Goal: Task Accomplishment & Management: Use online tool/utility

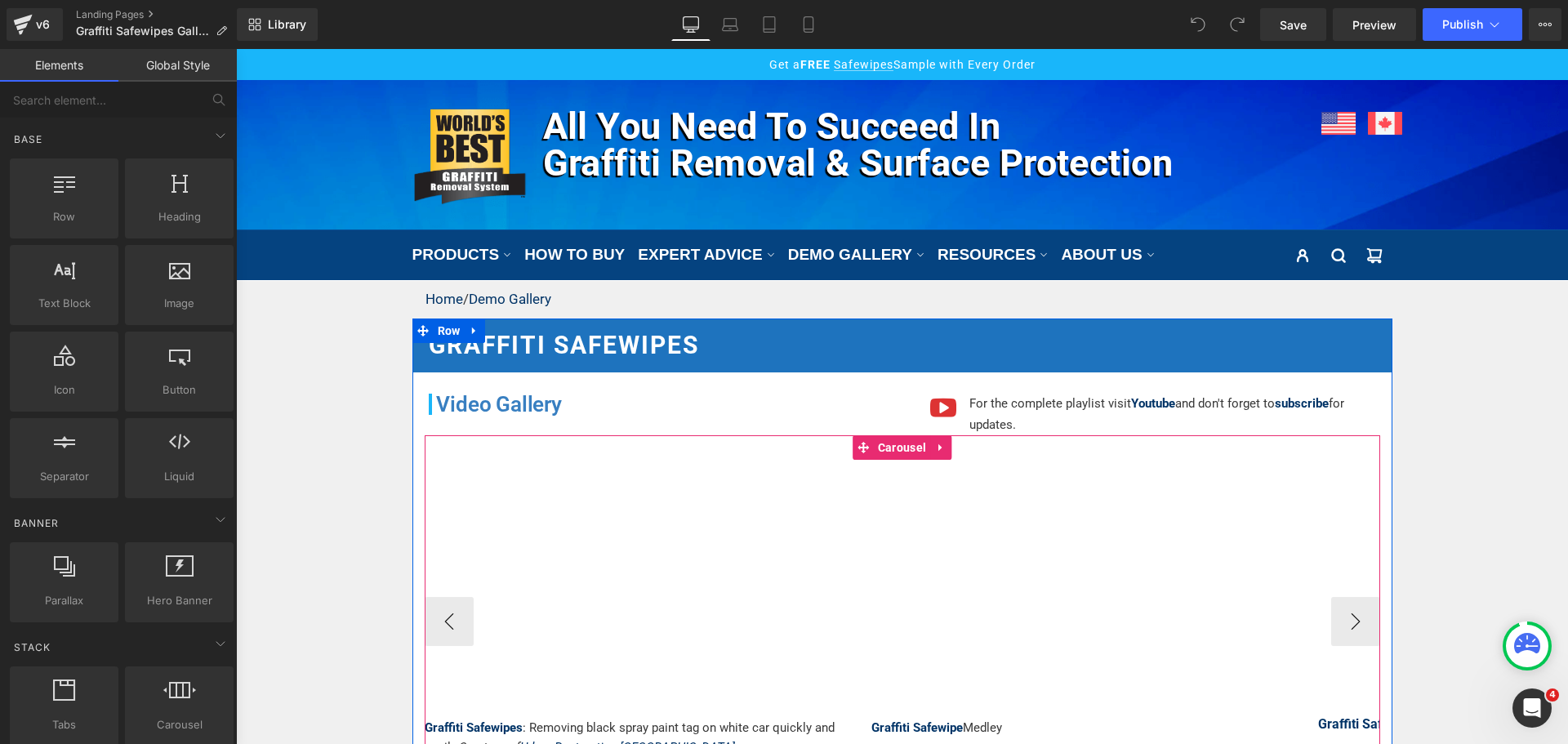
scroll to position [164, 0]
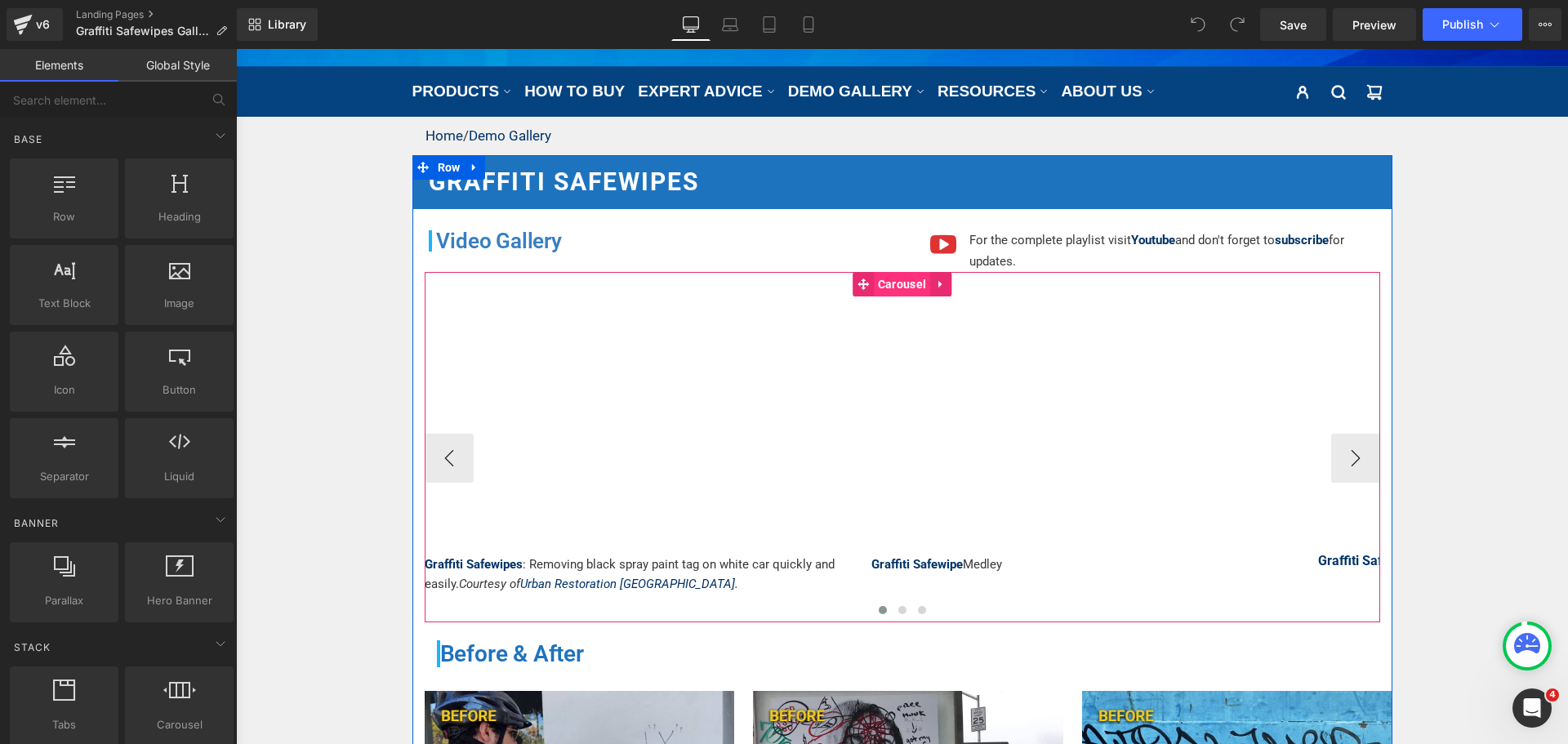
click at [905, 280] on span "Carousel" at bounding box center [901, 284] width 56 height 25
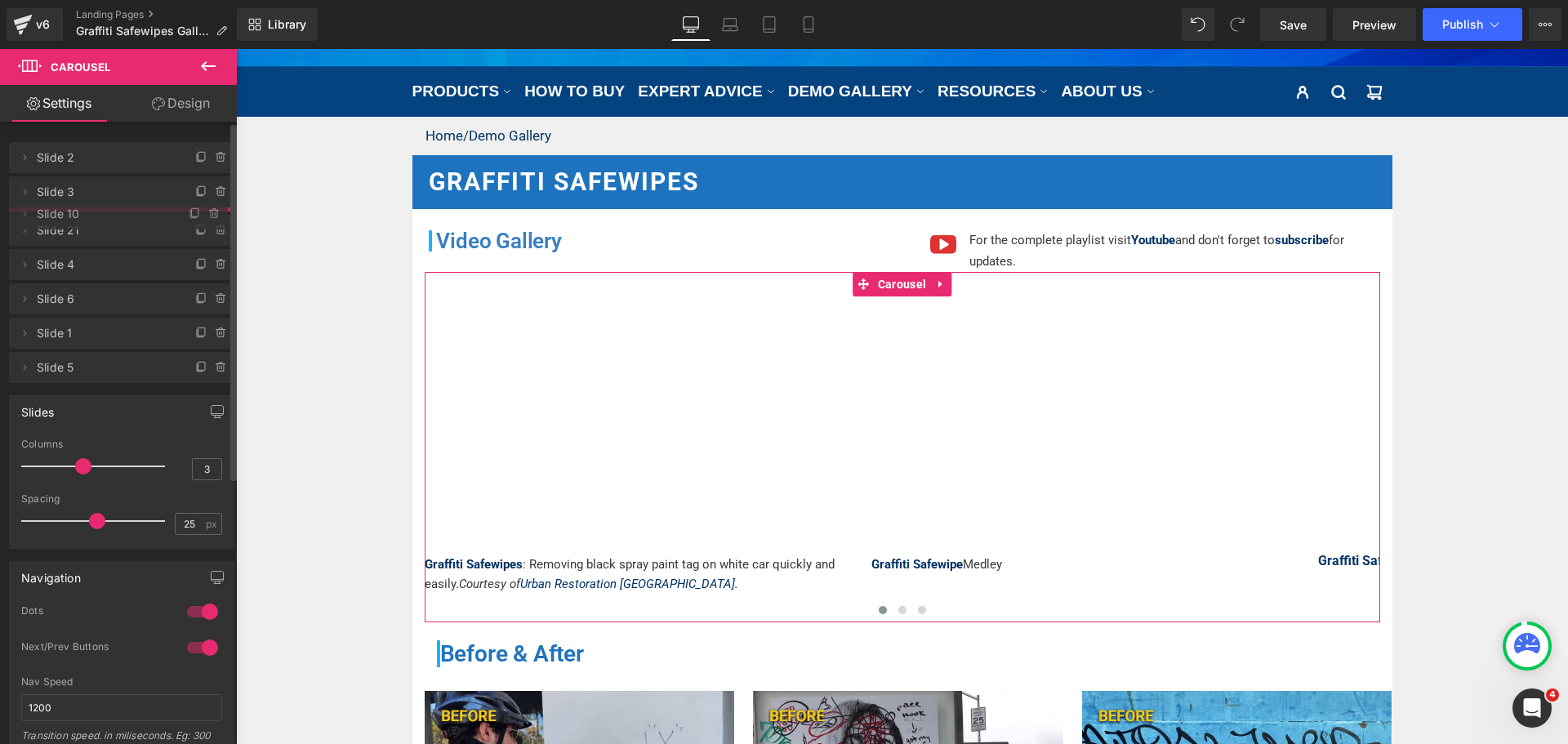
drag, startPoint x: 88, startPoint y: 321, endPoint x: 98, endPoint y: 207, distance: 114.4
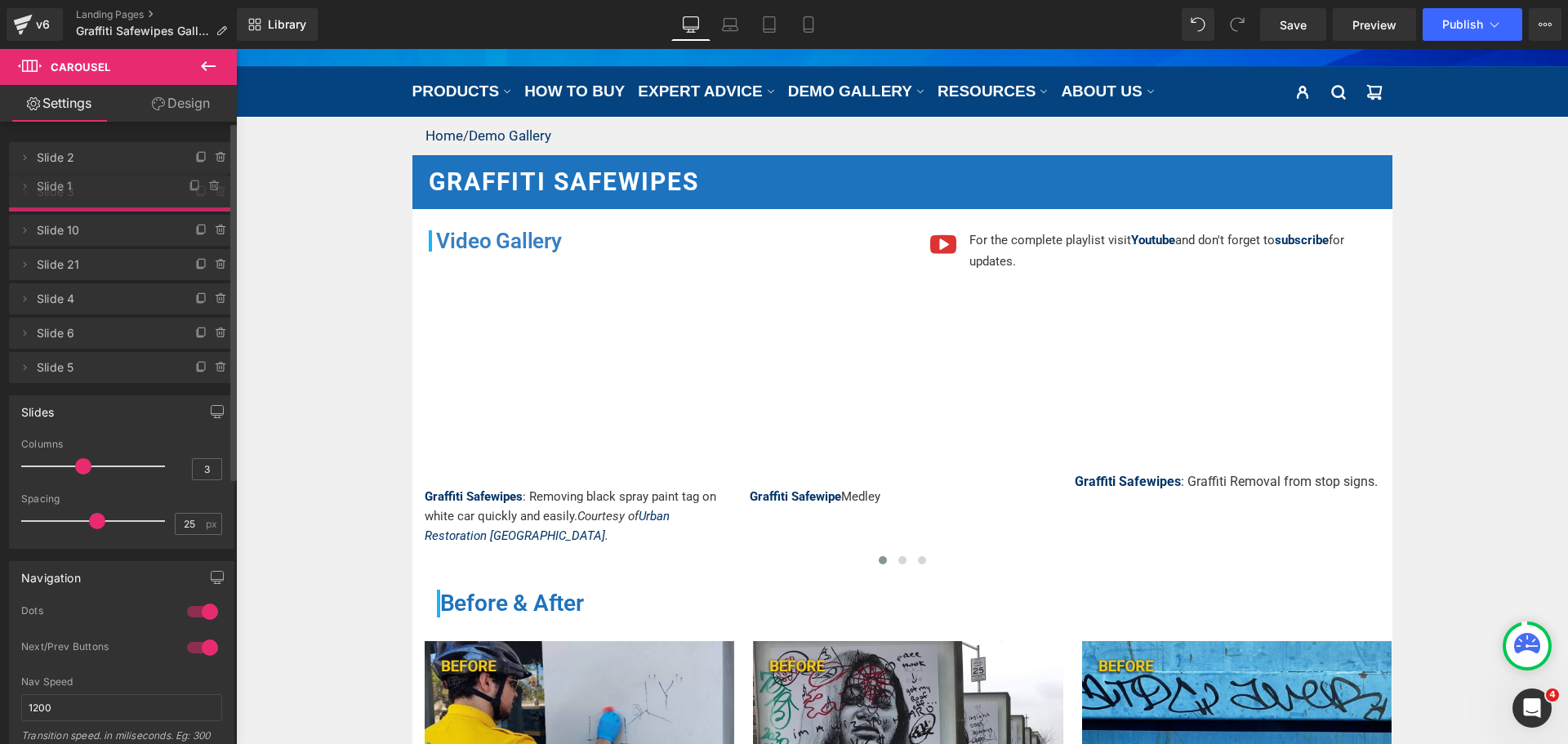
drag, startPoint x: 97, startPoint y: 371, endPoint x: 83, endPoint y: 194, distance: 177.6
drag, startPoint x: 90, startPoint y: 401, endPoint x: 104, endPoint y: 229, distance: 172.6
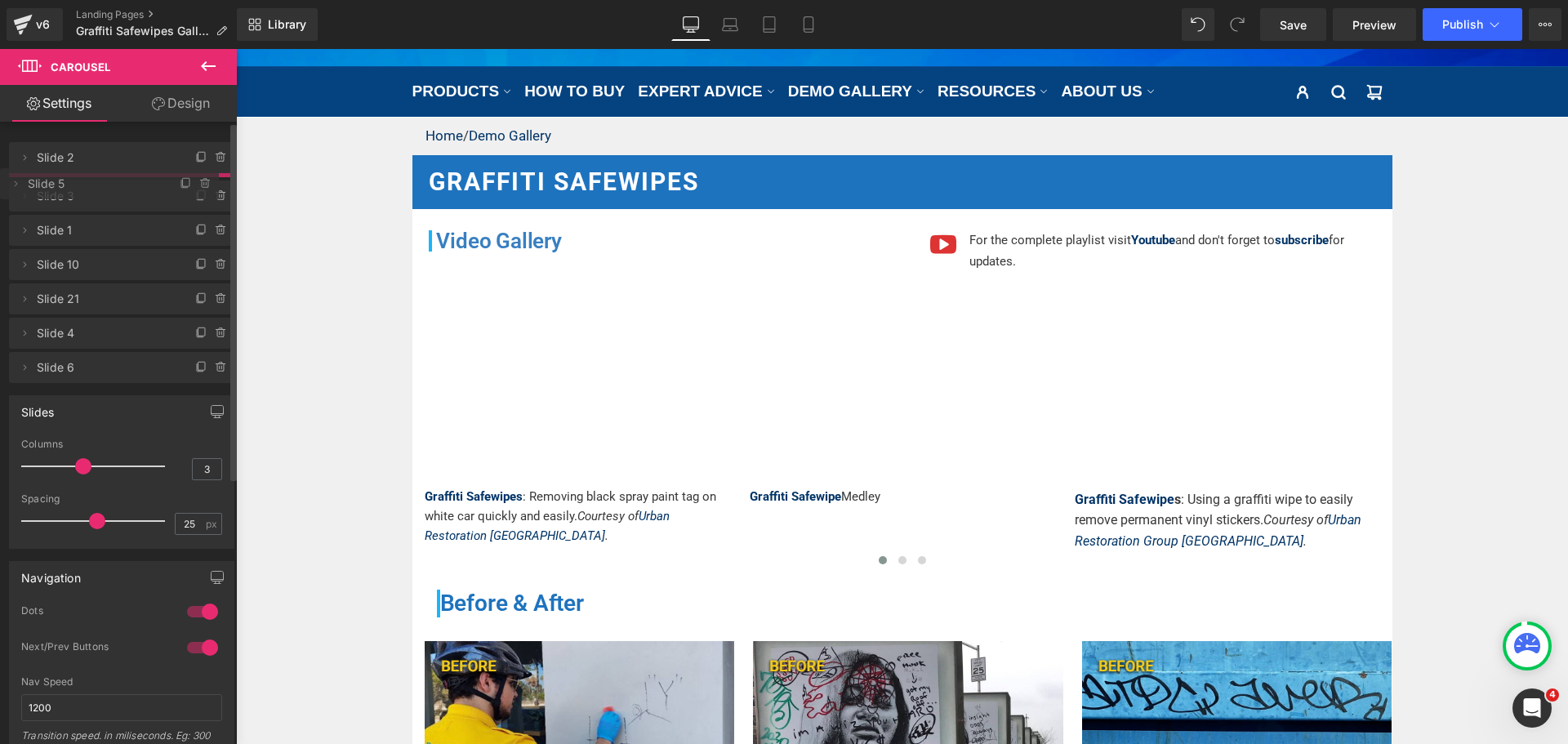
drag, startPoint x: 104, startPoint y: 229, endPoint x: 104, endPoint y: 186, distance: 43.0
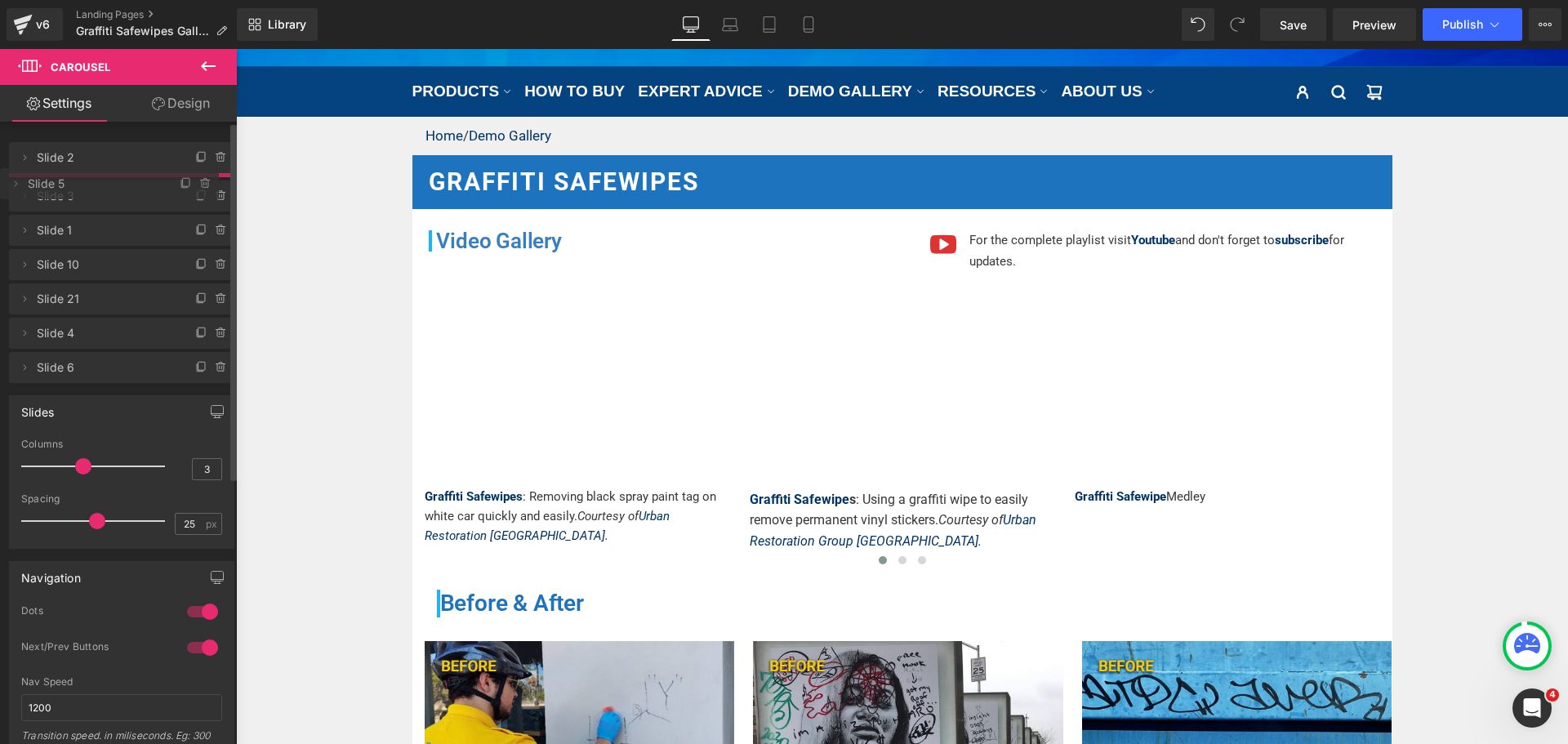
drag, startPoint x: 104, startPoint y: 186, endPoint x: 106, endPoint y: 178, distance: 8.2
drag, startPoint x: 94, startPoint y: 231, endPoint x: 99, endPoint y: 182, distance: 49.3
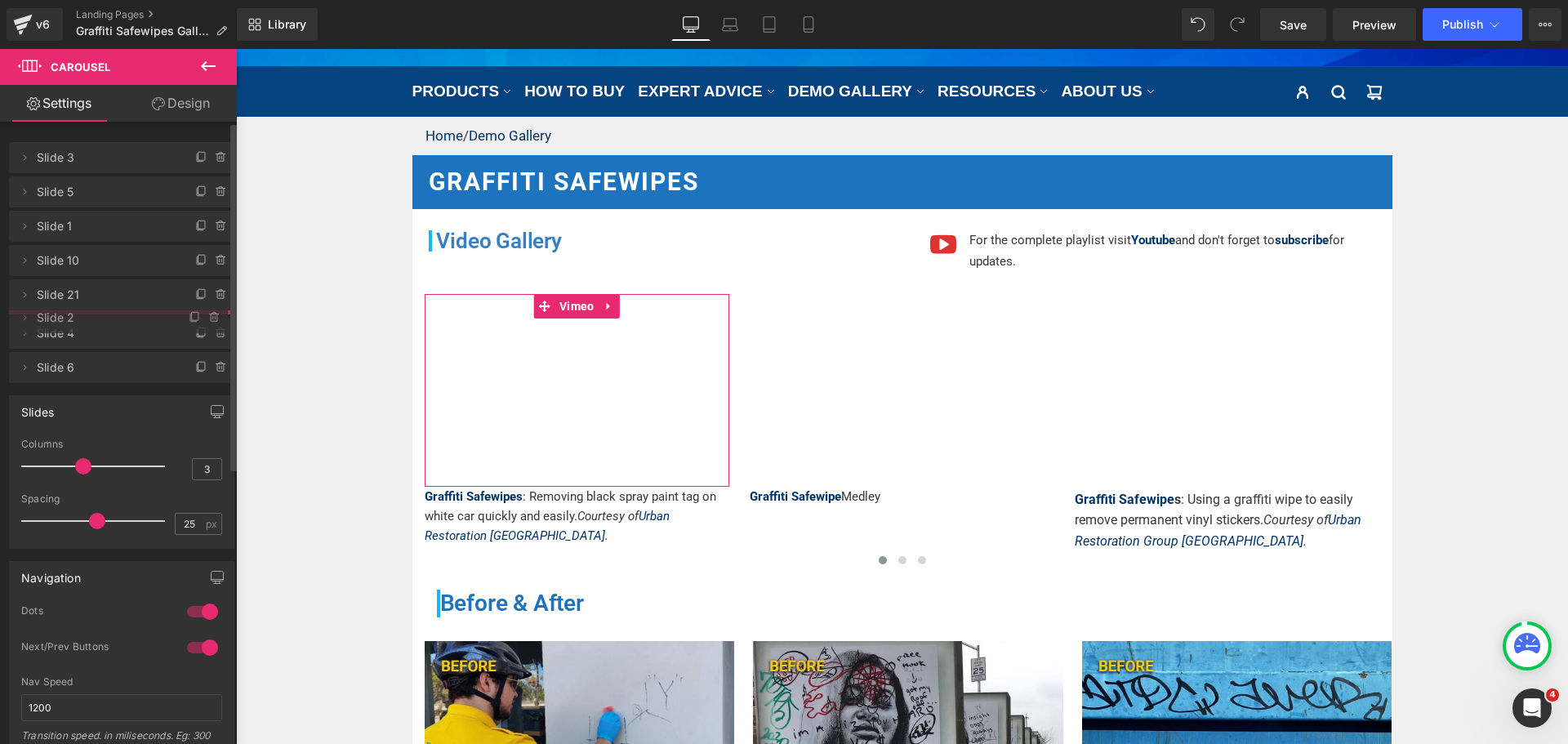
drag, startPoint x: 98, startPoint y: 159, endPoint x: 87, endPoint y: 319, distance: 160.4
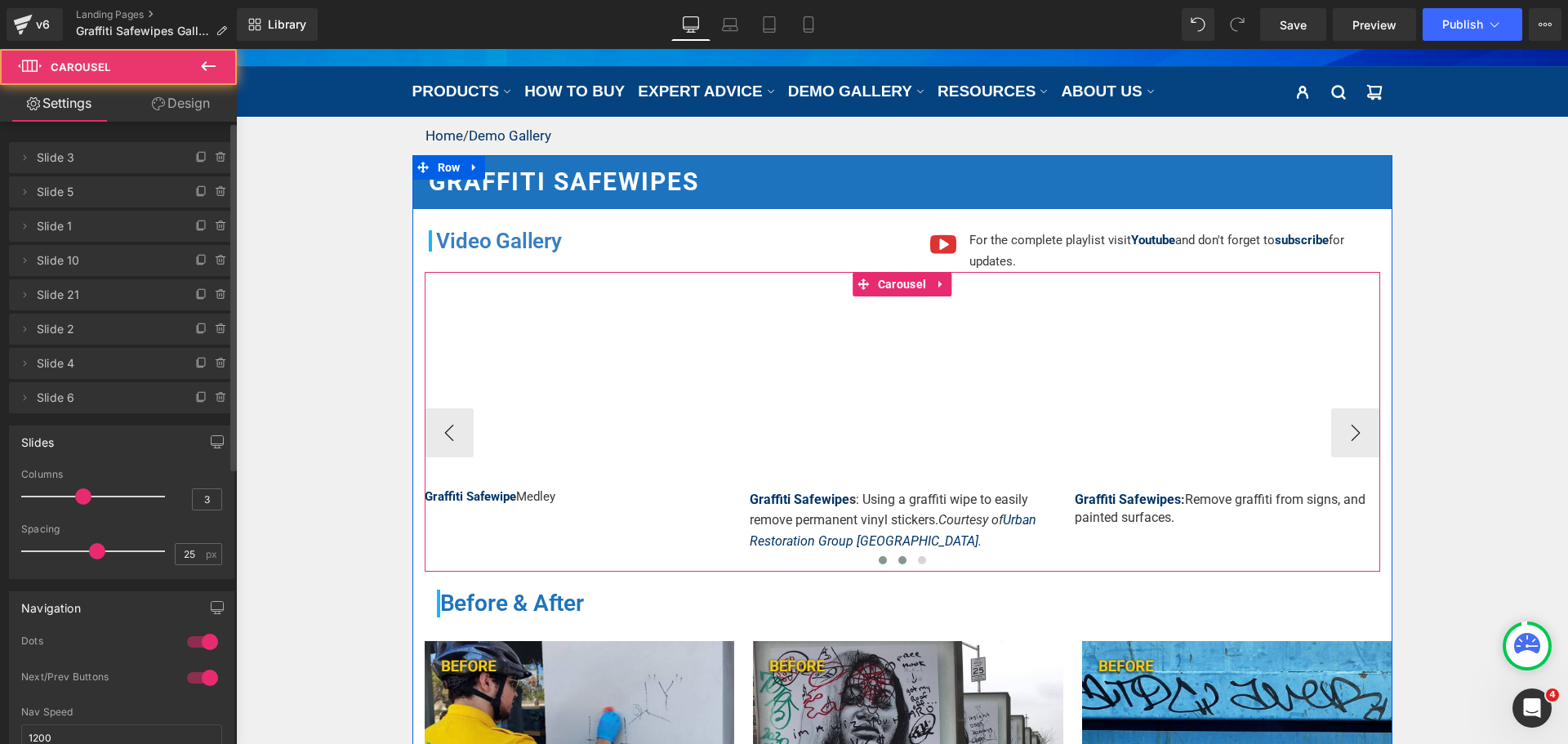
click at [898, 558] on span at bounding box center [902, 559] width 9 height 9
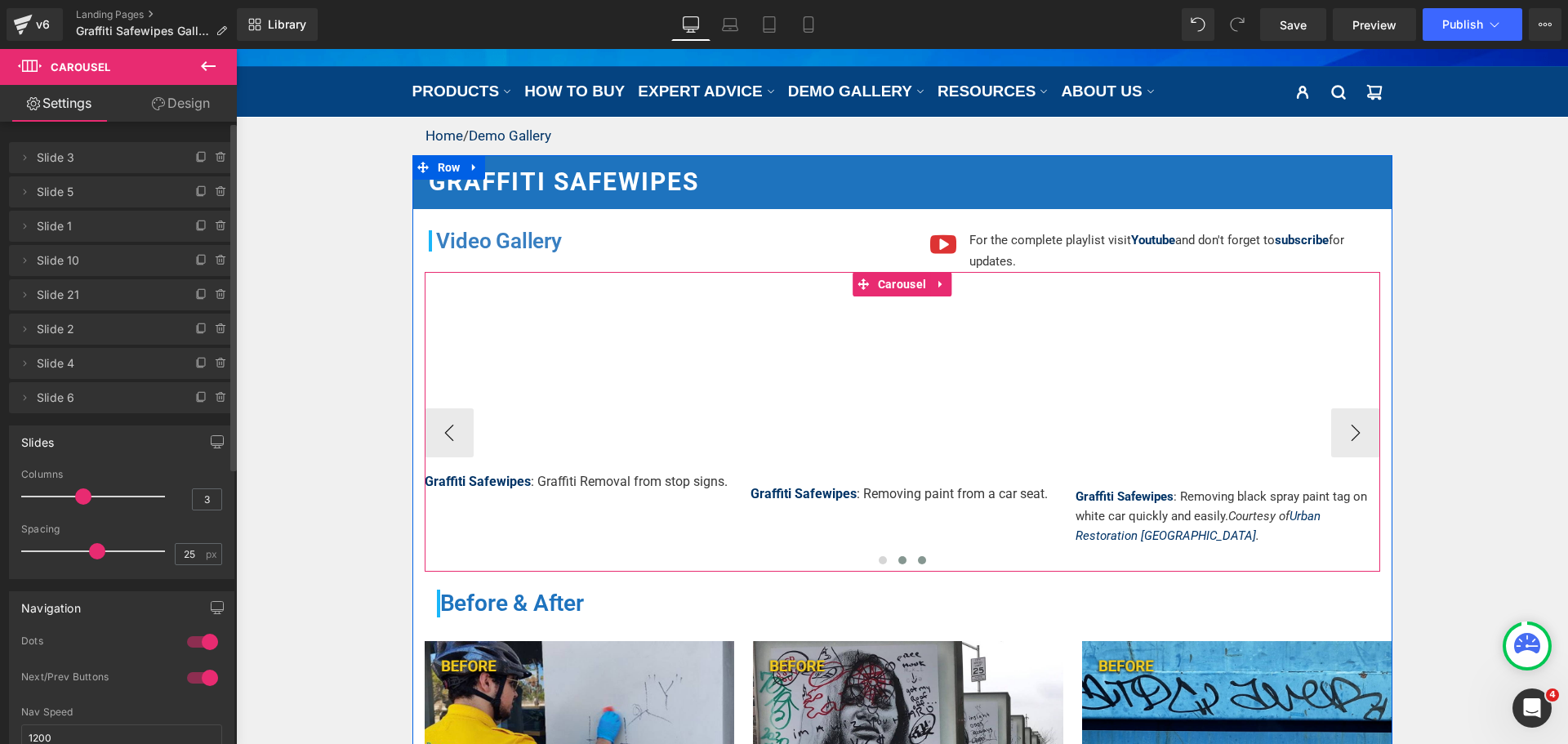
drag, startPoint x: 925, startPoint y: 562, endPoint x: 908, endPoint y: 562, distance: 17.0
click at [908, 562] on div at bounding box center [902, 562] width 956 height 21
click at [884, 562] on button at bounding box center [882, 559] width 19 height 16
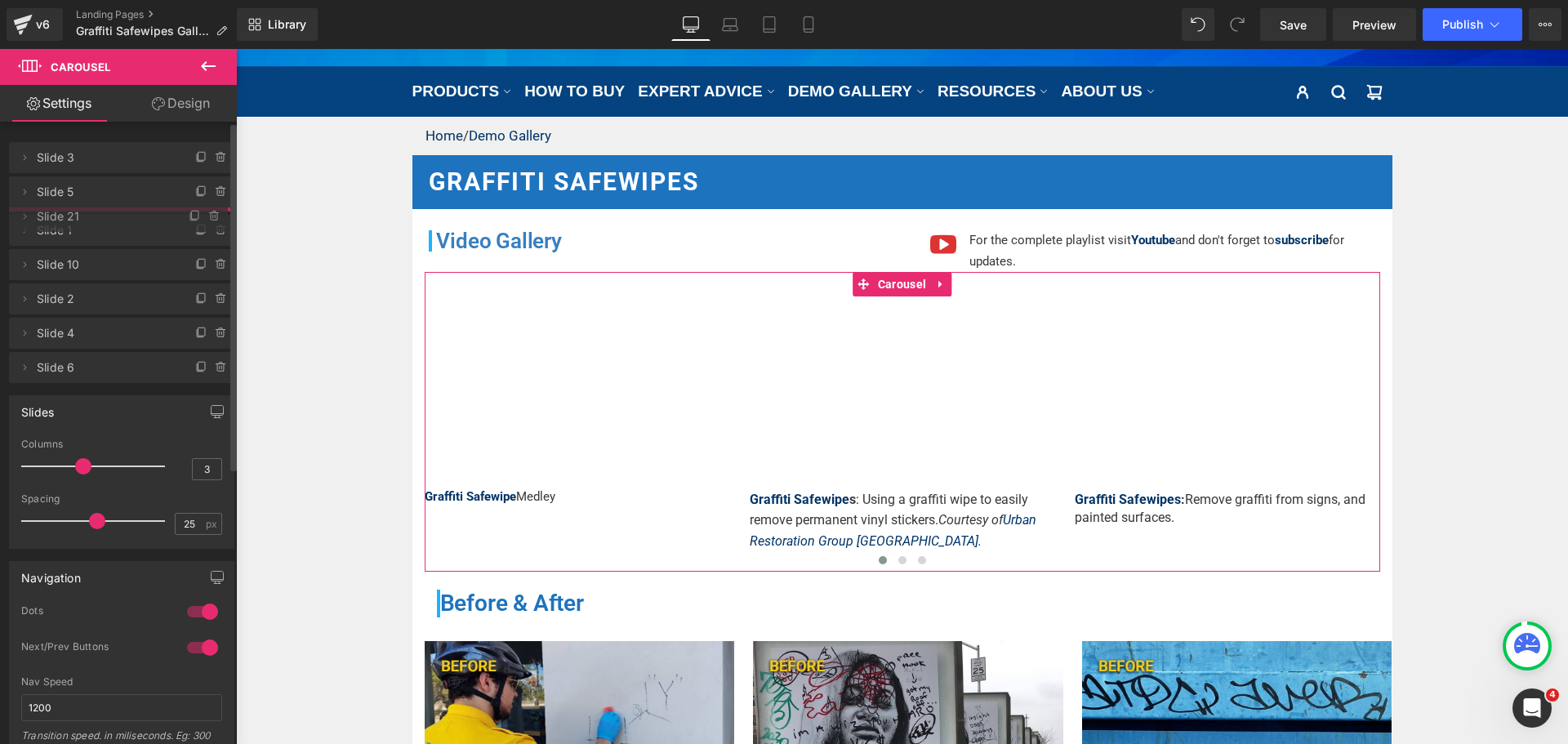
drag, startPoint x: 147, startPoint y: 287, endPoint x: 149, endPoint y: 208, distance: 79.0
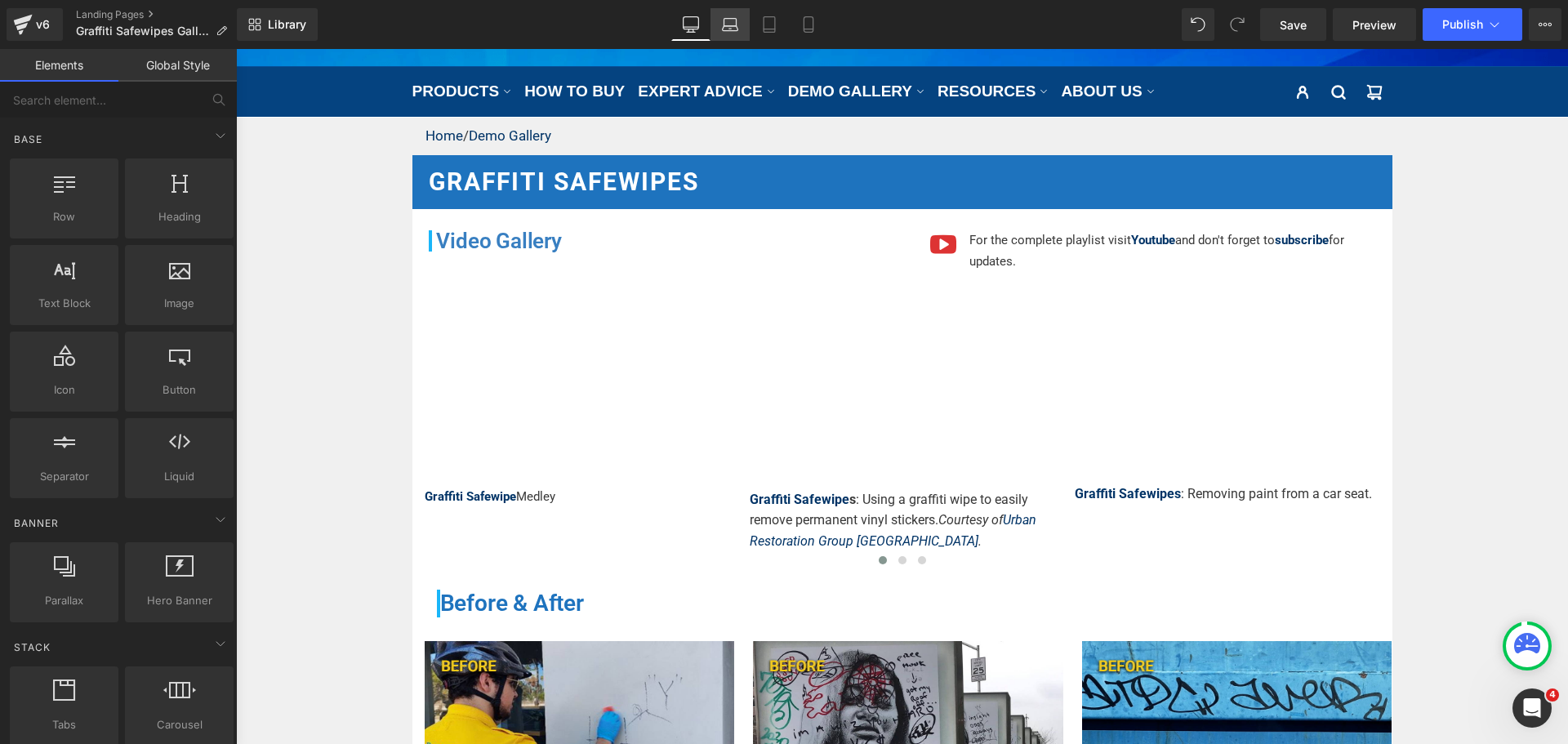
click at [739, 31] on icon at bounding box center [730, 24] width 16 height 16
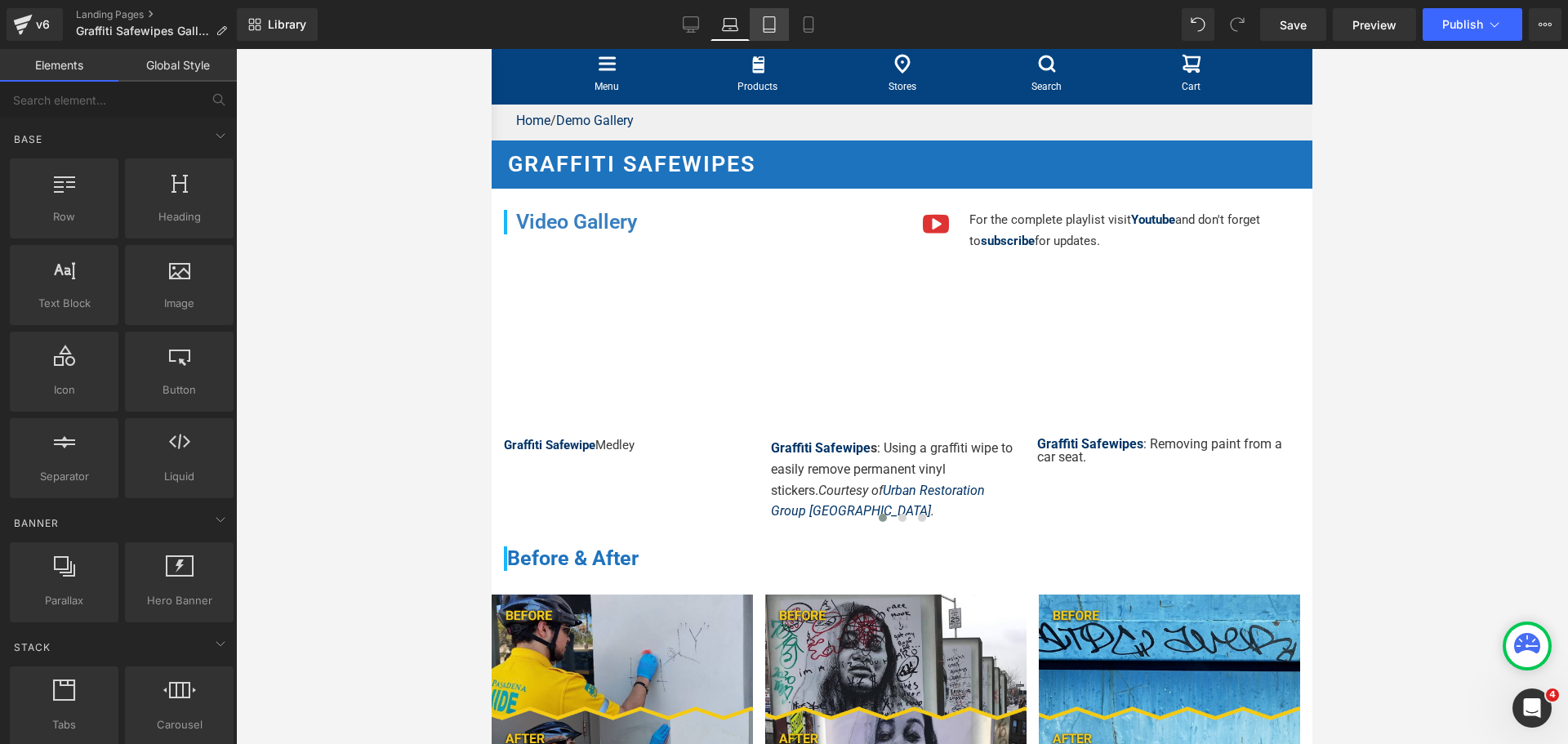
click at [767, 30] on icon at bounding box center [769, 30] width 11 height 0
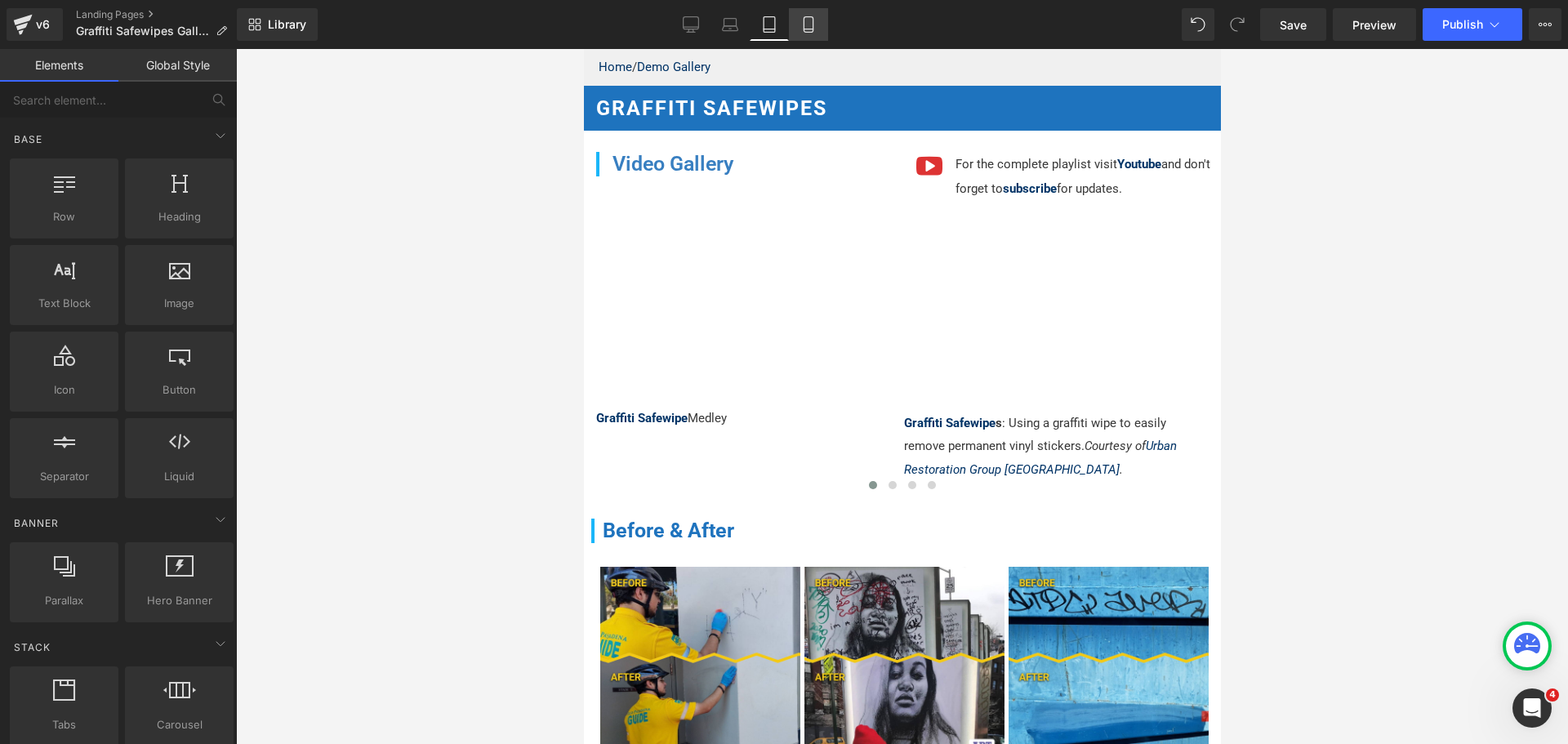
click at [808, 27] on icon at bounding box center [807, 24] width 16 height 16
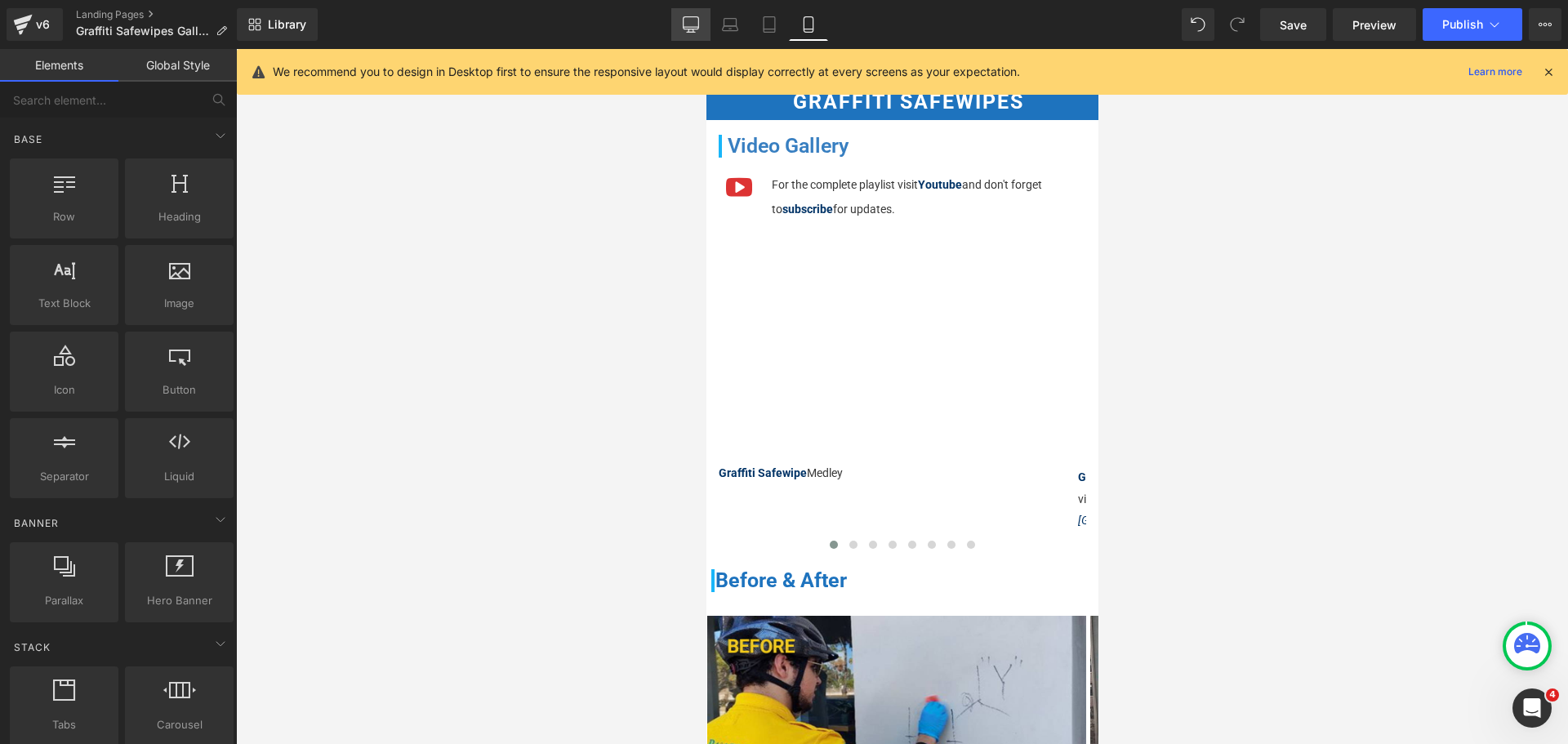
click at [695, 20] on icon at bounding box center [691, 24] width 16 height 16
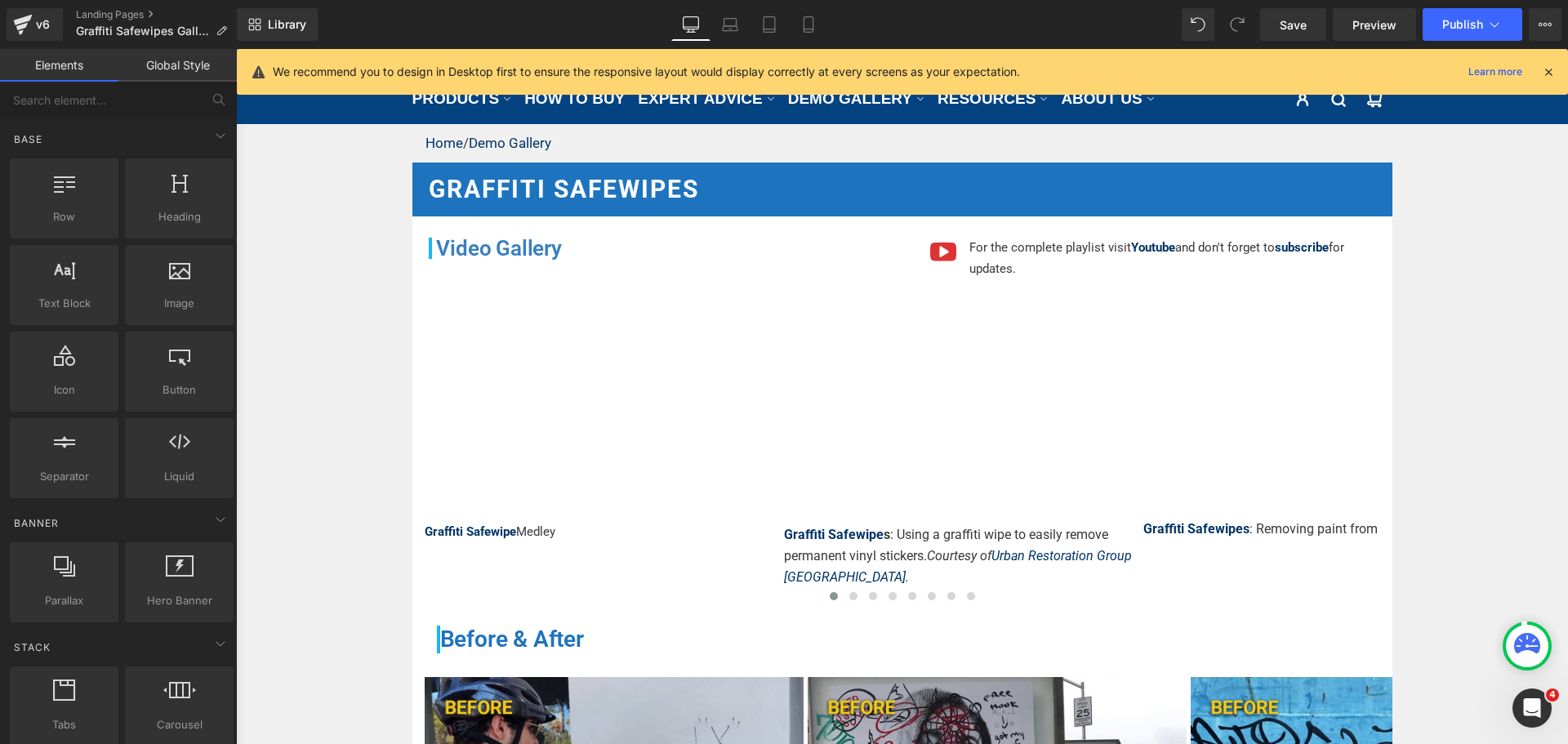
scroll to position [271, 0]
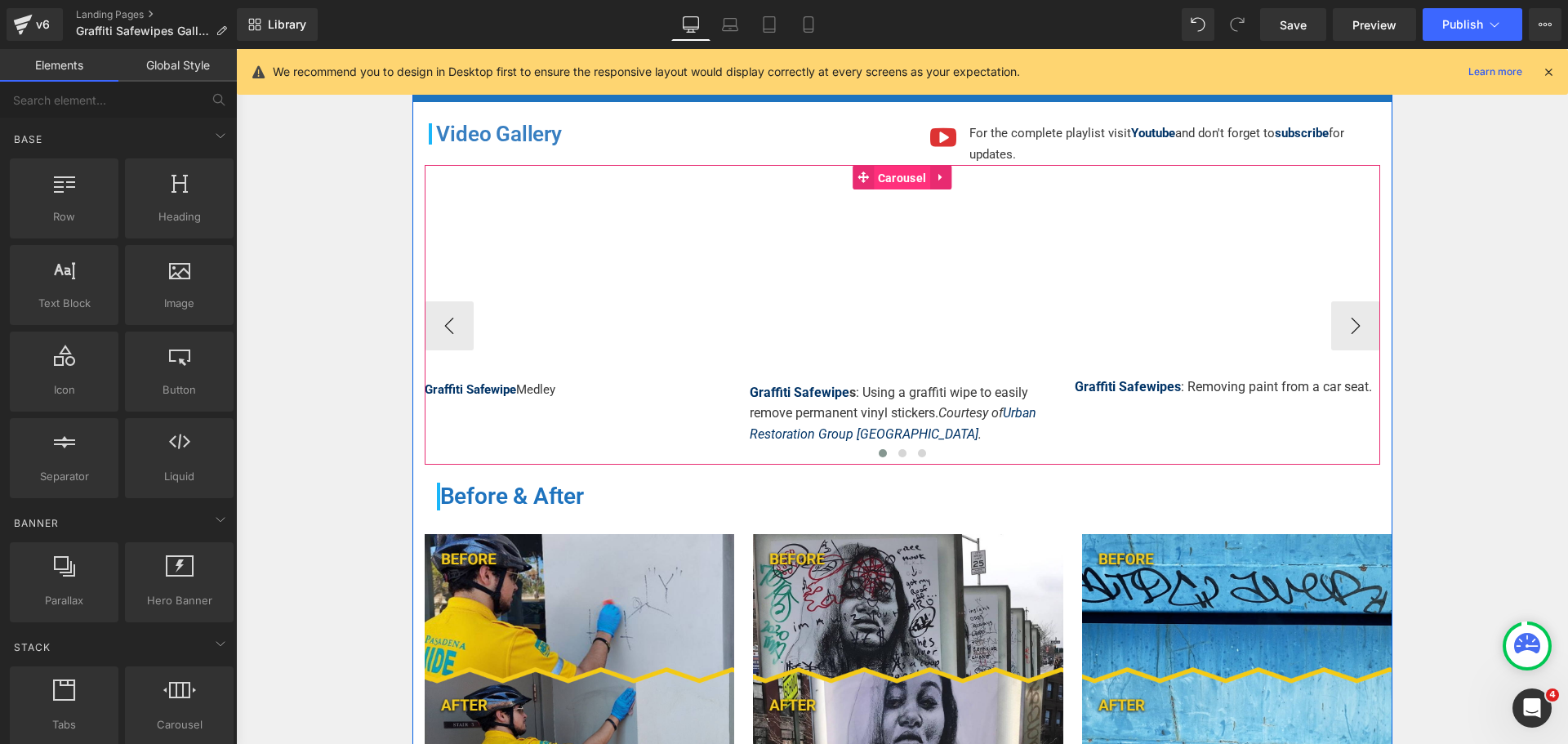
click at [873, 176] on span "Carousel" at bounding box center [901, 178] width 56 height 25
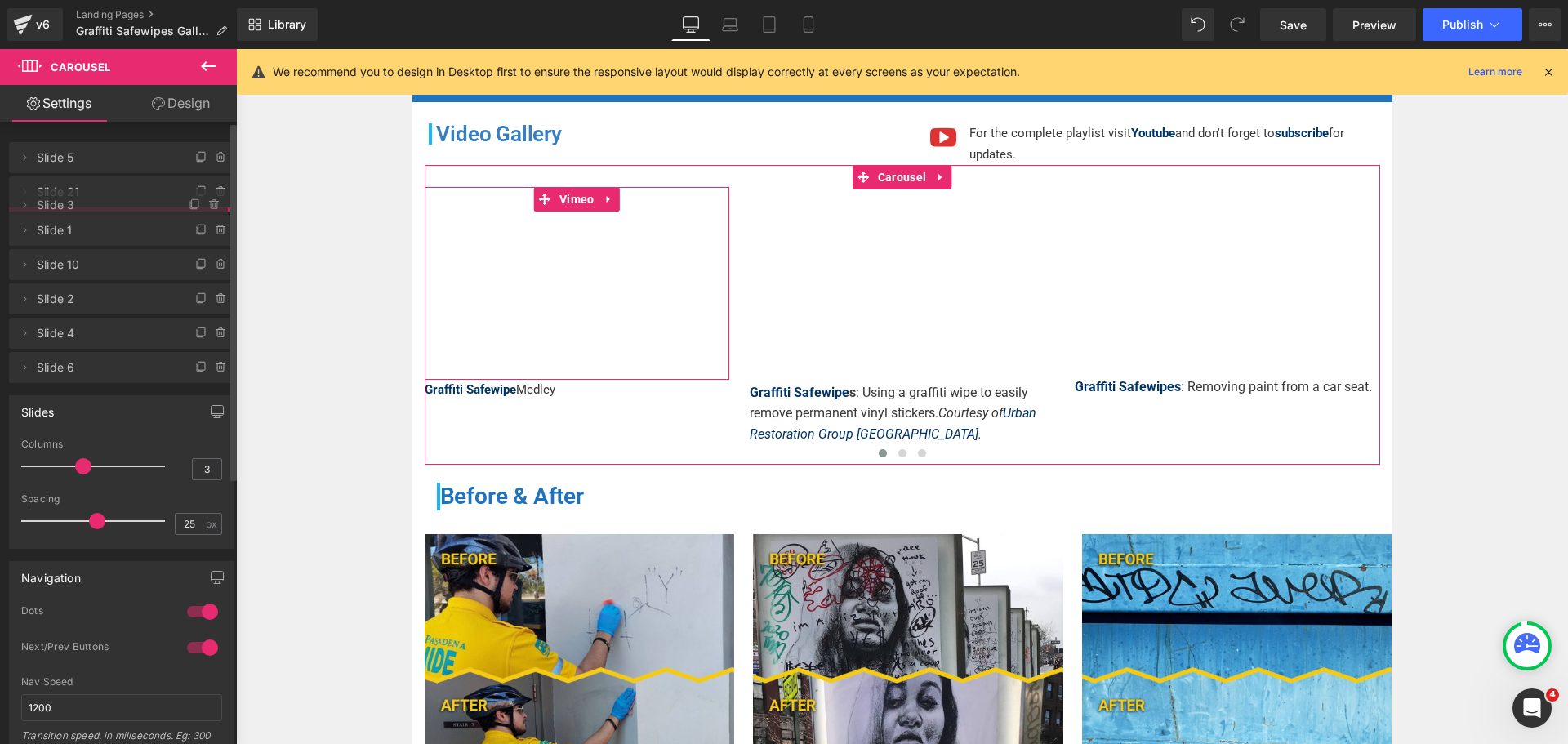
drag, startPoint x: 114, startPoint y: 163, endPoint x: 109, endPoint y: 210, distance: 47.3
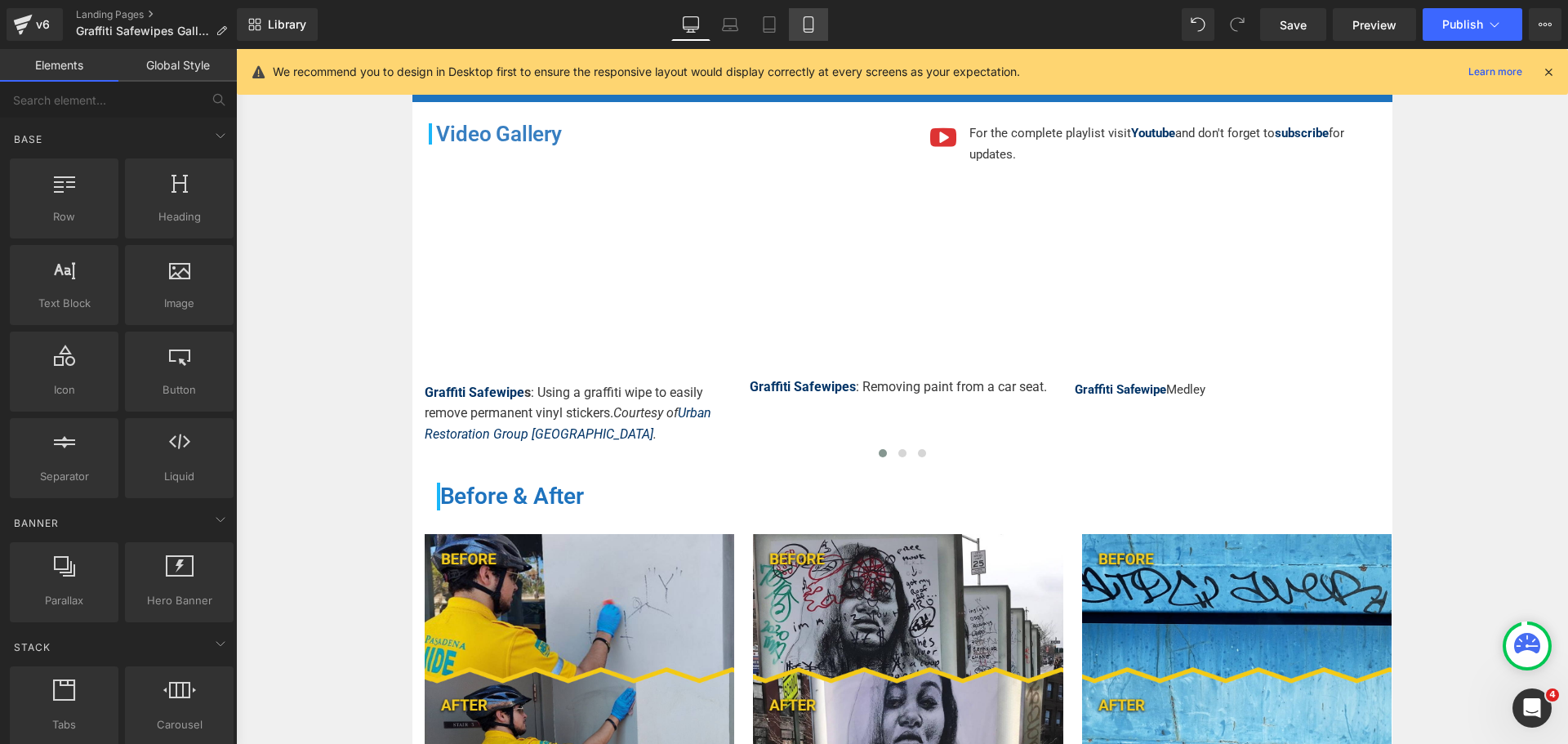
click at [800, 21] on icon at bounding box center [807, 24] width 16 height 16
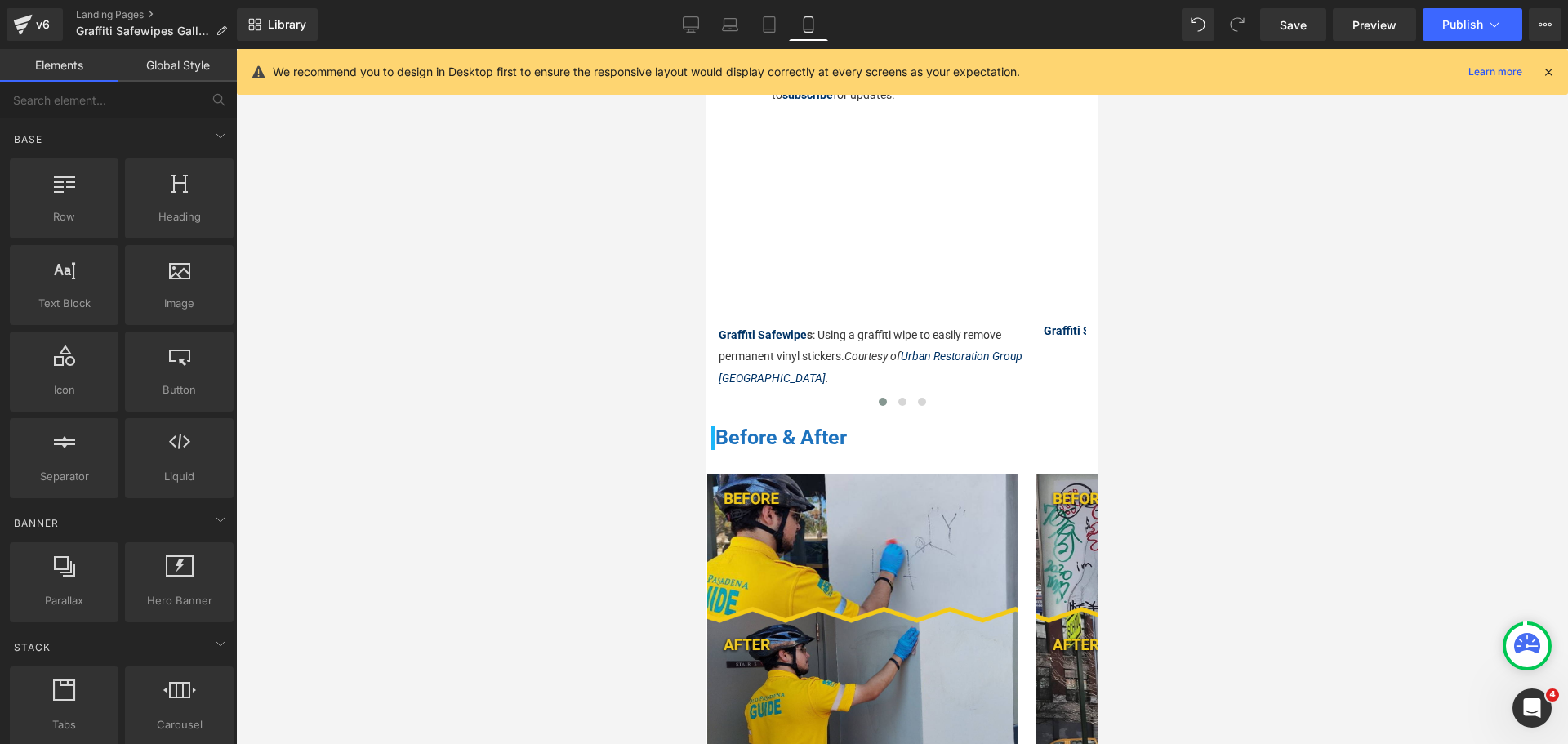
scroll to position [193, 0]
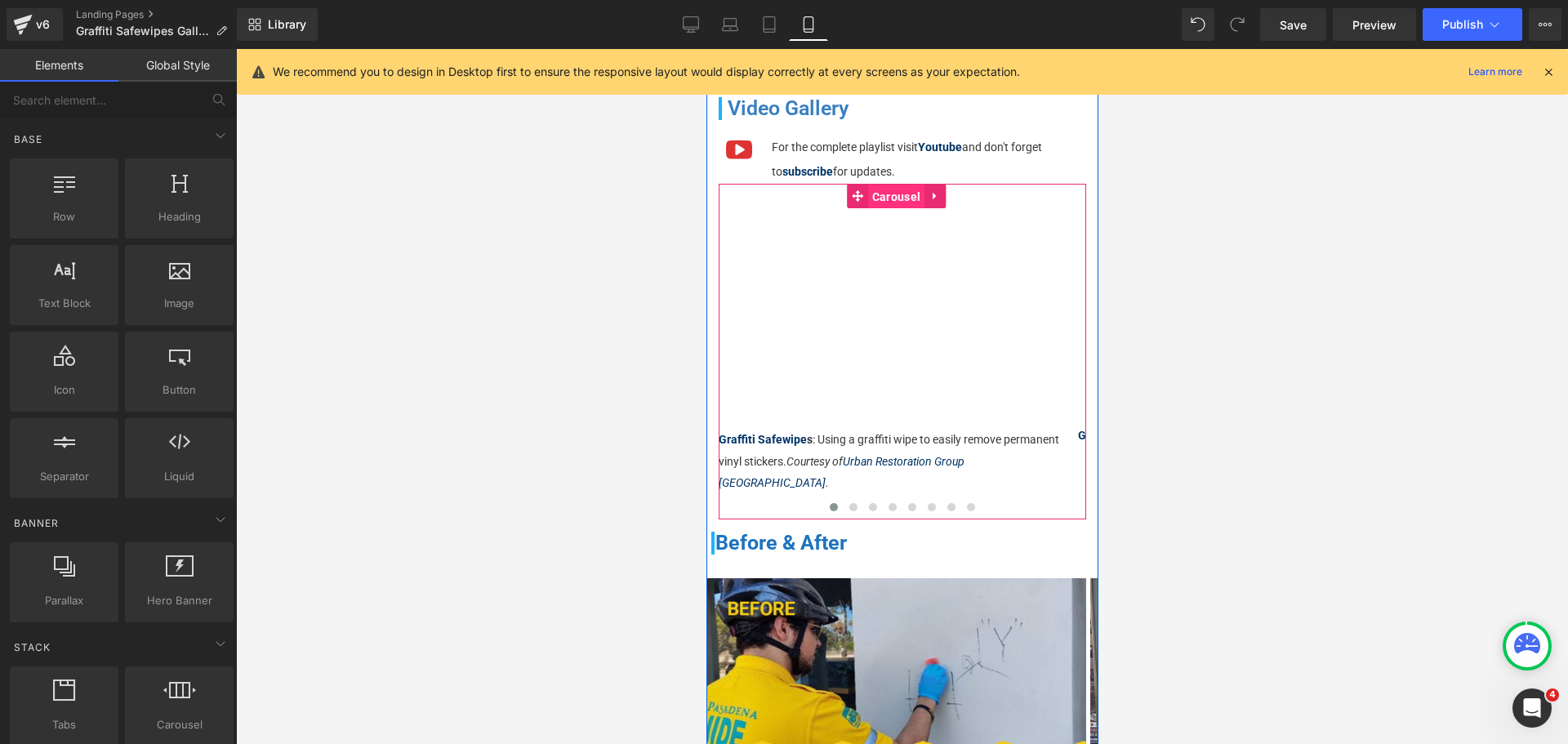
click at [902, 197] on span "Carousel" at bounding box center [894, 197] width 56 height 25
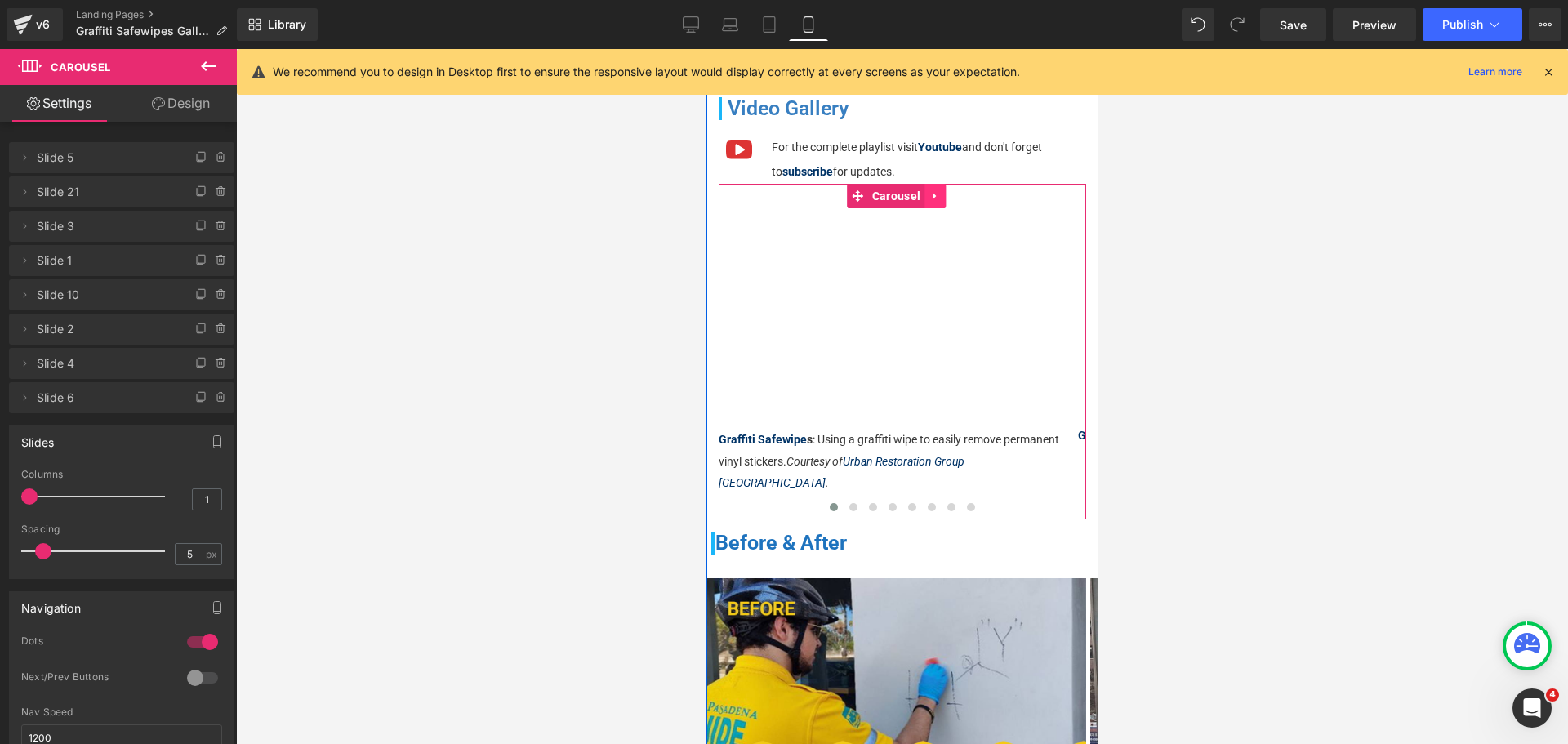
click at [939, 199] on link at bounding box center [934, 196] width 21 height 25
click at [925, 199] on icon at bounding box center [923, 196] width 11 height 12
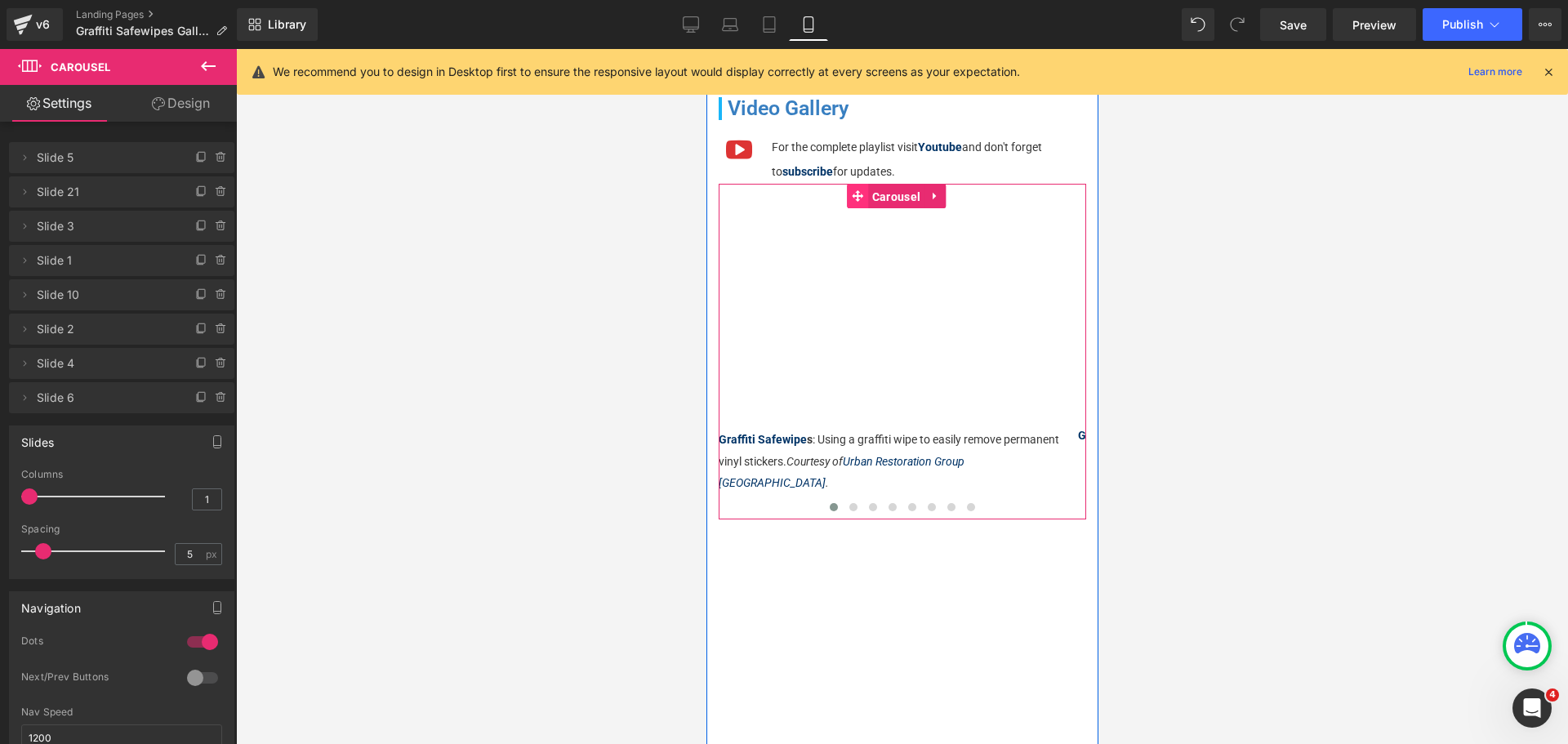
click at [855, 201] on link "Carousel" at bounding box center [884, 196] width 77 height 25
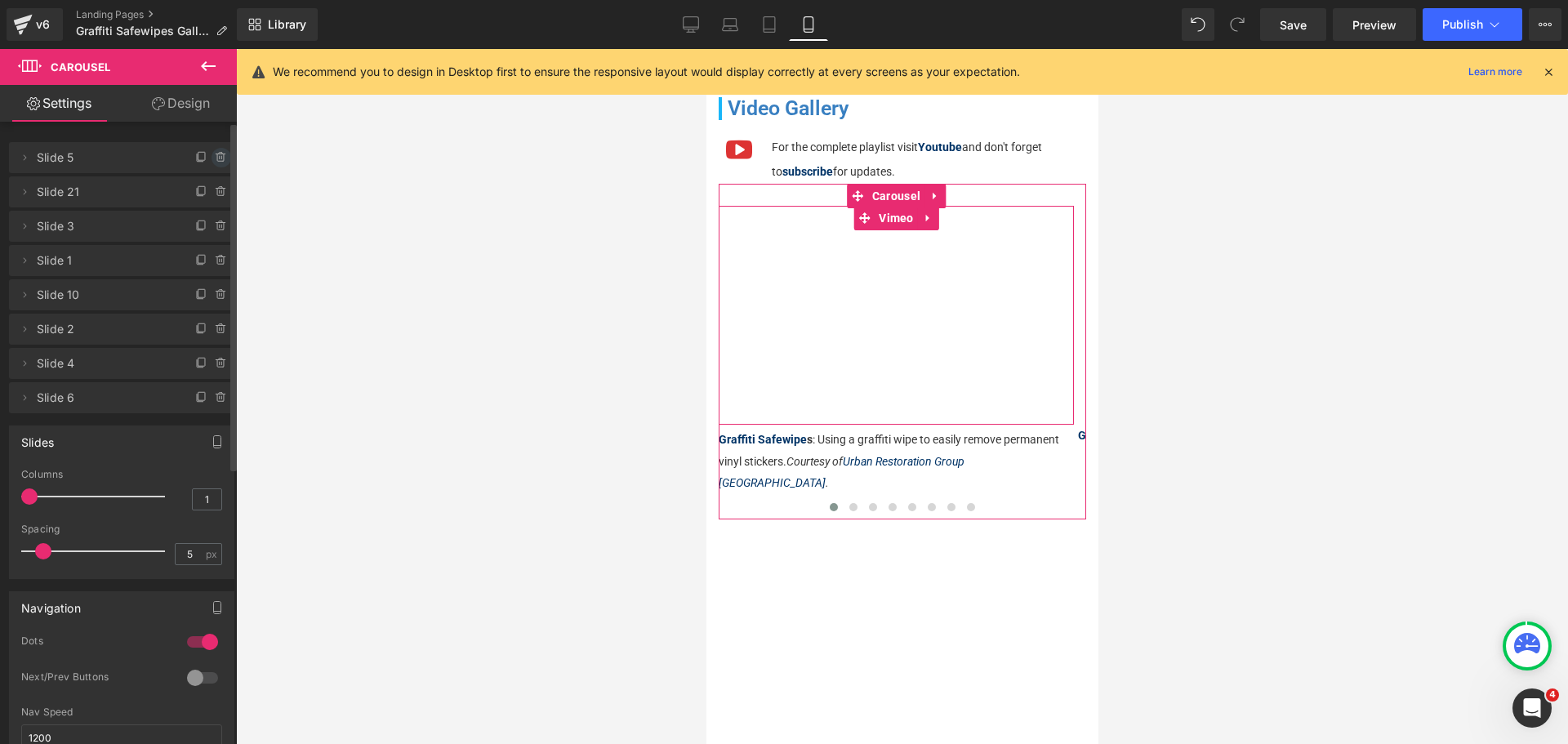
click at [217, 161] on icon at bounding box center [220, 158] width 7 height 8
click at [213, 161] on button "Delete" at bounding box center [204, 158] width 52 height 21
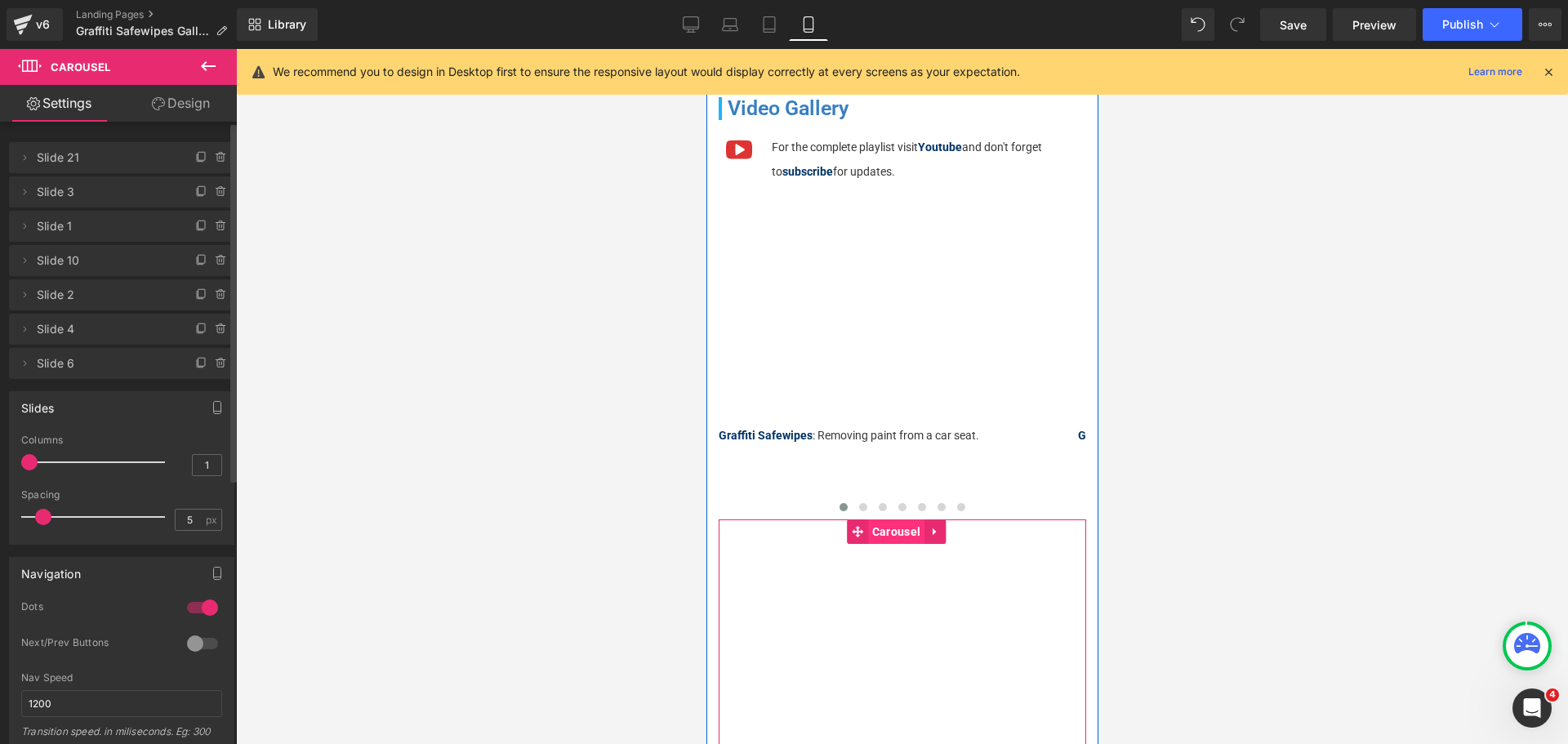
click at [894, 531] on span "Carousel" at bounding box center [894, 532] width 56 height 25
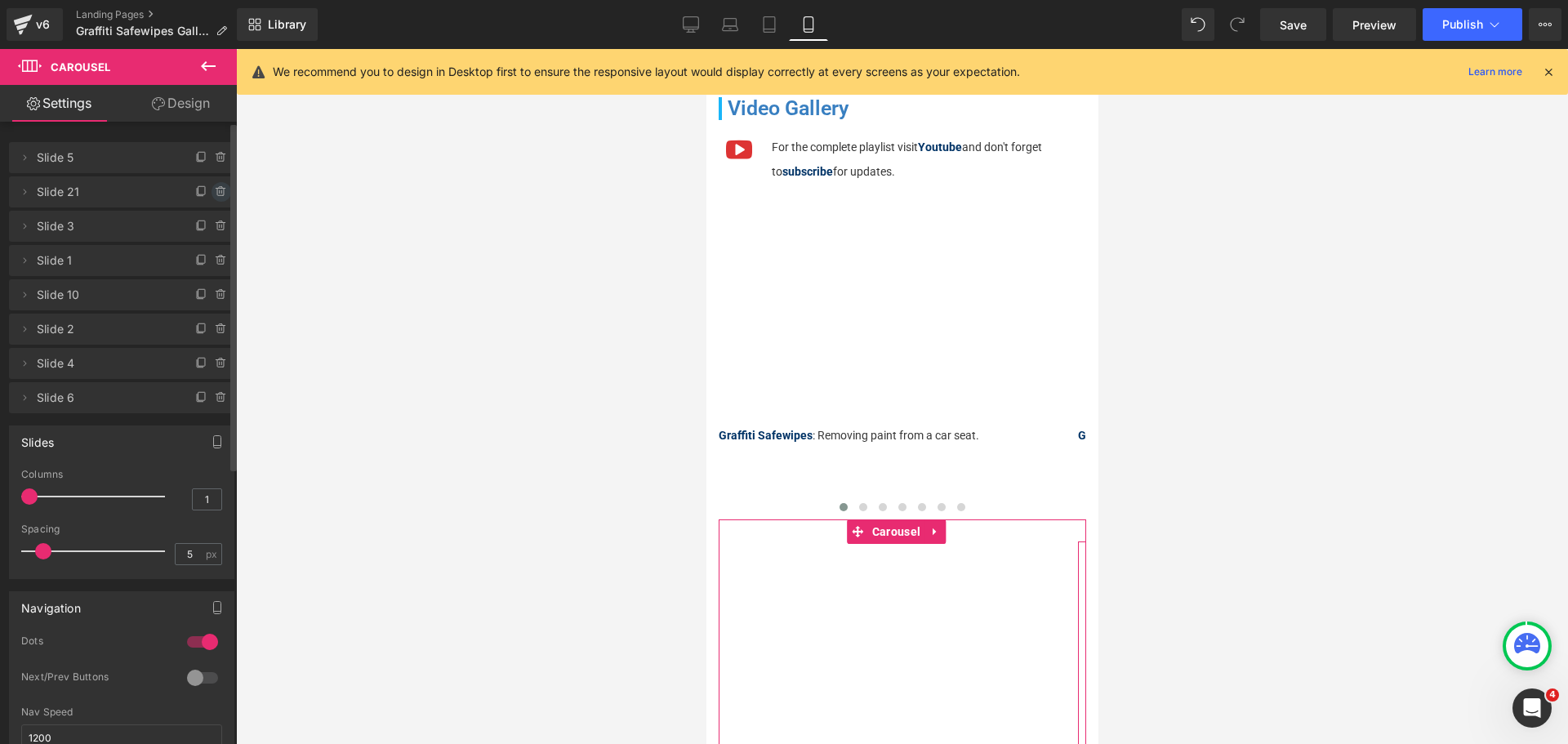
click at [219, 194] on icon at bounding box center [221, 192] width 13 height 13
click at [217, 194] on button "Delete" at bounding box center [204, 192] width 52 height 21
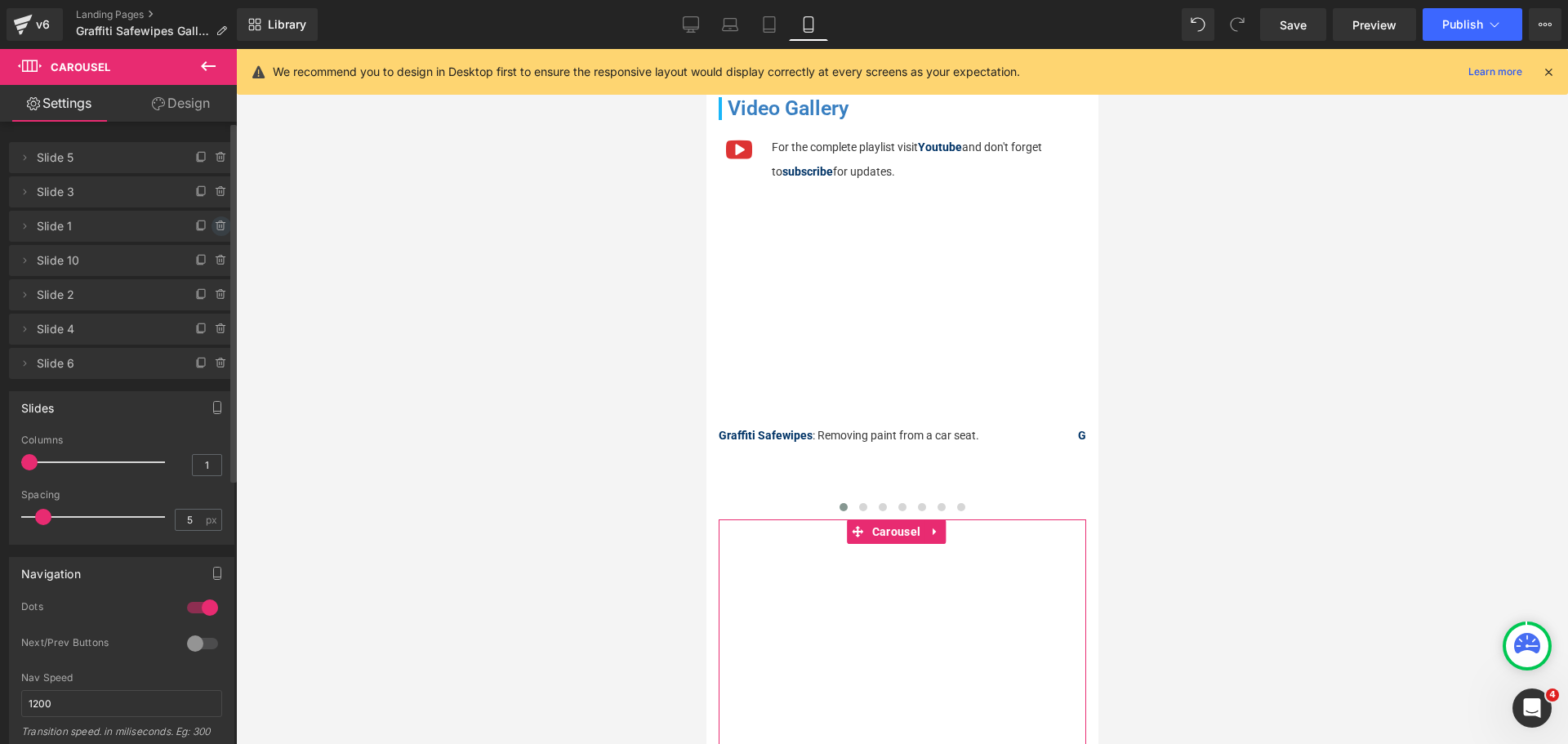
click at [214, 224] on icon at bounding box center [221, 227] width 13 height 13
click at [209, 227] on button "Delete" at bounding box center [204, 227] width 52 height 21
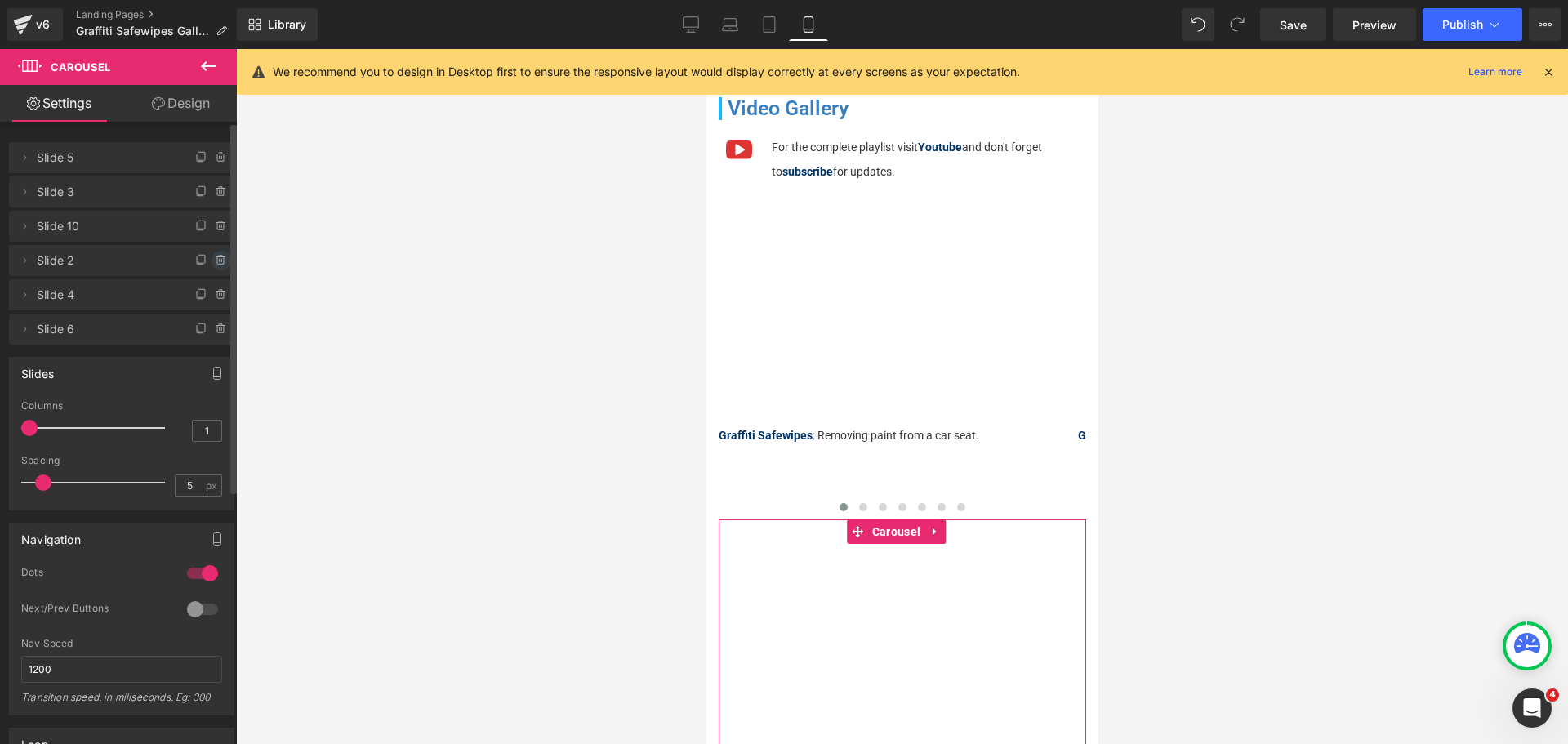
click at [211, 253] on span at bounding box center [221, 260] width 19 height 19
click at [213, 260] on button "Delete" at bounding box center [204, 261] width 52 height 21
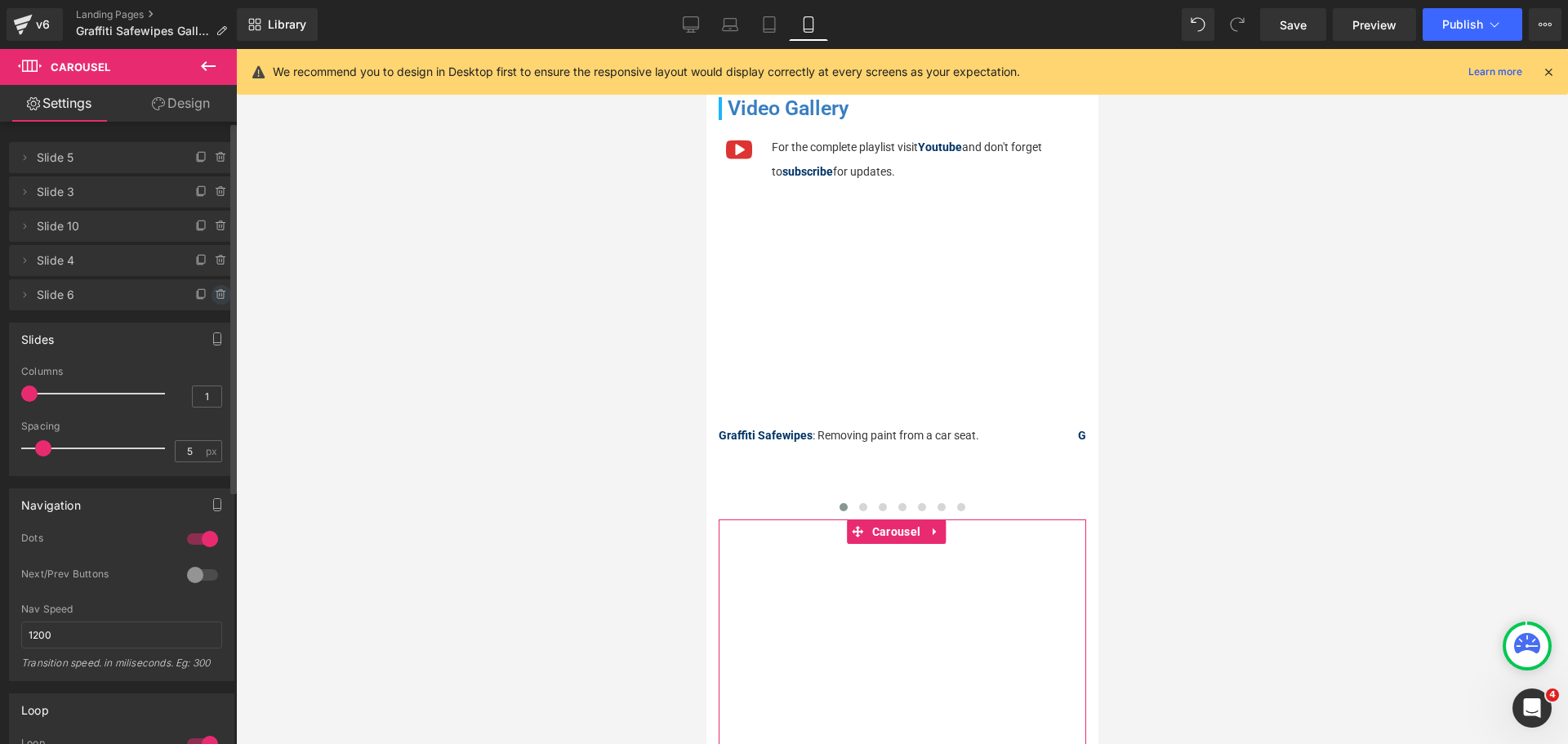
click at [213, 302] on span at bounding box center [221, 295] width 19 height 19
click at [212, 296] on button "Delete" at bounding box center [204, 295] width 52 height 21
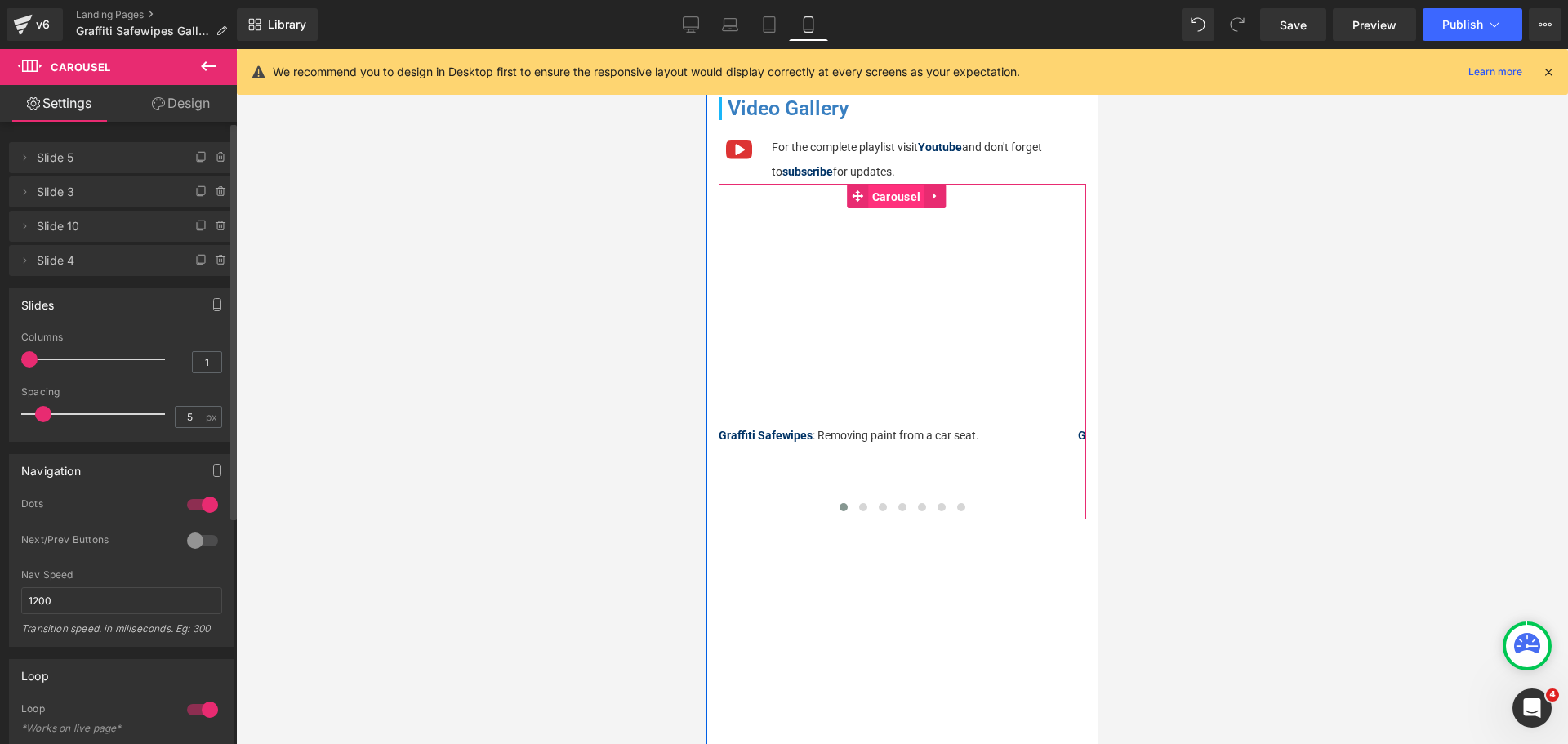
click at [894, 204] on span "Carousel" at bounding box center [894, 197] width 56 height 25
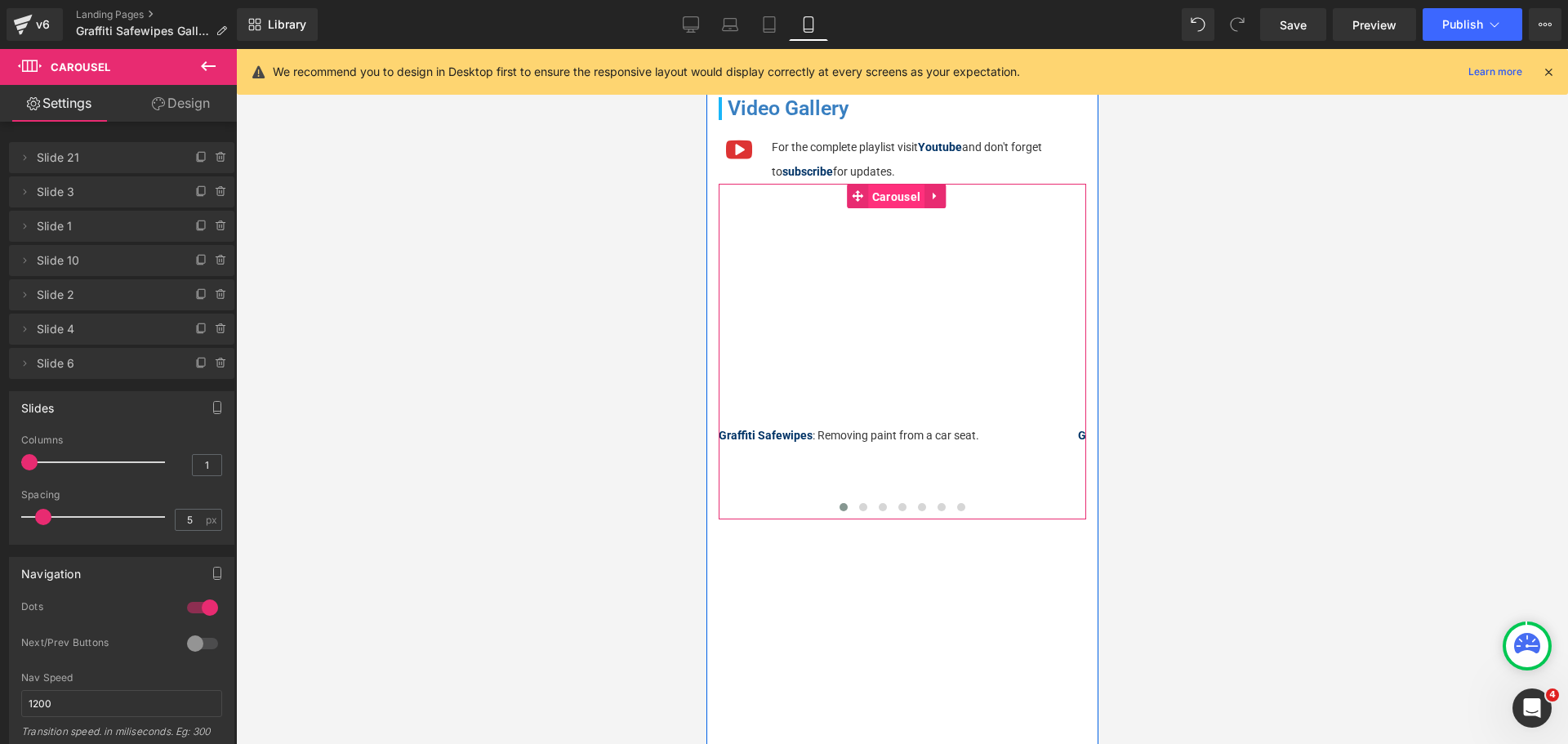
click at [897, 204] on span "Carousel" at bounding box center [894, 197] width 56 height 25
click at [895, 534] on span "Carousel" at bounding box center [894, 532] width 56 height 25
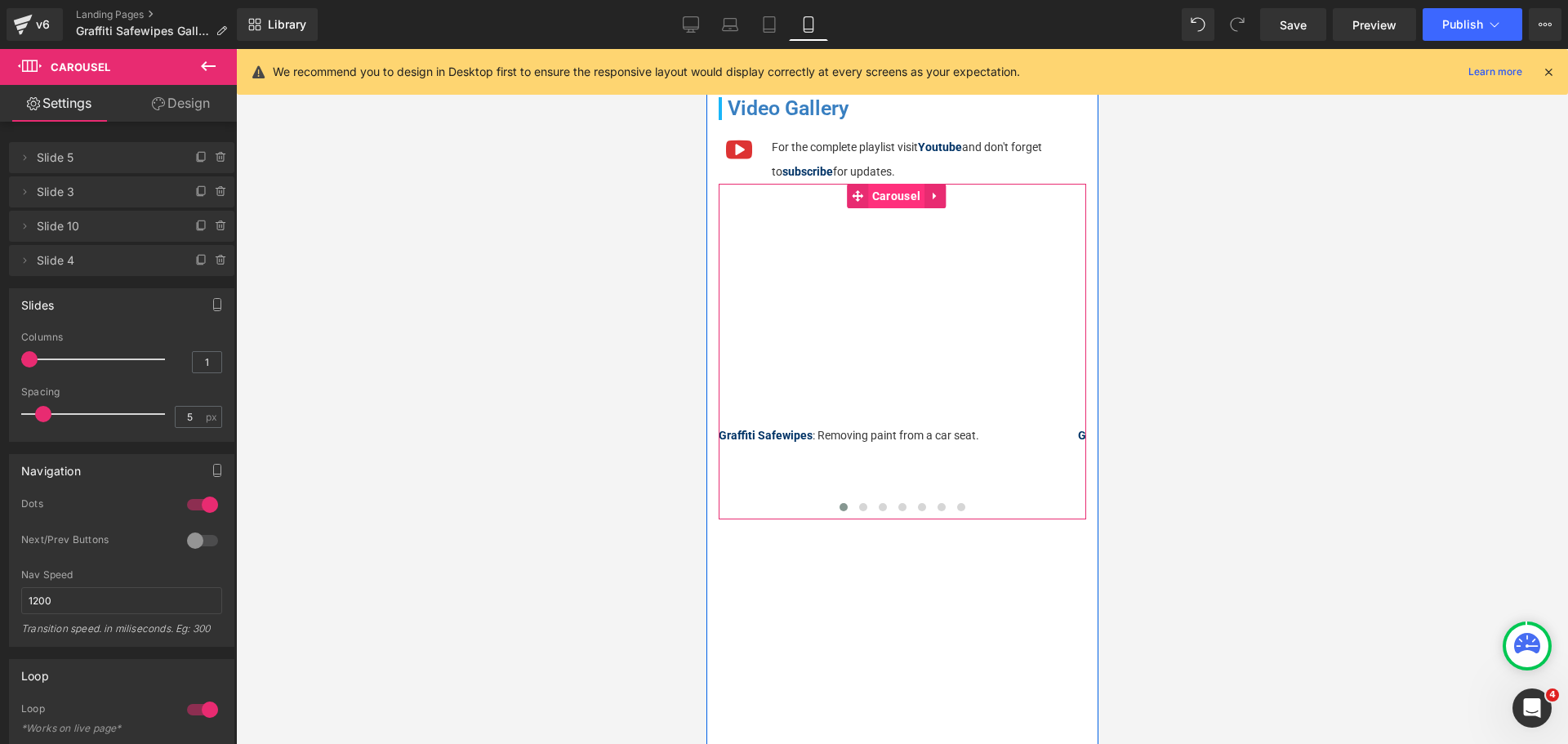
click at [887, 196] on span "Carousel" at bounding box center [894, 196] width 56 height 25
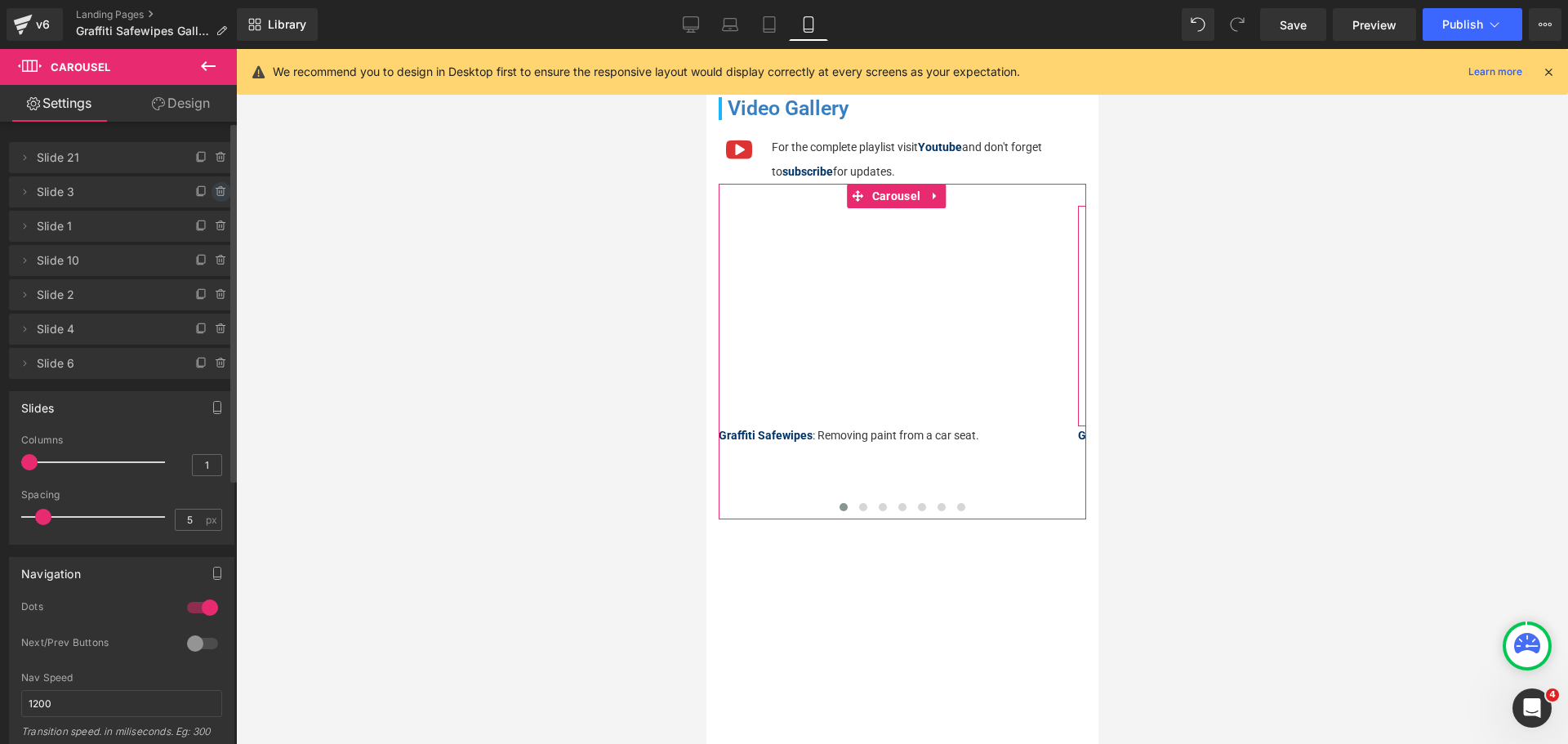
click at [214, 196] on icon at bounding box center [221, 192] width 13 height 13
click at [214, 196] on button "Delete" at bounding box center [204, 192] width 52 height 21
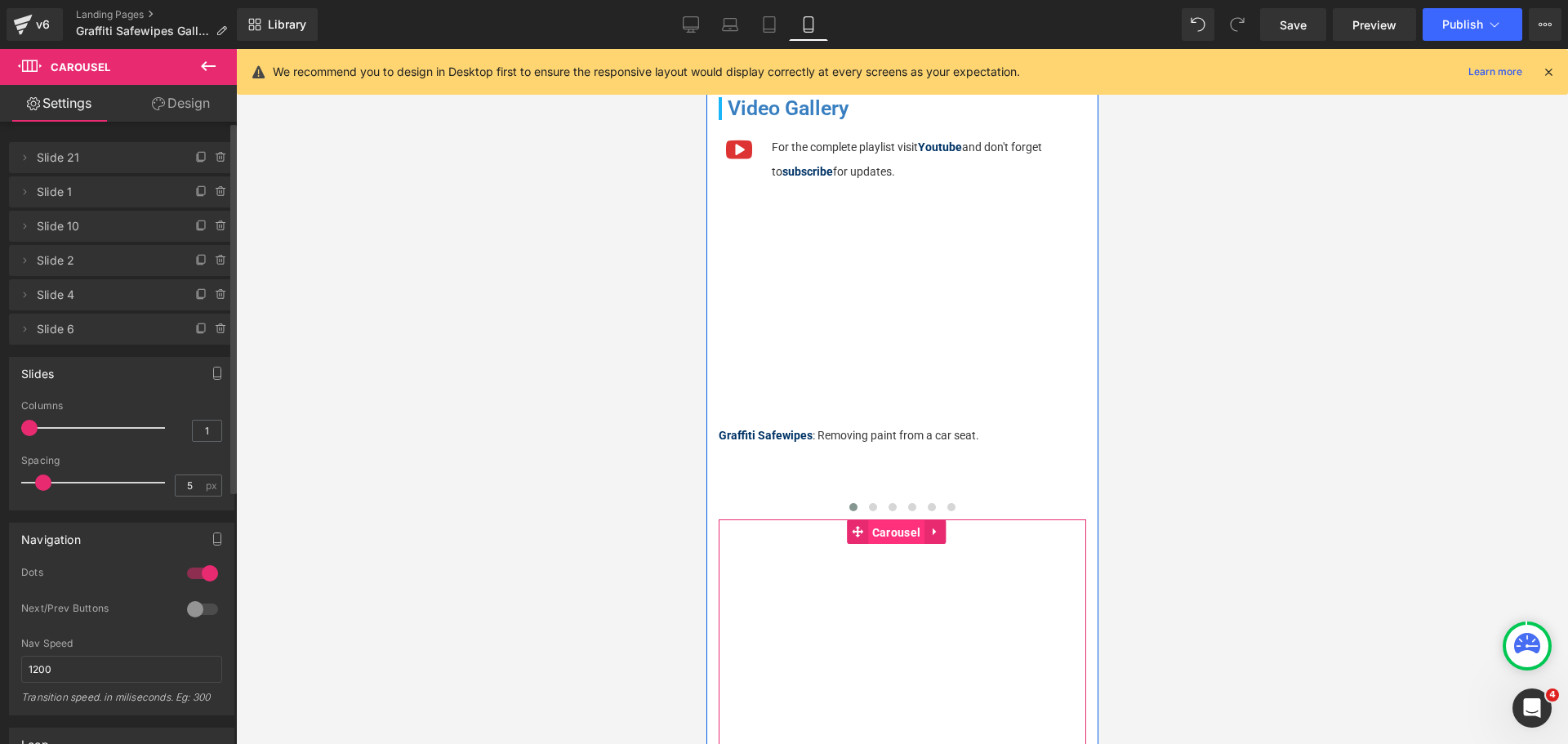
click at [874, 537] on span "Carousel" at bounding box center [894, 533] width 56 height 25
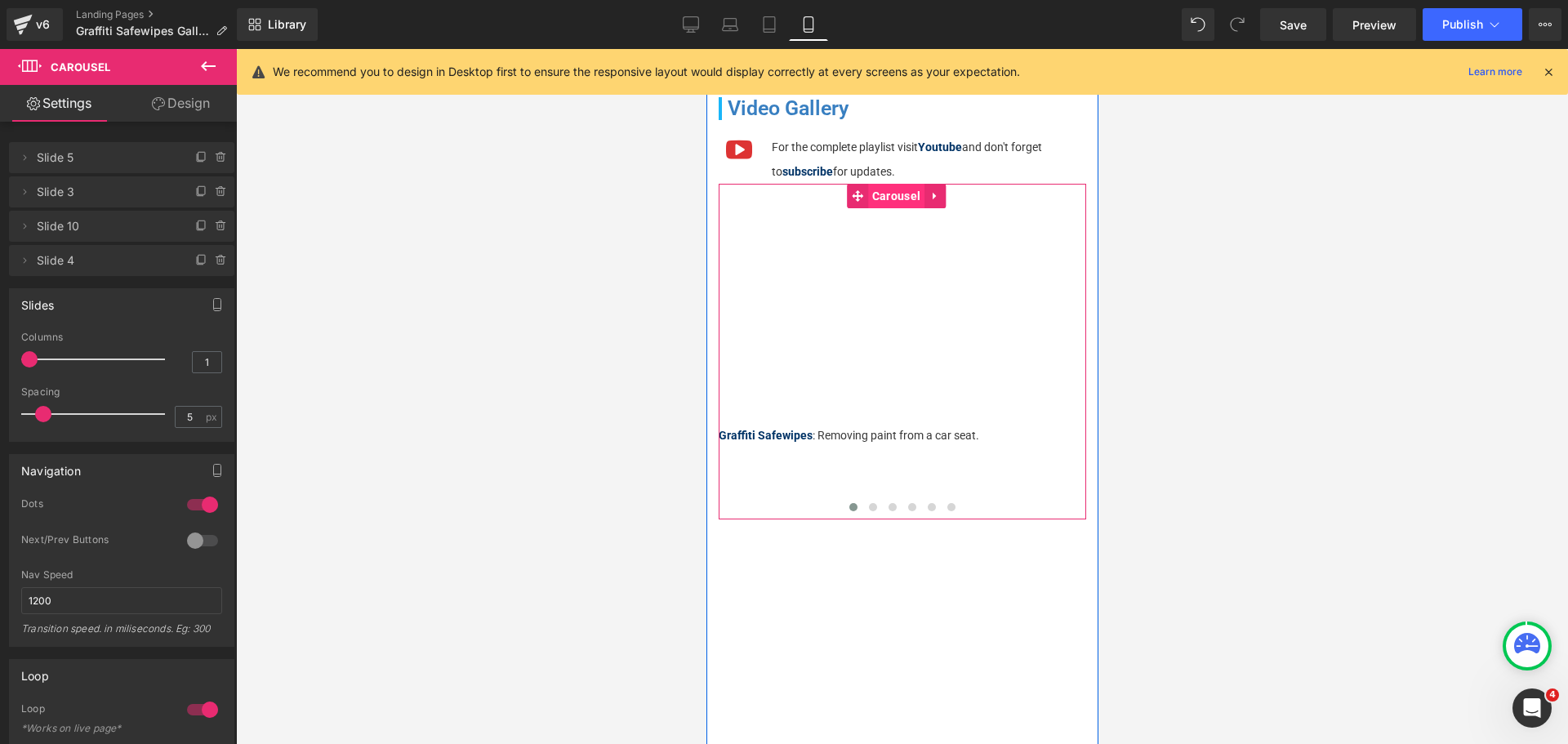
click at [884, 198] on span "Carousel" at bounding box center [894, 196] width 56 height 25
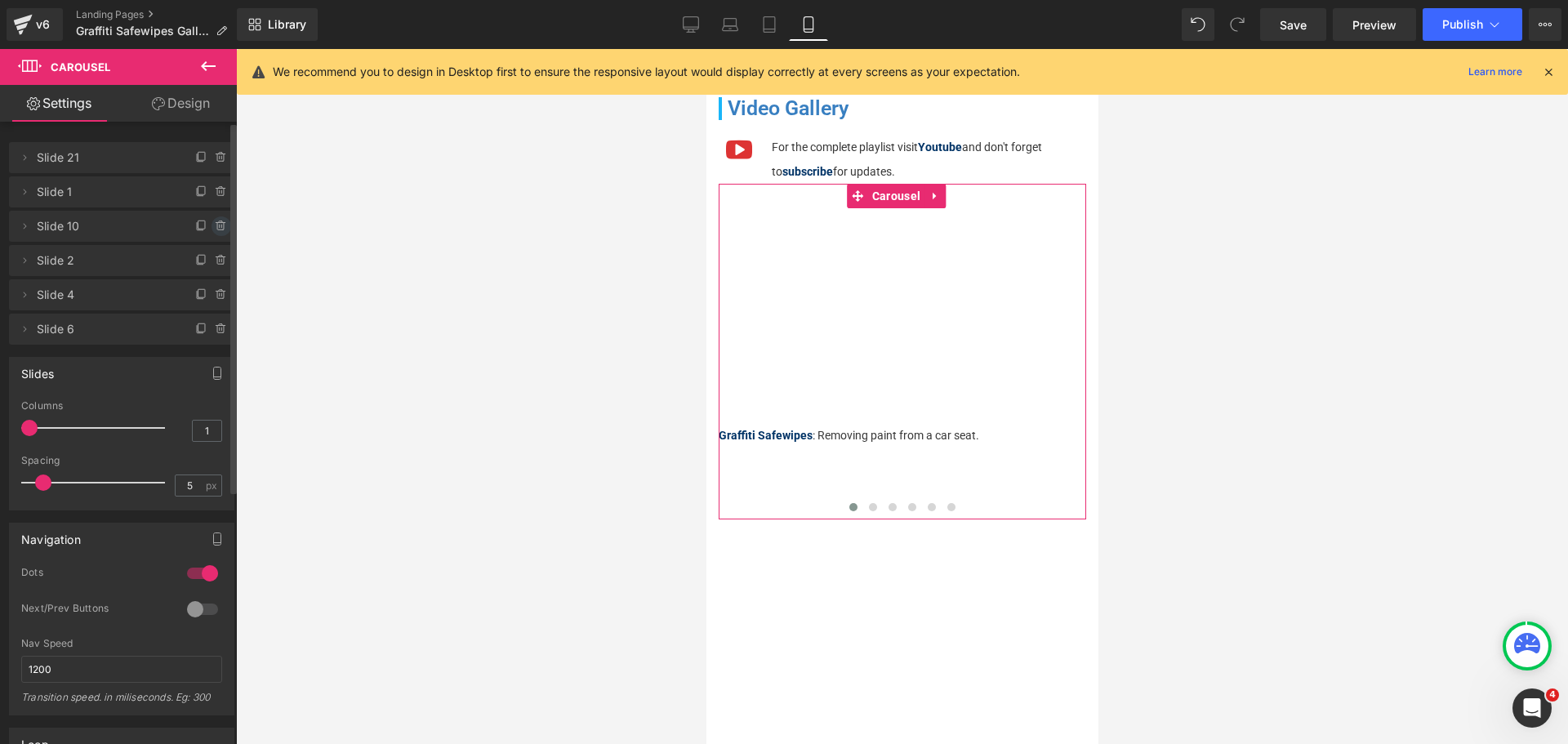
click at [214, 224] on icon at bounding box center [221, 227] width 13 height 13
click at [210, 222] on button "Delete" at bounding box center [204, 227] width 52 height 21
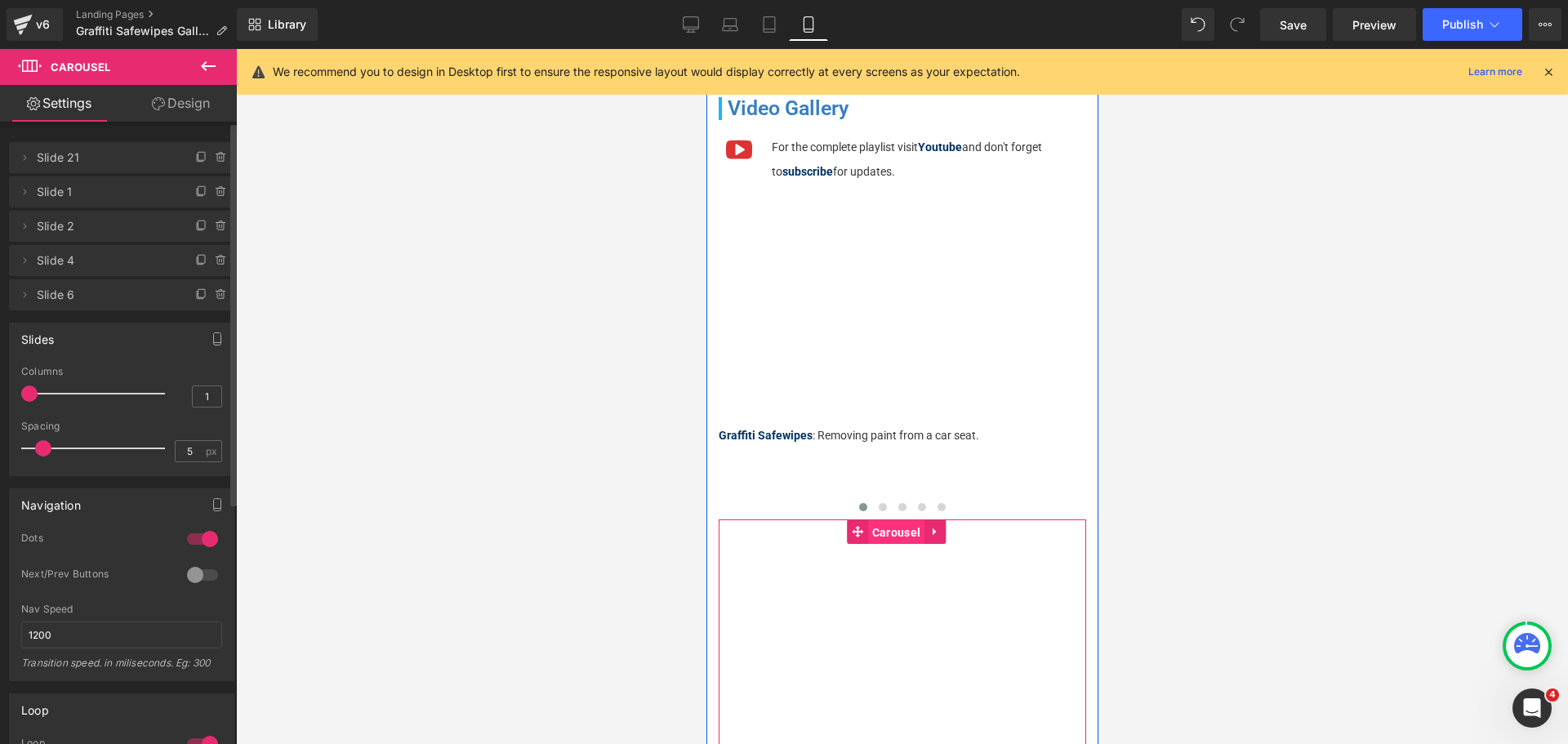
click at [889, 535] on span "Carousel" at bounding box center [894, 533] width 56 height 25
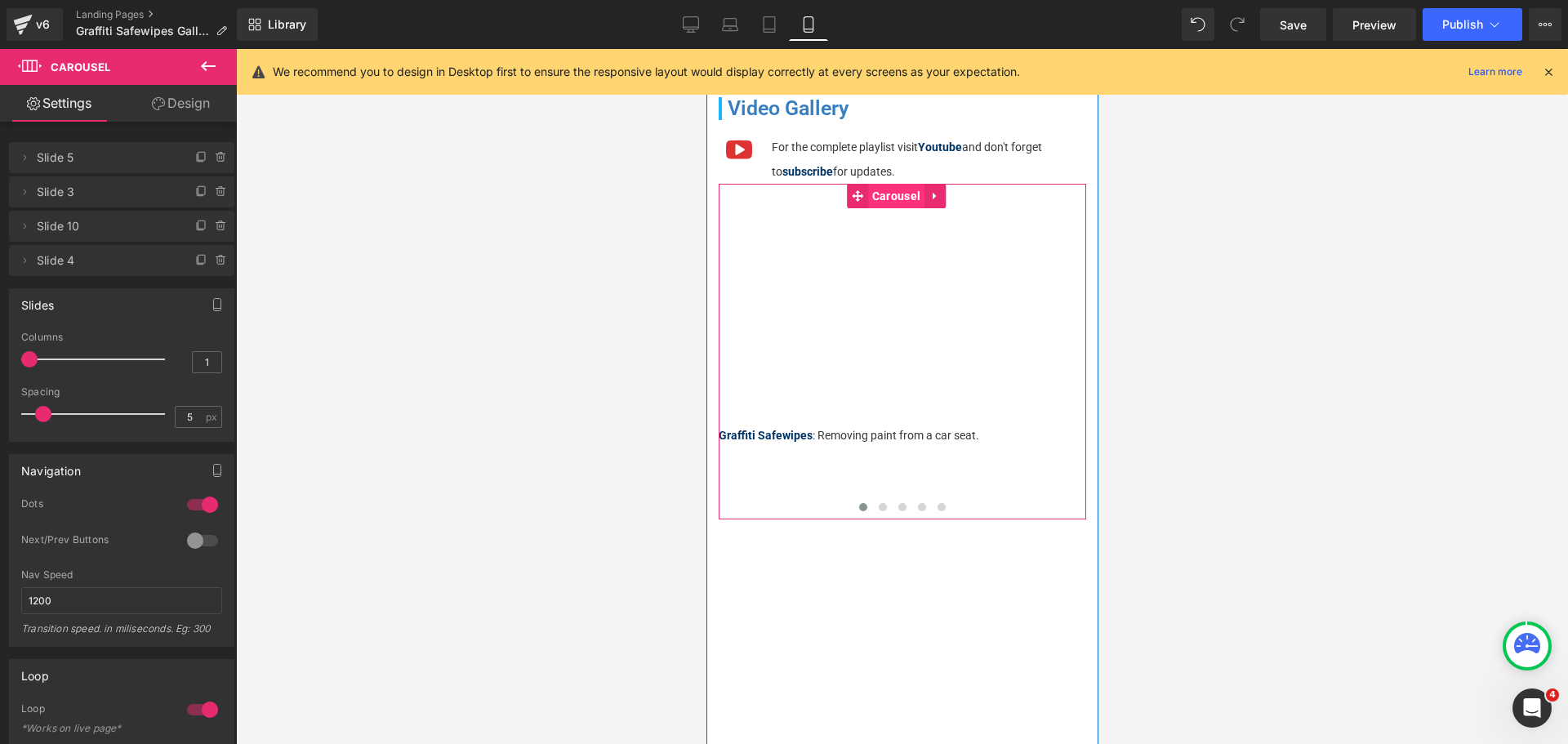
click at [906, 187] on span "Carousel" at bounding box center [894, 196] width 56 height 25
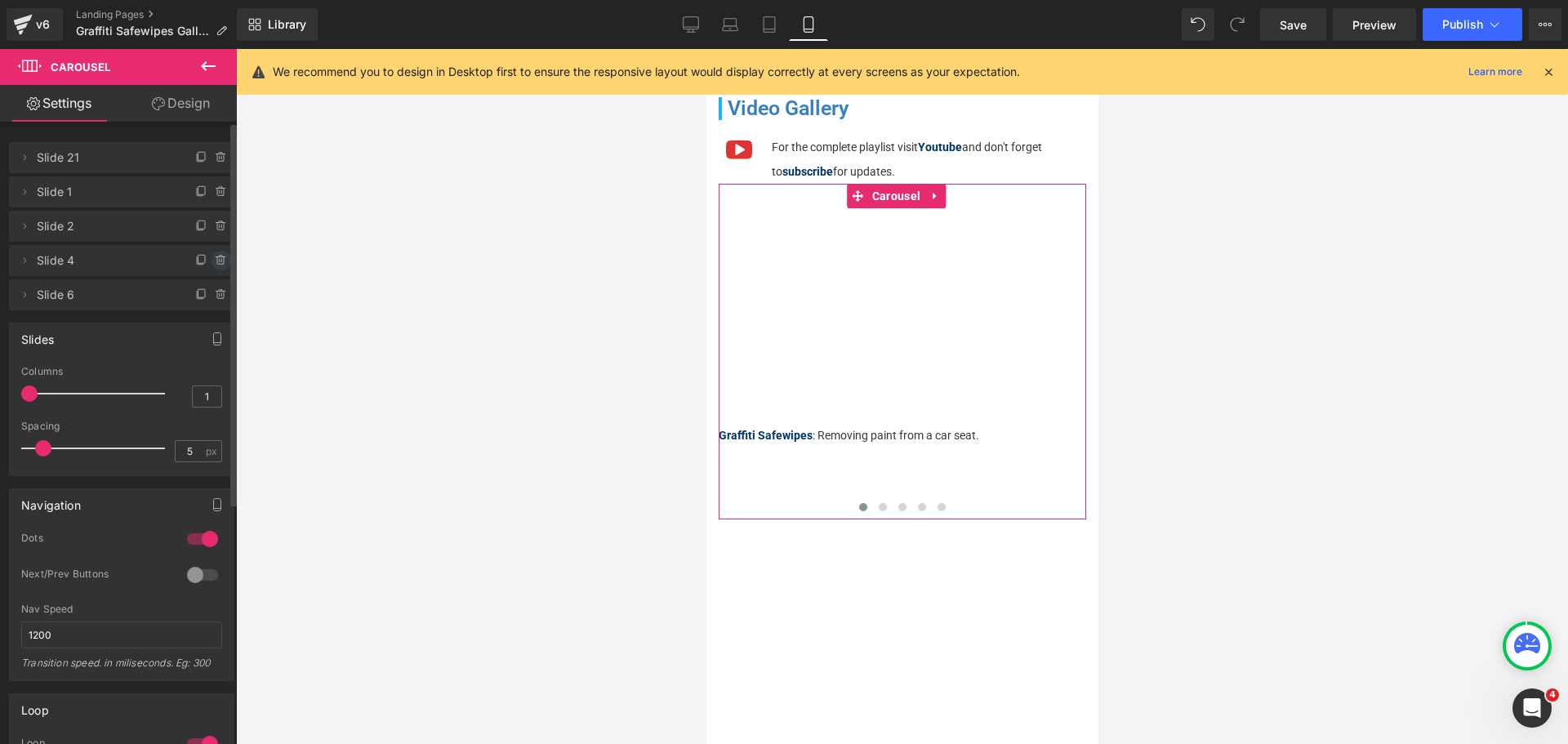
click at [214, 254] on icon at bounding box center [221, 260] width 13 height 13
click at [214, 254] on button "Delete" at bounding box center [204, 261] width 52 height 21
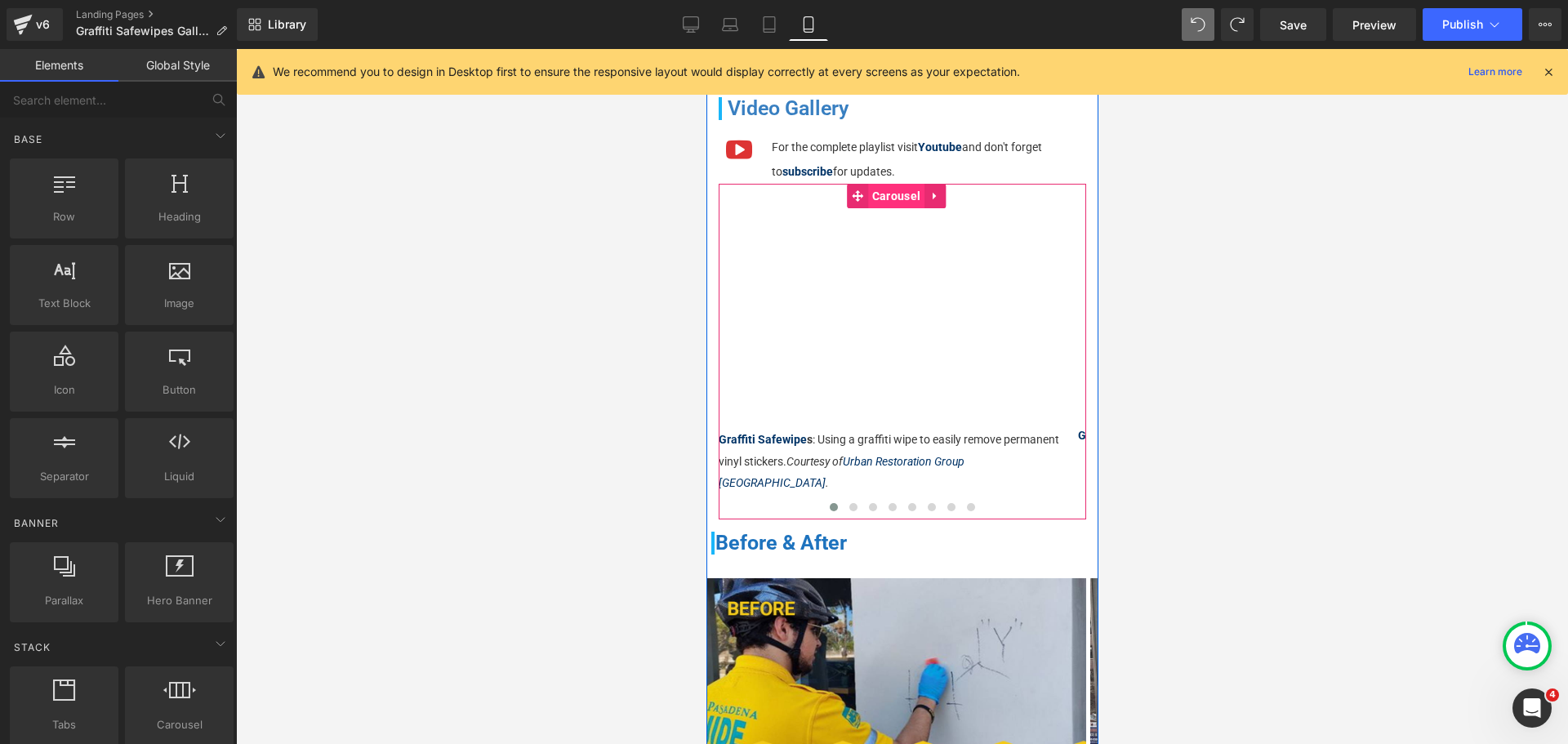
drag, startPoint x: 873, startPoint y: 197, endPoint x: 900, endPoint y: 200, distance: 27.2
click at [873, 197] on span "Carousel" at bounding box center [894, 196] width 56 height 25
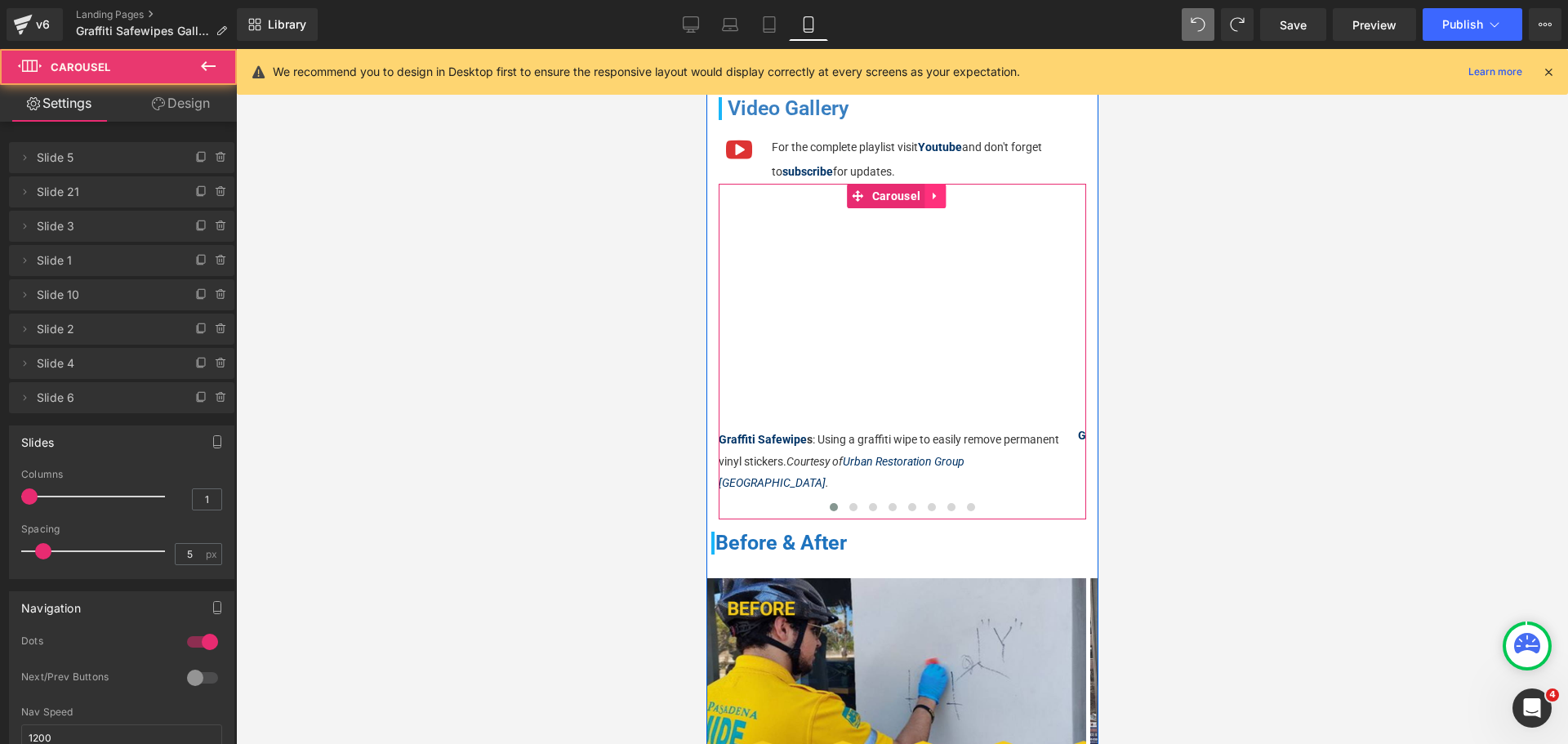
click at [937, 203] on link at bounding box center [934, 196] width 21 height 25
click at [928, 198] on icon at bounding box center [923, 196] width 11 height 11
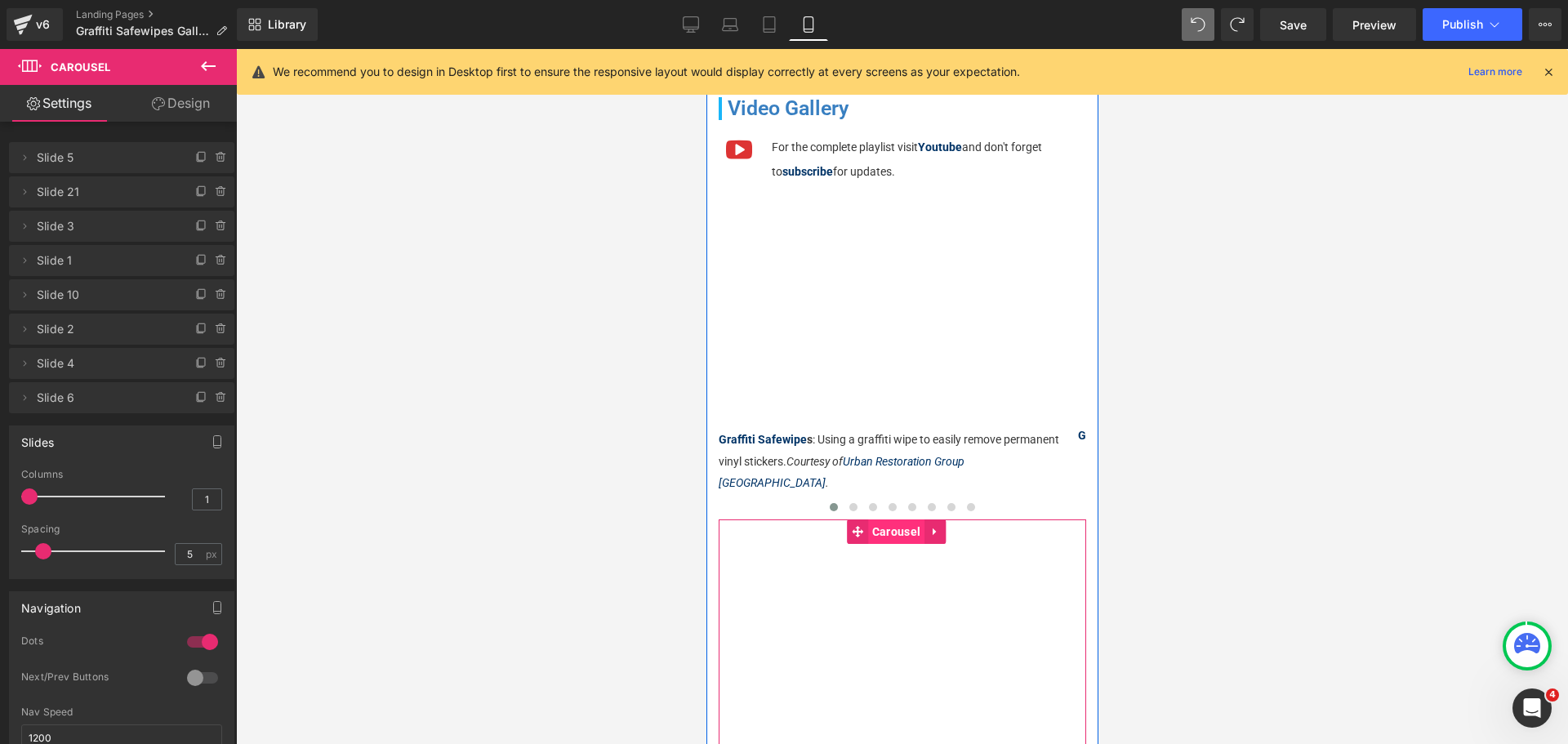
click at [877, 540] on span "Carousel" at bounding box center [894, 532] width 56 height 25
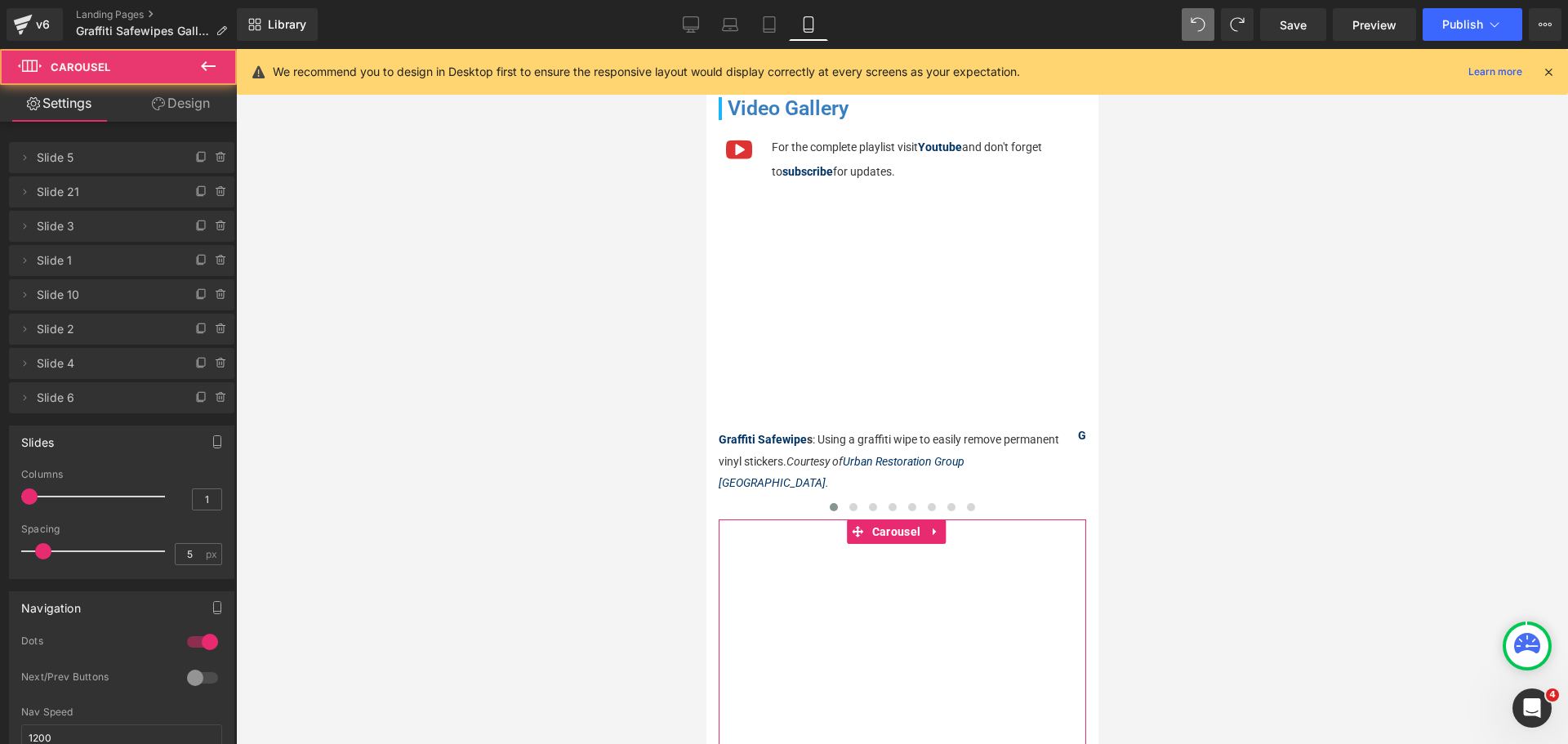
click at [205, 116] on link "Design" at bounding box center [181, 103] width 119 height 36
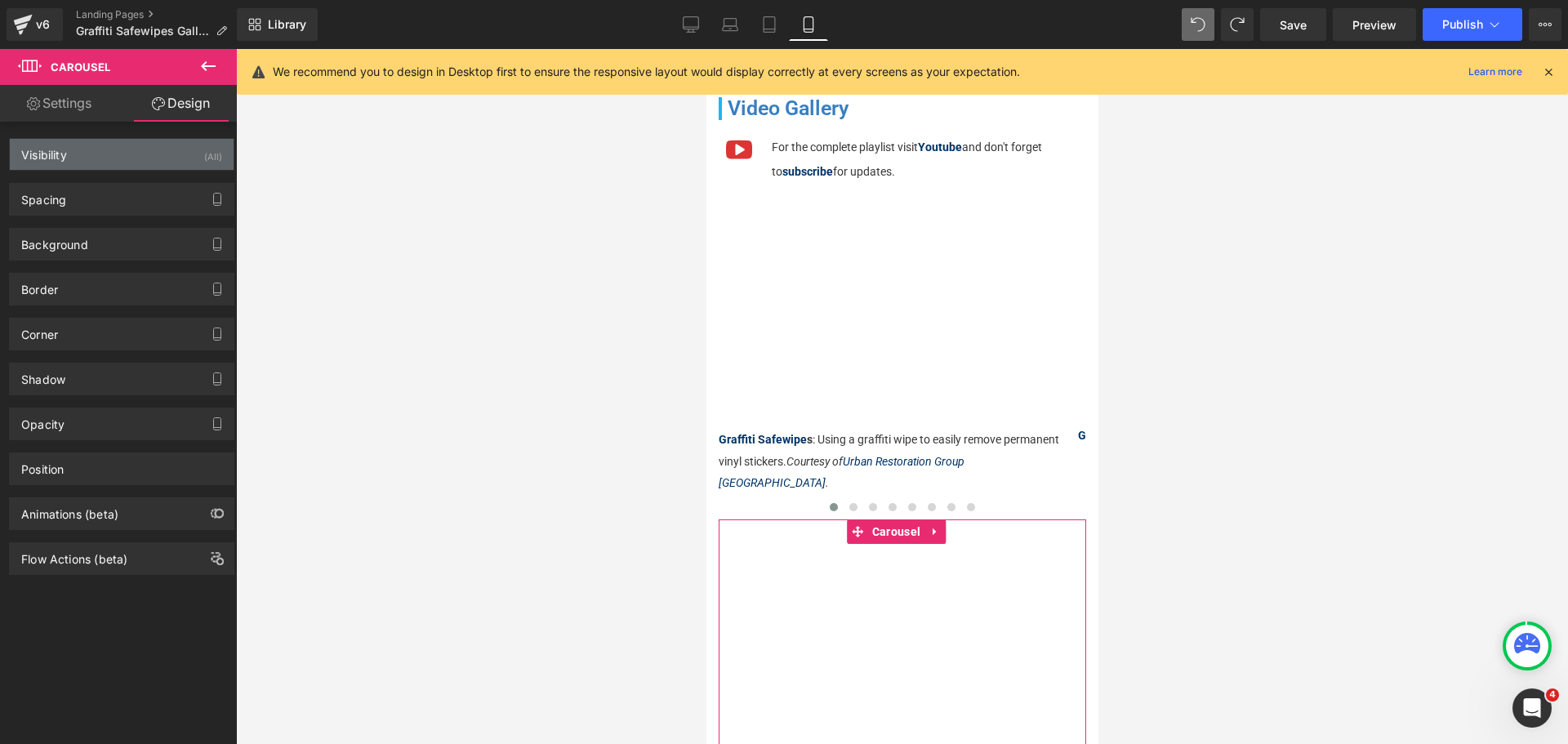
click at [175, 161] on div "Visibility (All)" at bounding box center [121, 154] width 224 height 31
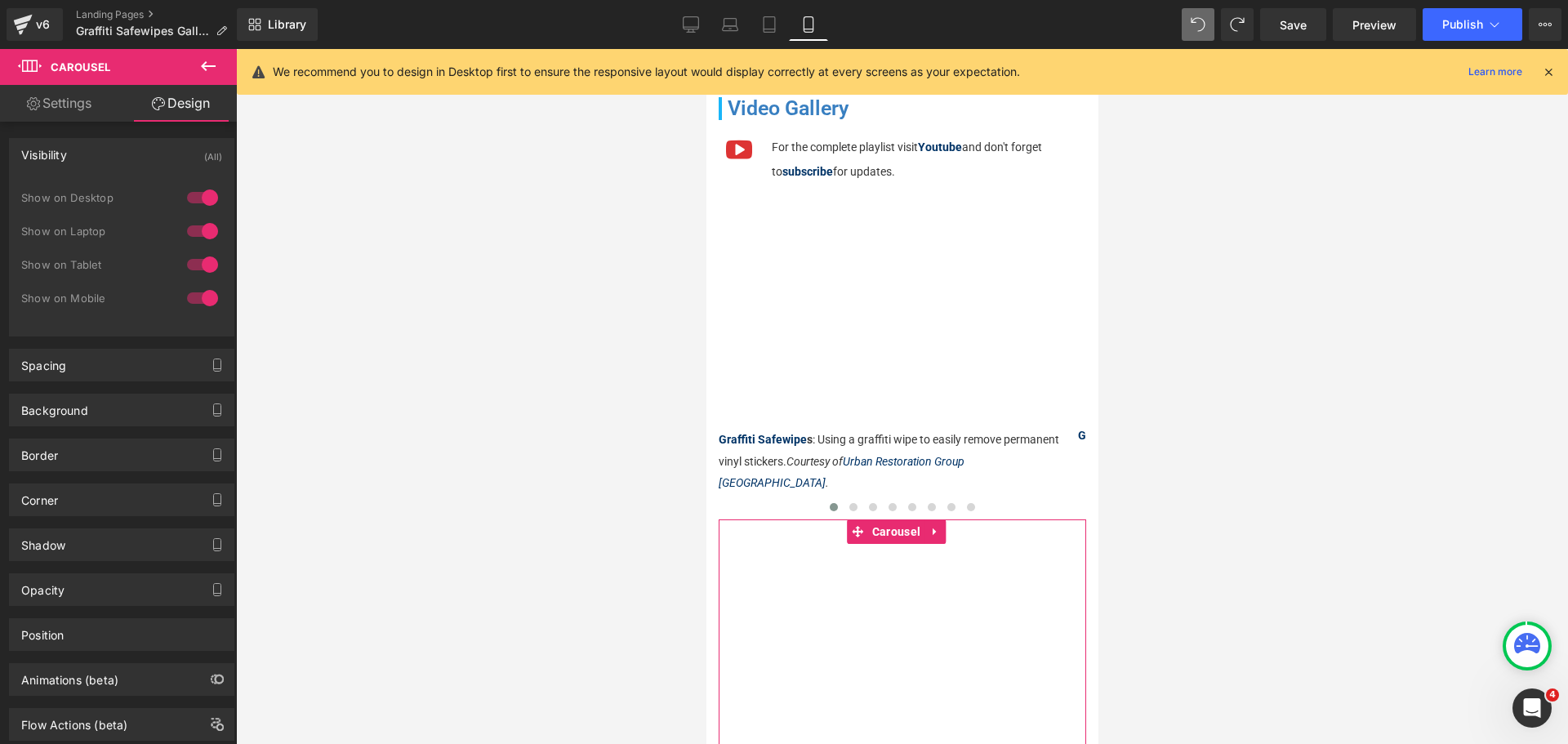
click at [199, 271] on div at bounding box center [202, 264] width 39 height 26
click at [205, 232] on div at bounding box center [202, 230] width 39 height 26
click at [203, 202] on div at bounding box center [202, 197] width 39 height 26
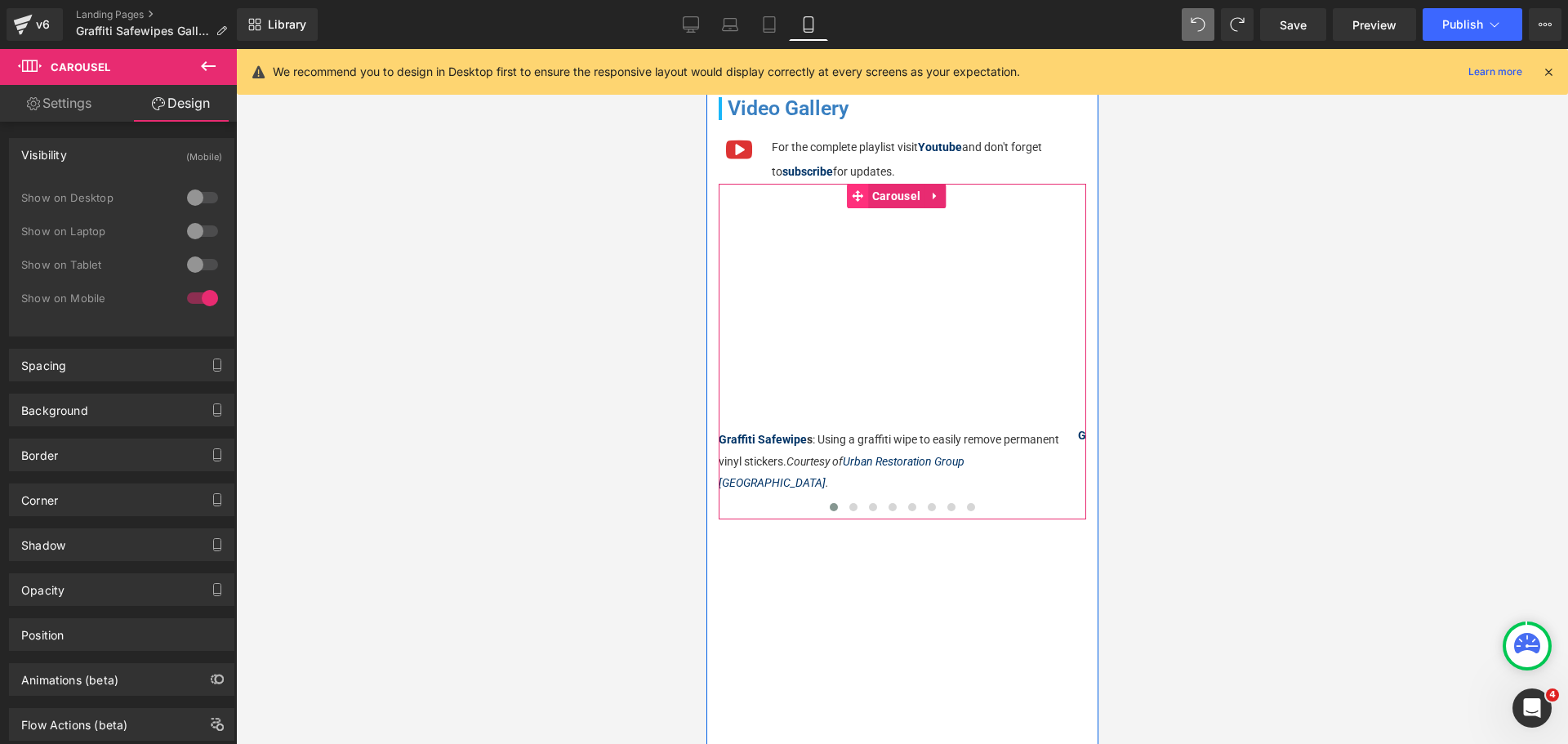
click at [833, 198] on div "Vimeo Graffiti Safewipe s : Using a graffiti wipe to easily remove permanent vi…" at bounding box center [901, 351] width 367 height 335
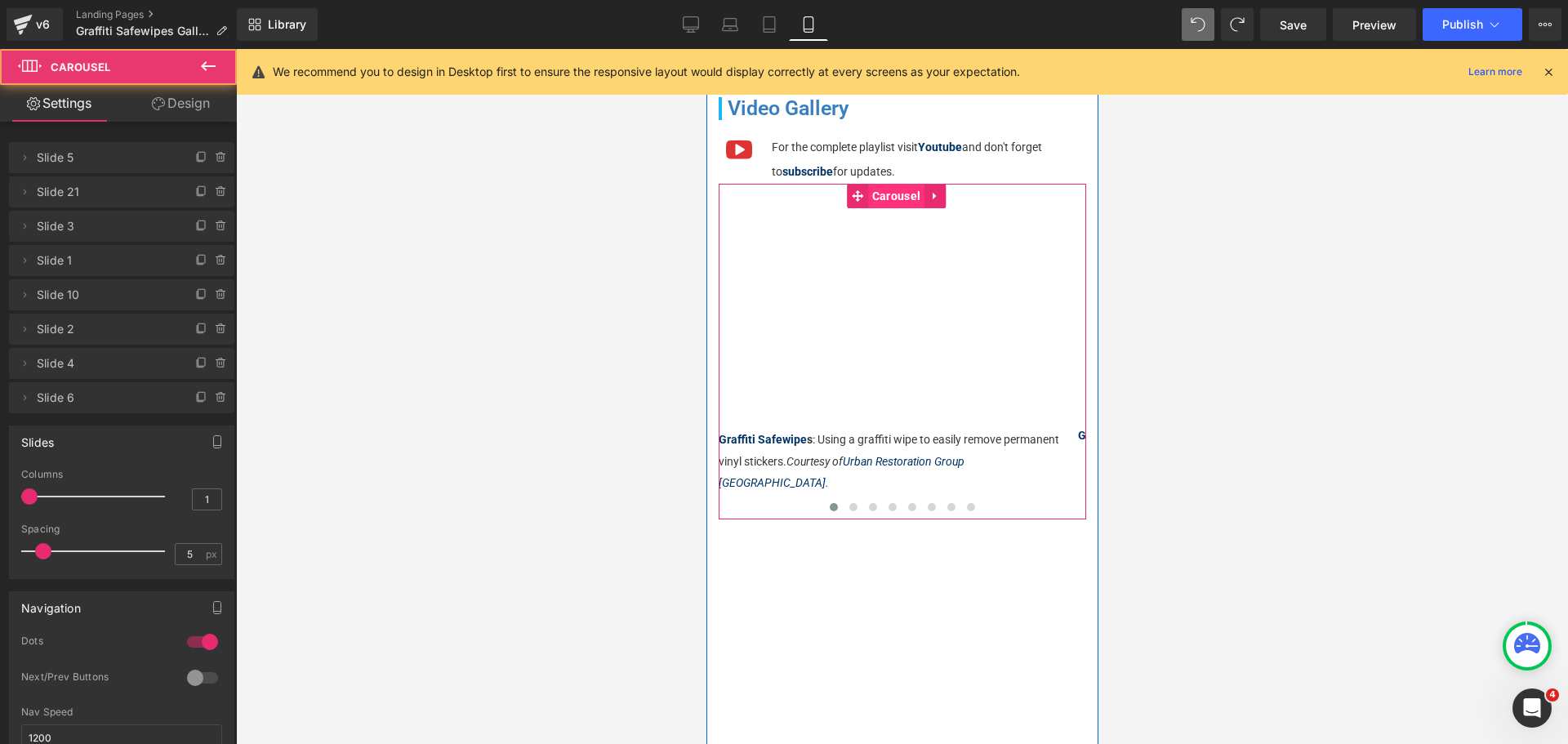
click at [891, 193] on span "Carousel" at bounding box center [894, 196] width 56 height 25
click at [934, 203] on link at bounding box center [934, 196] width 21 height 25
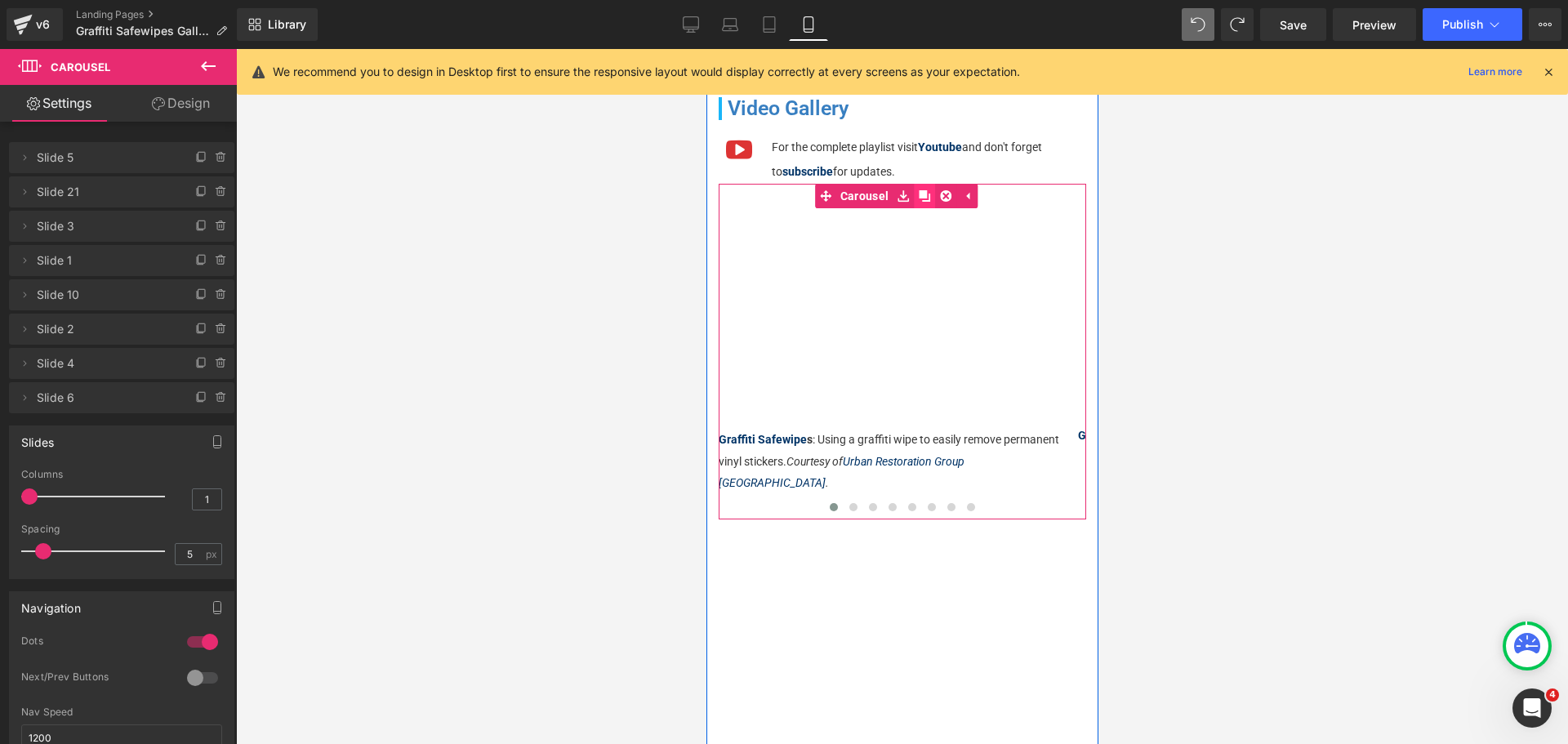
click at [927, 200] on icon at bounding box center [923, 196] width 11 height 11
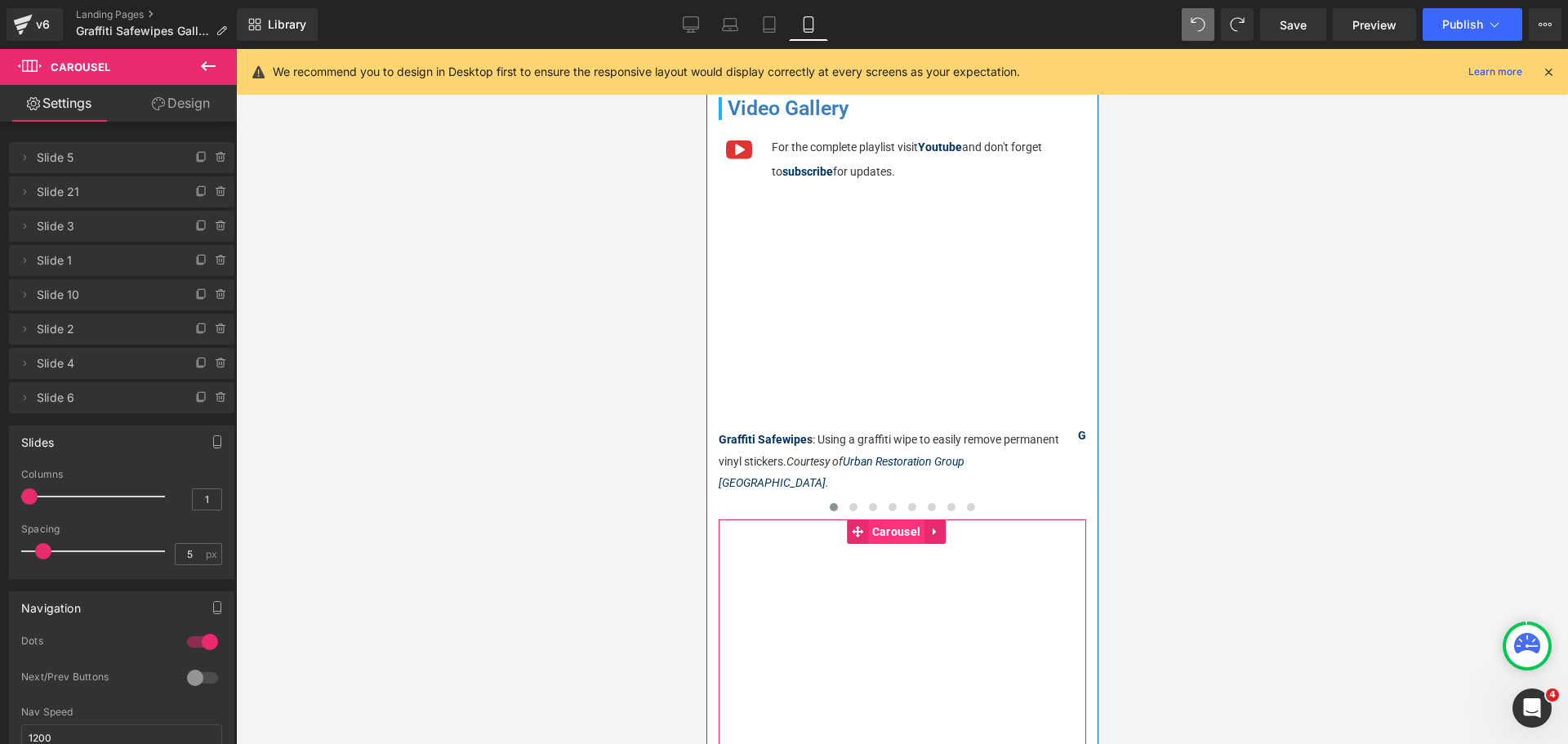
click at [879, 534] on span "Carousel" at bounding box center [894, 532] width 56 height 25
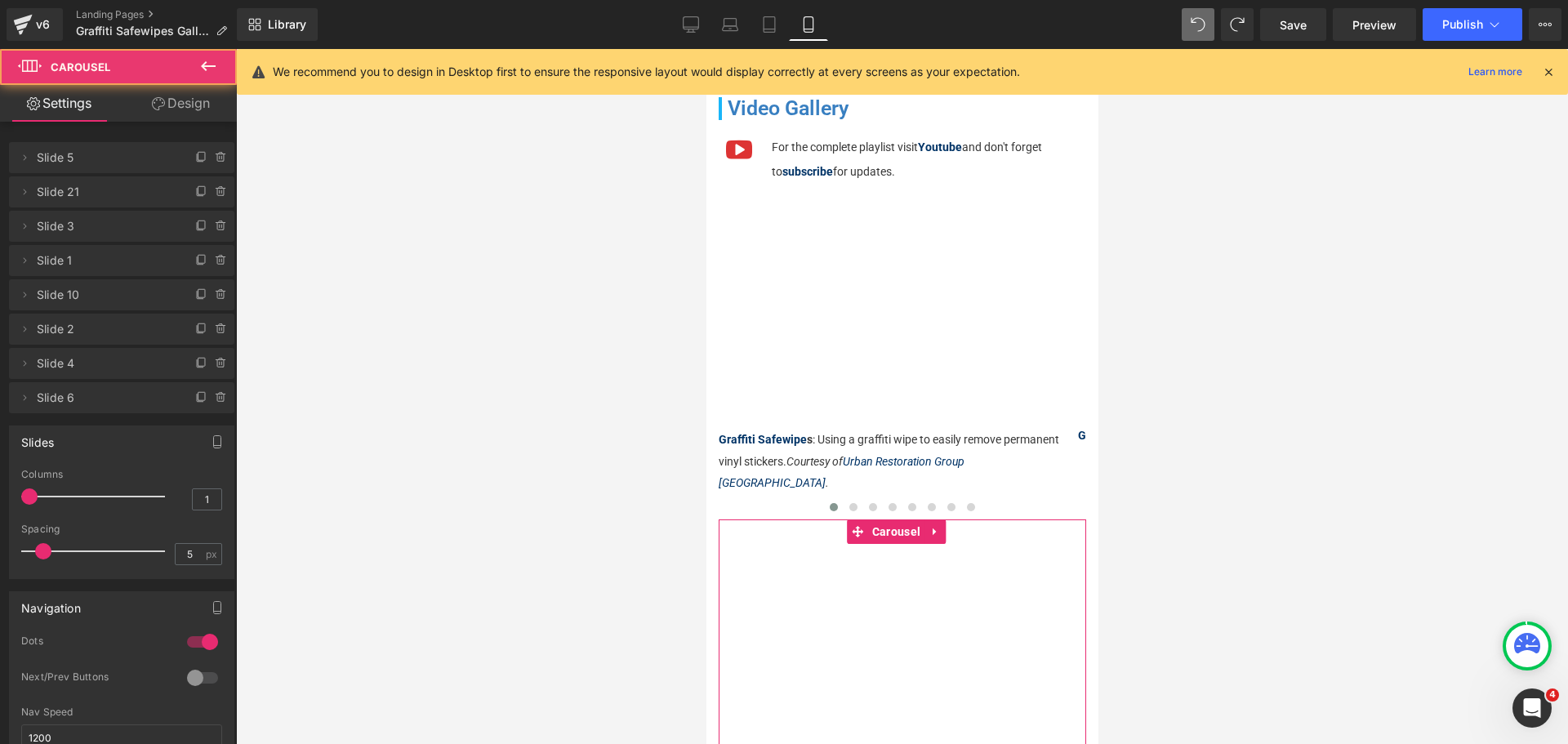
click at [204, 118] on link "Design" at bounding box center [181, 103] width 119 height 36
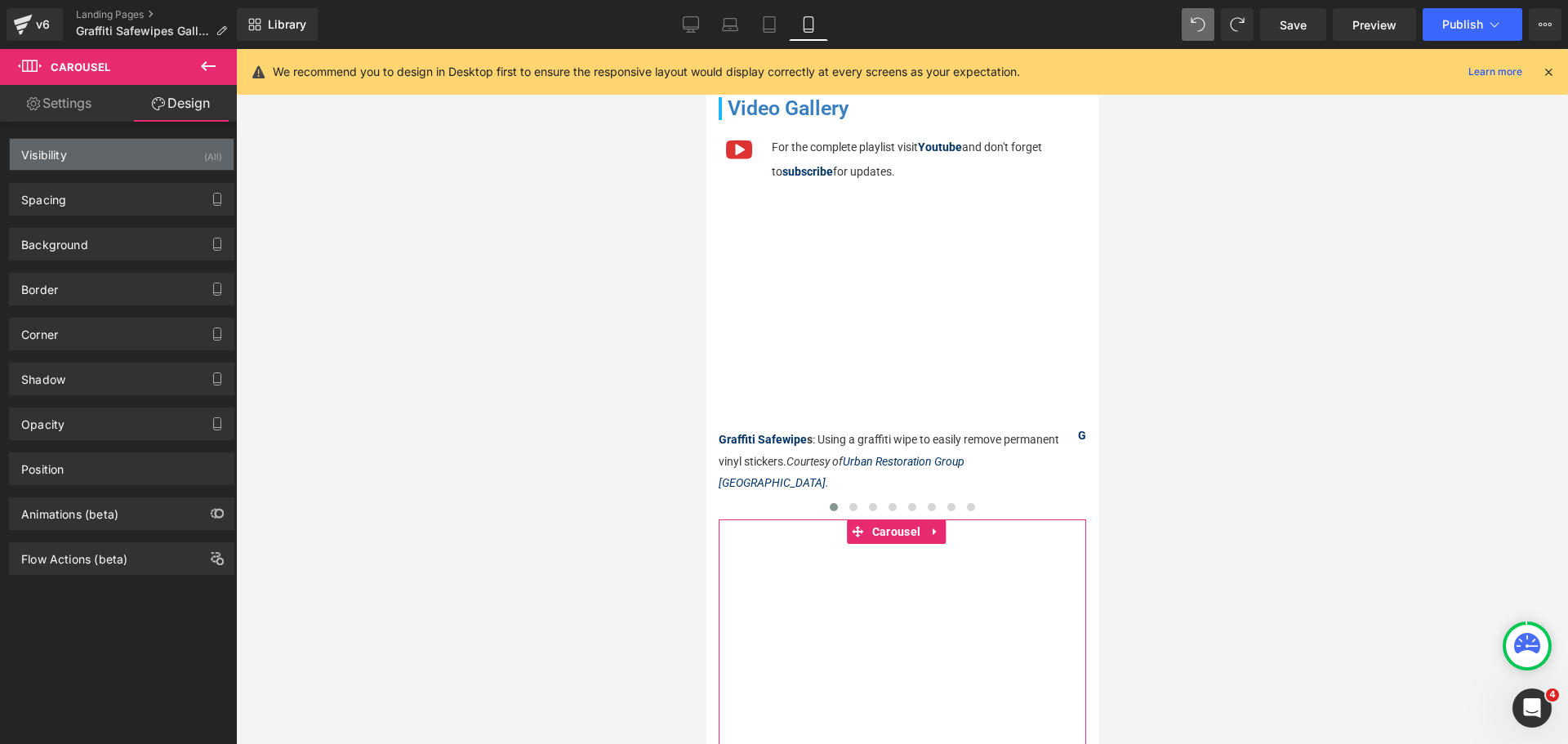
click at [172, 157] on div "Visibility (All)" at bounding box center [121, 154] width 224 height 31
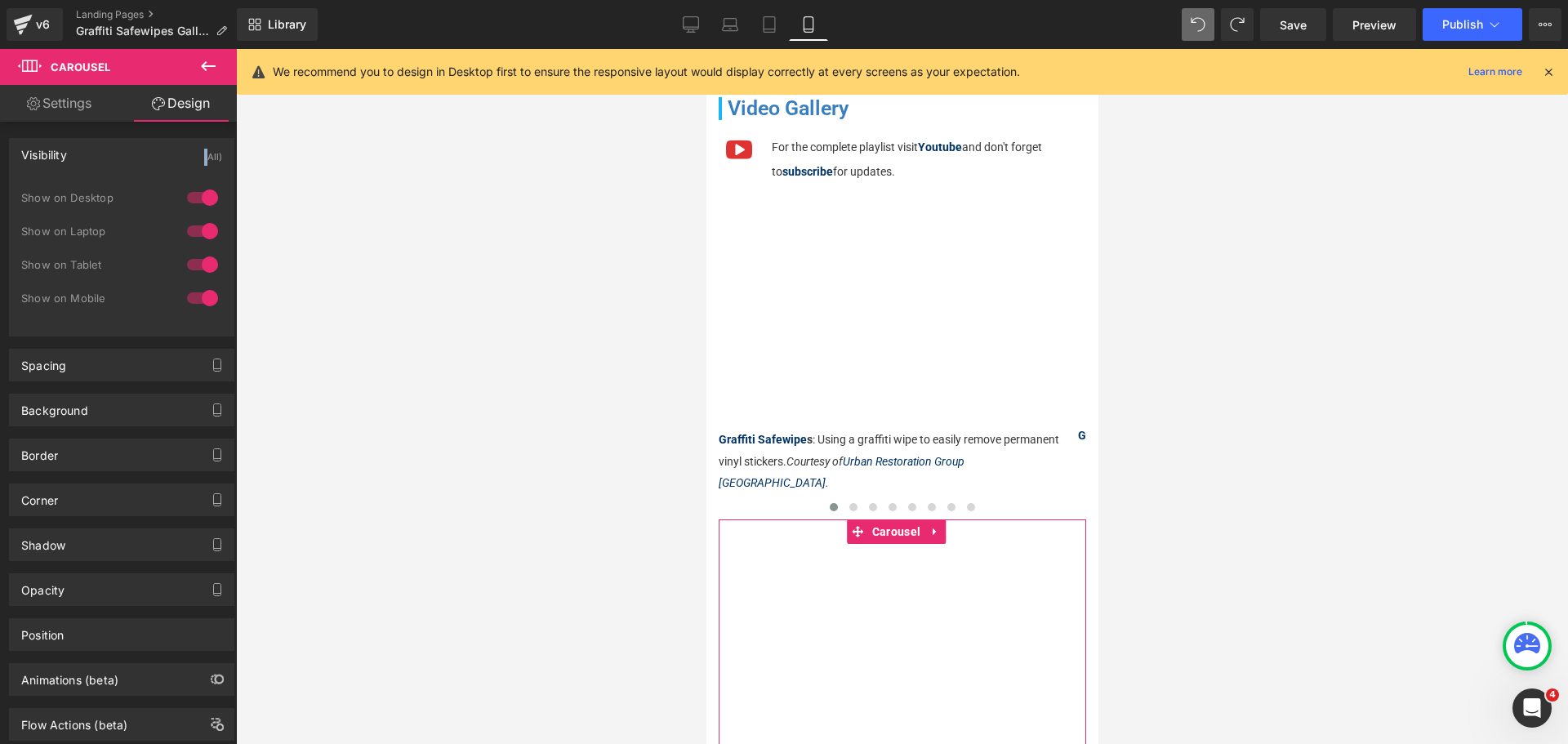
click at [172, 158] on div "Visibility (All)" at bounding box center [121, 154] width 224 height 31
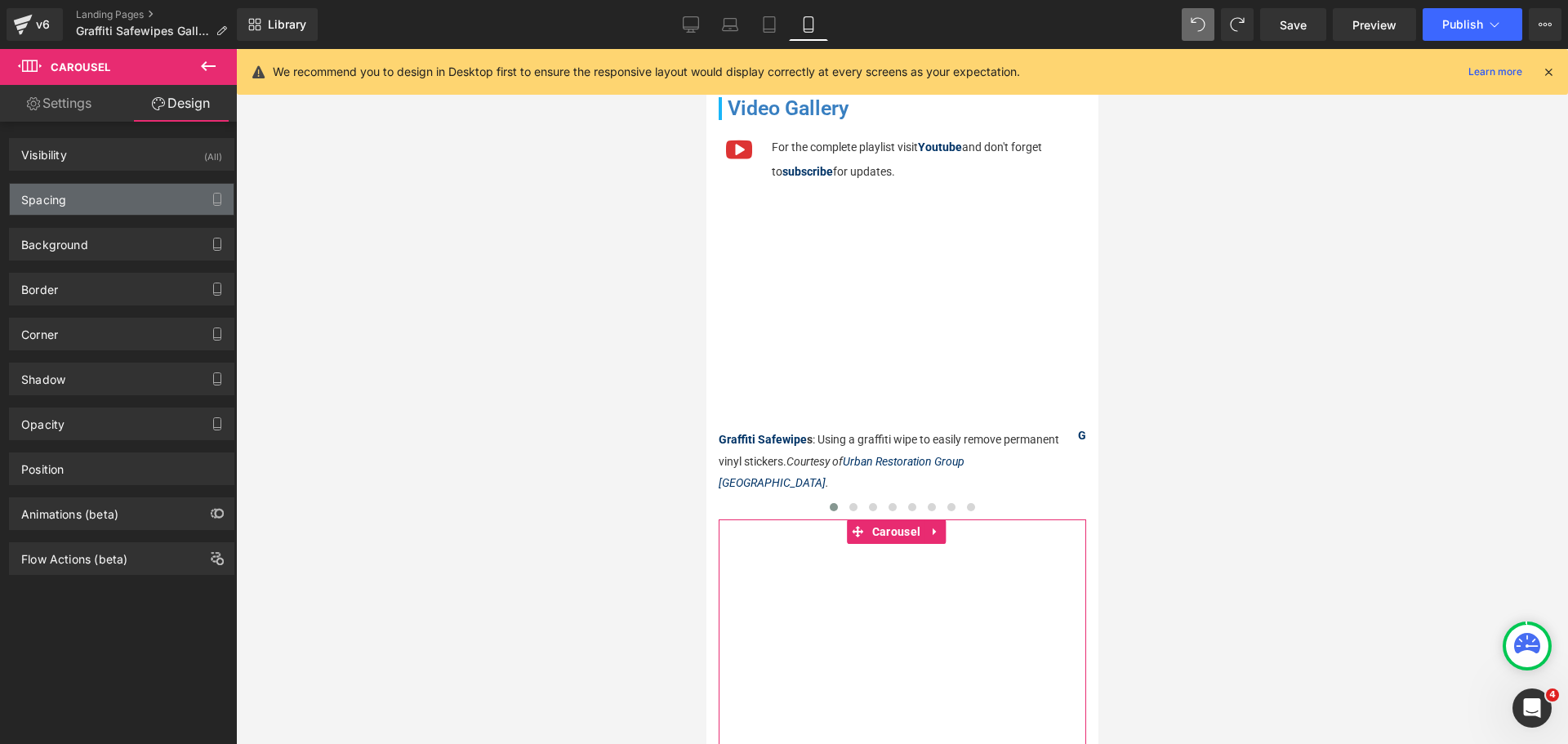
click at [162, 197] on div "Spacing" at bounding box center [121, 199] width 224 height 31
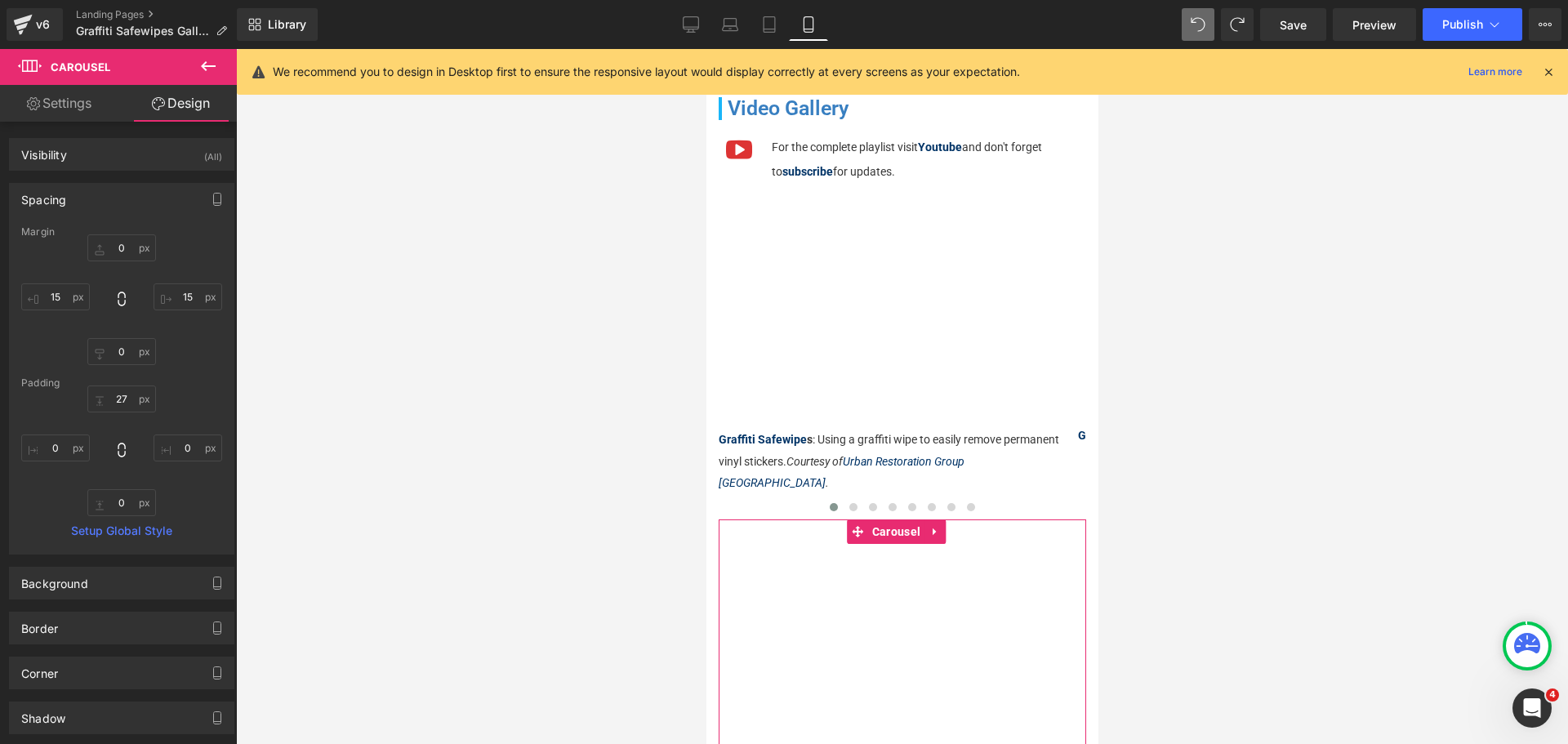
click at [187, 186] on div "Spacing" at bounding box center [121, 199] width 224 height 31
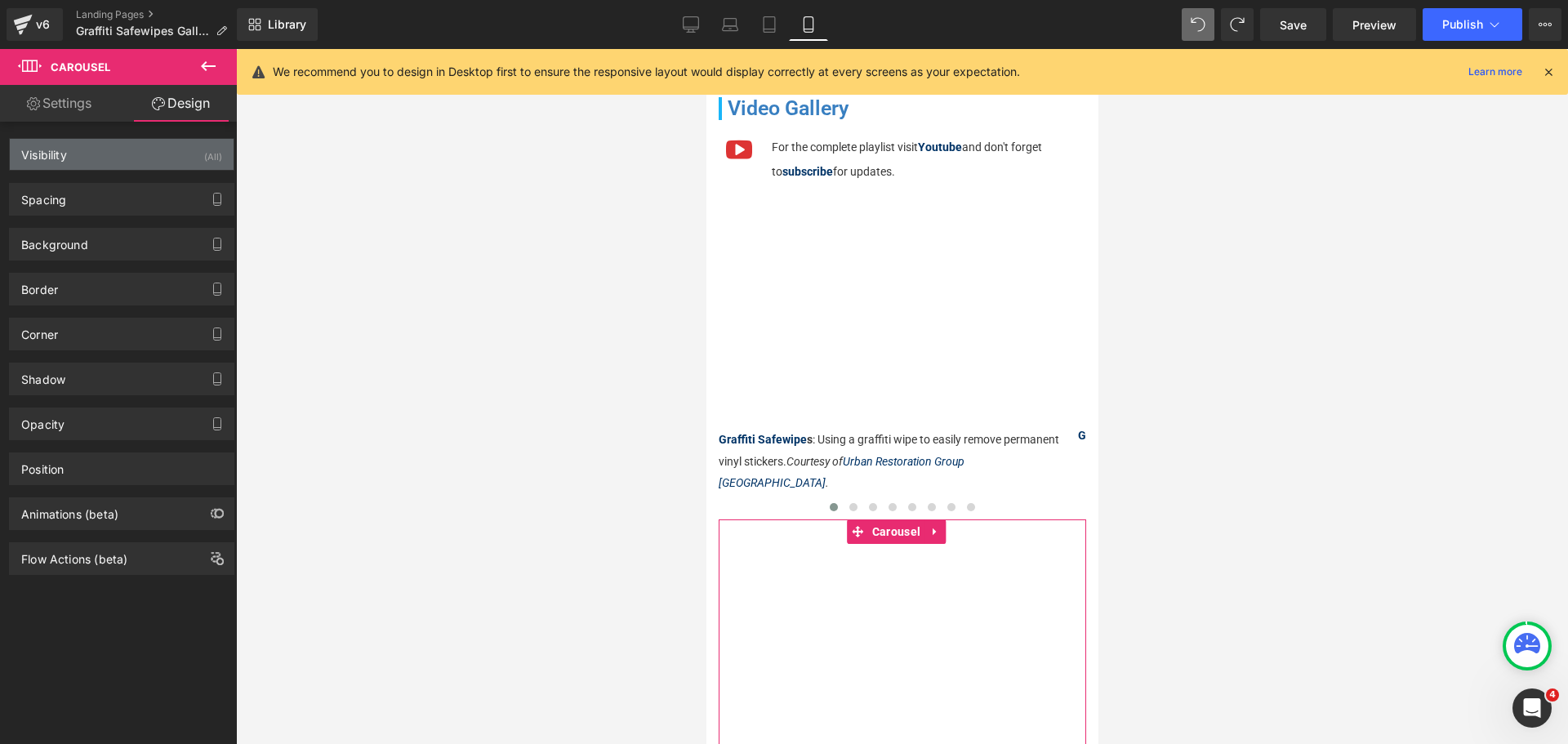
click at [191, 153] on div "Visibility (All)" at bounding box center [121, 154] width 224 height 31
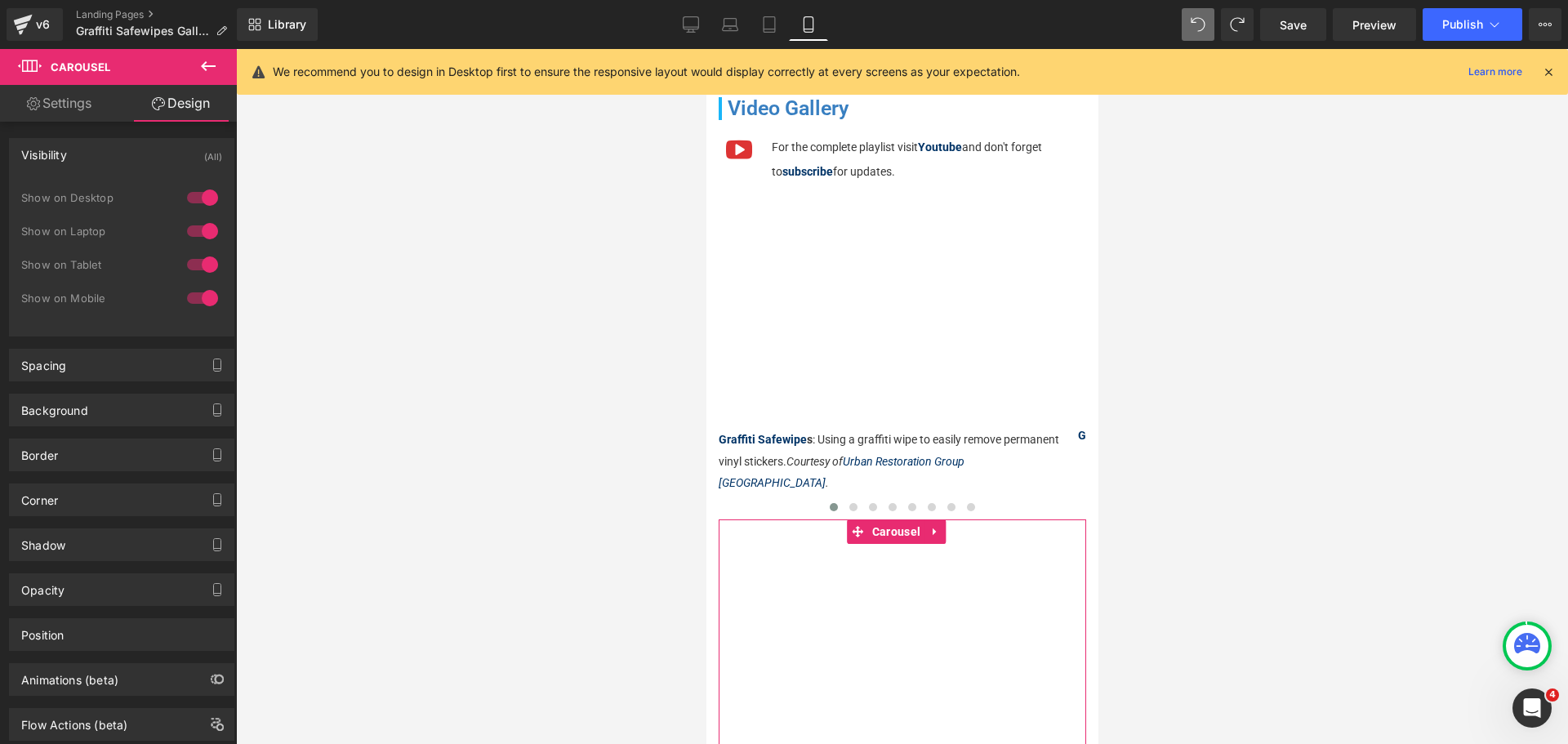
click at [204, 272] on div at bounding box center [202, 264] width 39 height 26
click at [206, 221] on div at bounding box center [202, 230] width 39 height 26
click at [208, 198] on div at bounding box center [202, 197] width 39 height 26
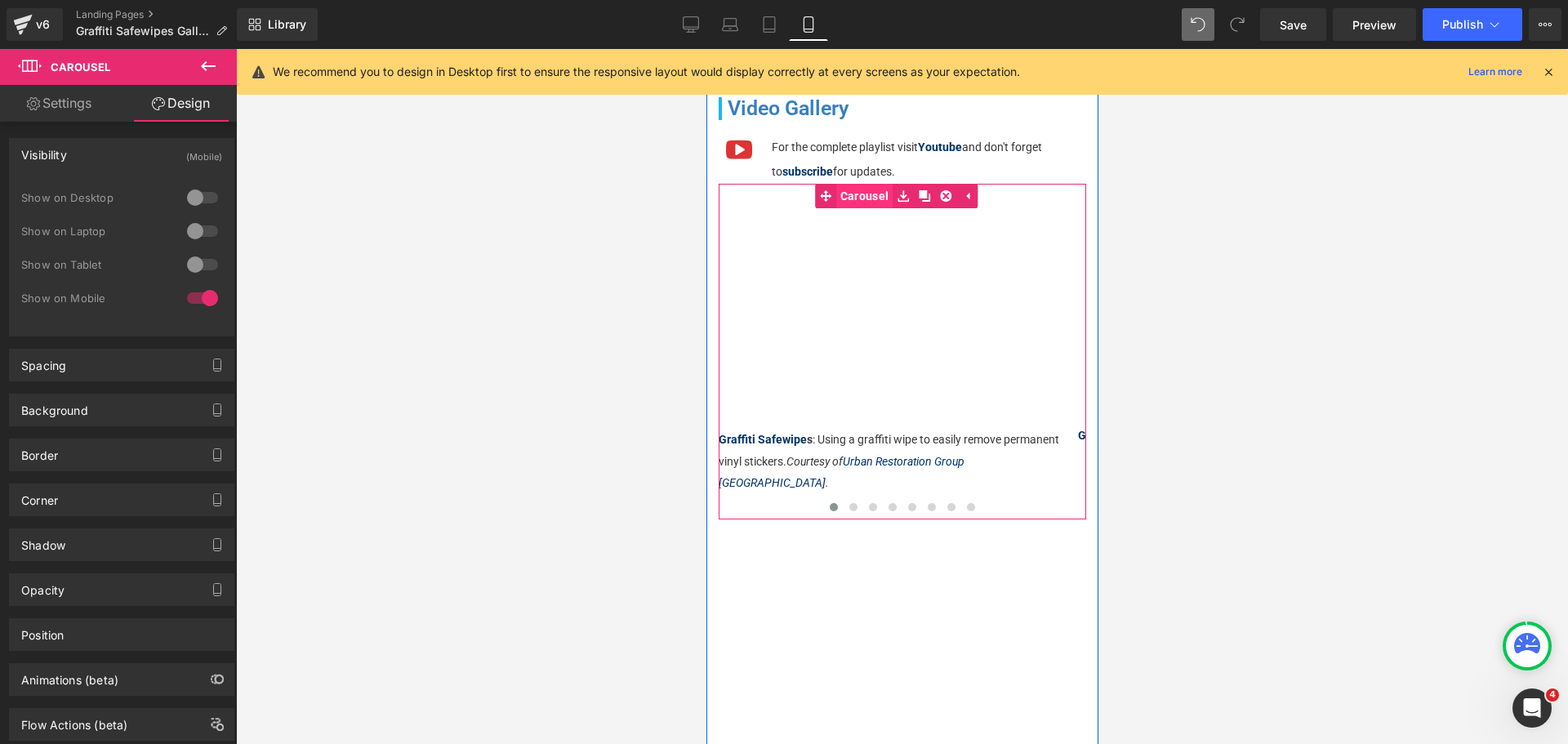
click at [855, 193] on link "Carousel" at bounding box center [852, 196] width 77 height 25
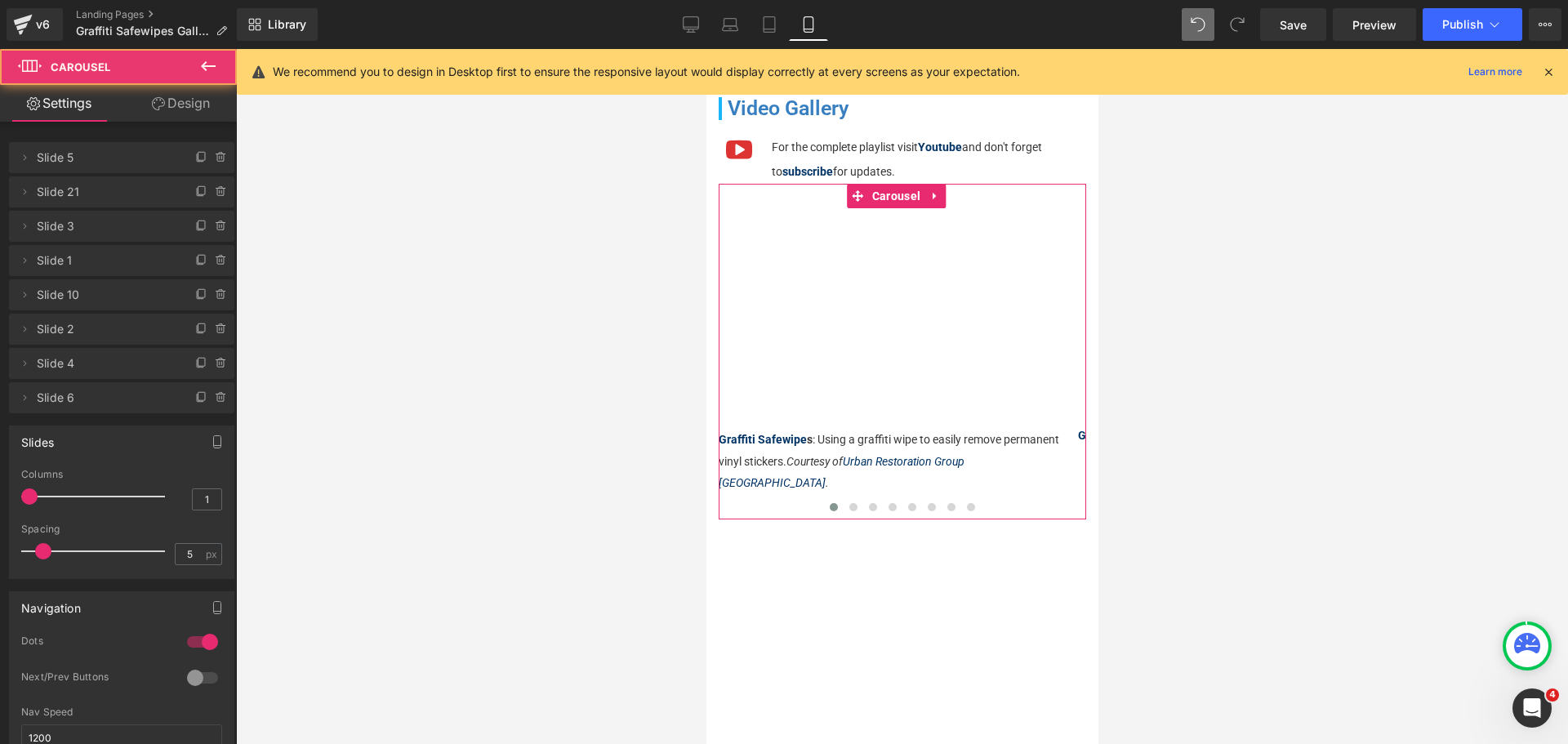
click at [204, 106] on link "Design" at bounding box center [181, 103] width 119 height 36
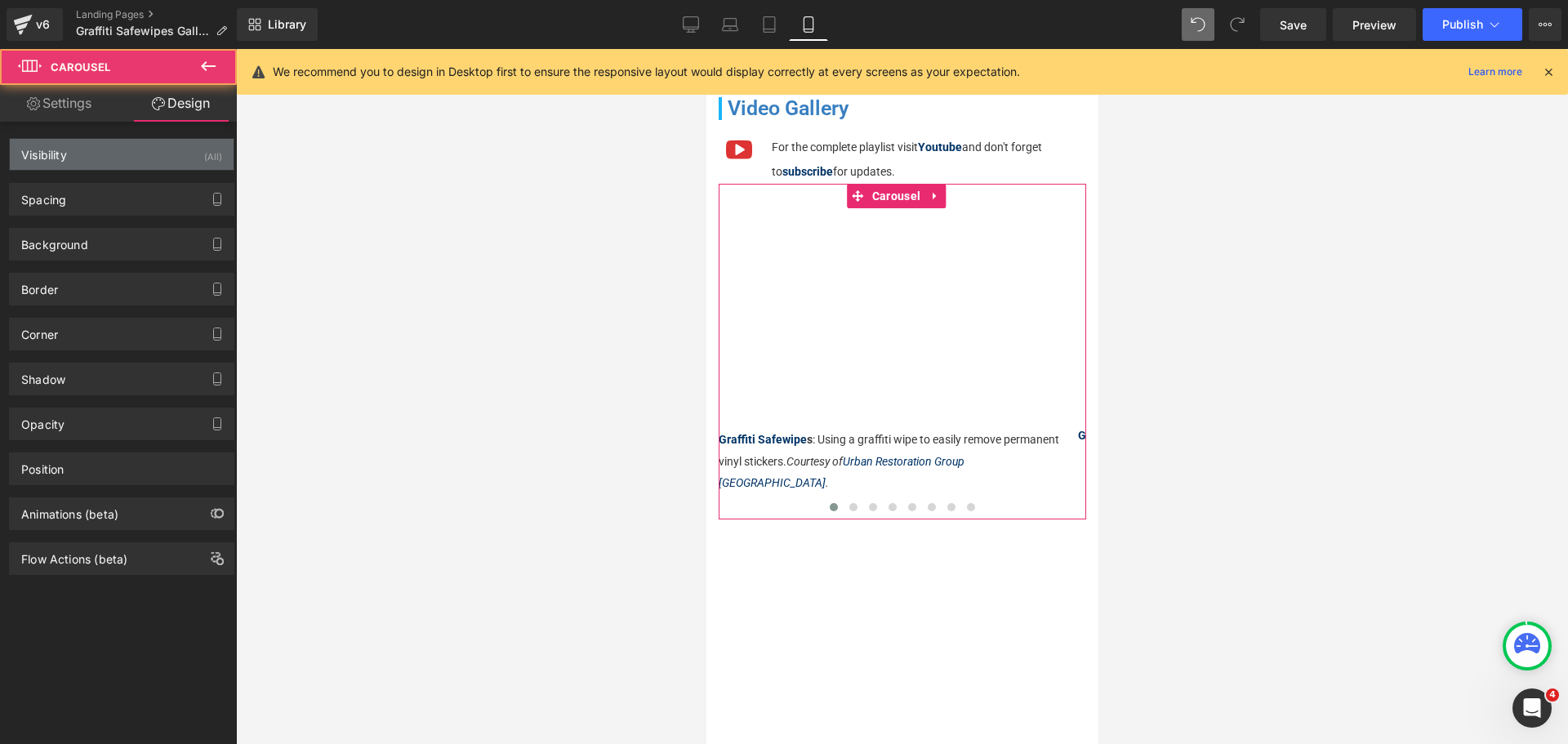
click at [137, 147] on div "Visibility (All)" at bounding box center [121, 154] width 224 height 31
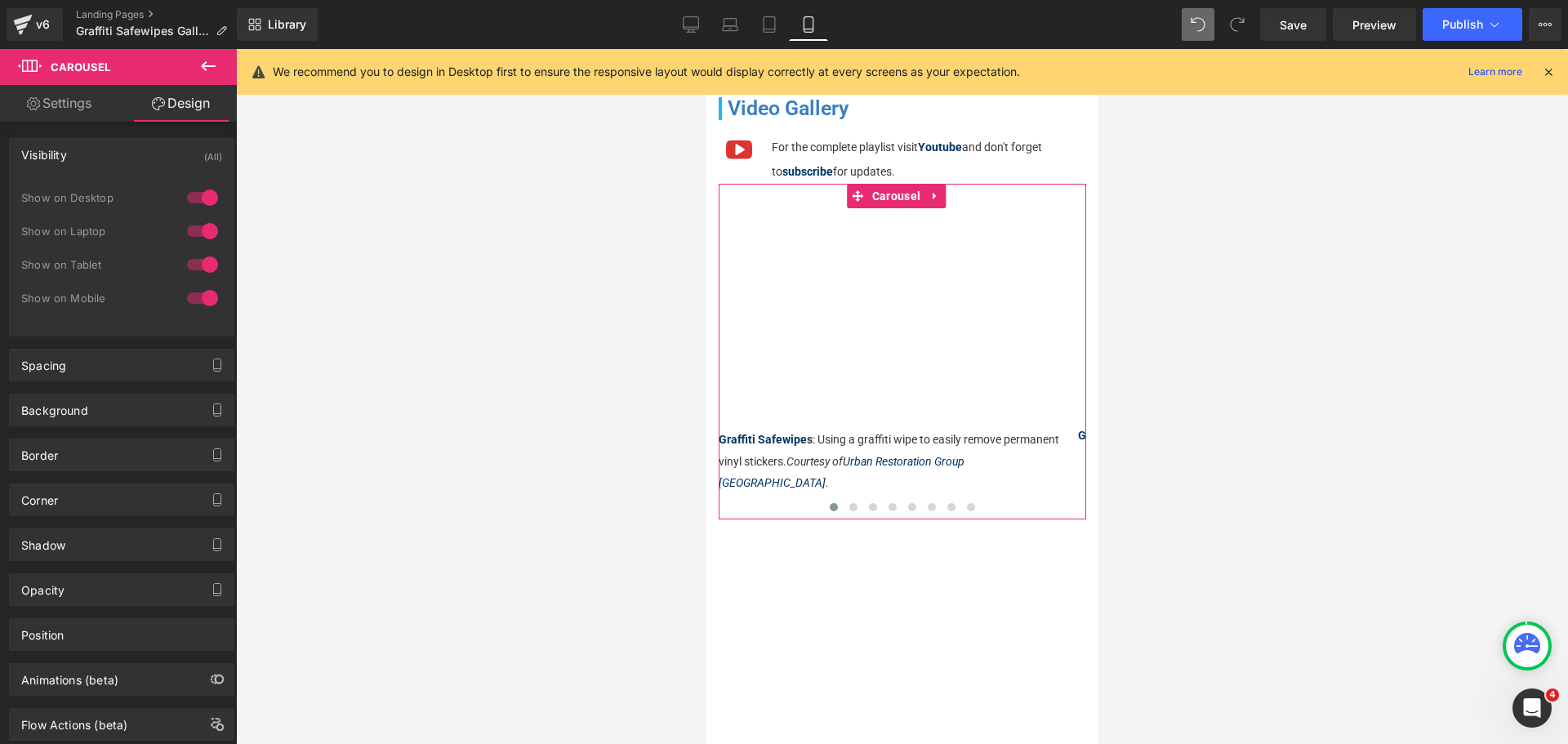
click at [137, 147] on div "Visibility (All)" at bounding box center [121, 154] width 224 height 31
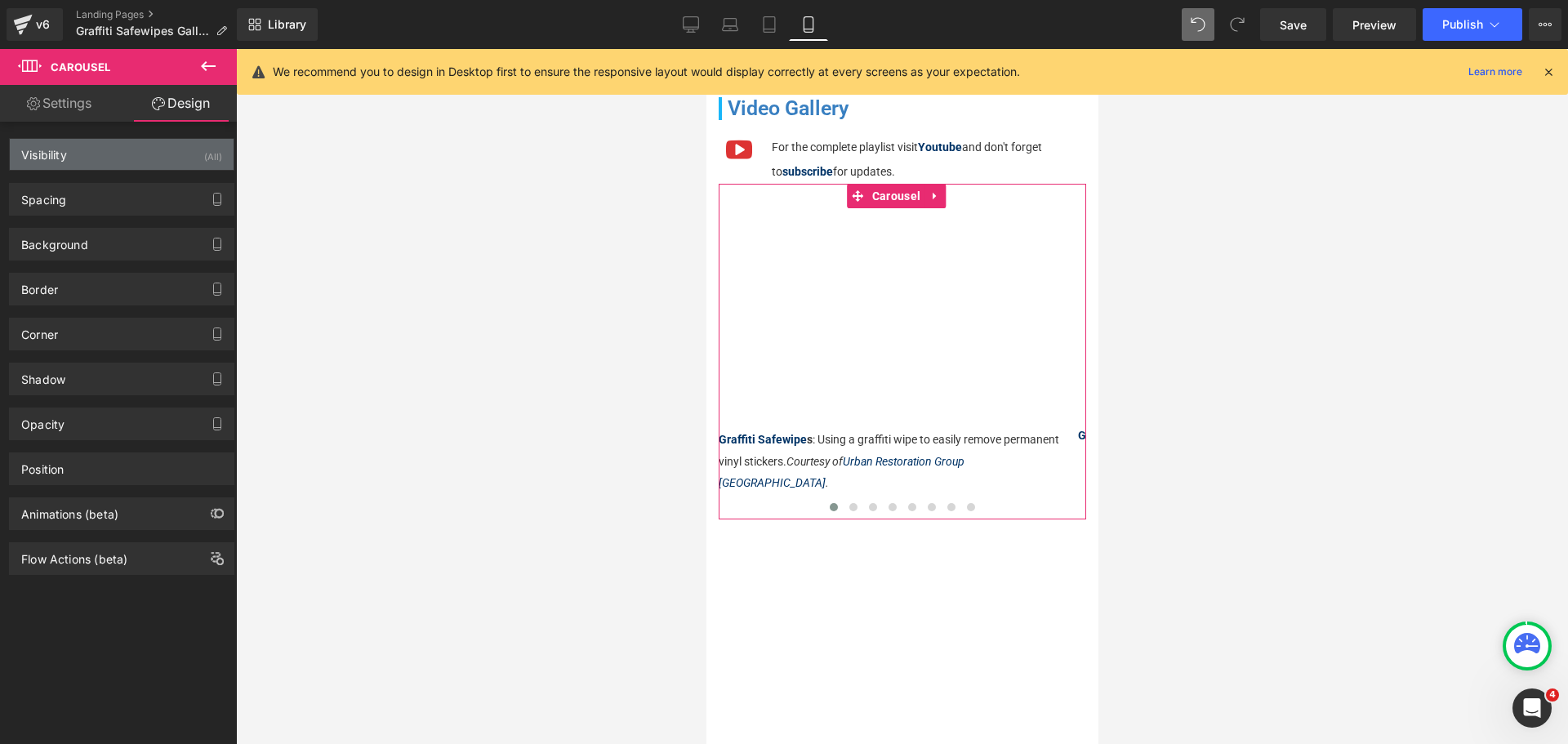
click at [137, 147] on div "Visibility (All)" at bounding box center [121, 154] width 224 height 31
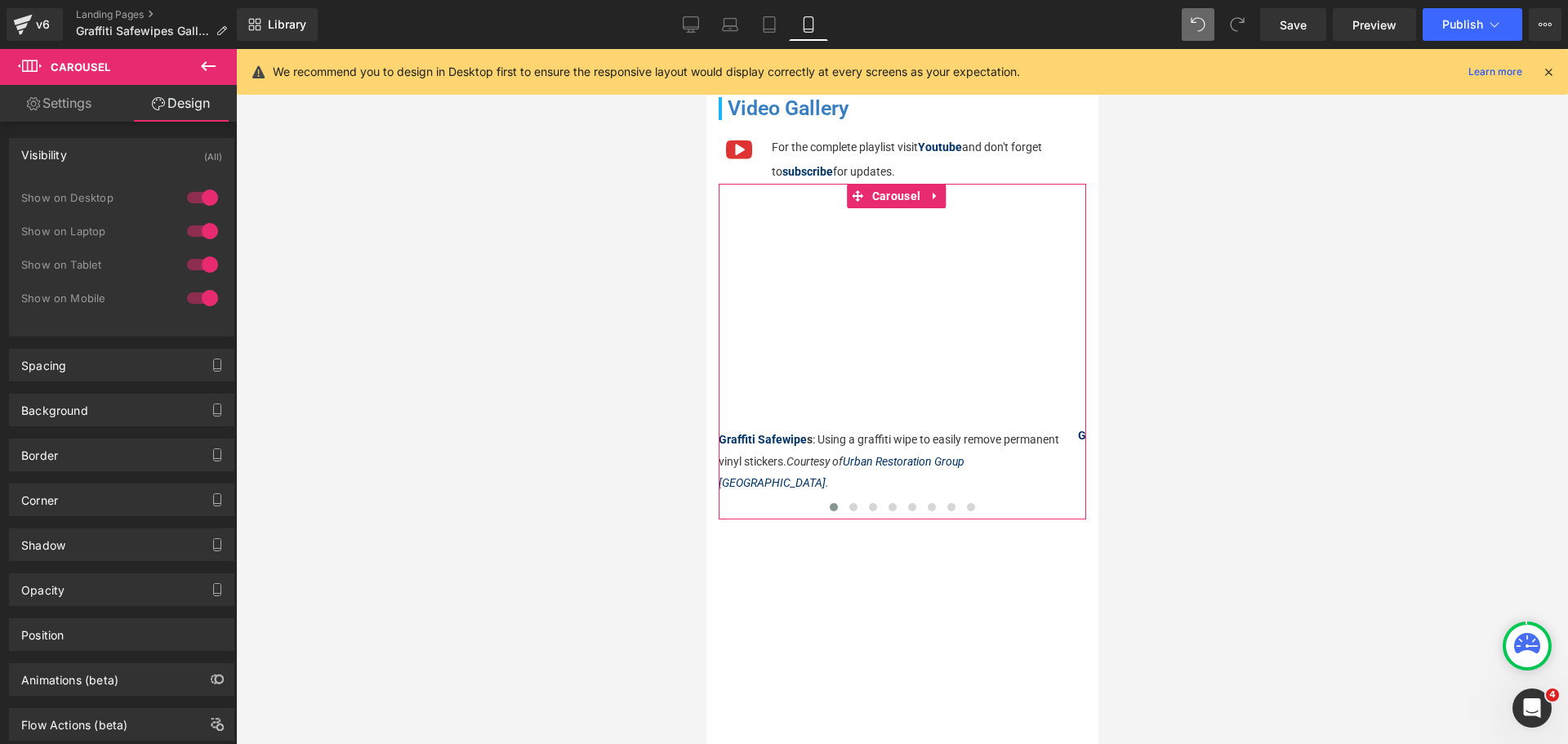
click at [204, 301] on div at bounding box center [202, 297] width 39 height 26
click at [767, 20] on icon at bounding box center [768, 24] width 16 height 16
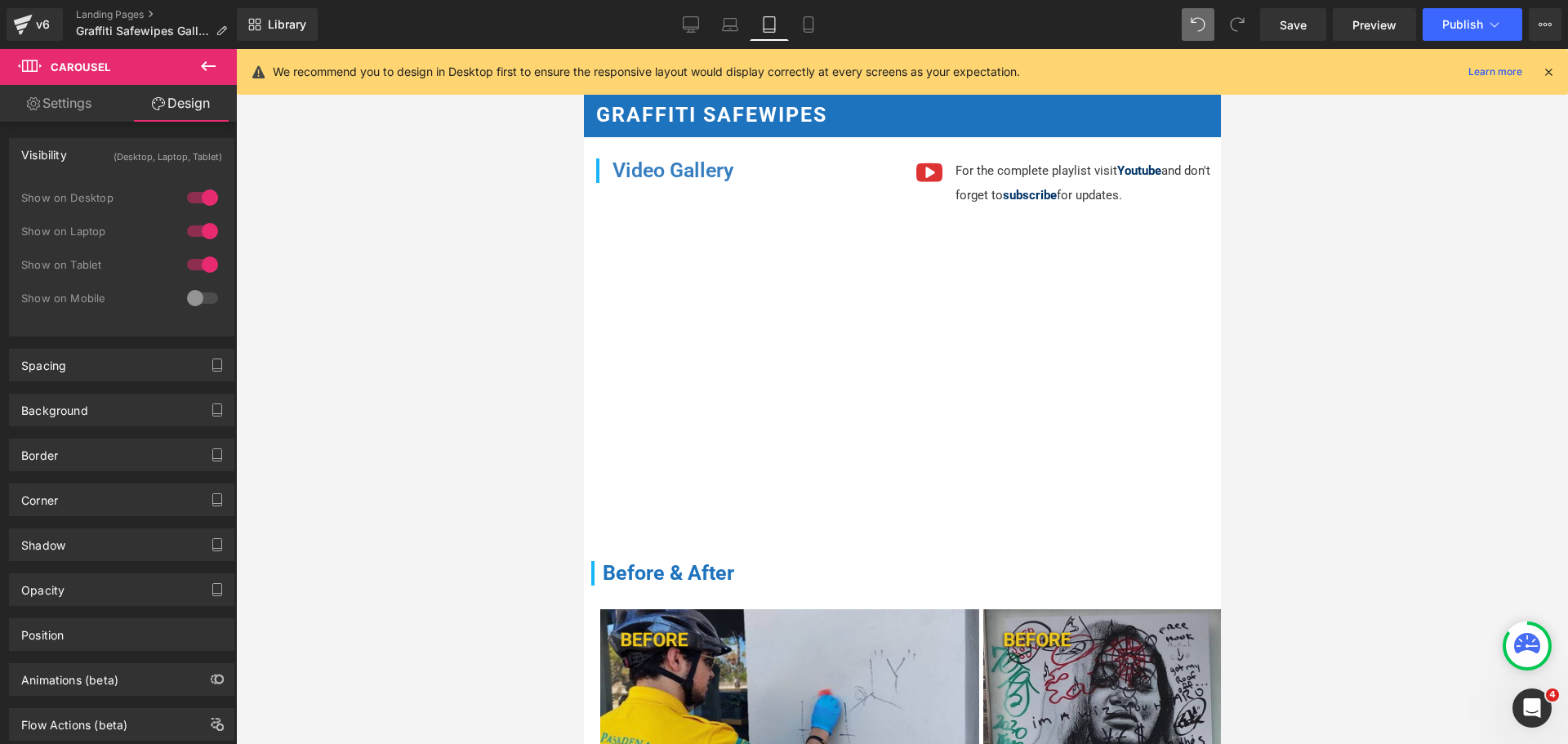
scroll to position [119, 0]
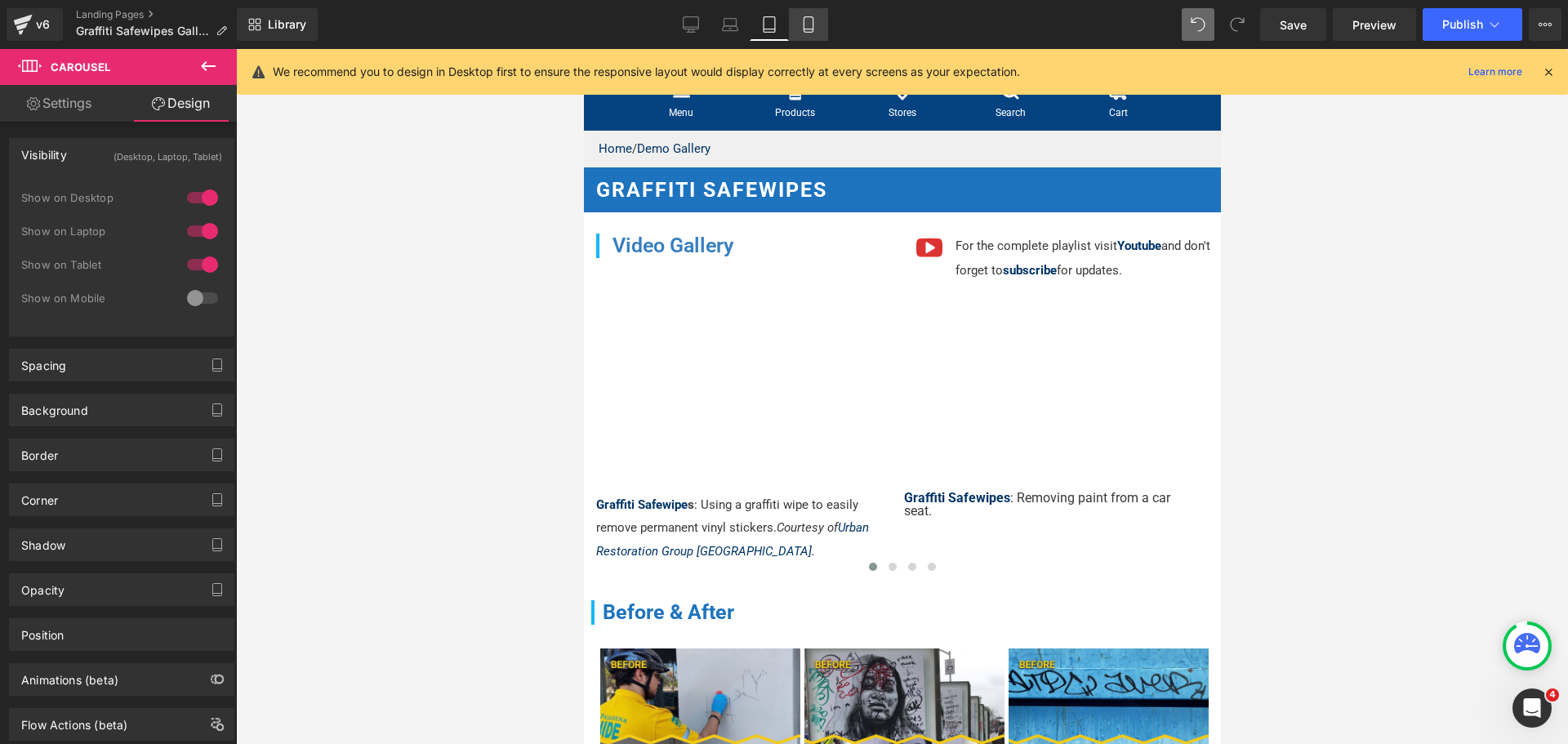
click at [817, 30] on icon at bounding box center [807, 24] width 16 height 16
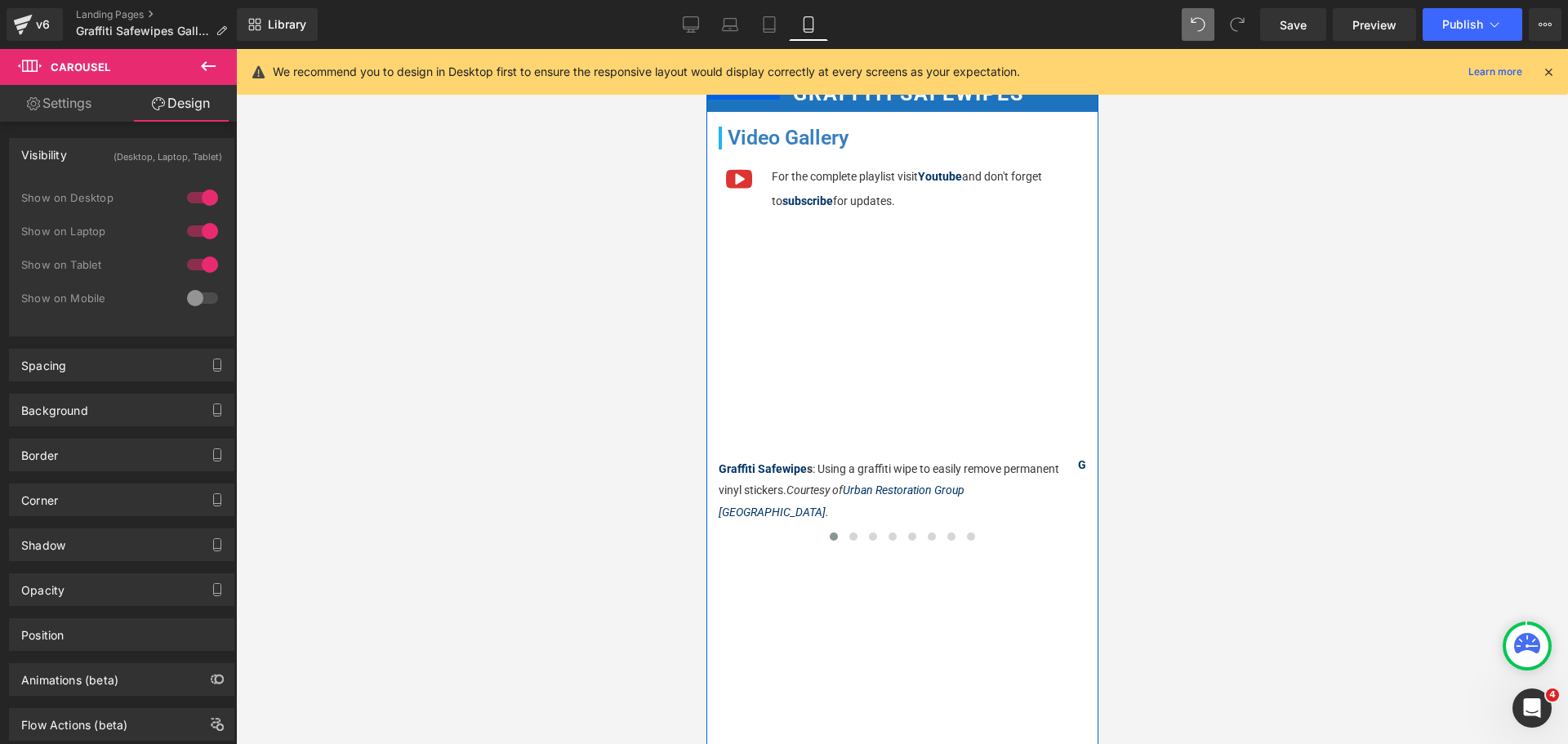
scroll to position [164, 0]
click at [877, 231] on span "Carousel" at bounding box center [894, 227] width 56 height 25
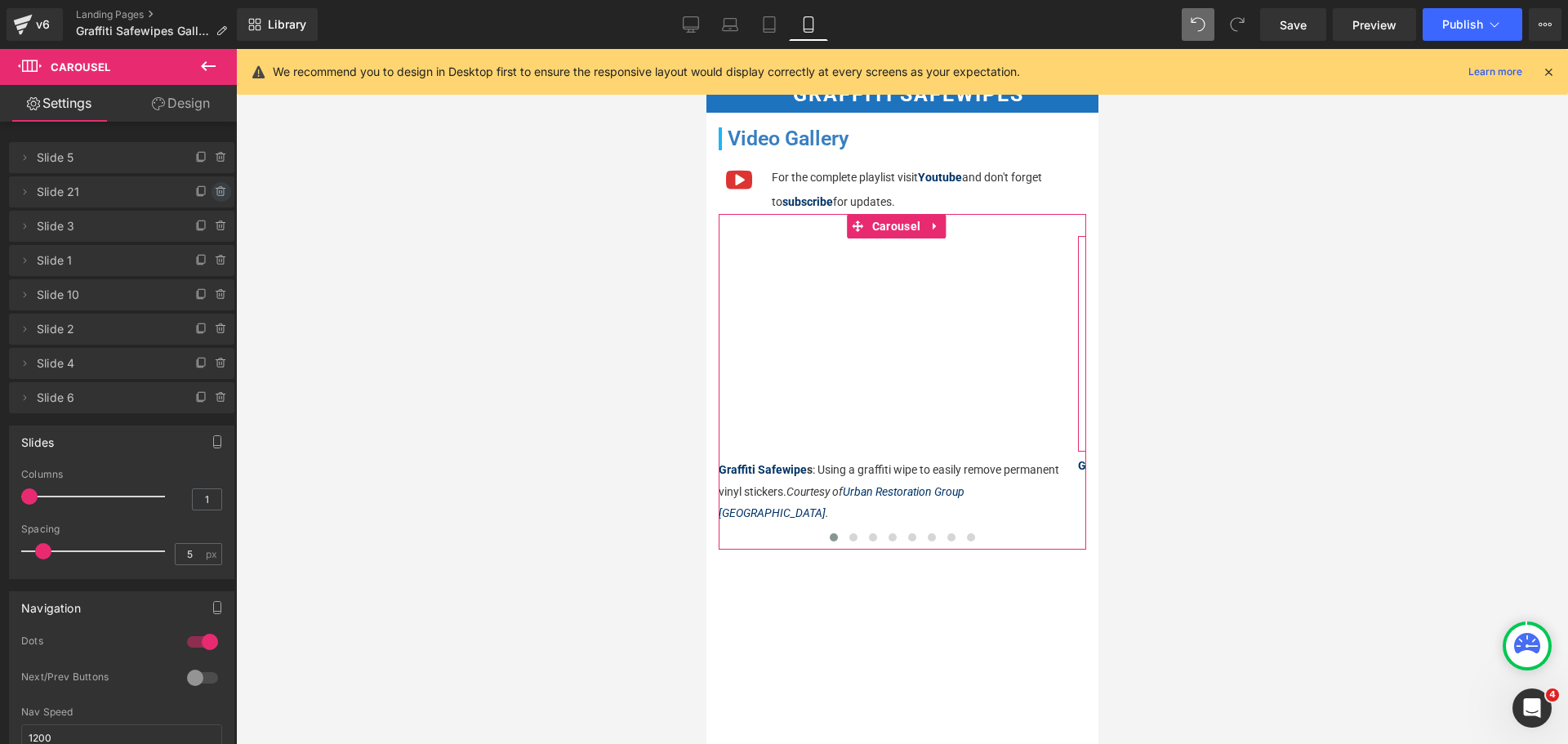
click at [214, 190] on icon at bounding box center [221, 192] width 13 height 13
click at [212, 190] on button "Delete" at bounding box center [204, 192] width 52 height 21
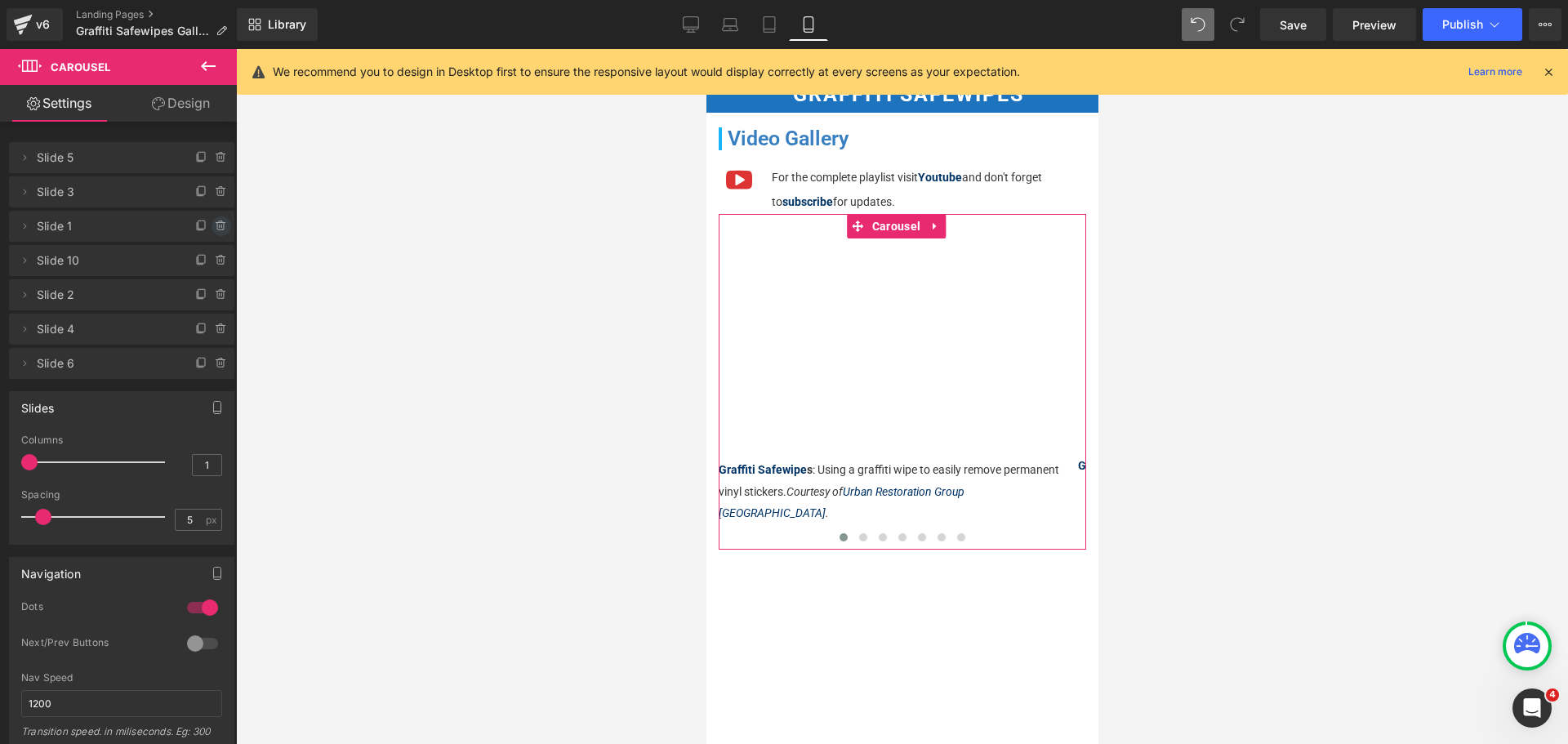
click at [214, 224] on icon at bounding box center [221, 227] width 13 height 13
click at [215, 225] on button "Delete" at bounding box center [204, 227] width 52 height 21
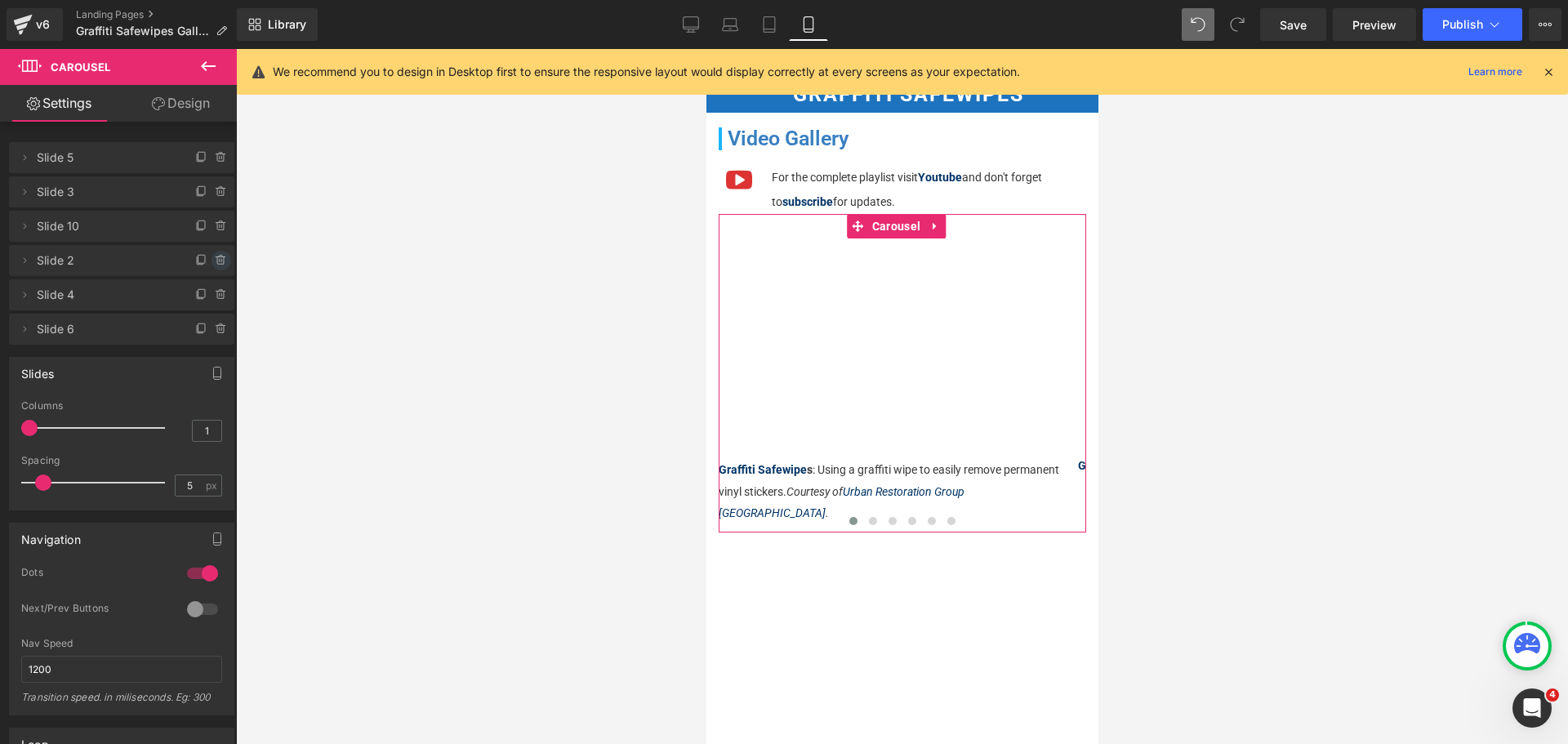
click at [214, 261] on icon at bounding box center [221, 260] width 13 height 13
click at [213, 263] on button "Delete" at bounding box center [204, 261] width 52 height 21
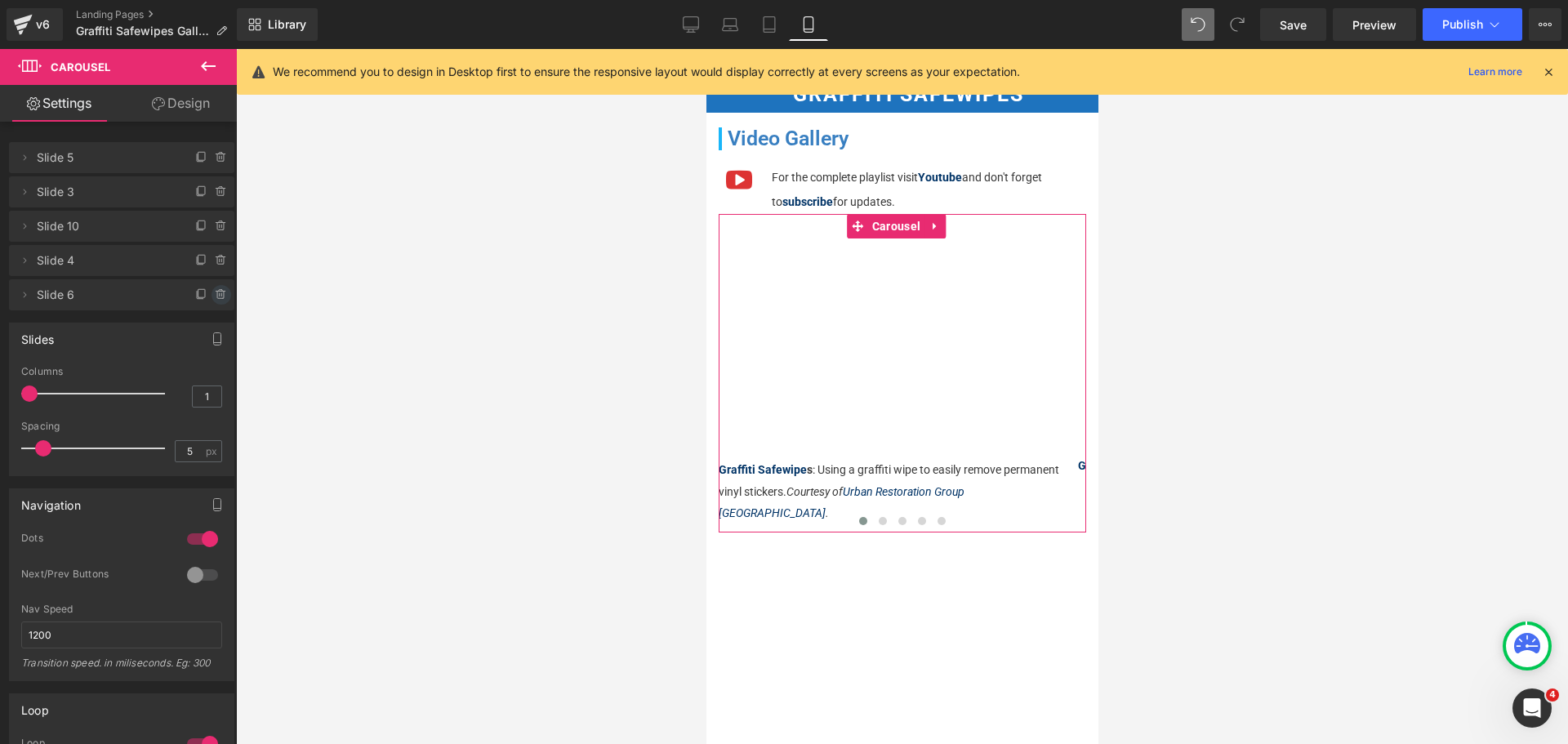
click at [214, 288] on icon at bounding box center [221, 295] width 13 height 13
click at [211, 288] on button "Delete" at bounding box center [204, 295] width 52 height 21
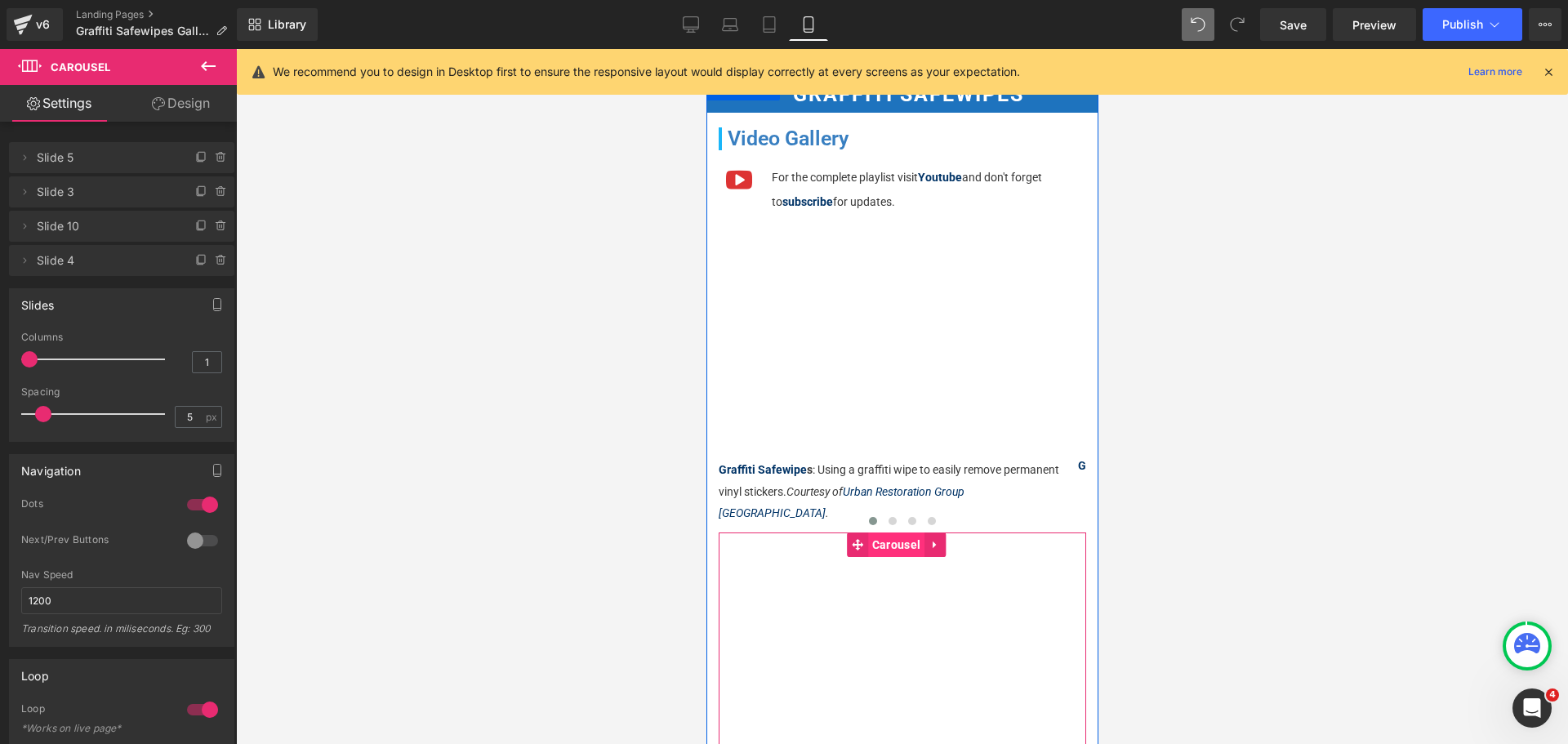
click at [886, 532] on span "Carousel" at bounding box center [894, 544] width 56 height 25
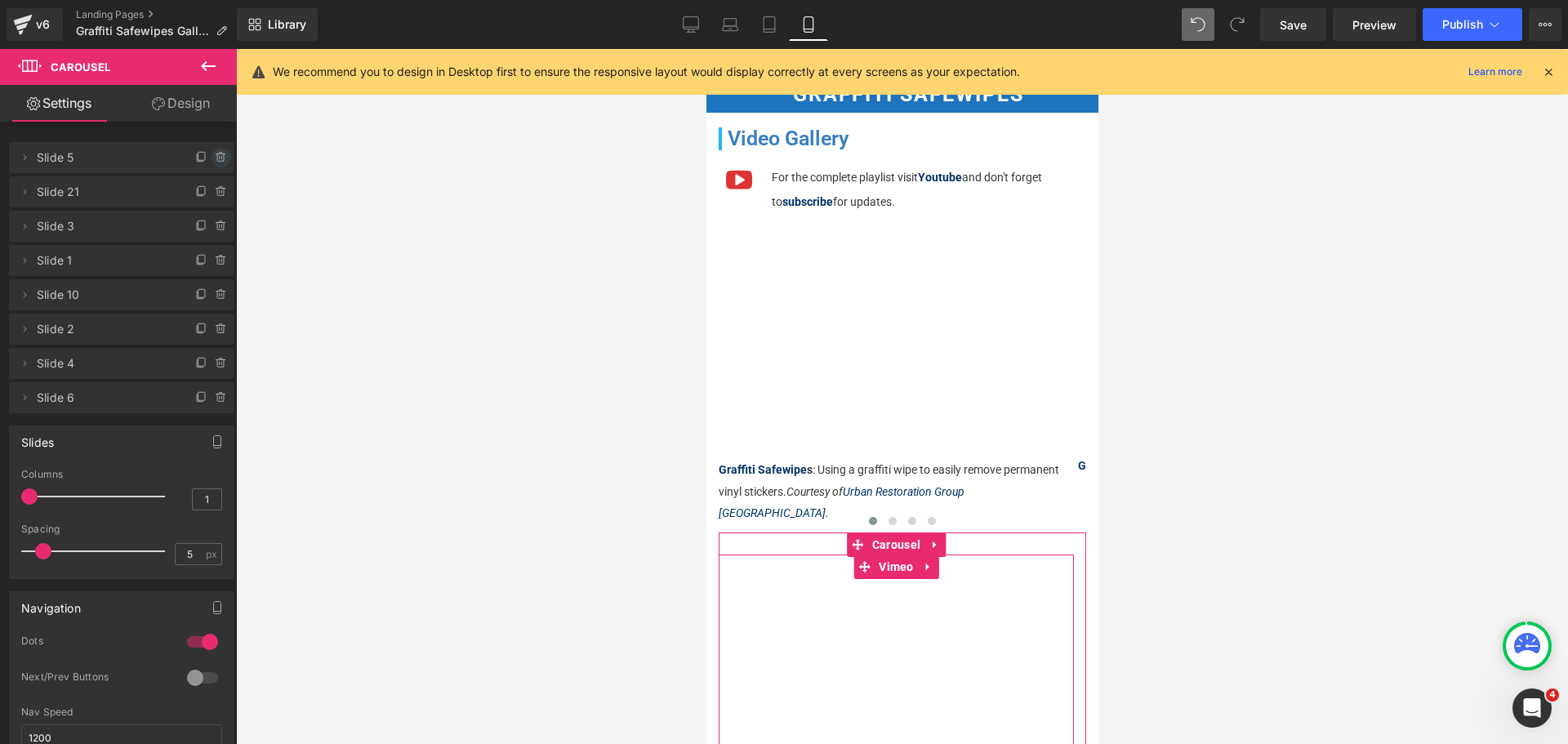
click at [214, 156] on icon at bounding box center [221, 158] width 13 height 13
click at [210, 160] on button "Delete" at bounding box center [204, 158] width 52 height 21
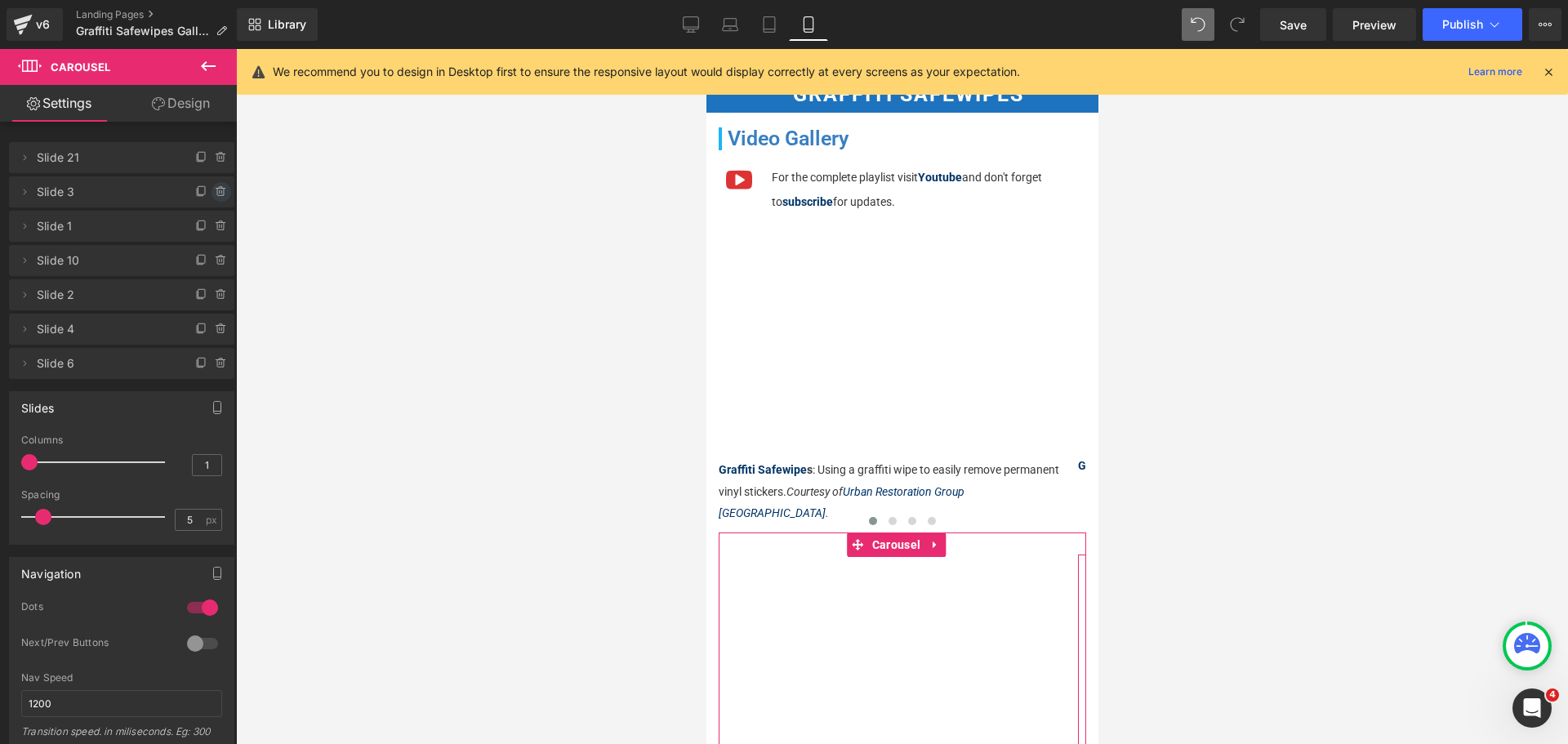
click at [214, 186] on icon at bounding box center [221, 192] width 13 height 13
click at [210, 187] on button "Delete" at bounding box center [204, 192] width 52 height 21
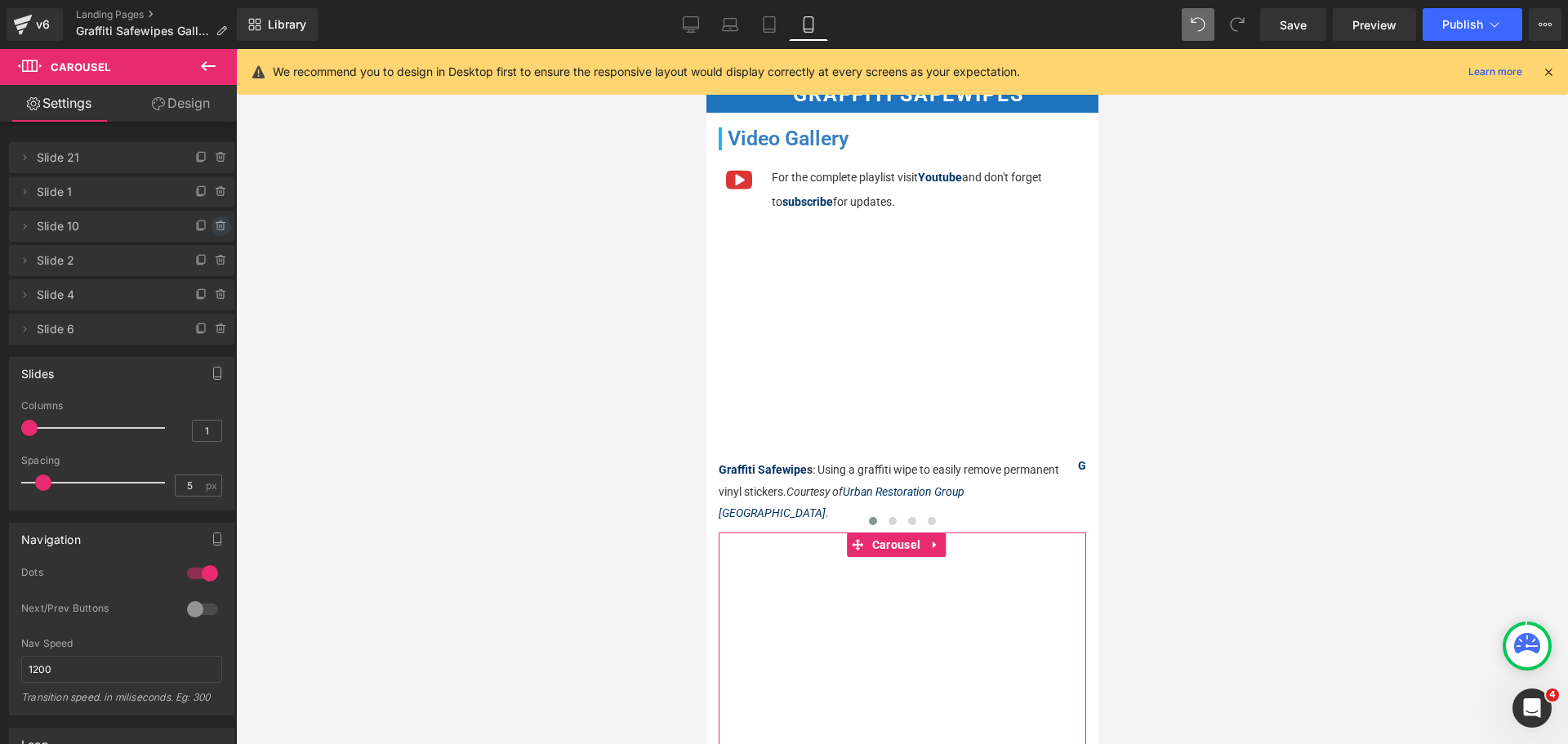
click at [216, 232] on span at bounding box center [221, 226] width 19 height 19
click at [217, 230] on button "Delete" at bounding box center [204, 227] width 52 height 21
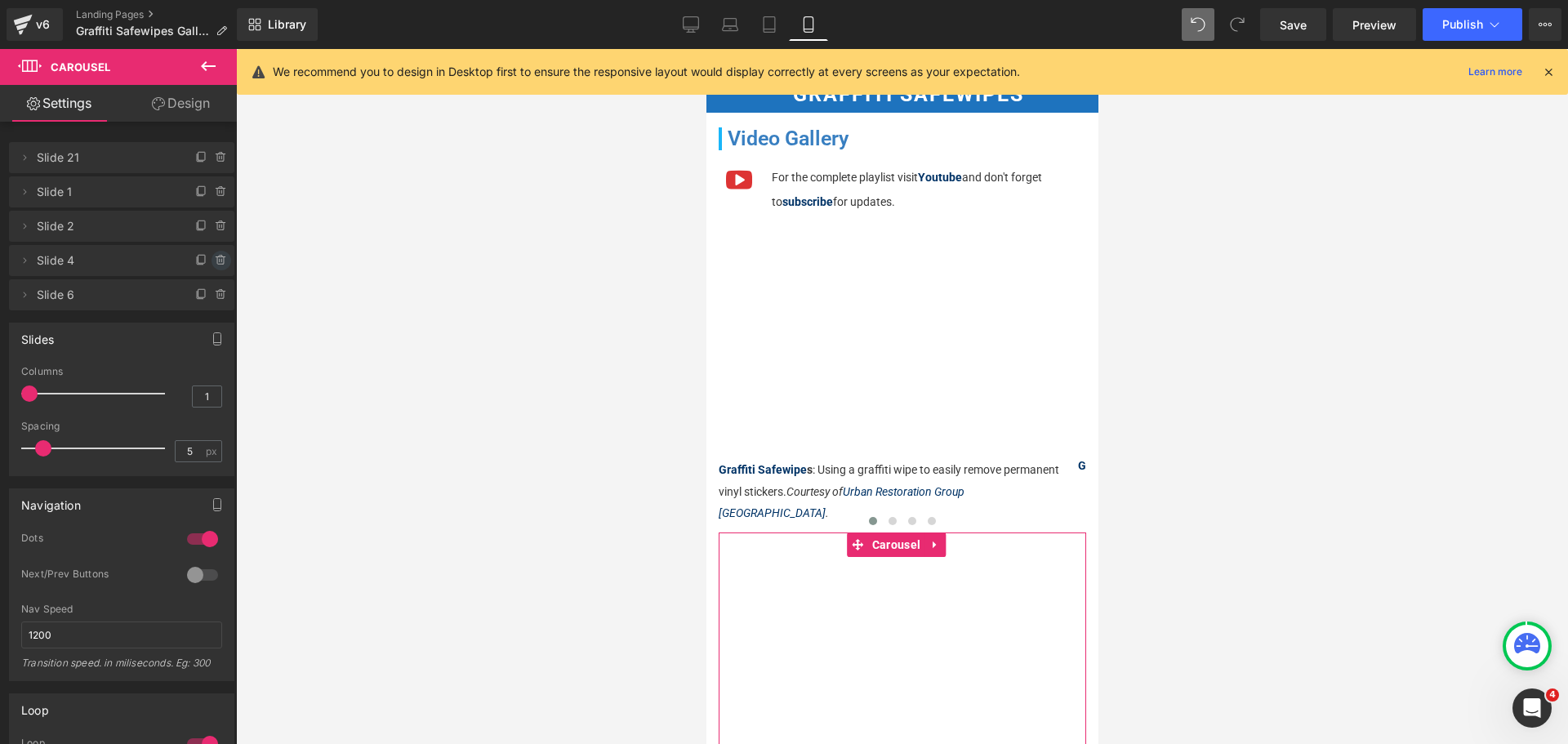
click at [220, 261] on icon at bounding box center [220, 260] width 0 height 3
click at [212, 261] on button "Delete" at bounding box center [204, 261] width 52 height 21
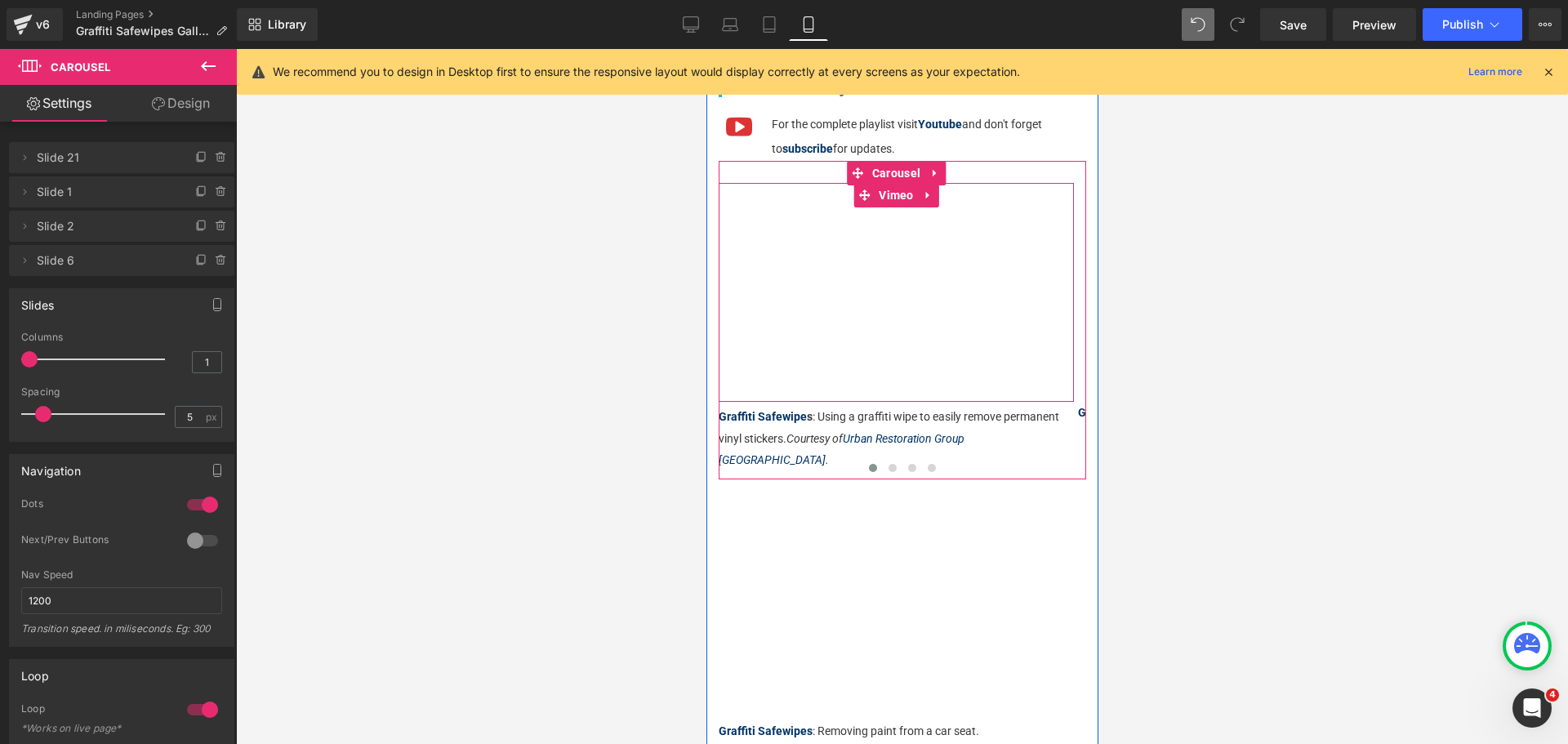
scroll to position [245, 0]
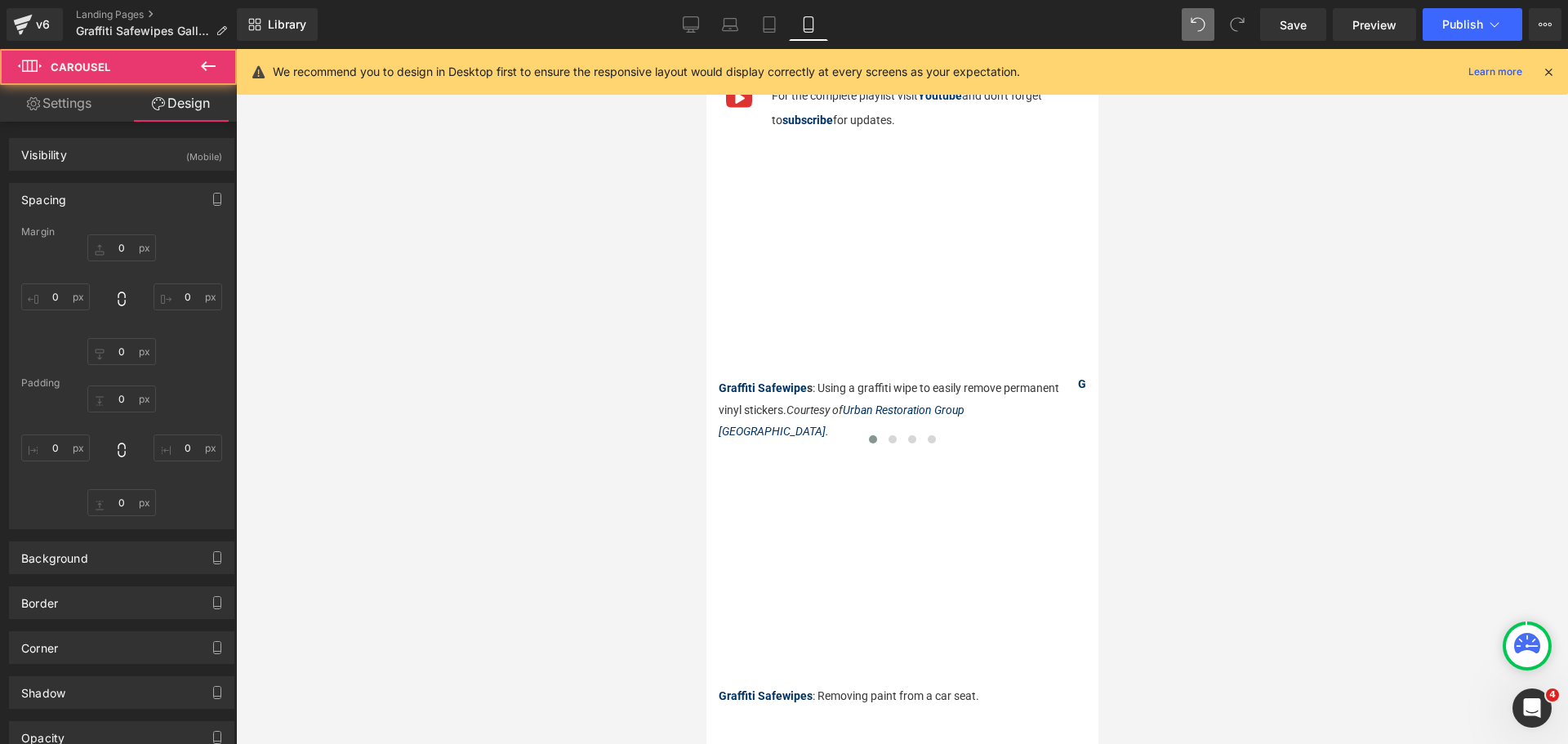
click at [1229, 422] on div at bounding box center [902, 396] width 1332 height 694
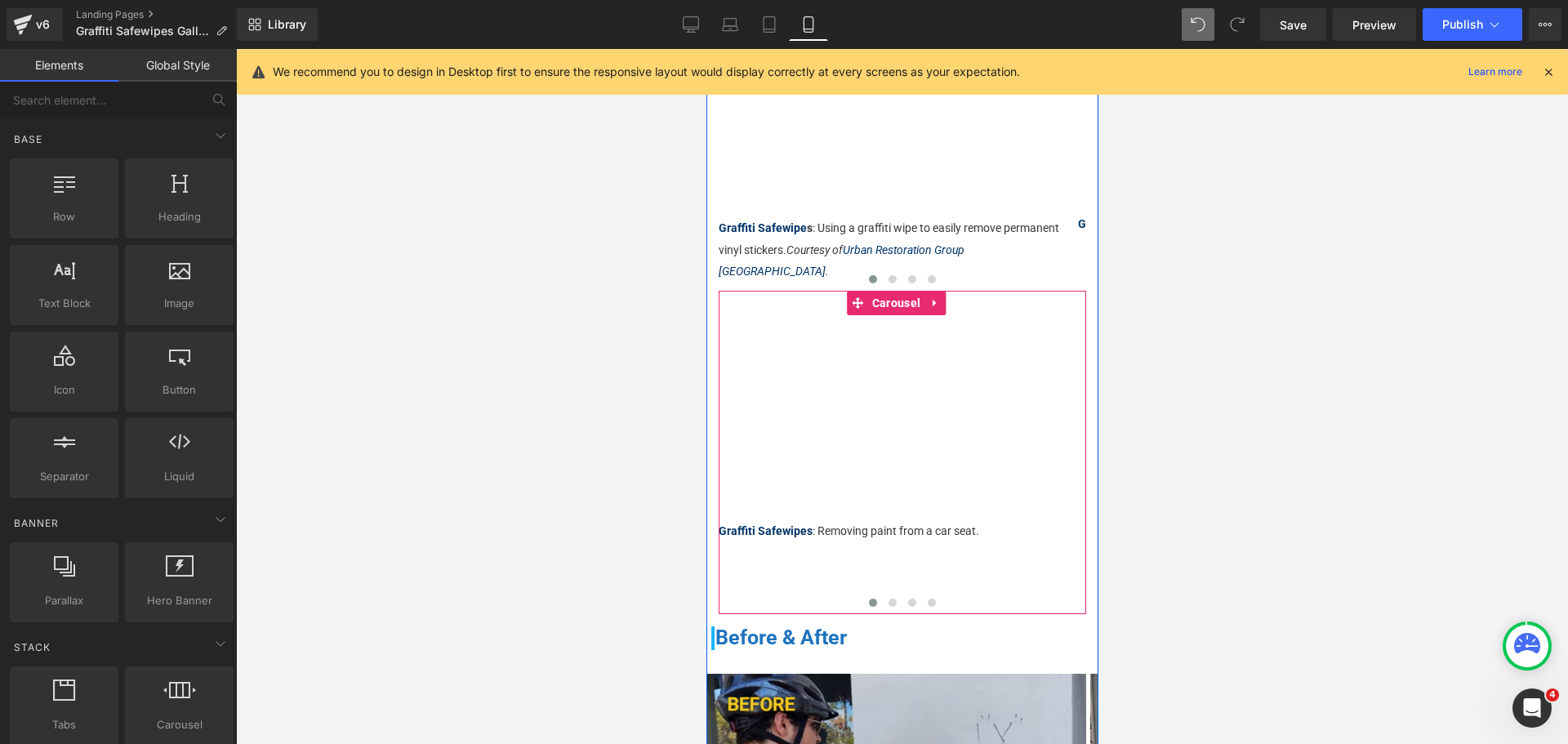
scroll to position [408, 0]
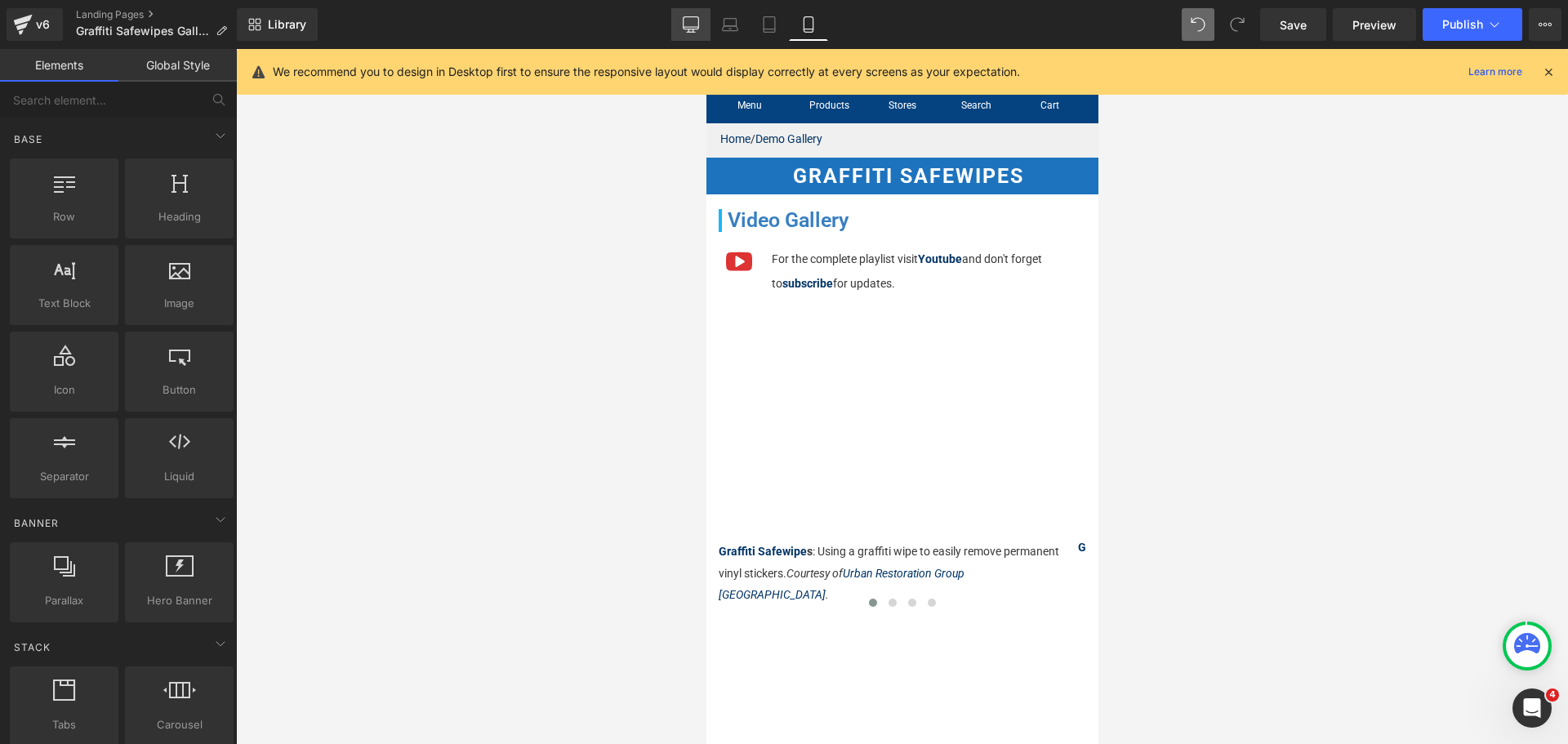
click at [691, 19] on icon at bounding box center [691, 24] width 16 height 16
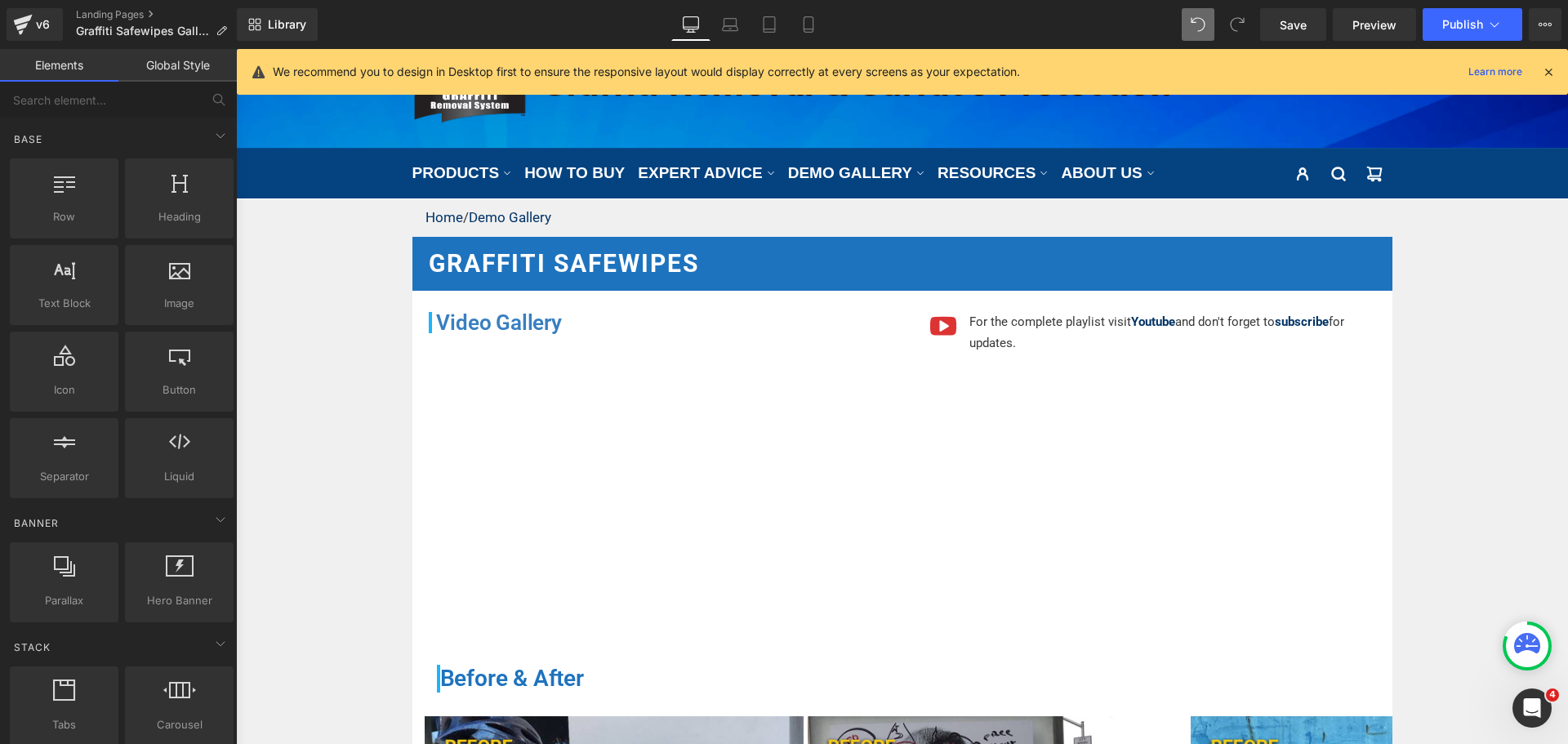
scroll to position [232, 0]
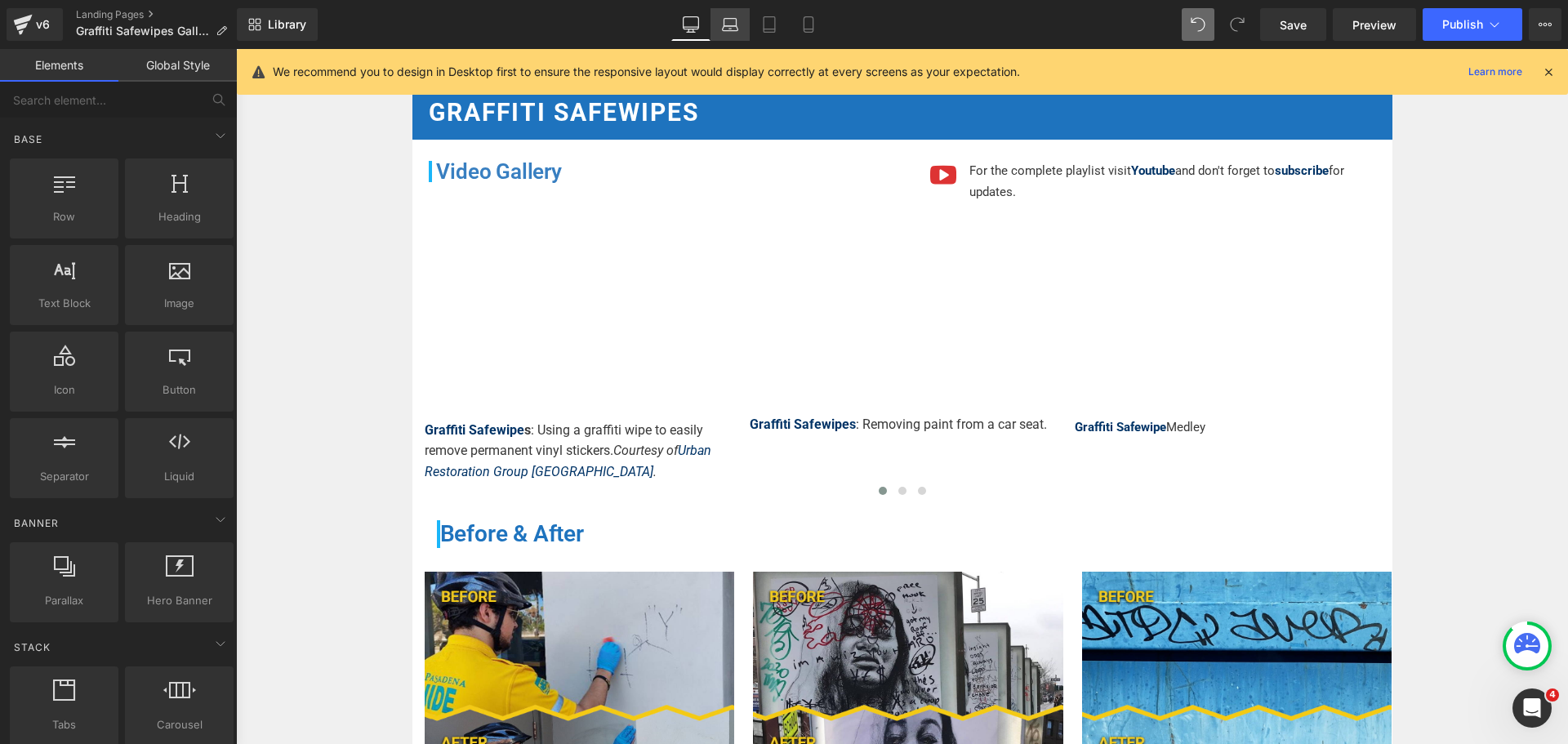
click at [735, 30] on icon at bounding box center [730, 24] width 16 height 16
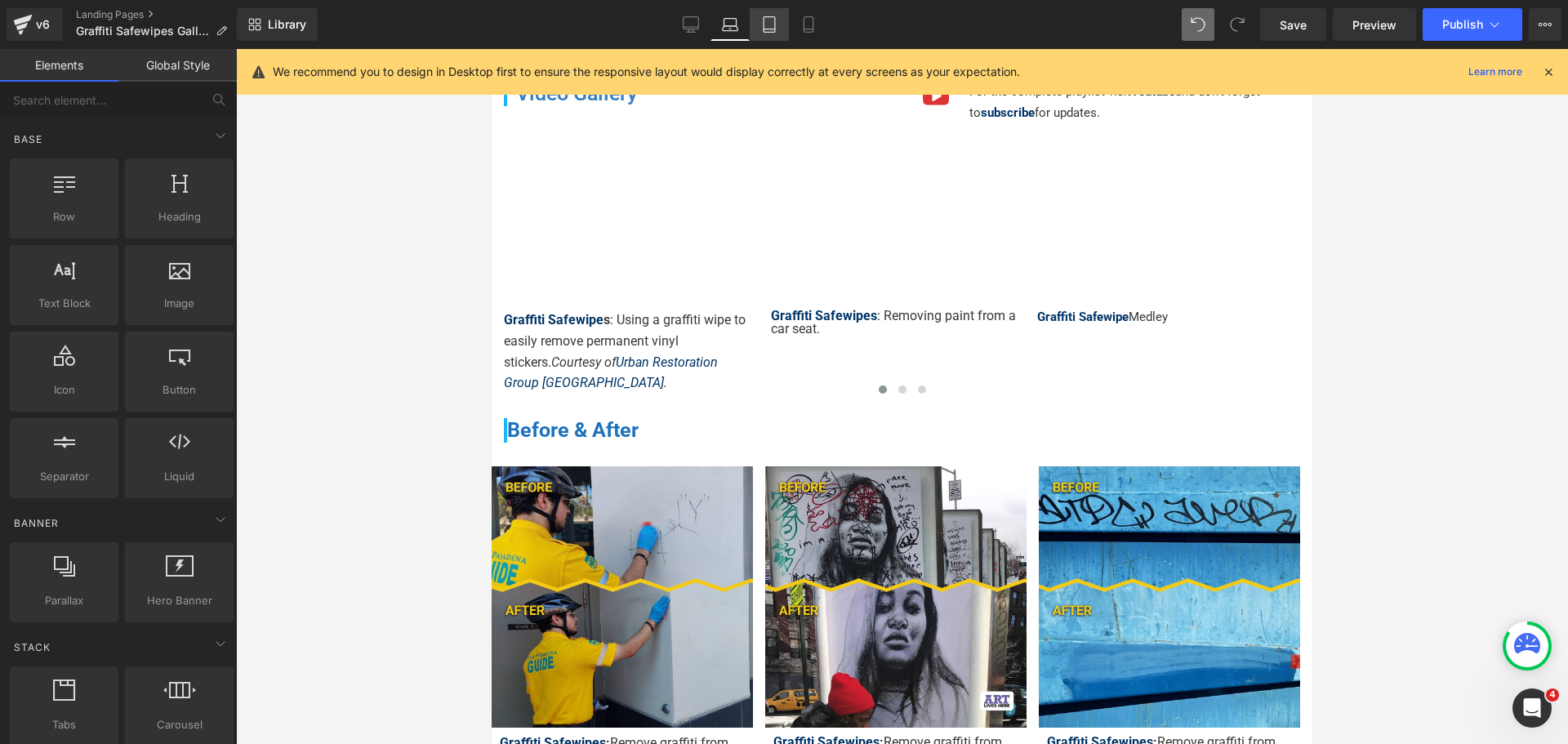
click at [767, 24] on icon at bounding box center [768, 24] width 16 height 16
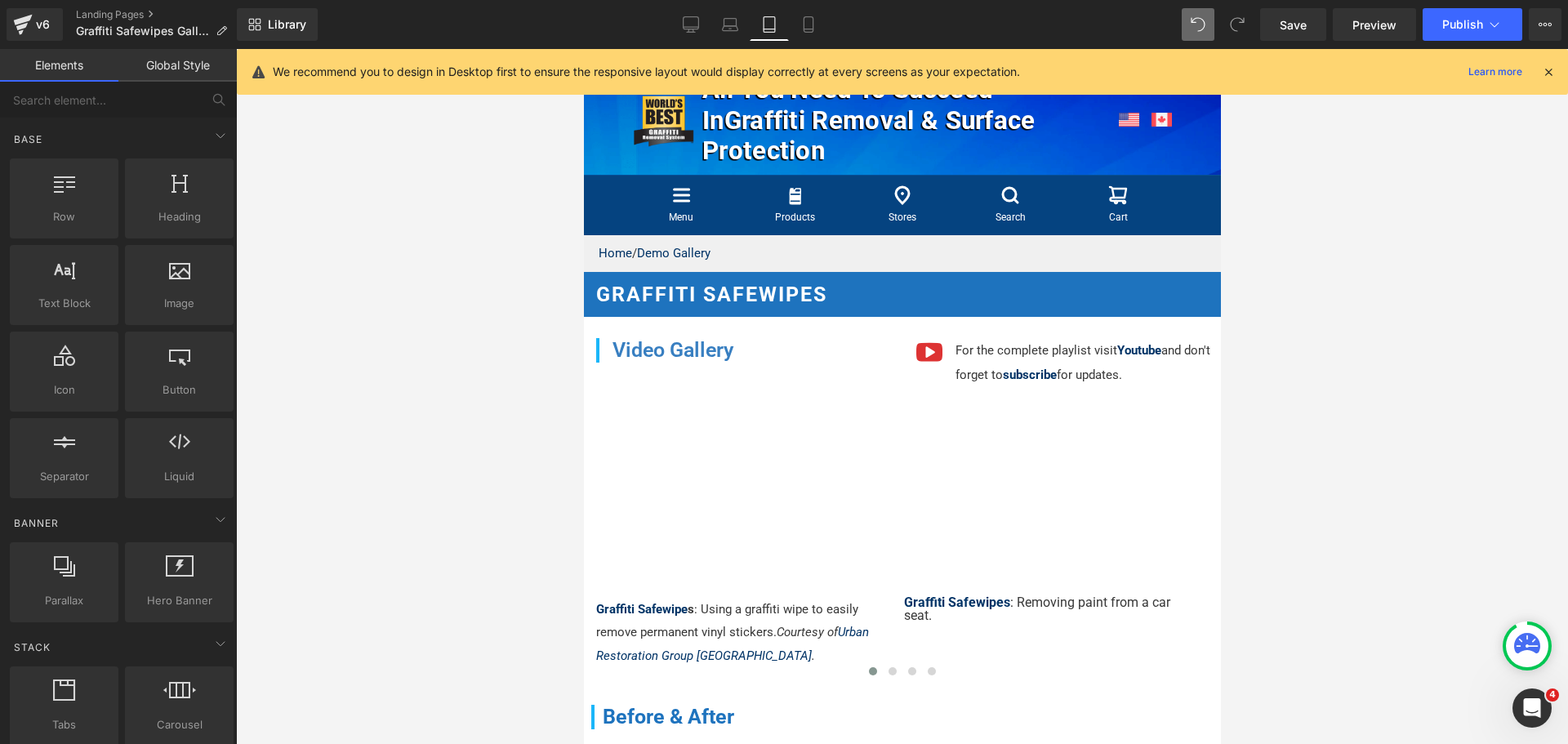
scroll to position [0, 0]
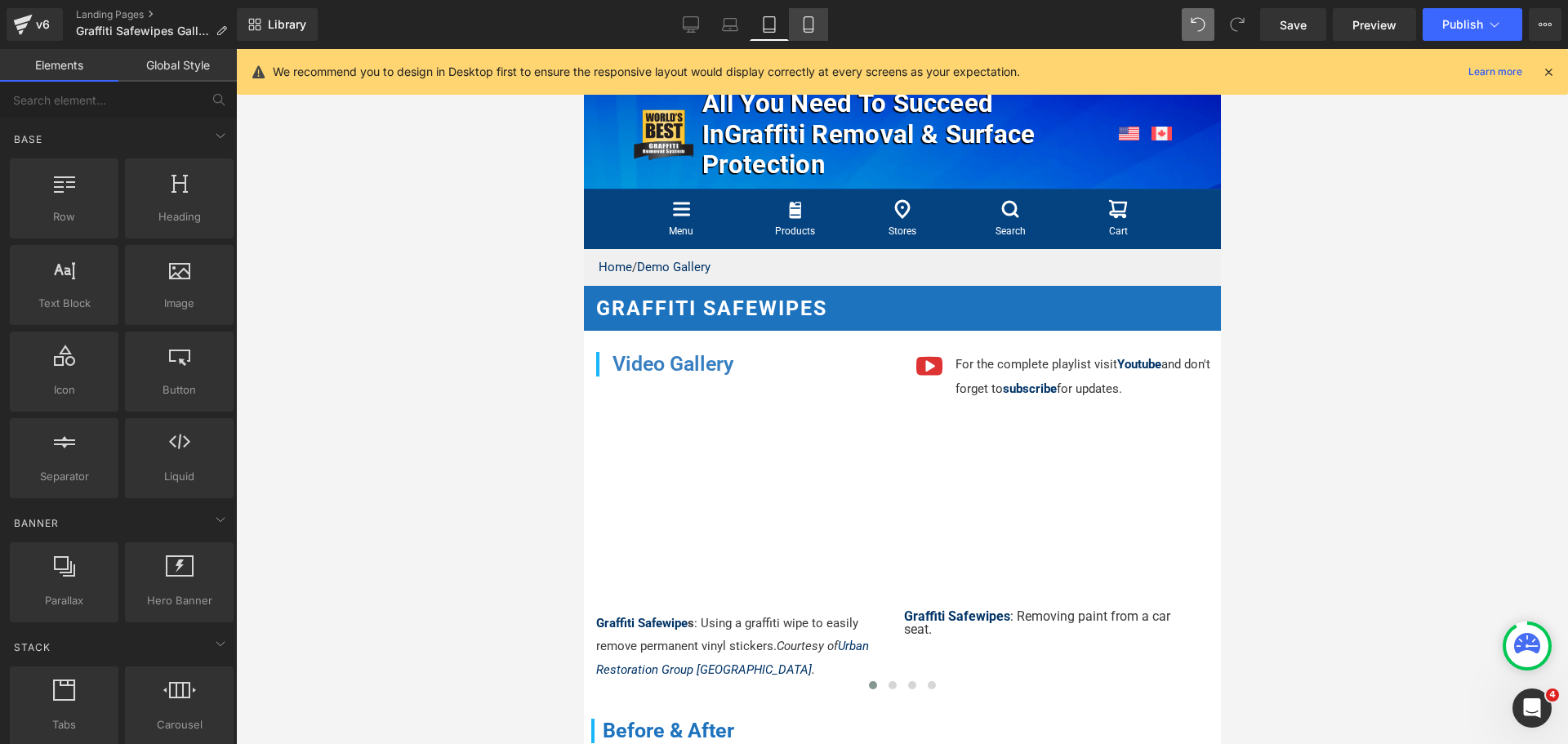
click at [818, 24] on link "Mobile" at bounding box center [807, 25] width 39 height 33
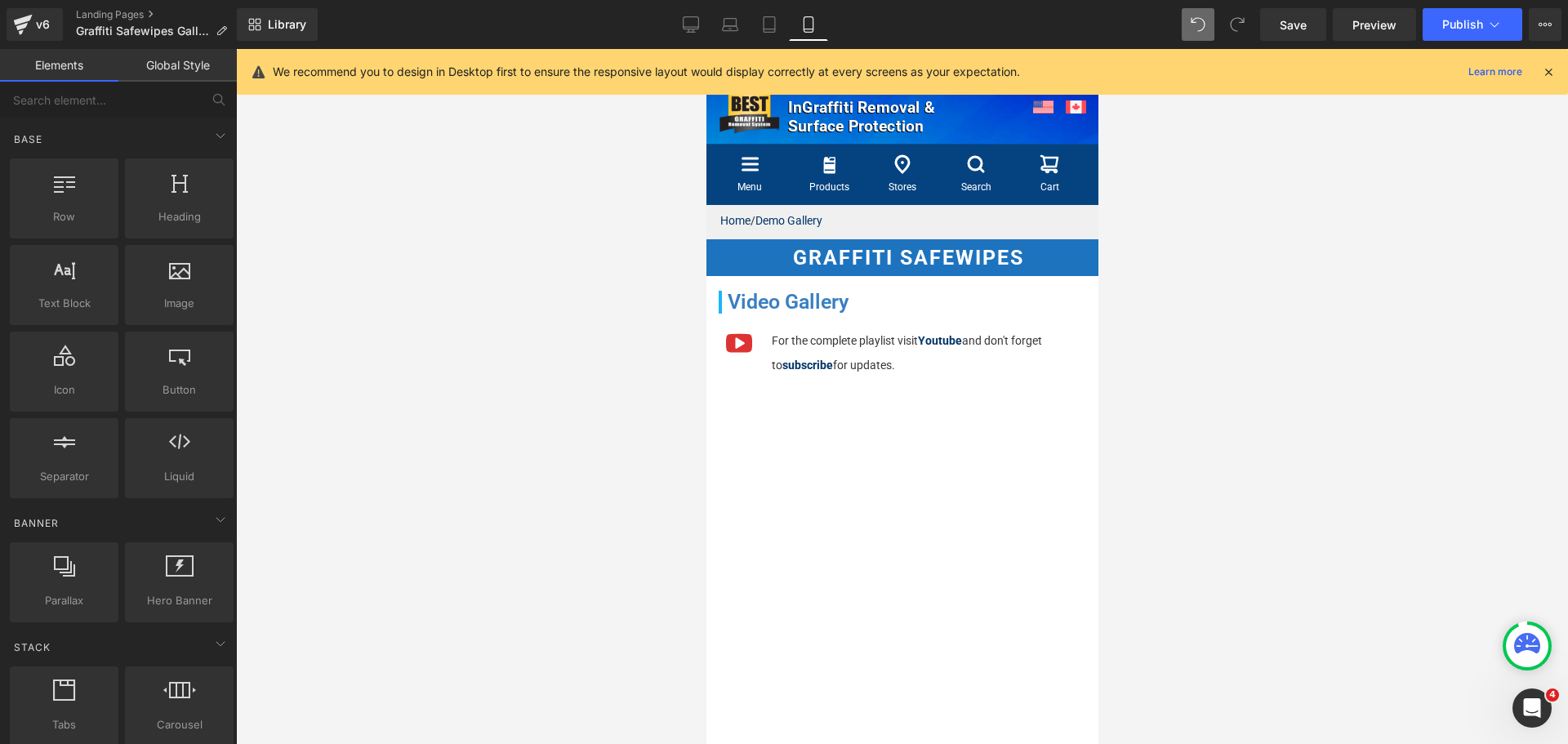
scroll to position [156, 0]
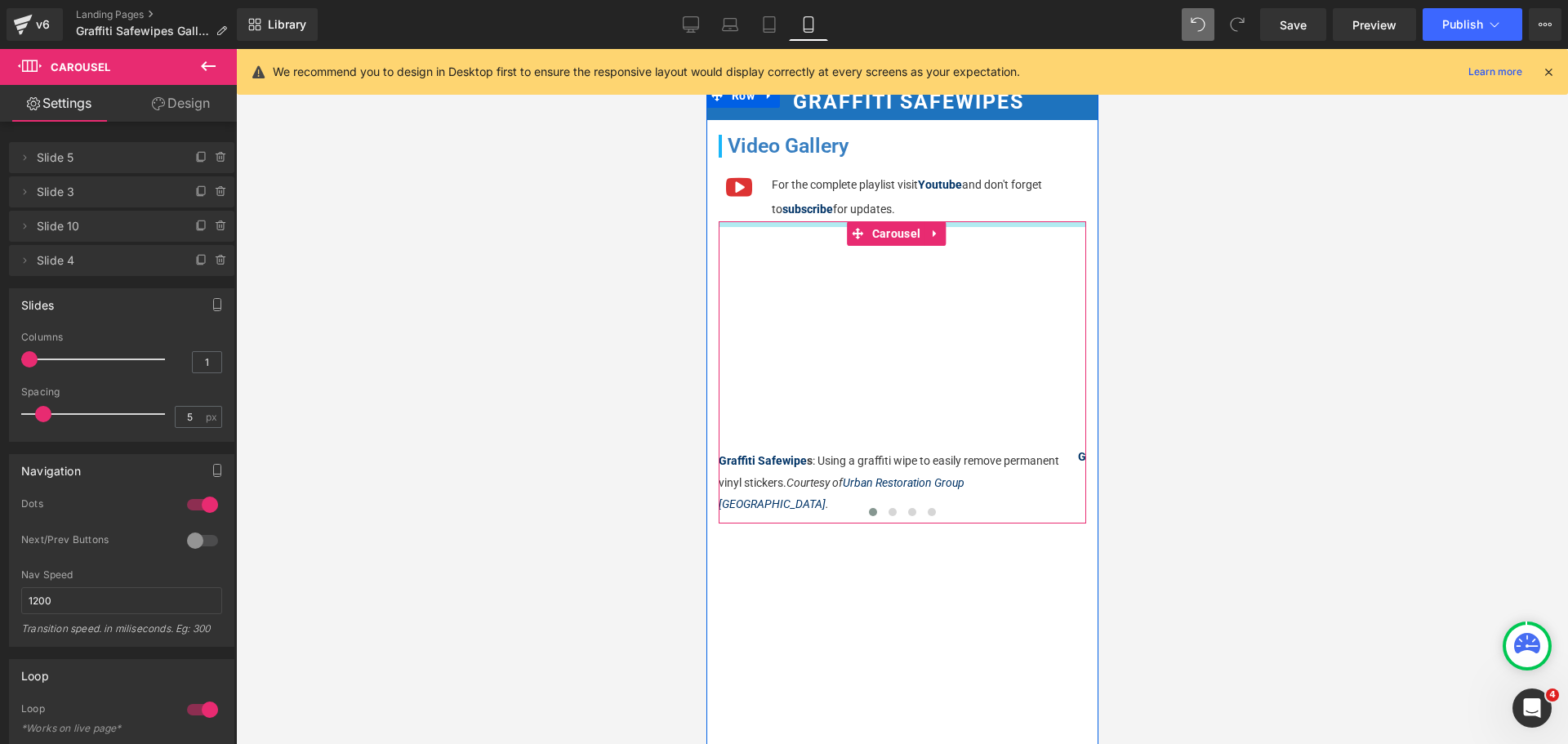
drag, startPoint x: 815, startPoint y: 227, endPoint x: 818, endPoint y: 210, distance: 17.3
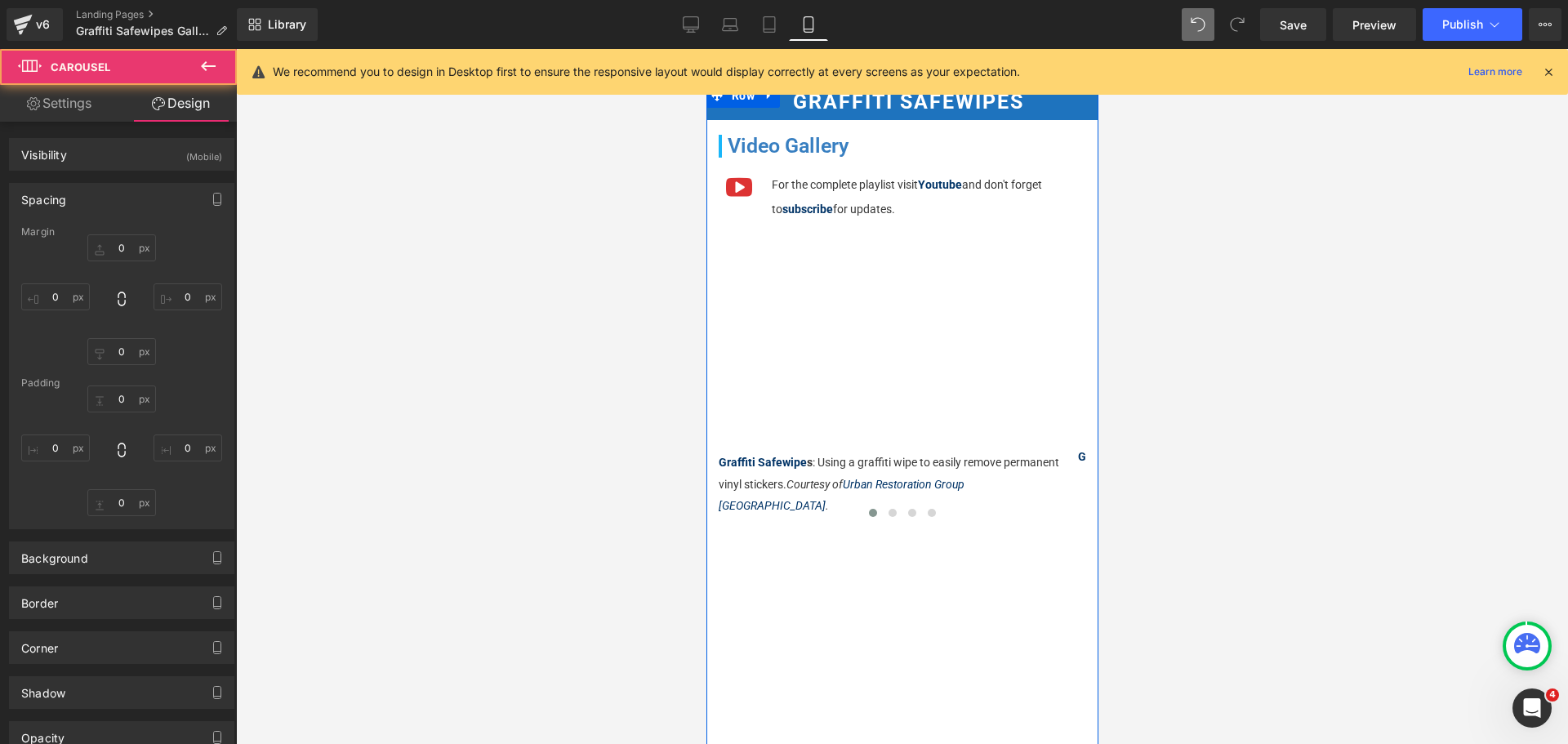
click at [1248, 236] on div at bounding box center [902, 396] width 1332 height 694
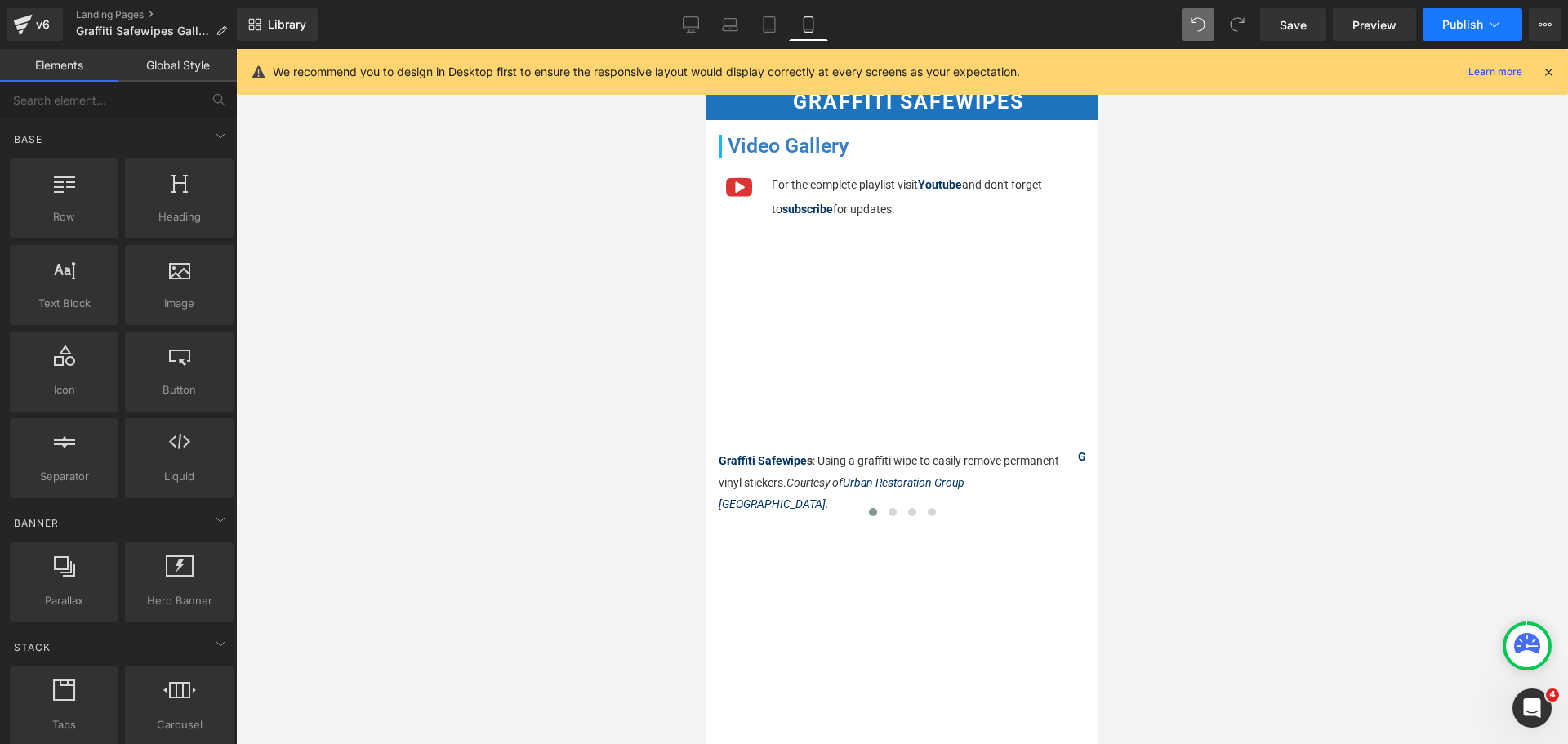
click at [1452, 26] on span "Publish" at bounding box center [1462, 25] width 41 height 13
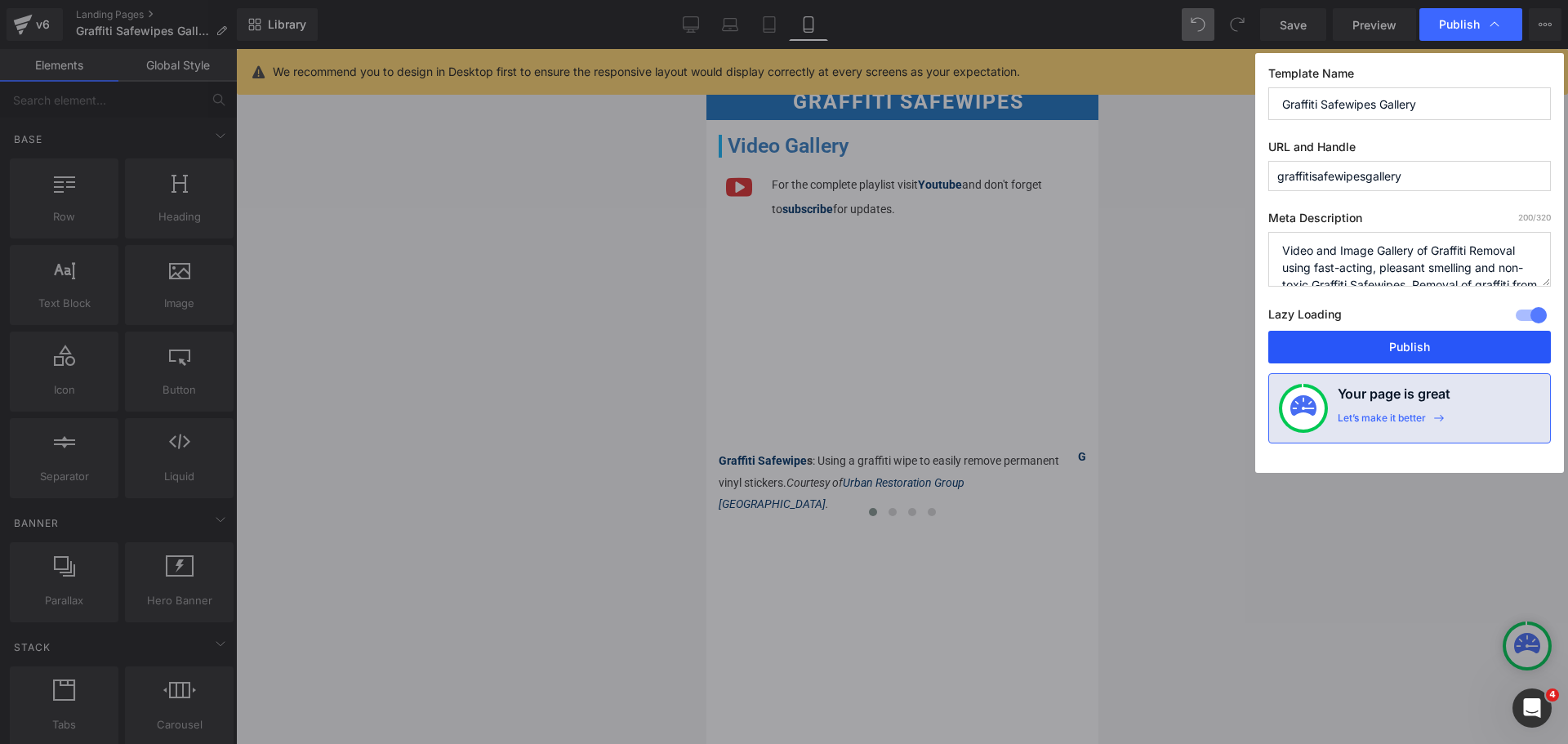
click at [1411, 344] on button "Publish" at bounding box center [1409, 347] width 282 height 33
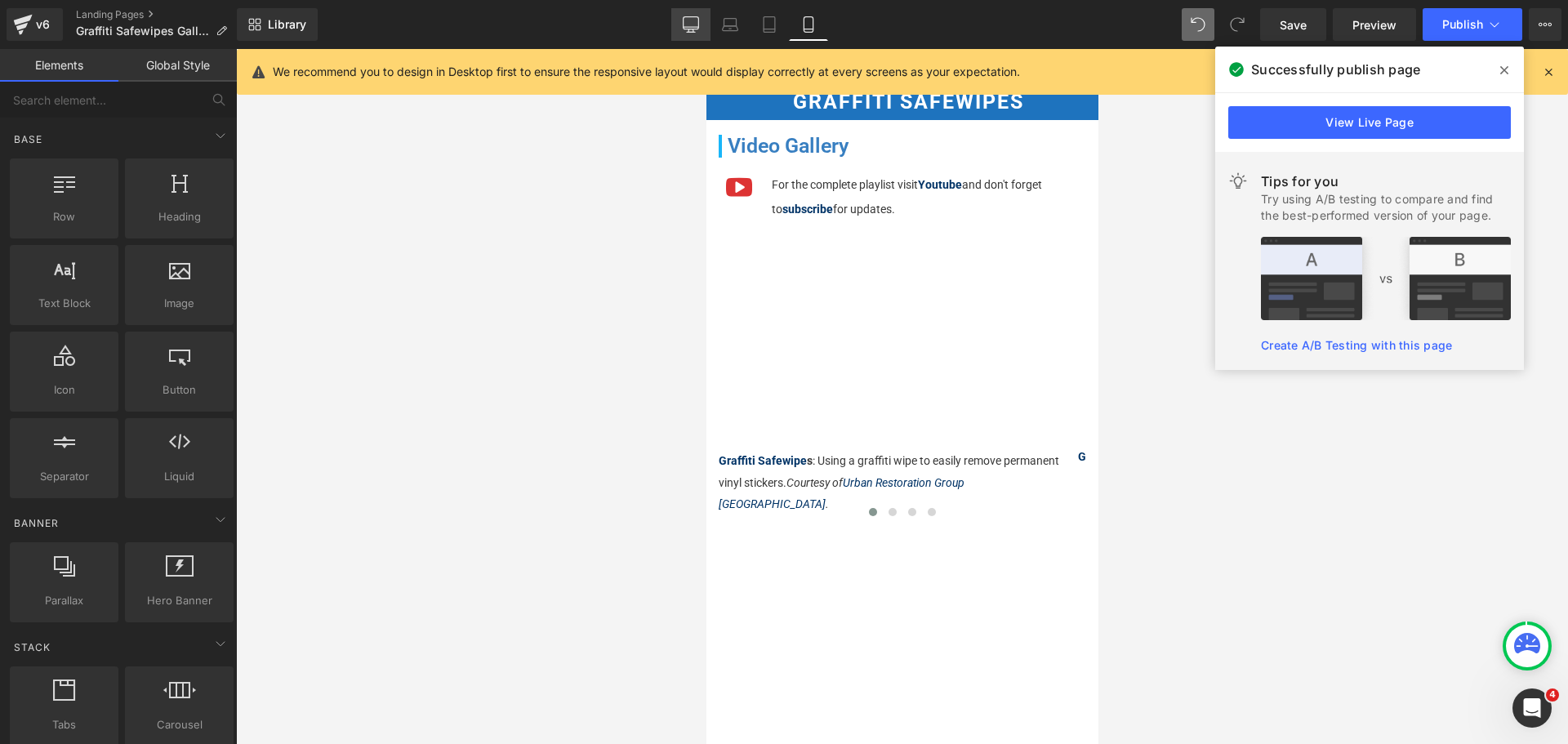
click at [692, 17] on icon at bounding box center [691, 23] width 15 height 12
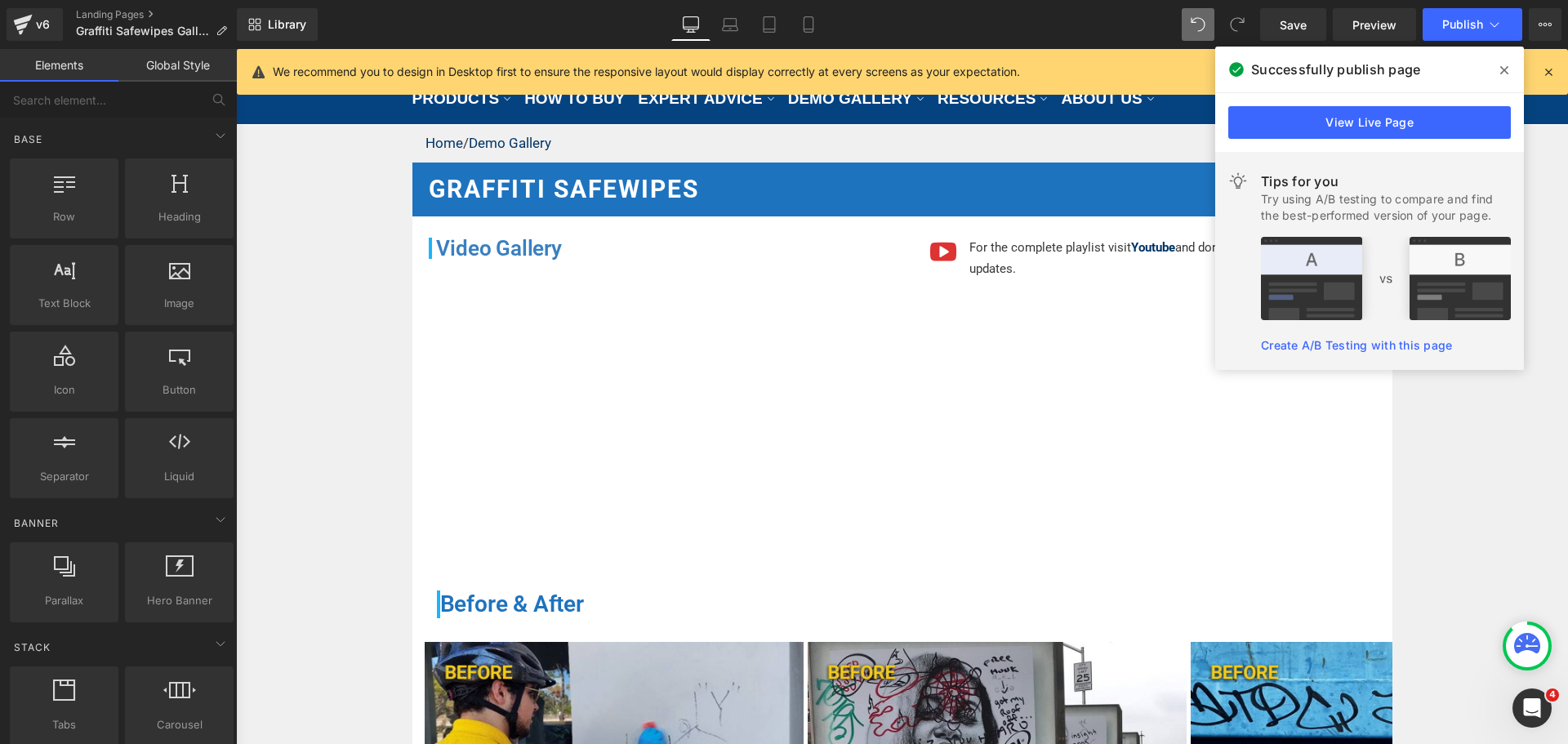
scroll to position [271, 0]
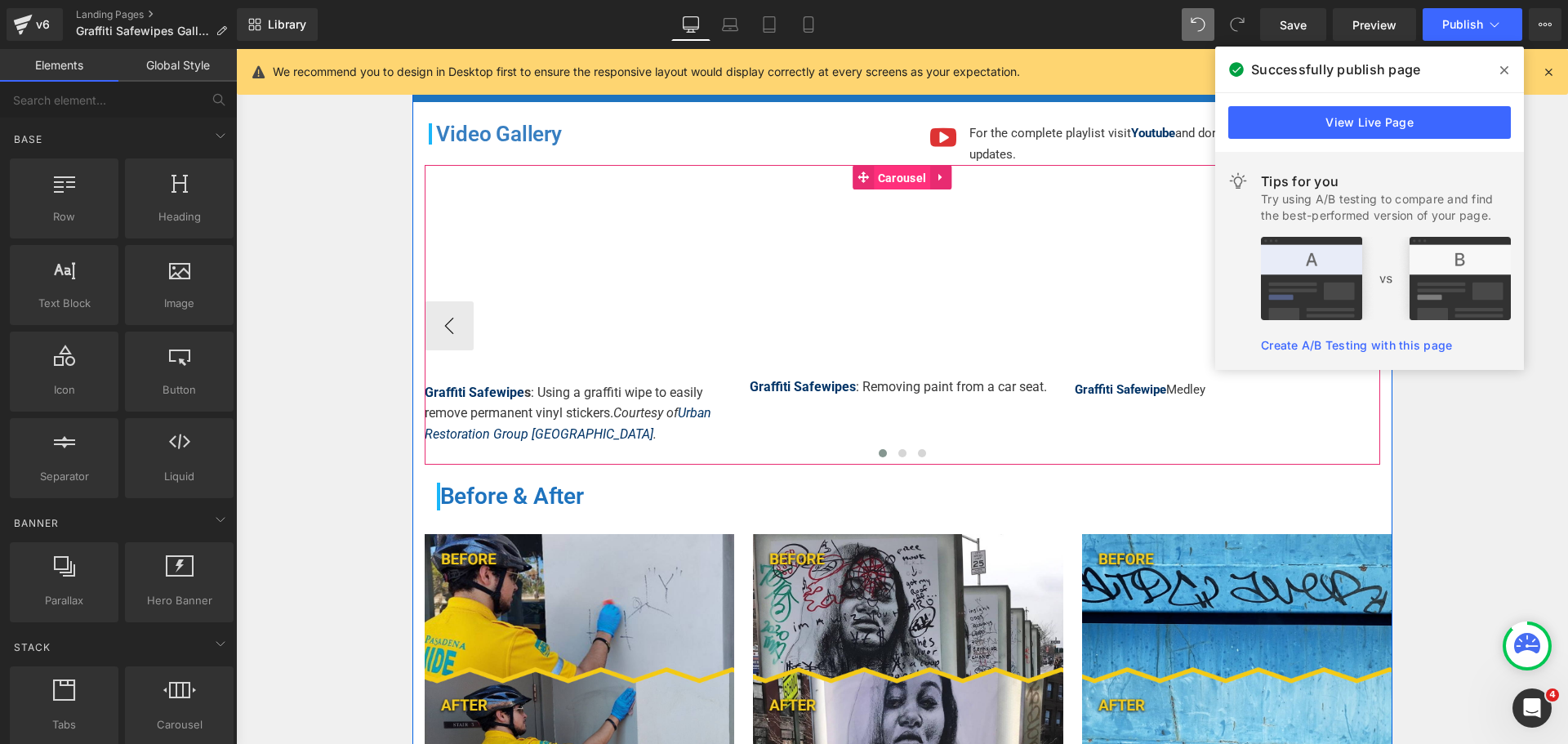
click at [905, 178] on span "Carousel" at bounding box center [901, 178] width 56 height 25
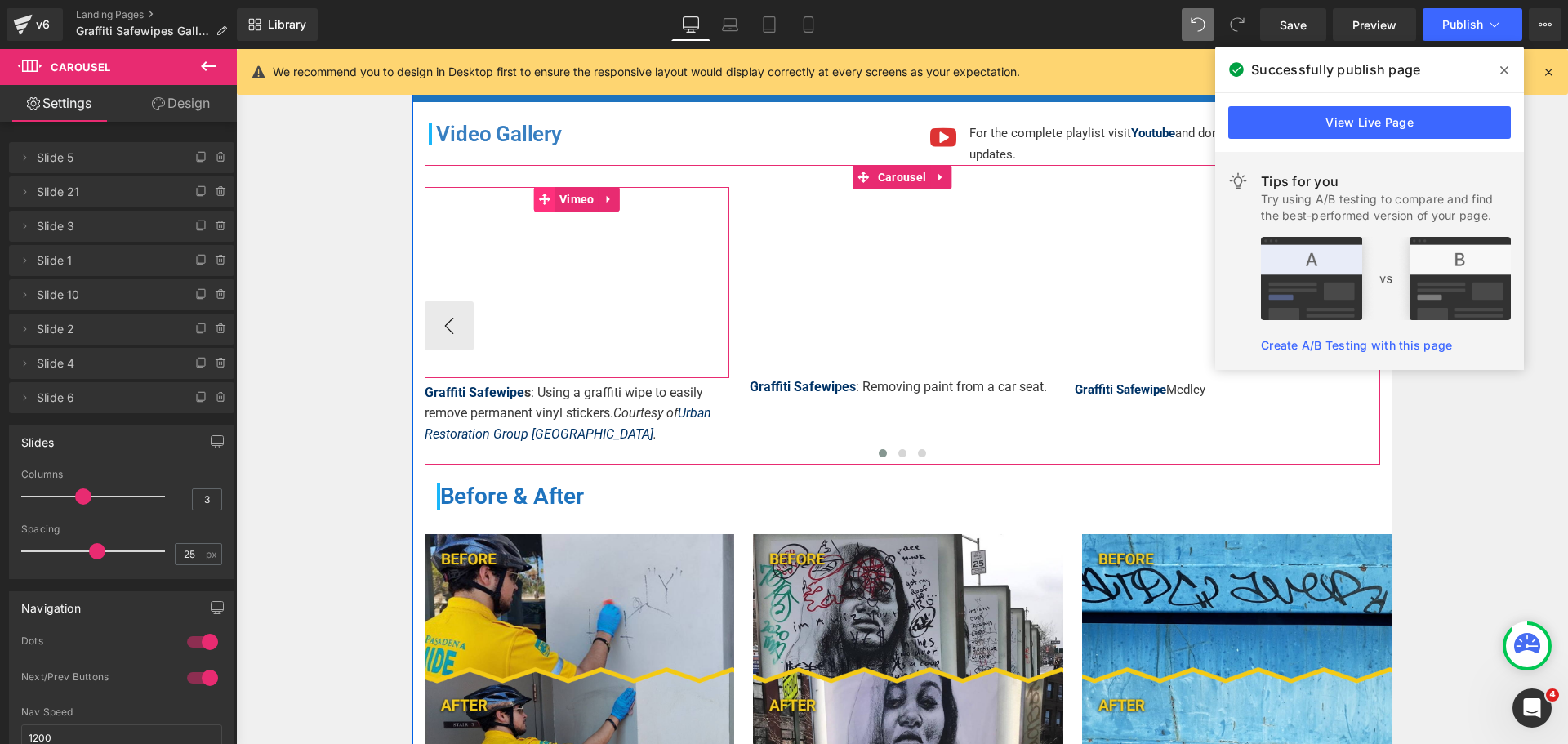
click at [548, 196] on span at bounding box center [544, 199] width 21 height 25
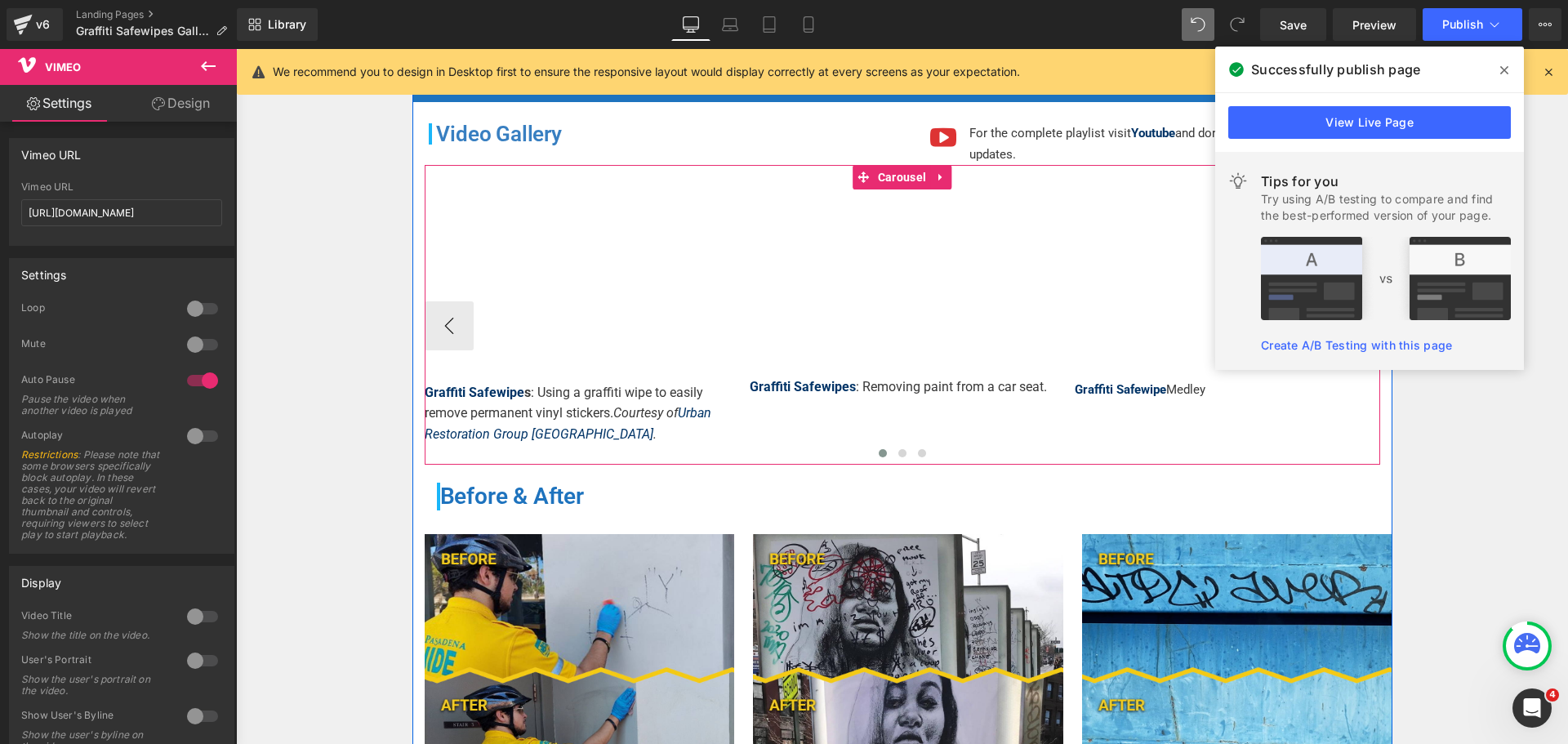
click at [892, 175] on span "Carousel" at bounding box center [901, 177] width 56 height 25
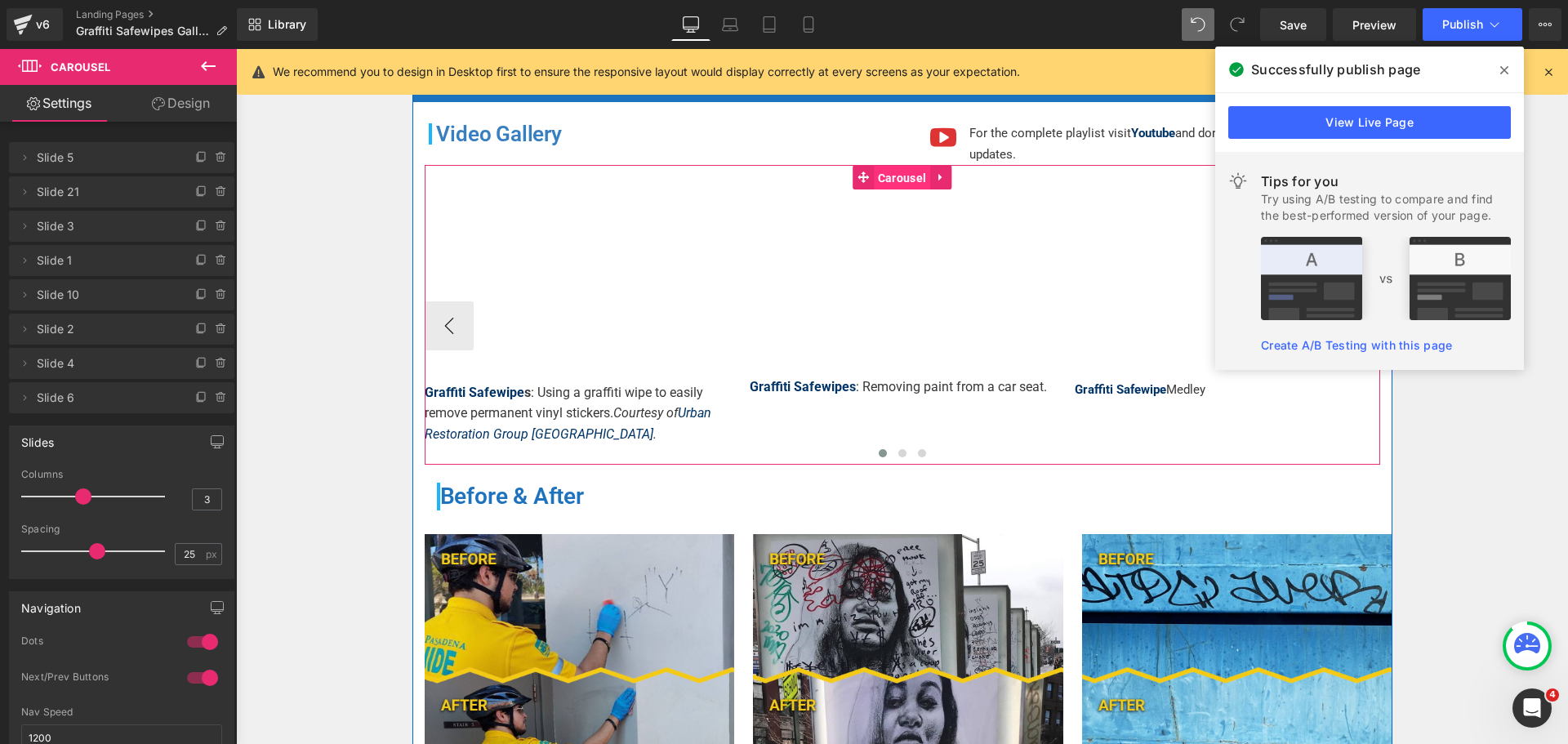
click at [902, 172] on span "Carousel" at bounding box center [901, 178] width 56 height 25
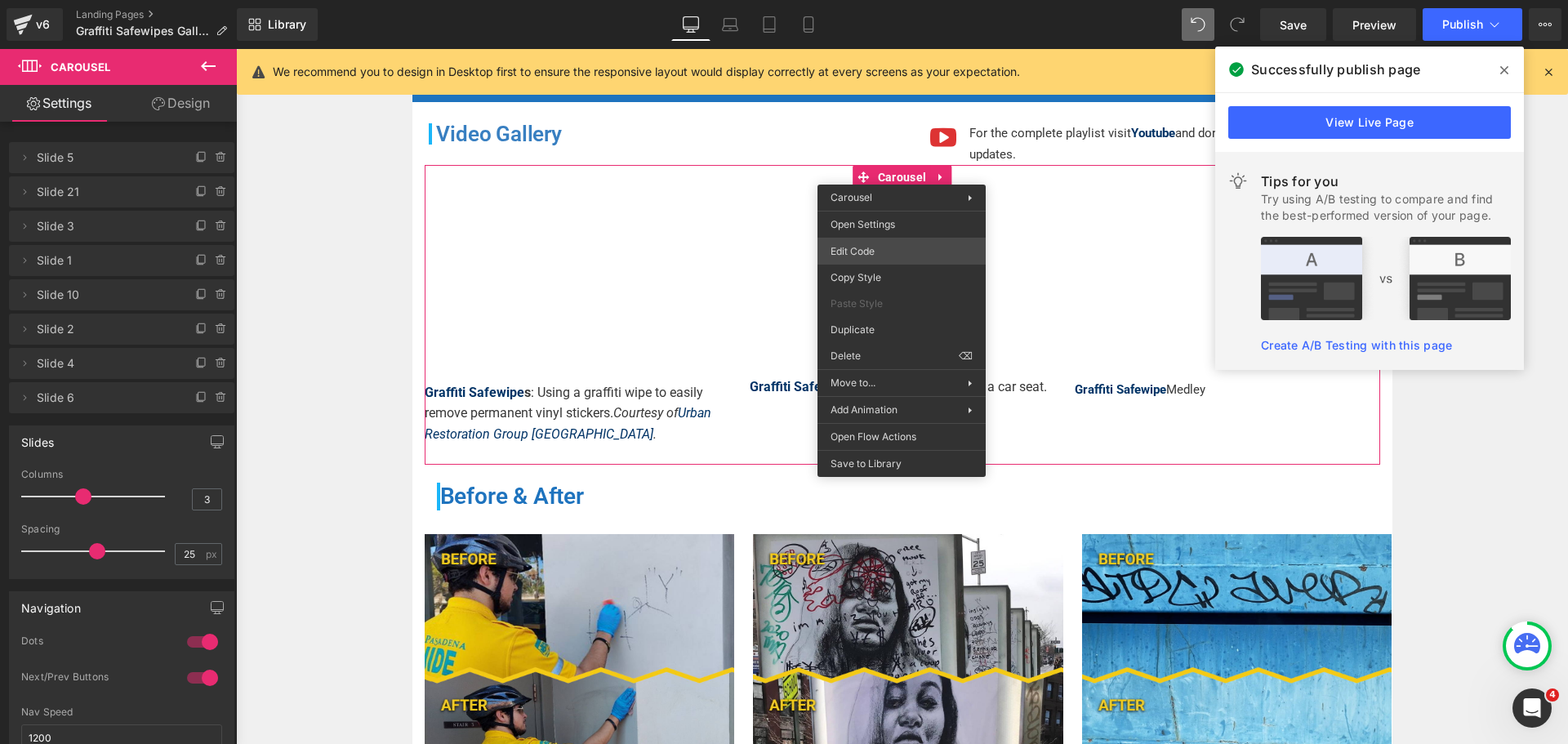
click at [881, 0] on div "Carousel You are previewing how the will restyle your page. You can not edit El…" at bounding box center [784, 0] width 1568 height 0
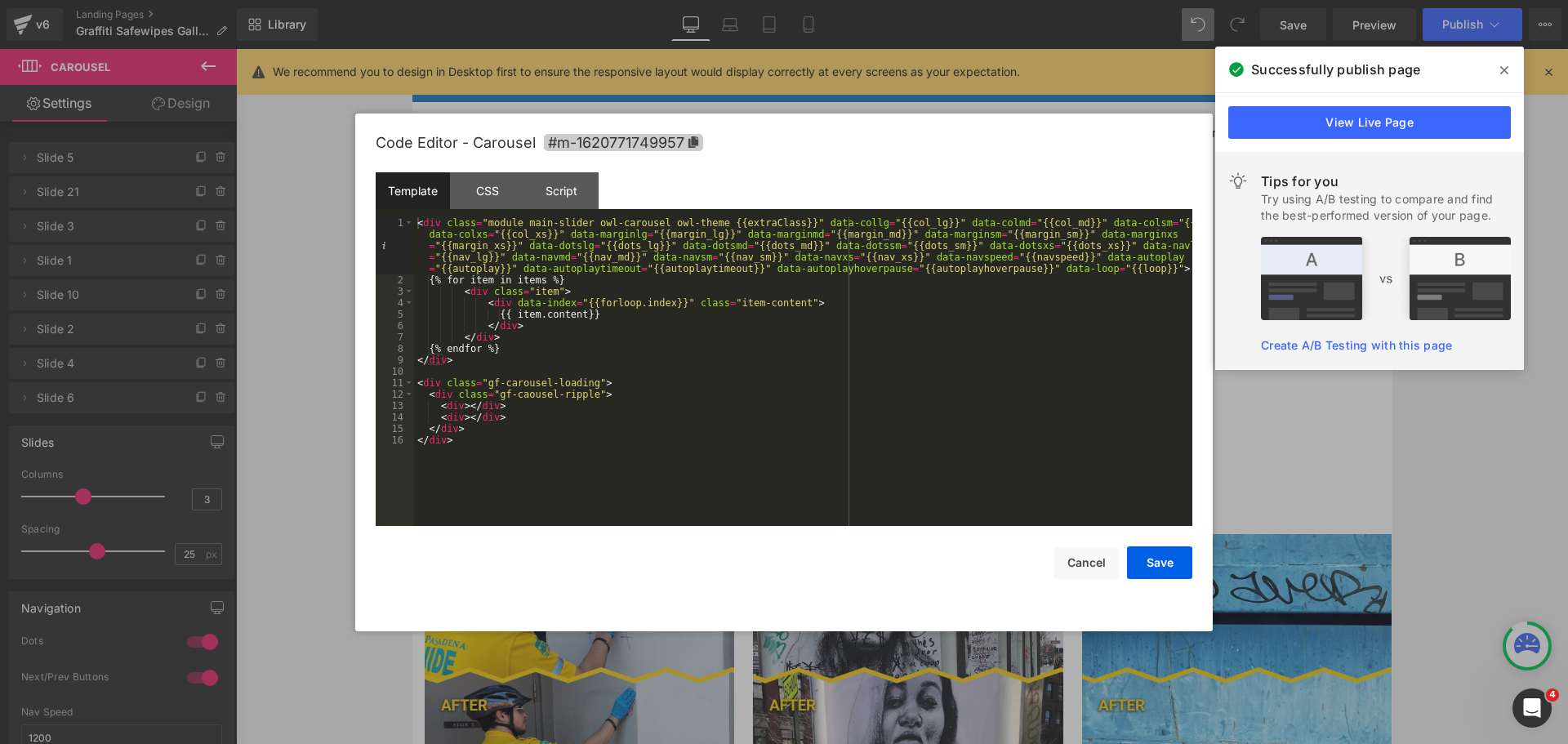
click at [689, 142] on icon at bounding box center [694, 142] width 10 height 11
click at [1249, 111] on link "View Live Page" at bounding box center [1369, 122] width 282 height 33
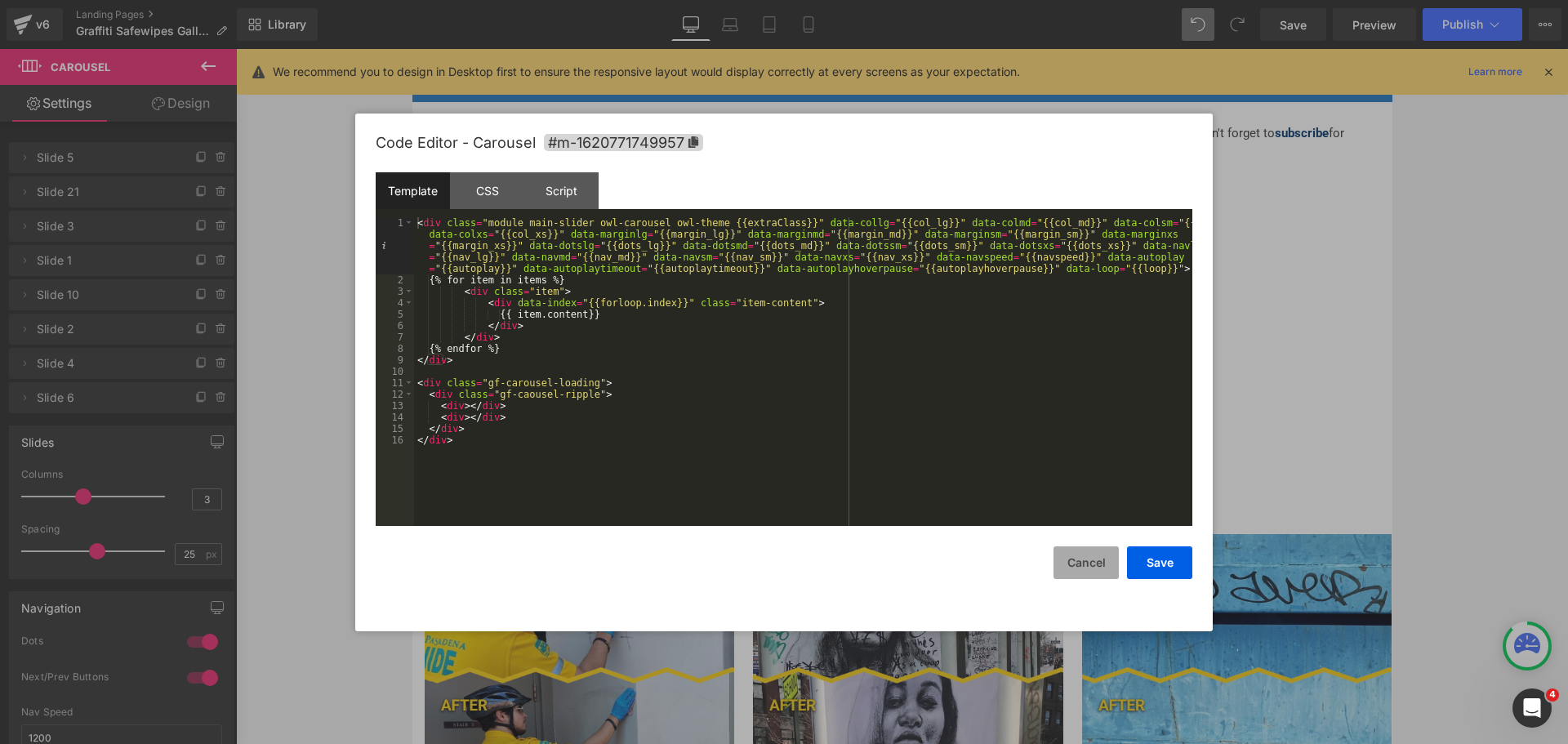
click at [1095, 566] on button "Cancel" at bounding box center [1086, 562] width 65 height 33
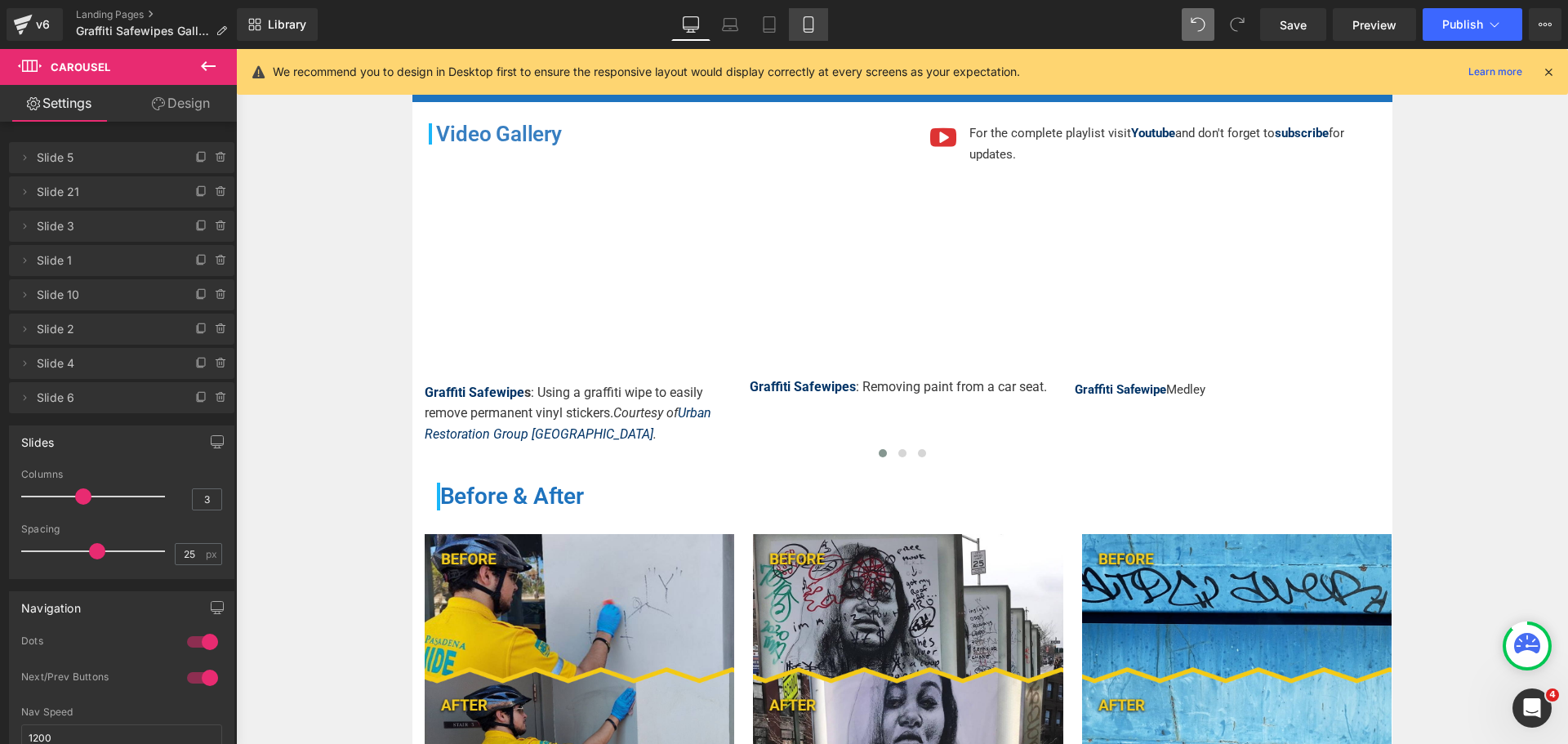
click at [806, 23] on icon at bounding box center [807, 24] width 16 height 16
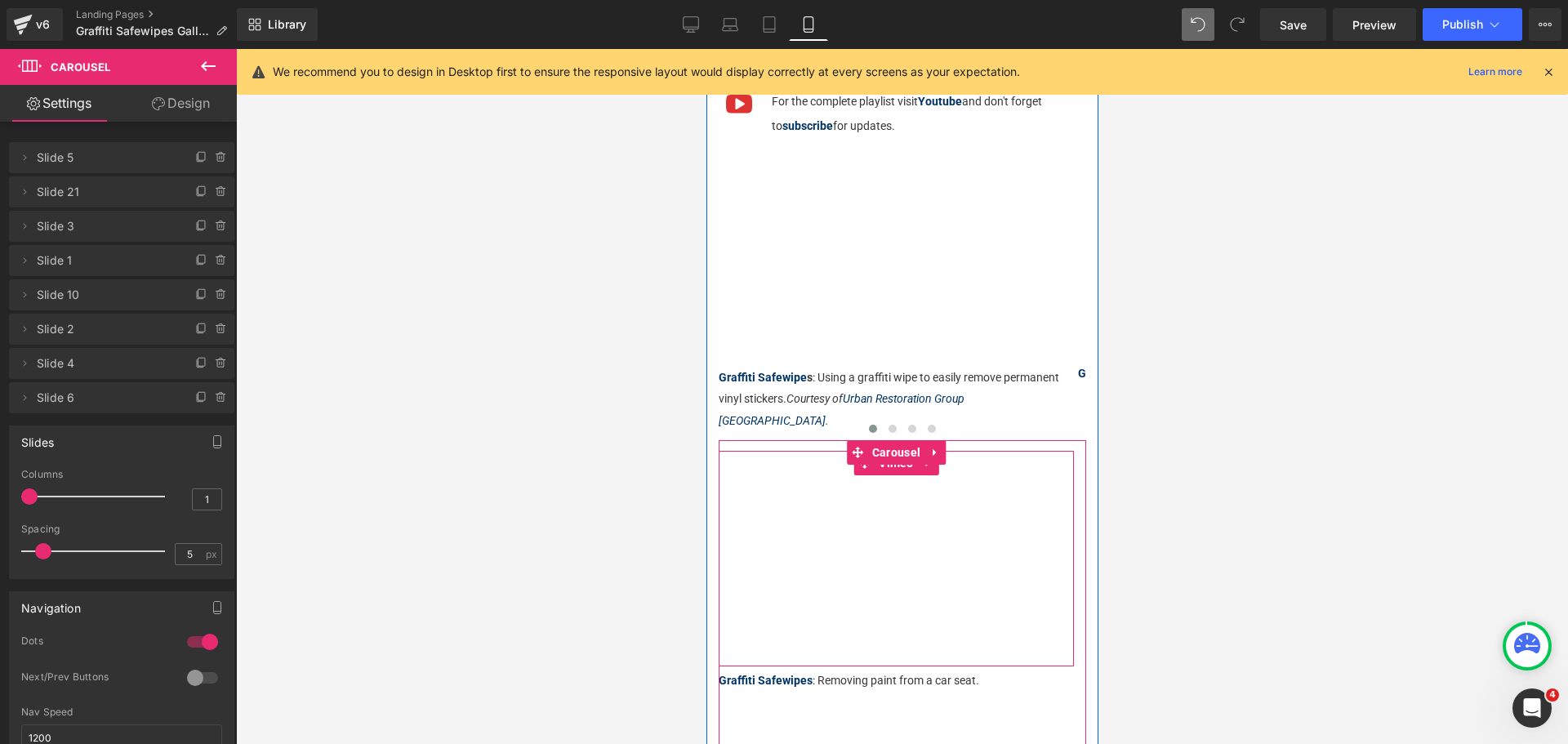
scroll to position [245, 0]
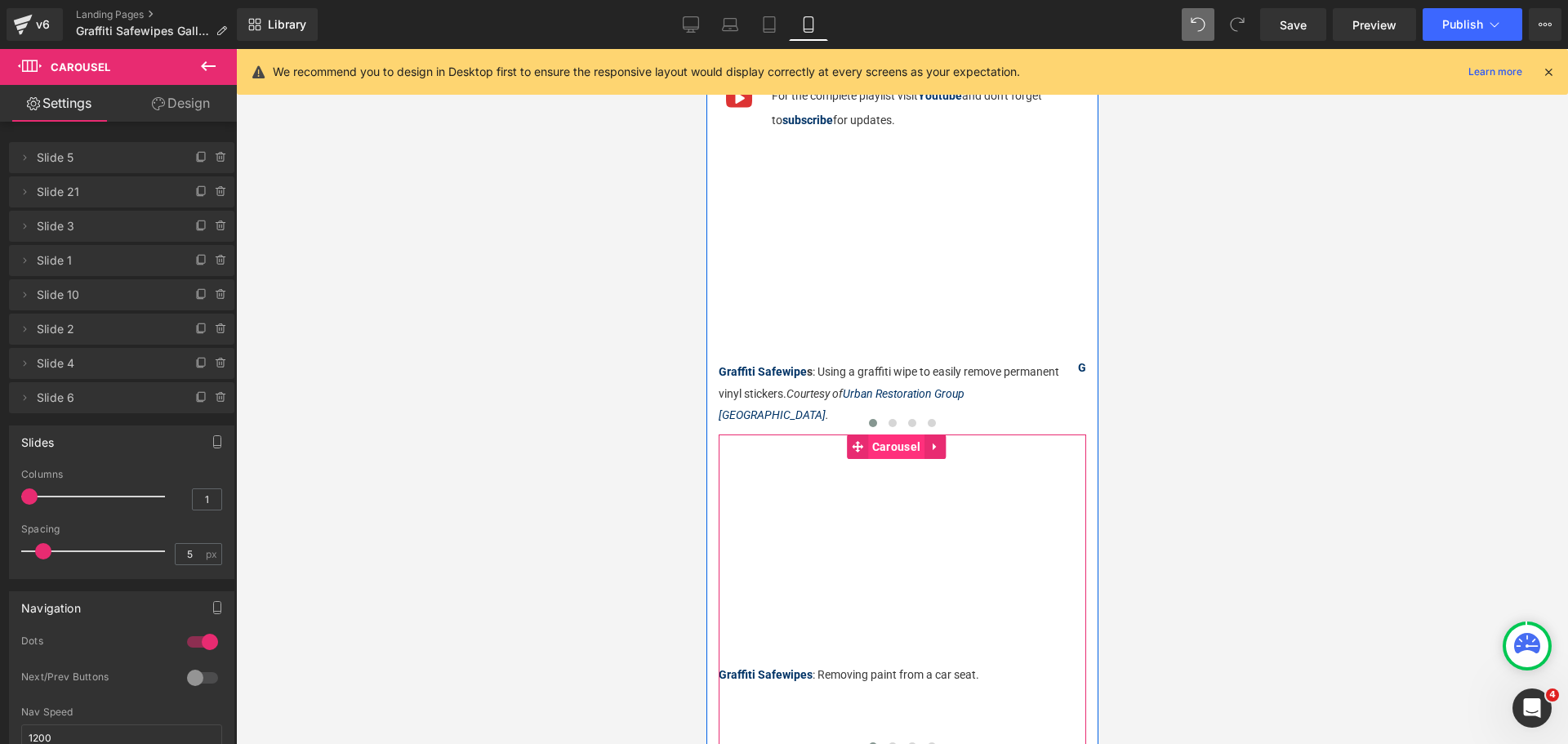
click at [889, 434] on span "Carousel" at bounding box center [894, 447] width 56 height 25
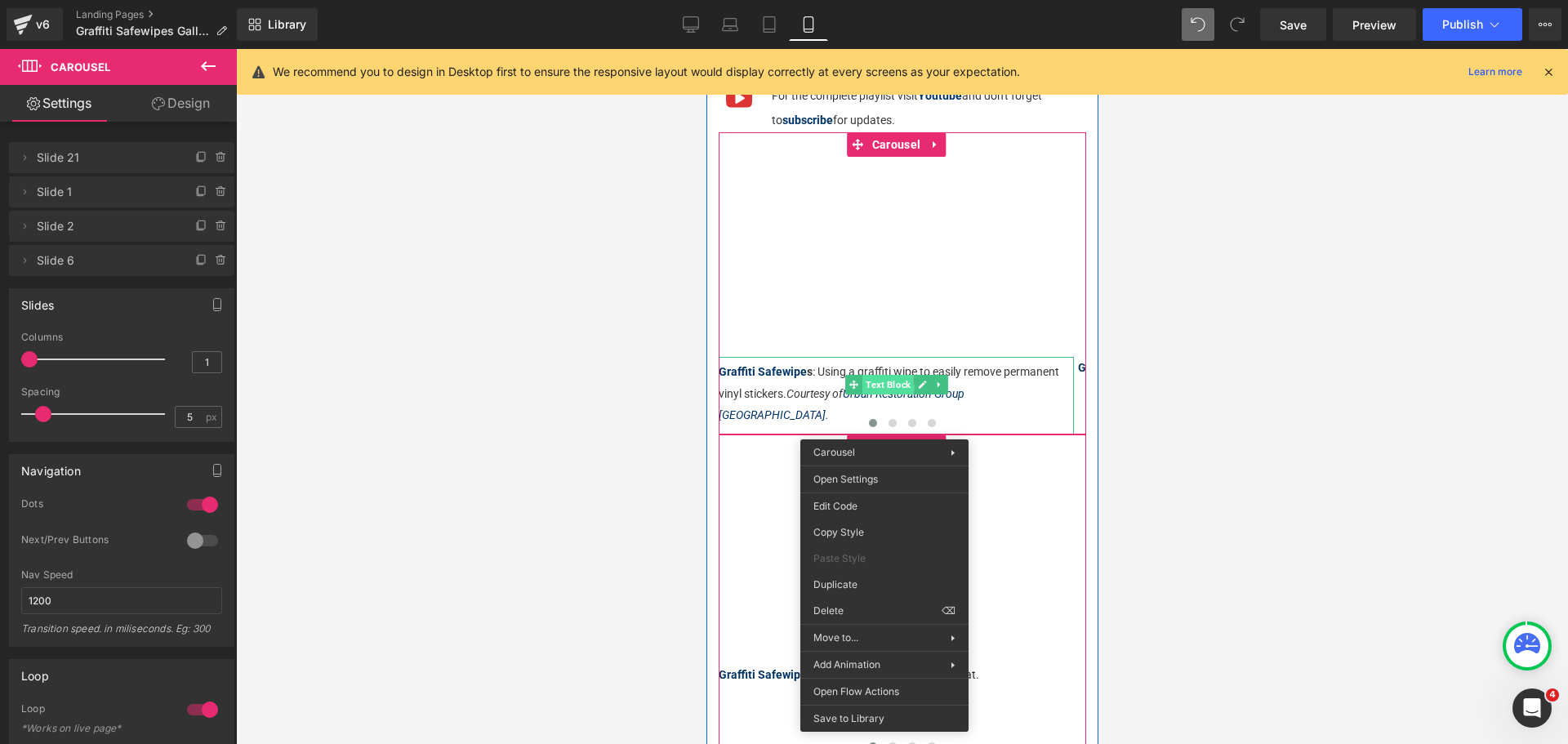
click at [892, 387] on span "Text Block" at bounding box center [887, 384] width 52 height 19
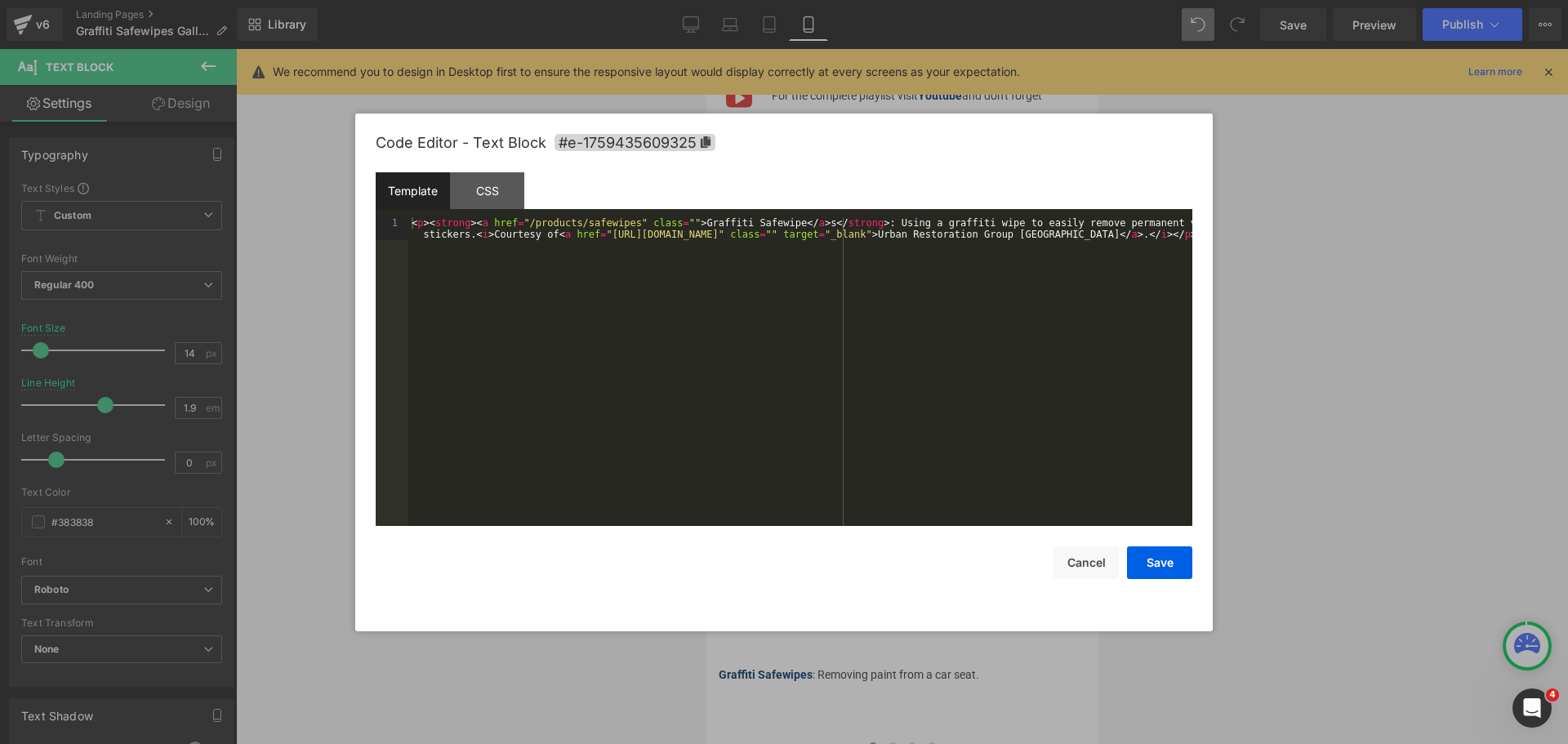
click at [878, 0] on div "Text Block You are previewing how the will restyle your page. You can not edit …" at bounding box center [784, 0] width 1568 height 0
click at [705, 142] on icon at bounding box center [705, 142] width 10 height 11
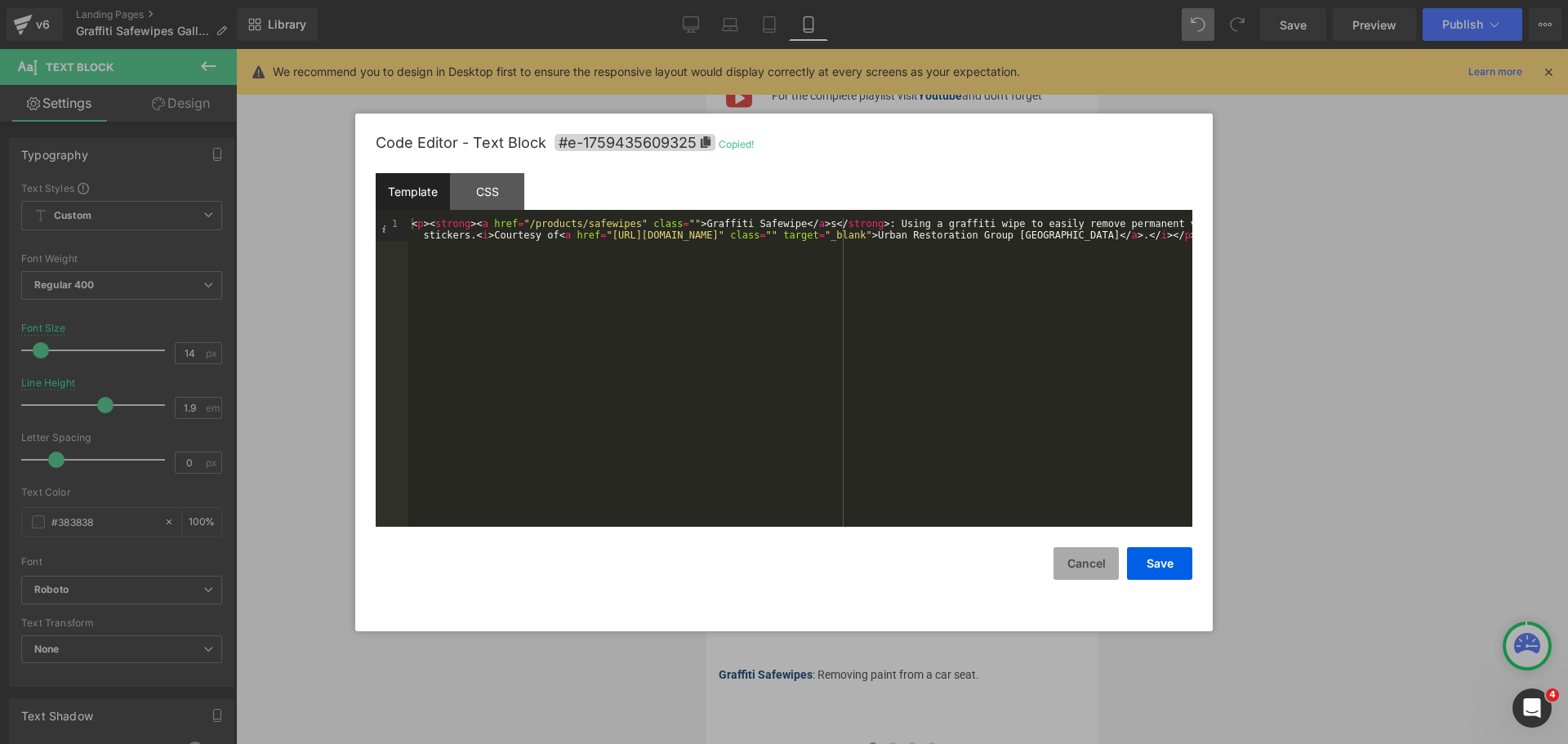
click at [1078, 563] on button "Cancel" at bounding box center [1086, 563] width 65 height 33
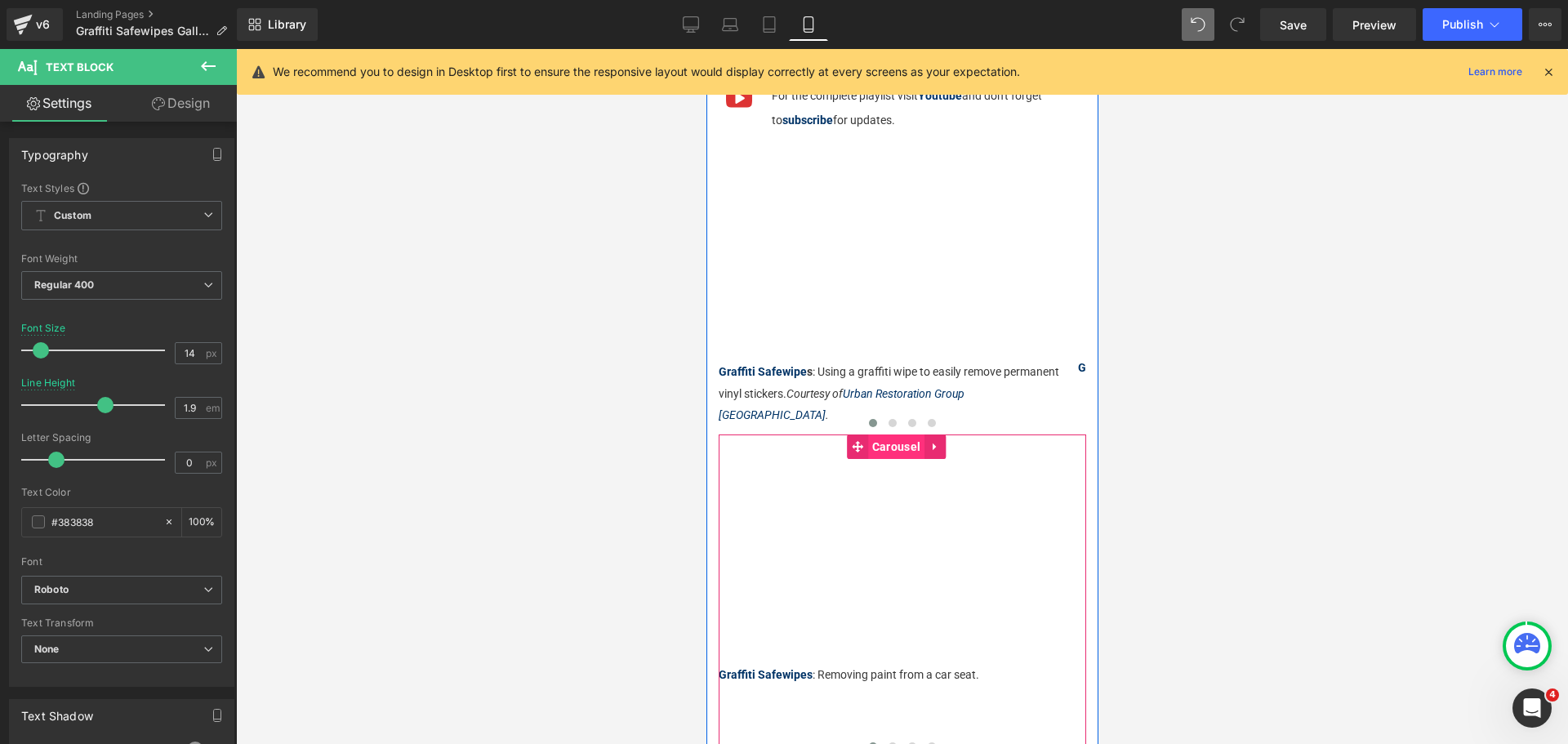
click at [871, 434] on span "Carousel" at bounding box center [894, 447] width 56 height 25
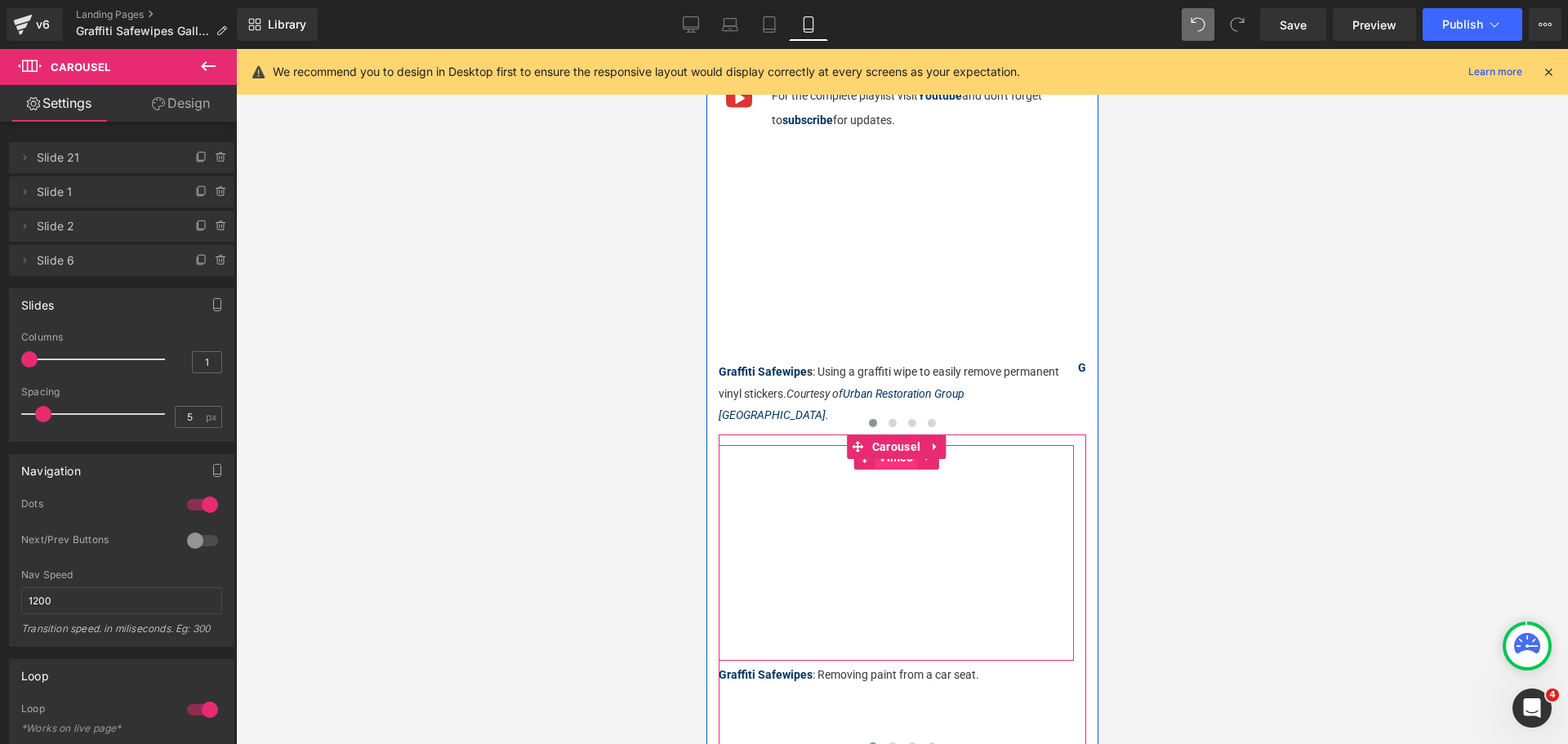
click at [900, 445] on span "Vimeo" at bounding box center [894, 457] width 43 height 25
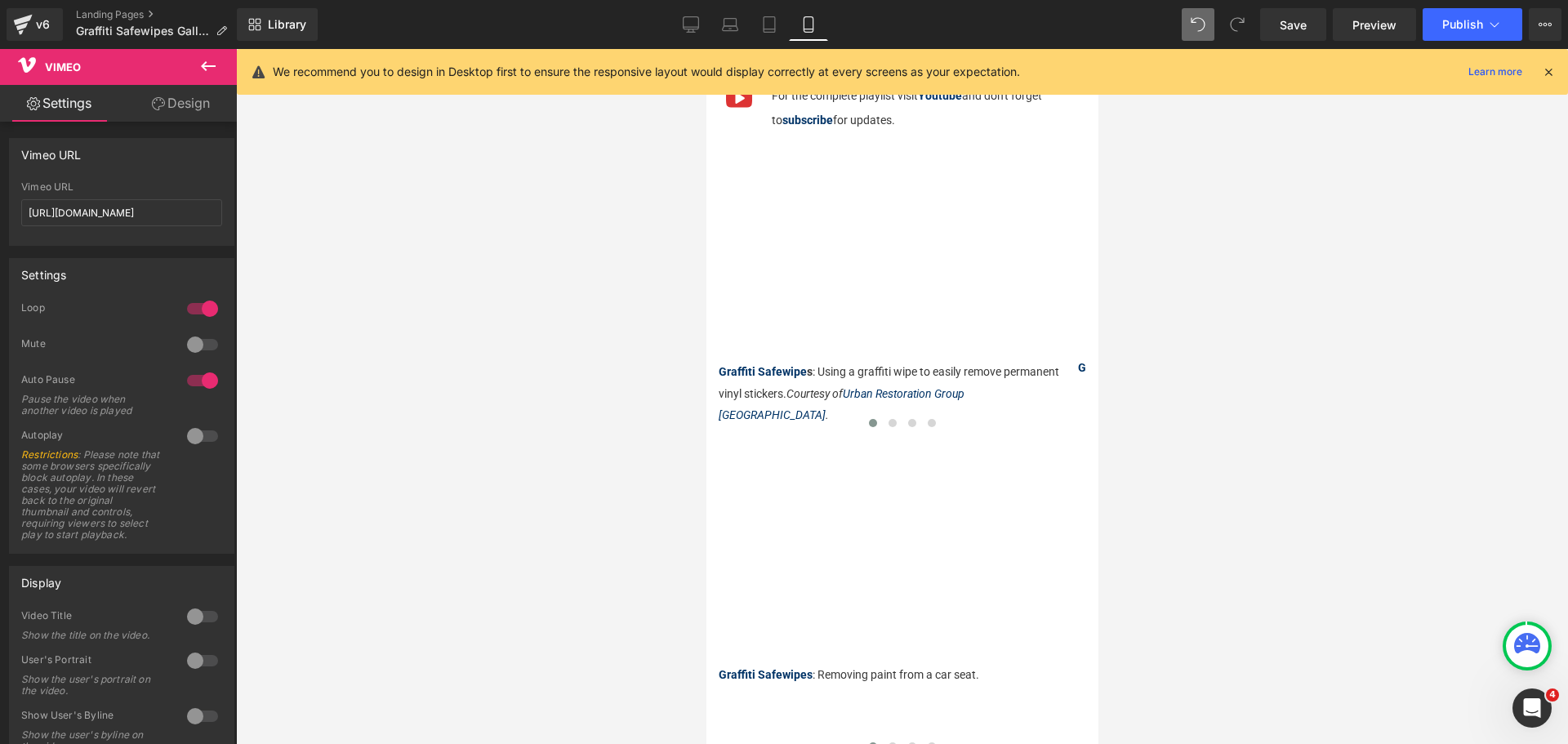
click at [390, 234] on div at bounding box center [902, 396] width 1332 height 694
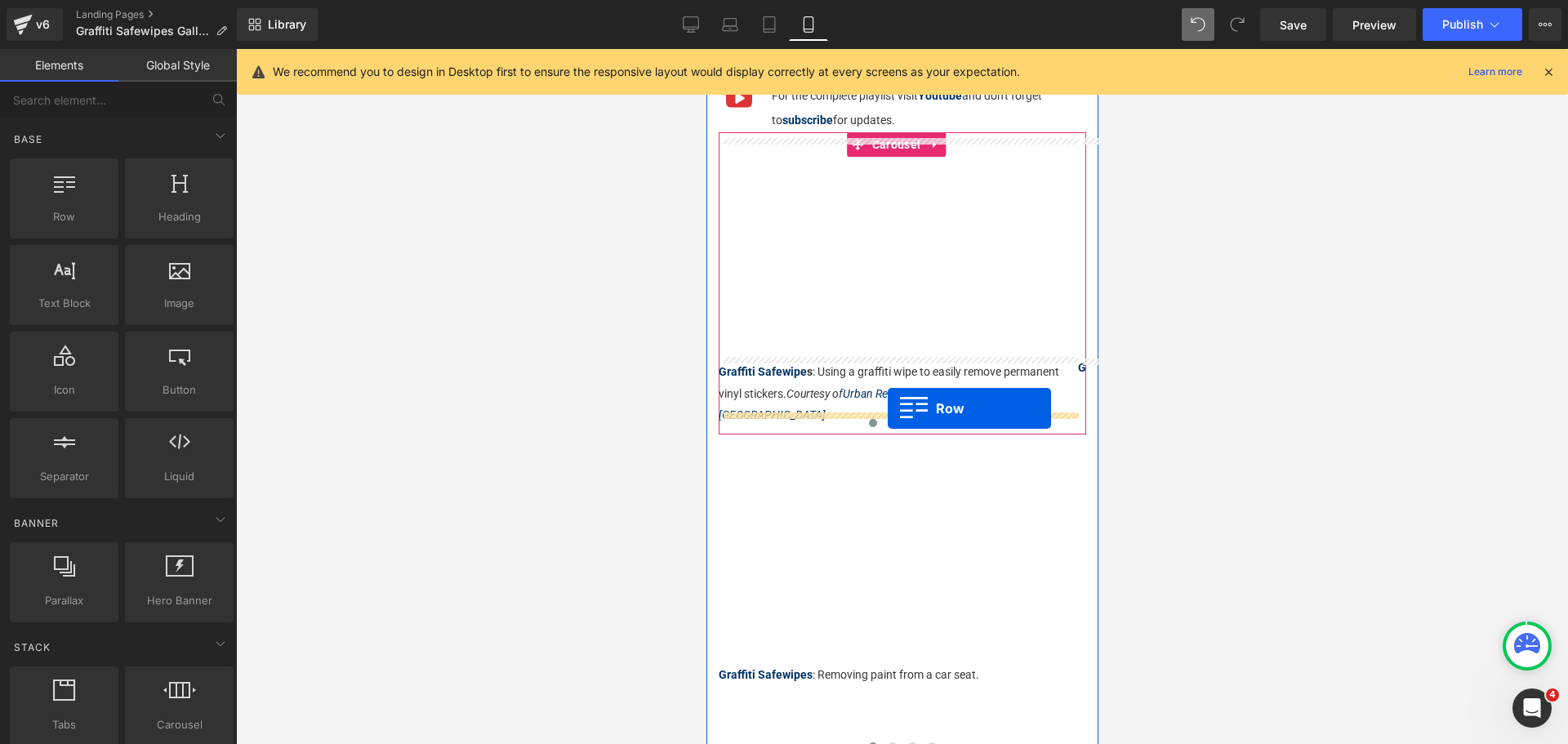
drag, startPoint x: 774, startPoint y: 265, endPoint x: 887, endPoint y: 408, distance: 182.3
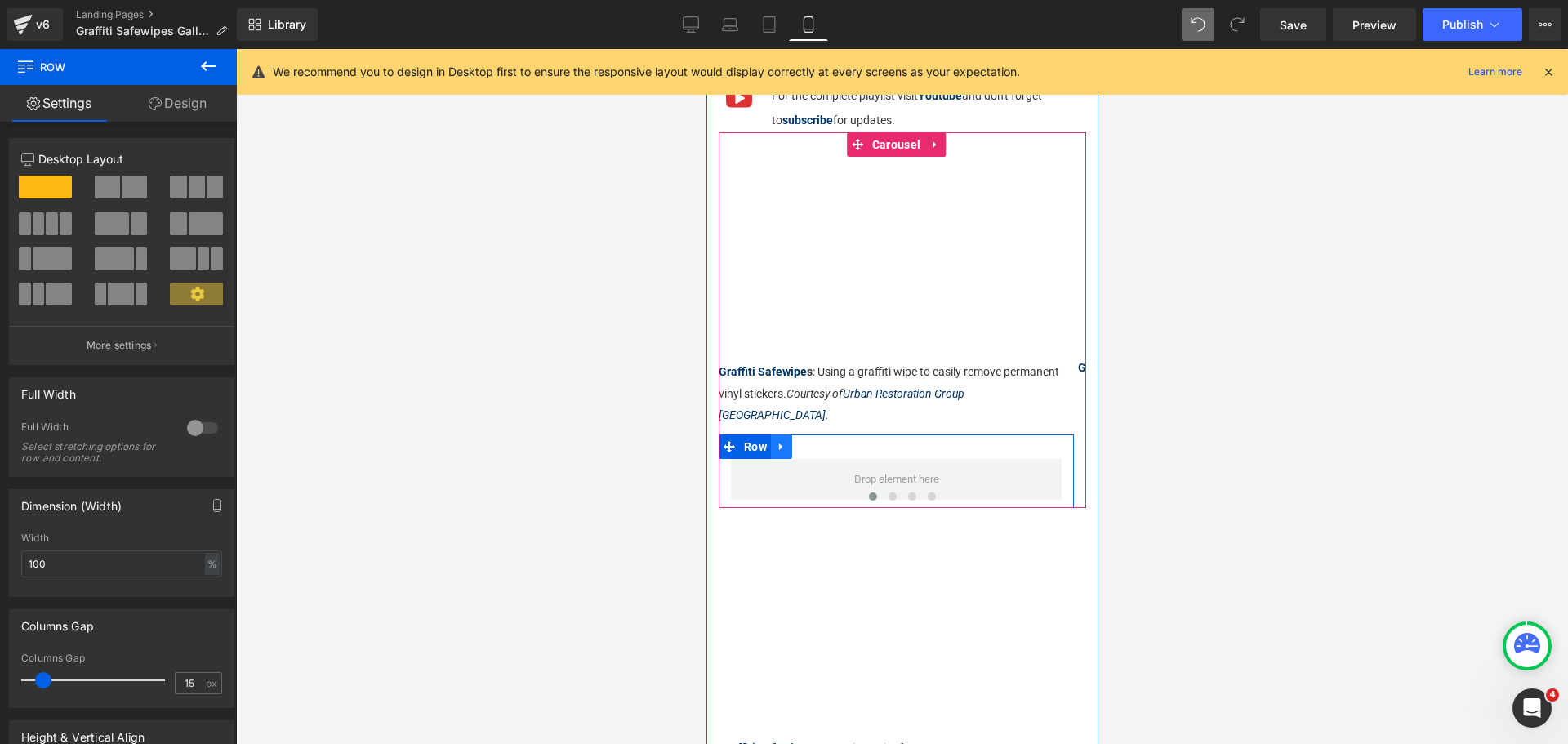
click at [788, 434] on link at bounding box center [781, 447] width 21 height 25
drag, startPoint x: 823, startPoint y: 423, endPoint x: 745, endPoint y: 405, distance: 80.0
click at [822, 441] on icon at bounding box center [823, 447] width 11 height 12
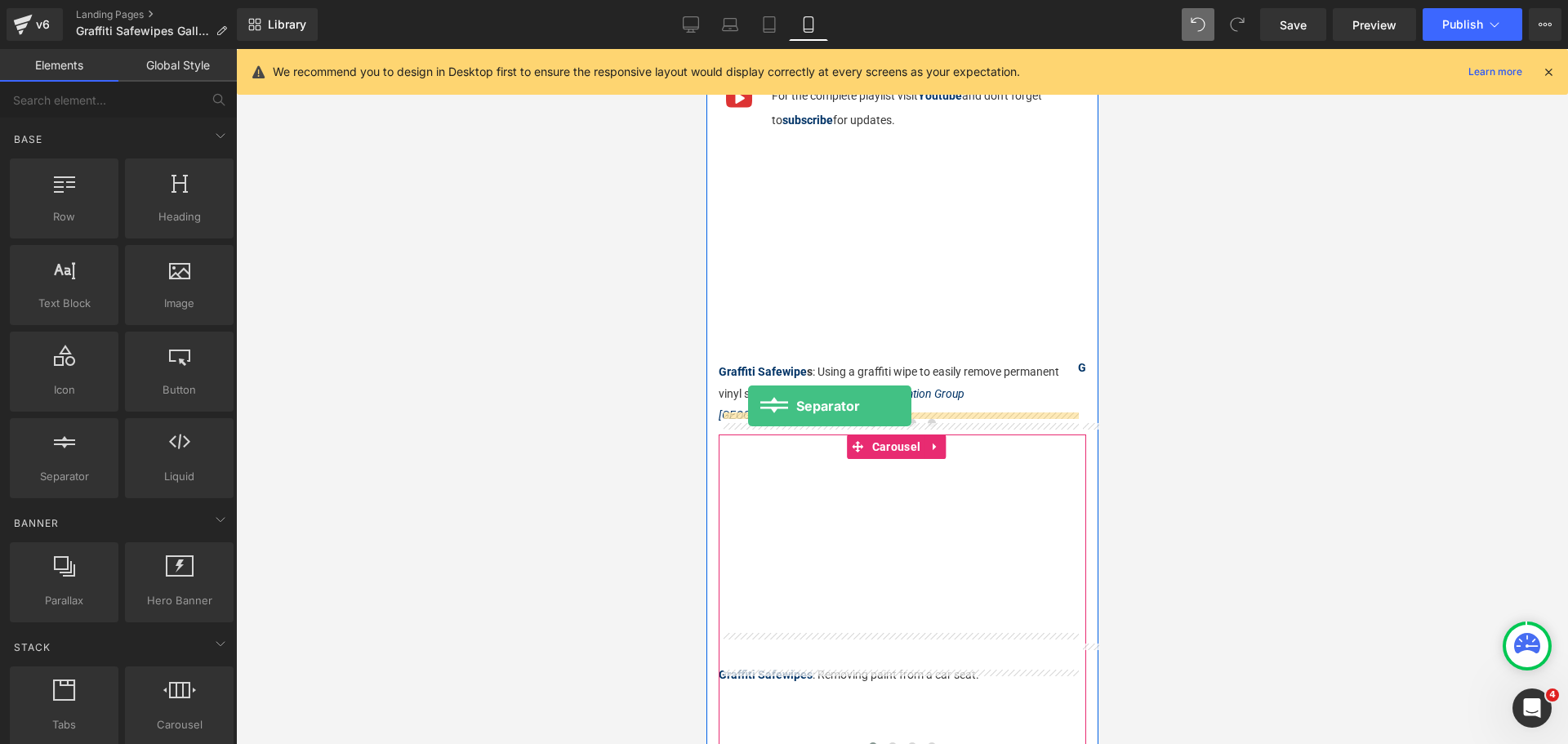
drag, startPoint x: 780, startPoint y: 515, endPoint x: 747, endPoint y: 405, distance: 114.8
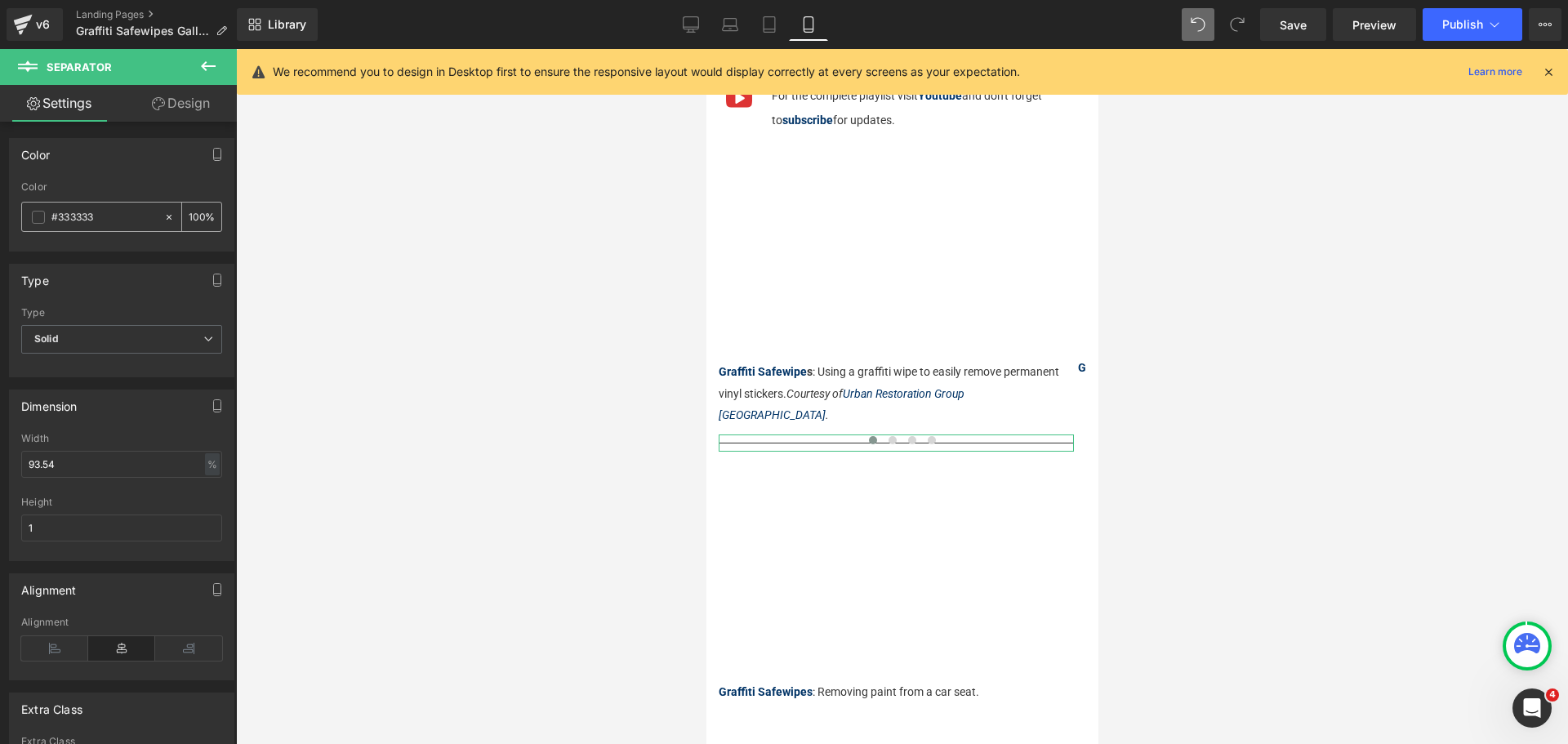
click at [38, 216] on span at bounding box center [38, 217] width 13 height 13
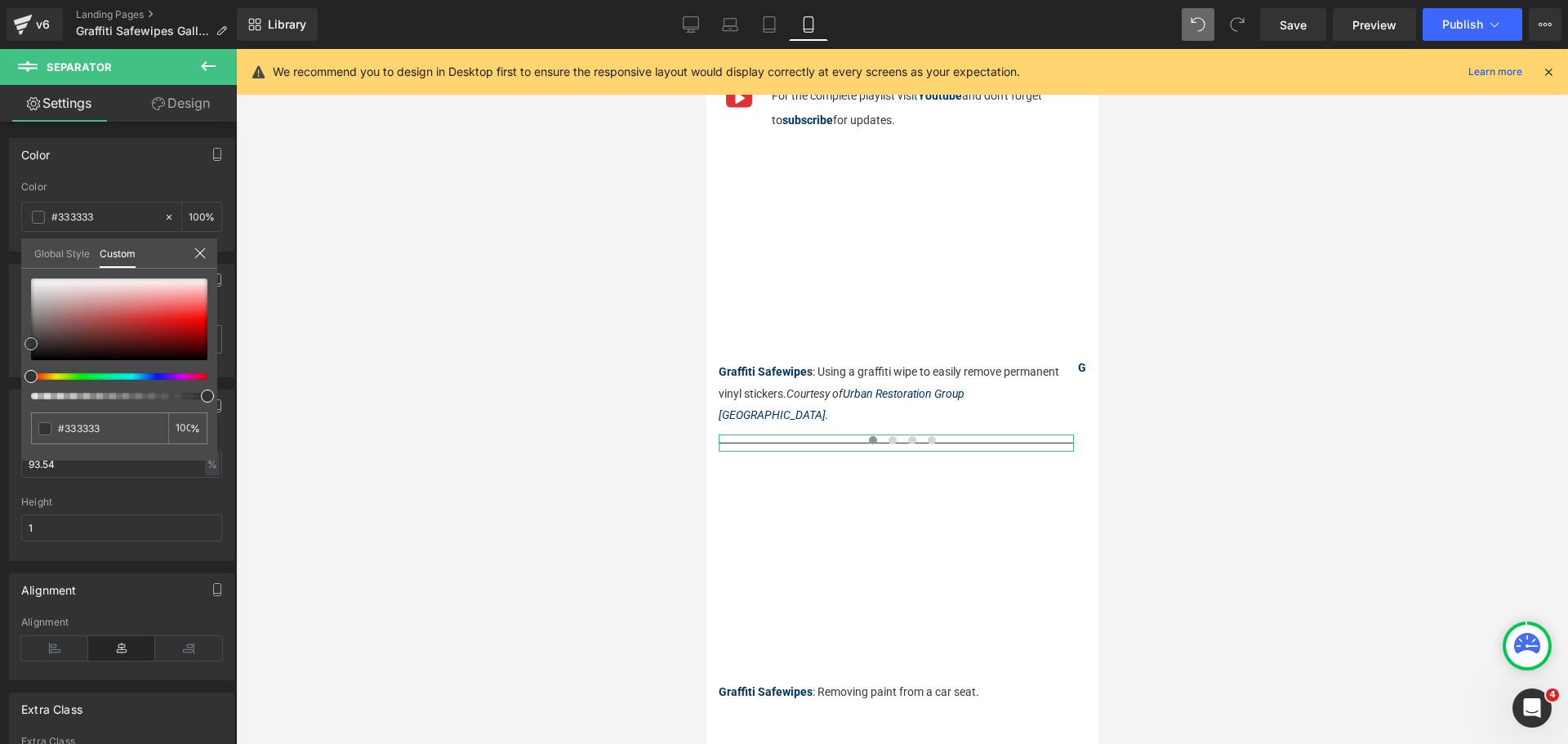
type input "#ede2e2"
type input "#eae0e0"
type input "#e7dede"
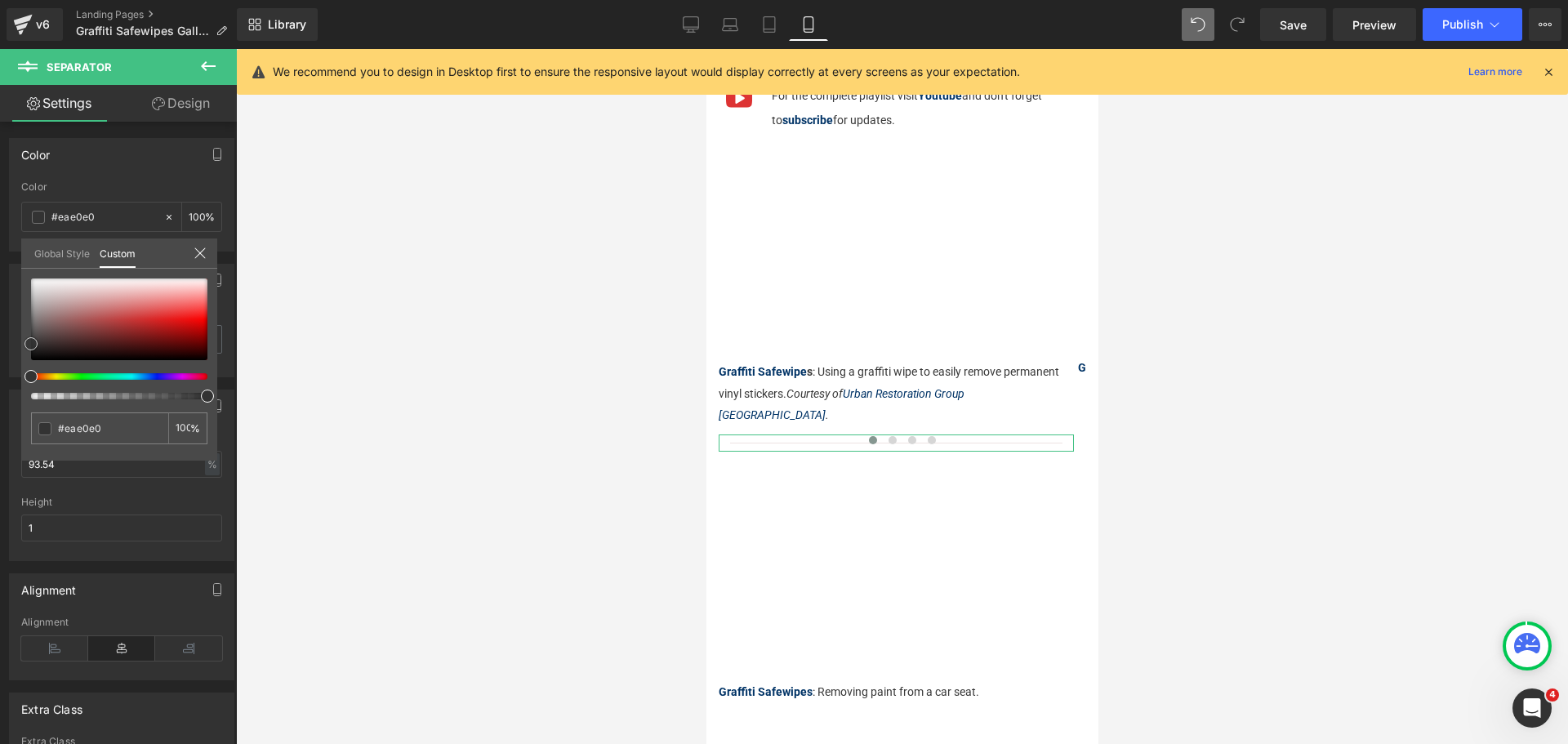
type input "#e7dede"
type input "#ffffff"
drag, startPoint x: 66, startPoint y: 287, endPoint x: 6, endPoint y: 217, distance: 92.2
click at [6, 217] on div "Color rgba(255, 255, 255, 1) Color #ffffff 100 % Global Style Custom Setup Glob…" at bounding box center [121, 187] width 244 height 125
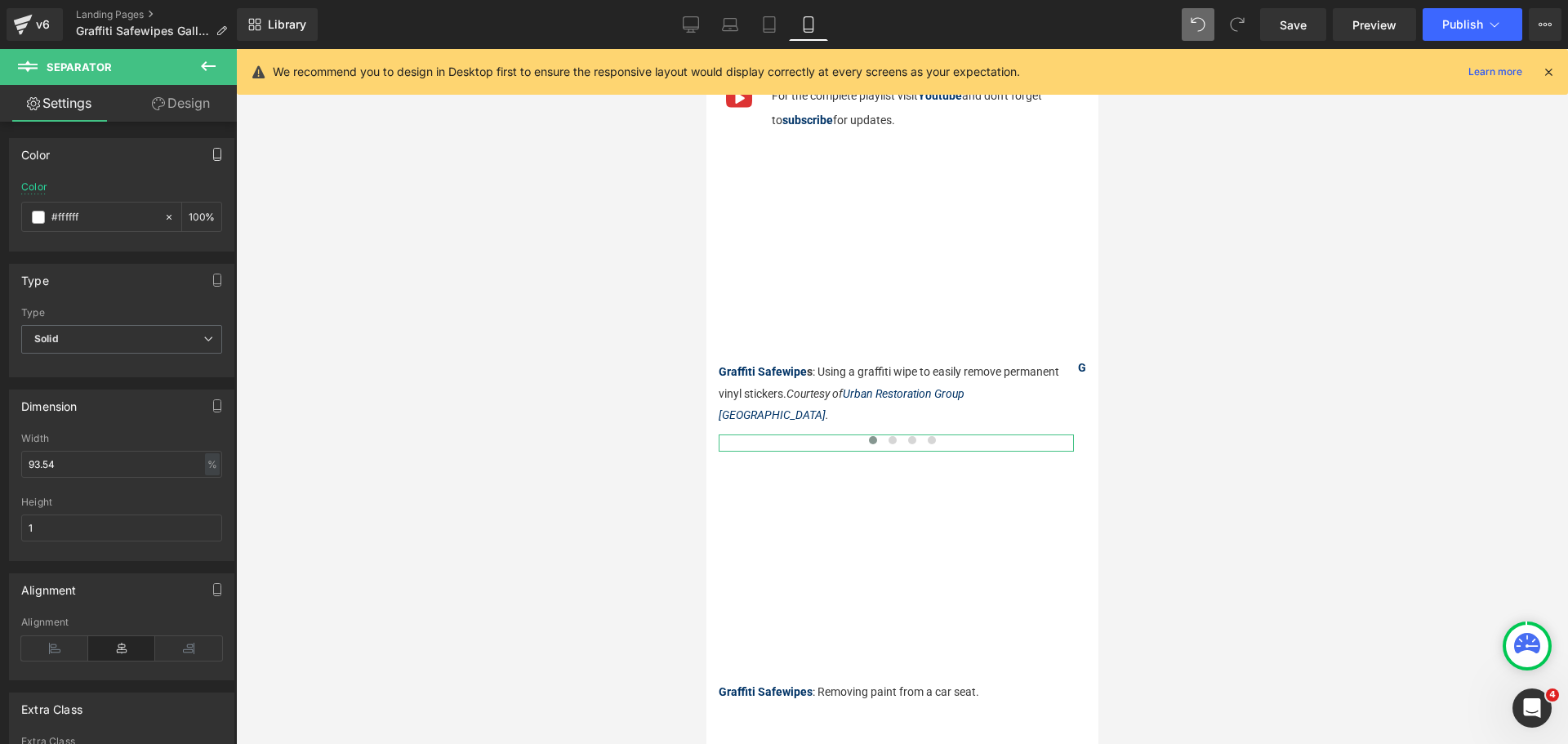
click at [210, 153] on icon "button" at bounding box center [217, 154] width 13 height 13
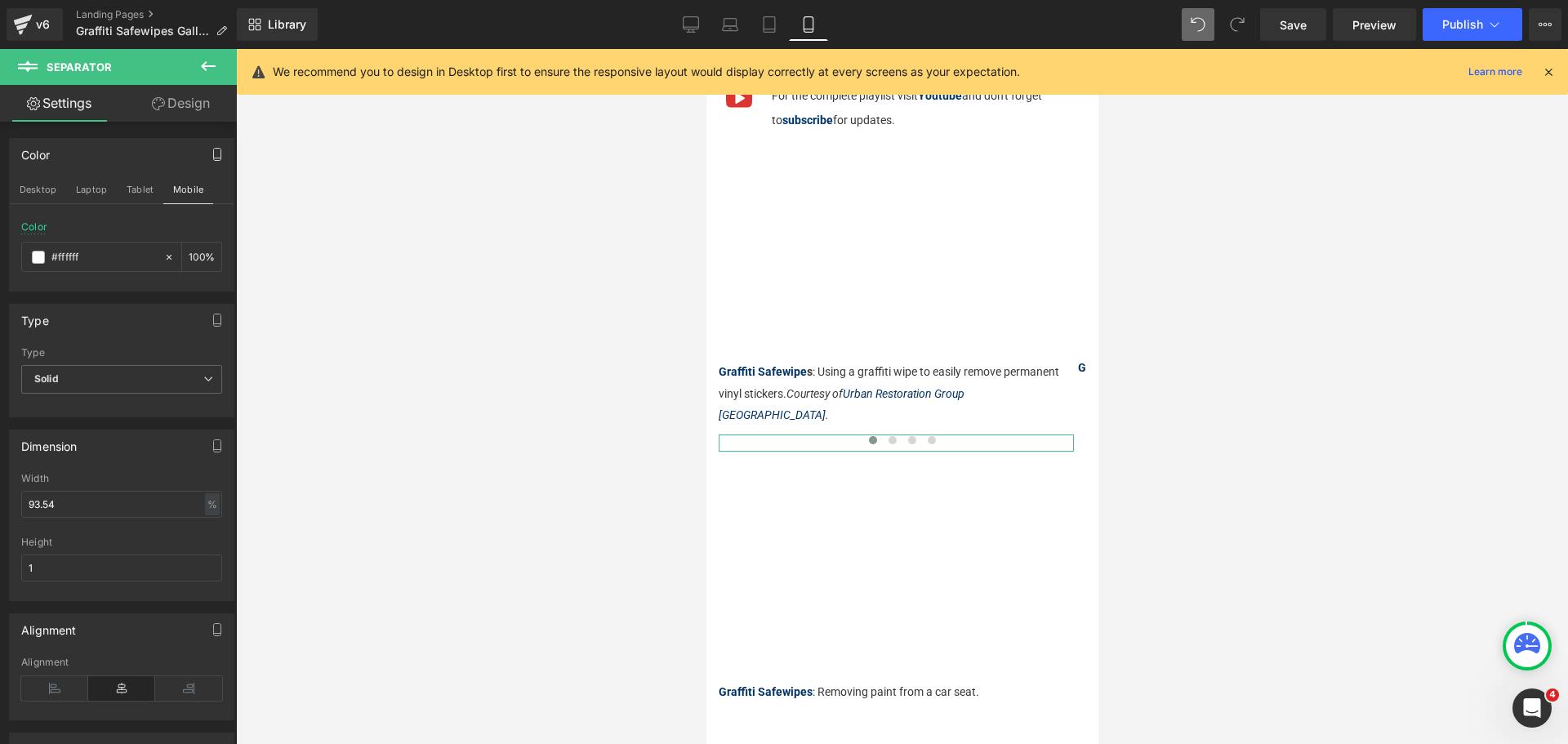
click at [204, 139] on button "button" at bounding box center [216, 154] width 26 height 31
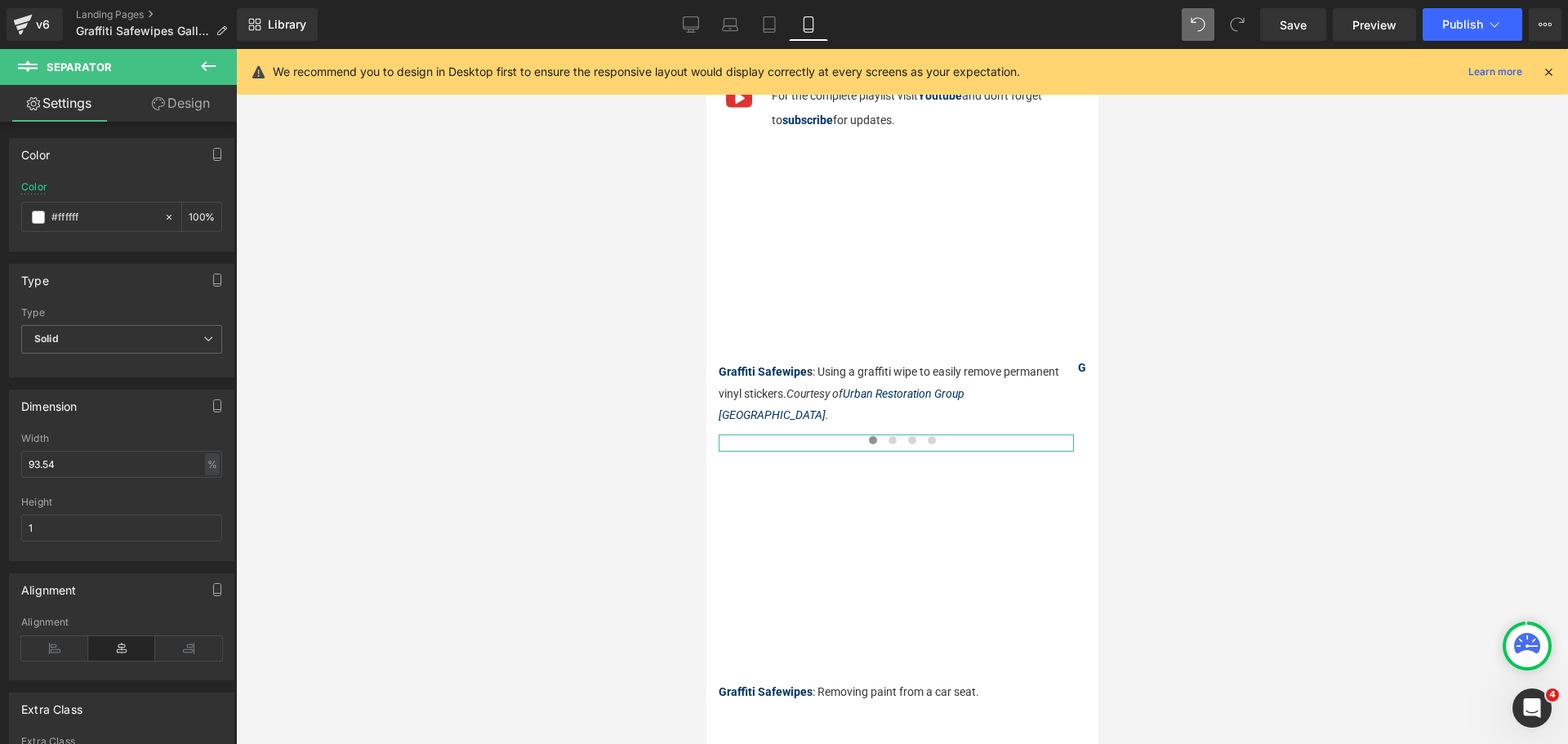
click at [196, 107] on link "Design" at bounding box center [181, 103] width 119 height 36
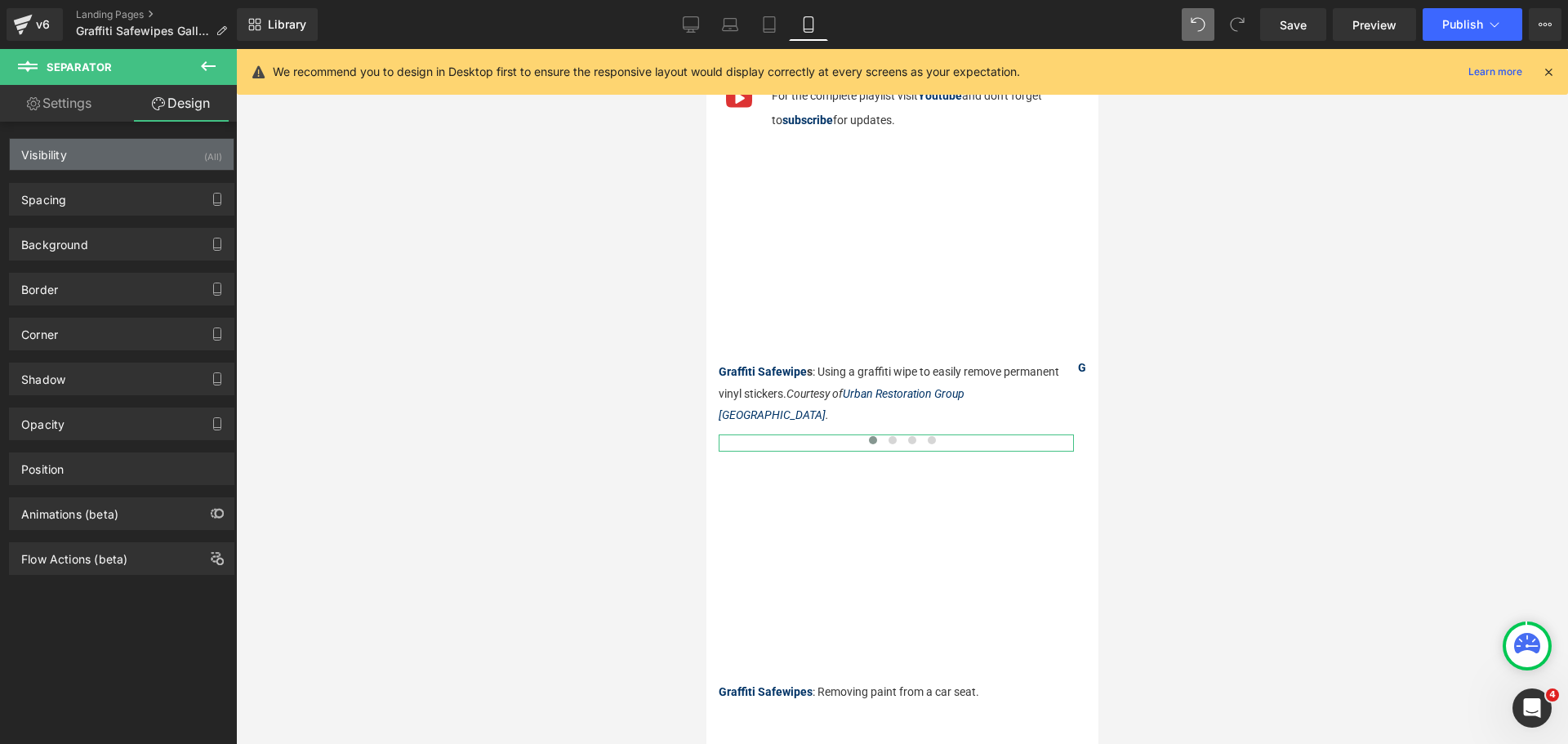
click at [161, 151] on div "Visibility (All)" at bounding box center [121, 154] width 224 height 31
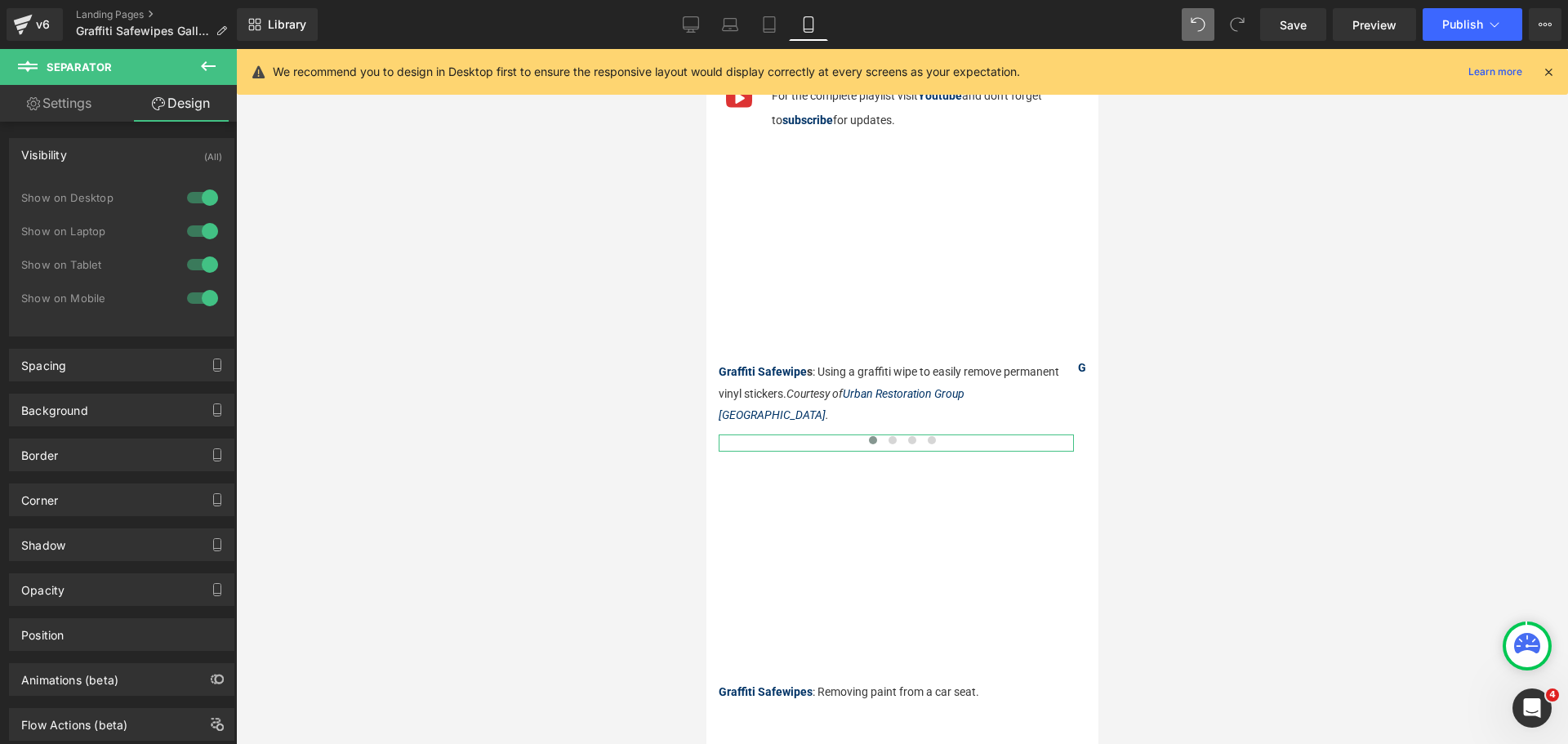
click at [207, 266] on div at bounding box center [202, 264] width 39 height 26
click at [207, 226] on div at bounding box center [202, 230] width 39 height 26
click at [199, 185] on div at bounding box center [202, 197] width 39 height 26
click at [70, 97] on link "Settings" at bounding box center [59, 103] width 119 height 36
type input "100"
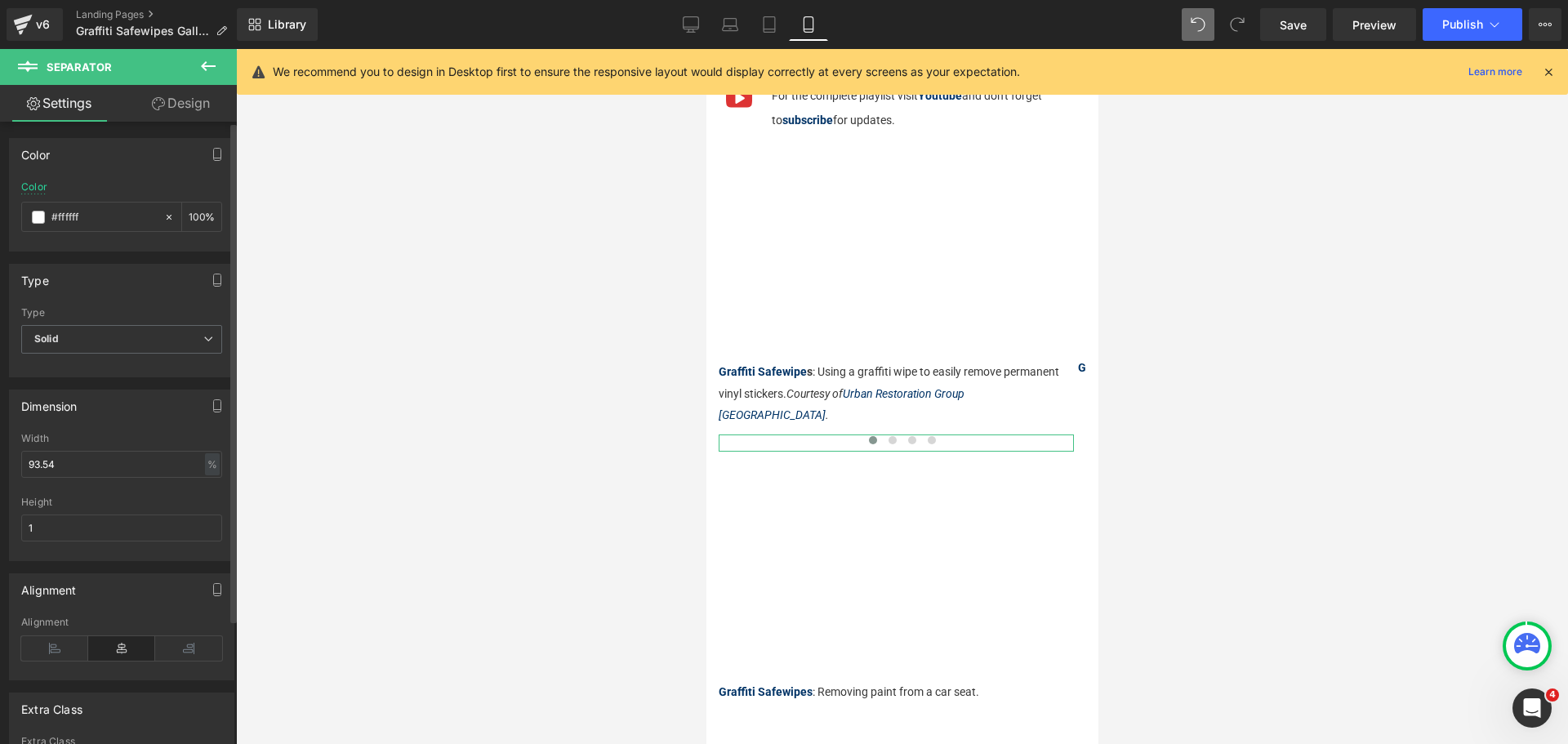
click at [108, 168] on div "Color" at bounding box center [121, 154] width 224 height 31
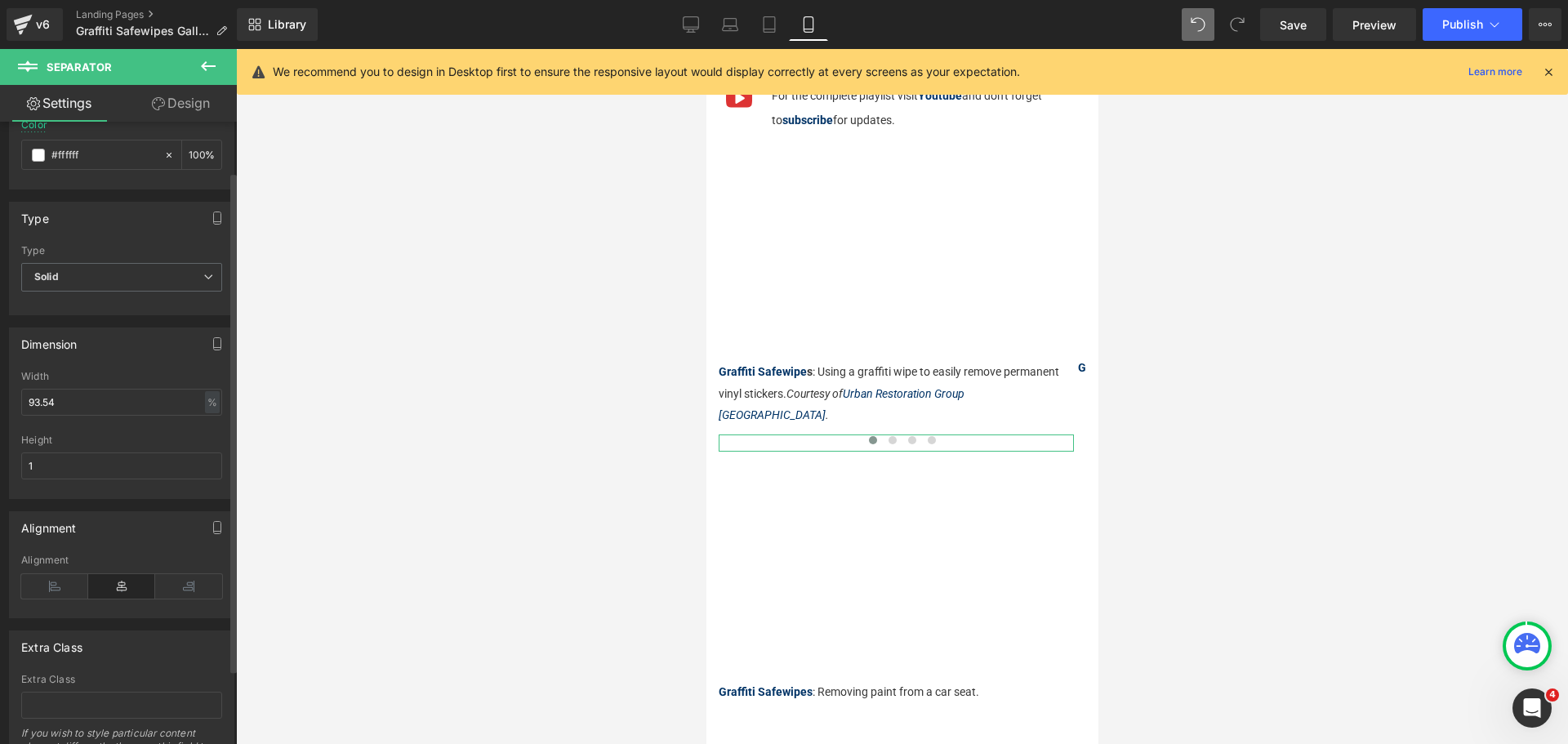
scroll to position [0, 0]
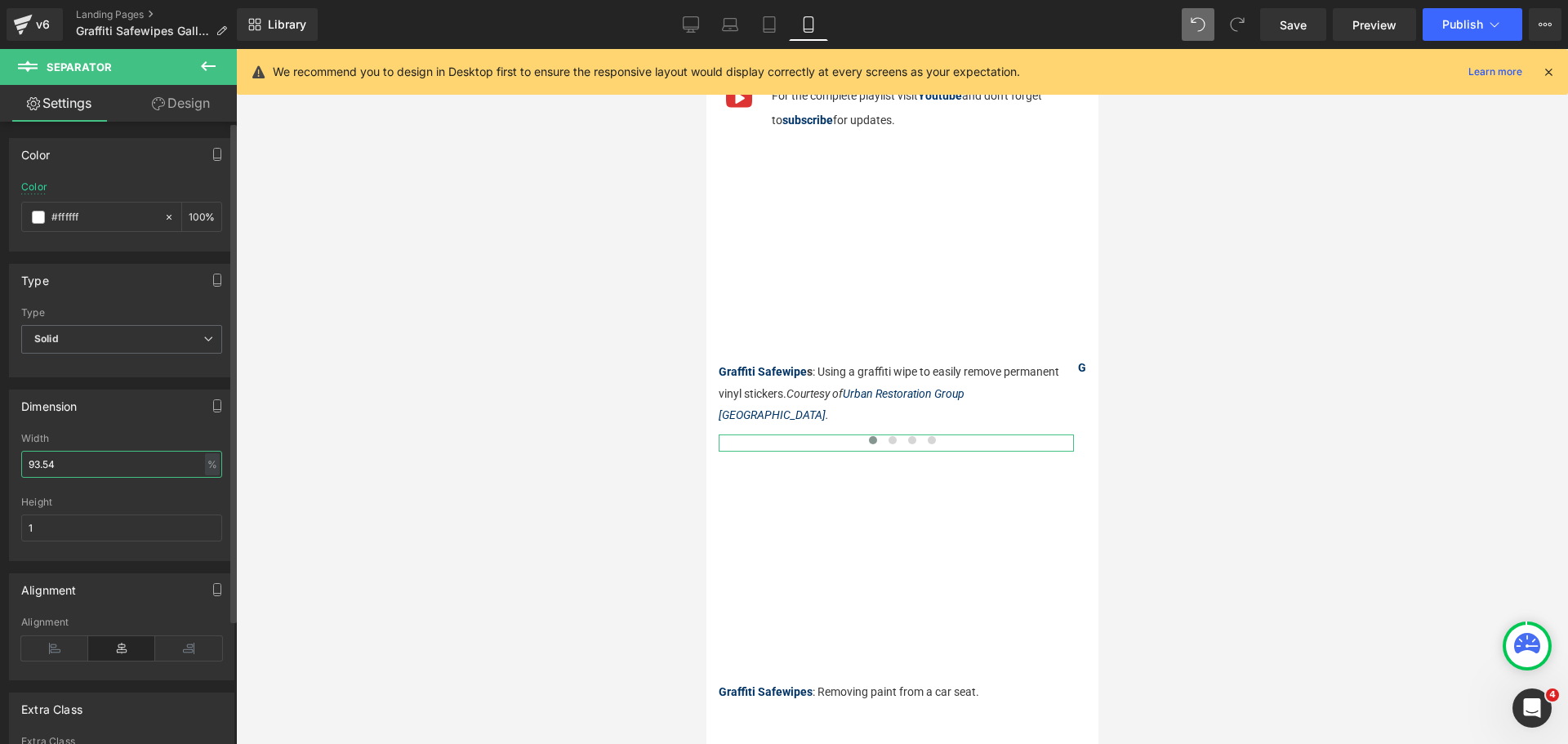
drag, startPoint x: 101, startPoint y: 464, endPoint x: 1, endPoint y: 452, distance: 100.7
click at [1, 452] on div "Dimension 93.54% Width 93.54 % % px 1px Height 1" at bounding box center [121, 469] width 244 height 184
drag, startPoint x: 58, startPoint y: 522, endPoint x: 0, endPoint y: 517, distance: 58.2
click at [0, 517] on div "Dimension 93.54% Width 93.54 % % px 1px Height 1" at bounding box center [121, 469] width 244 height 184
type input "15"
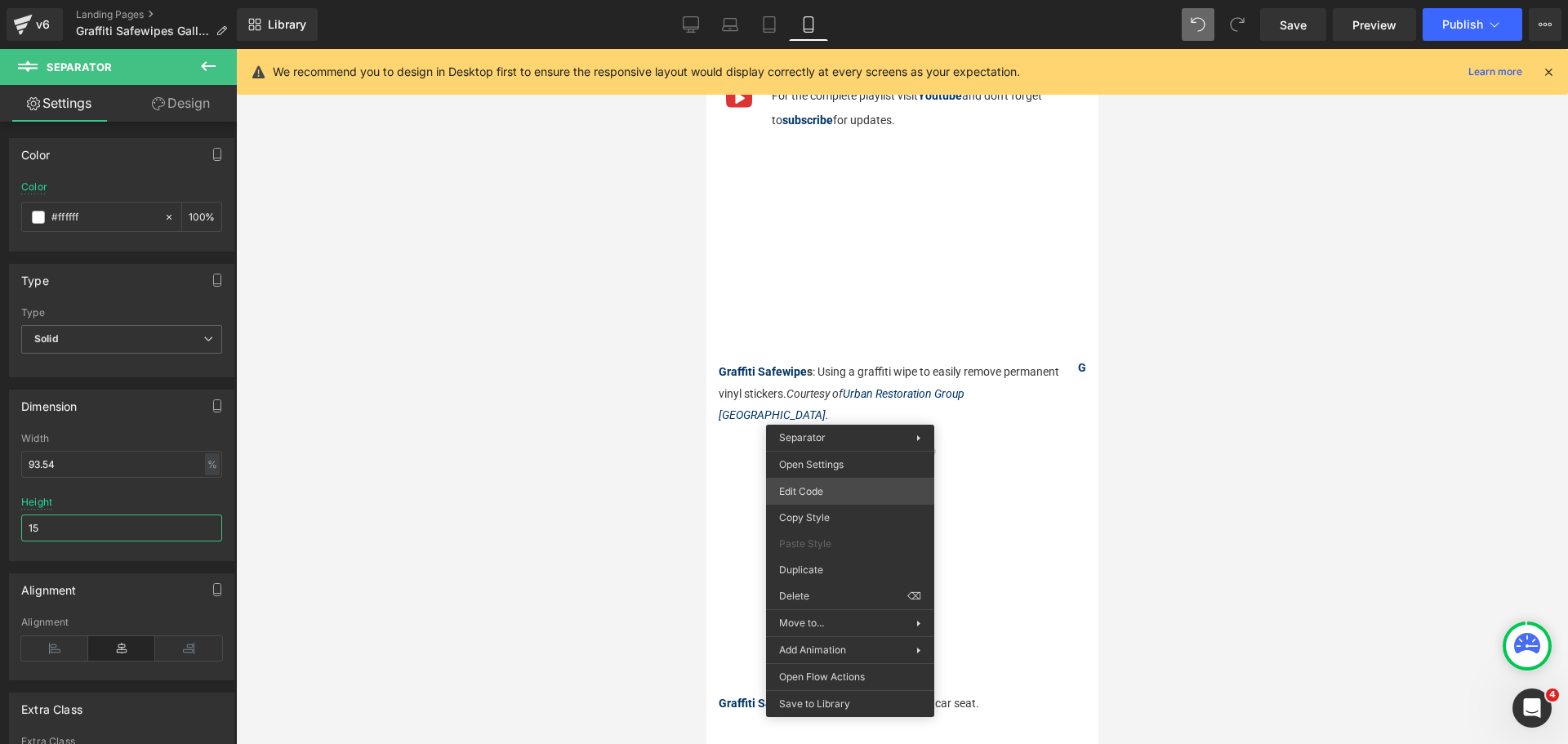
click at [806, 0] on div "Separator You are previewing how the will restyle your page. You can not edit E…" at bounding box center [784, 0] width 1568 height 0
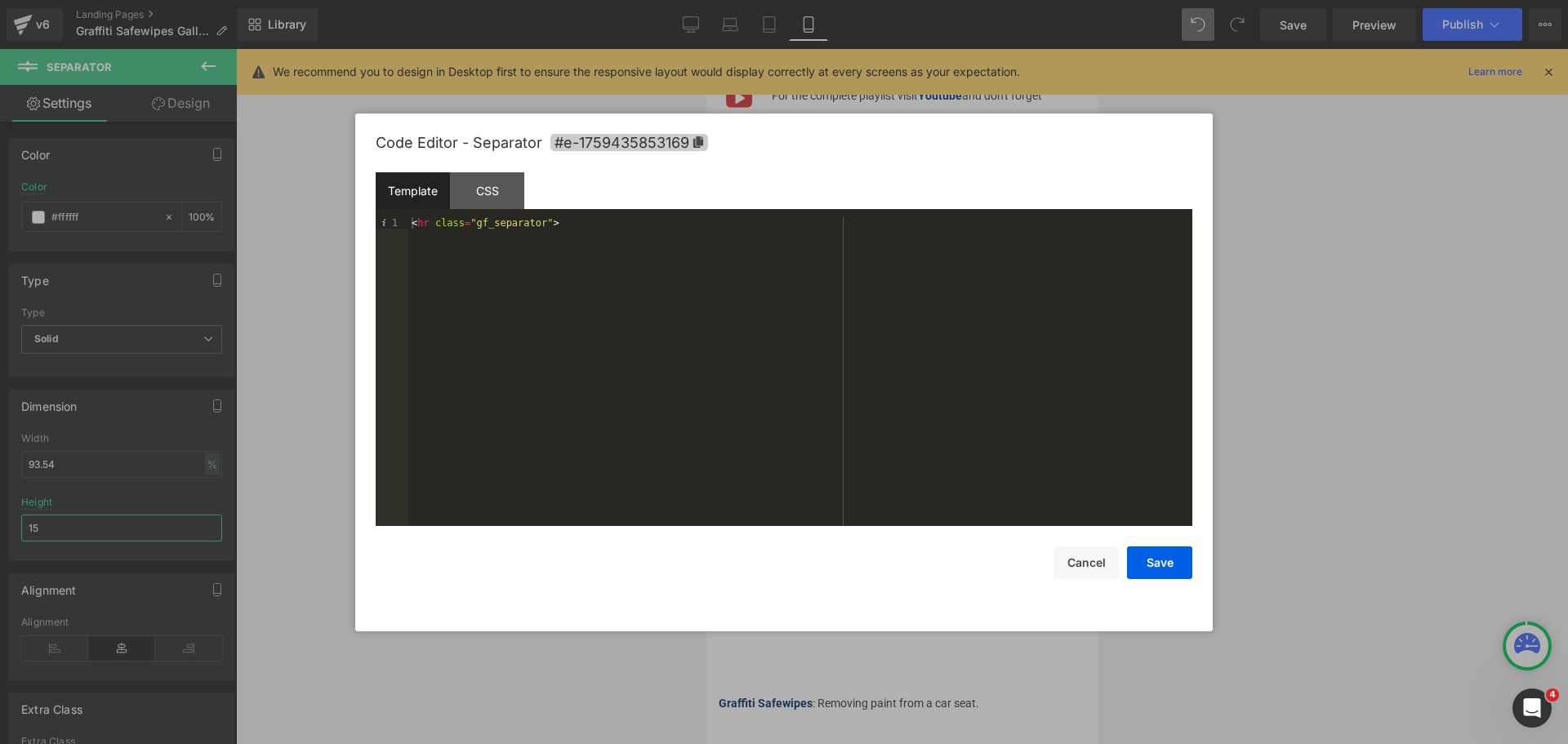
click at [696, 142] on icon at bounding box center [698, 142] width 10 height 11
click at [1306, 489] on div at bounding box center [784, 372] width 1568 height 744
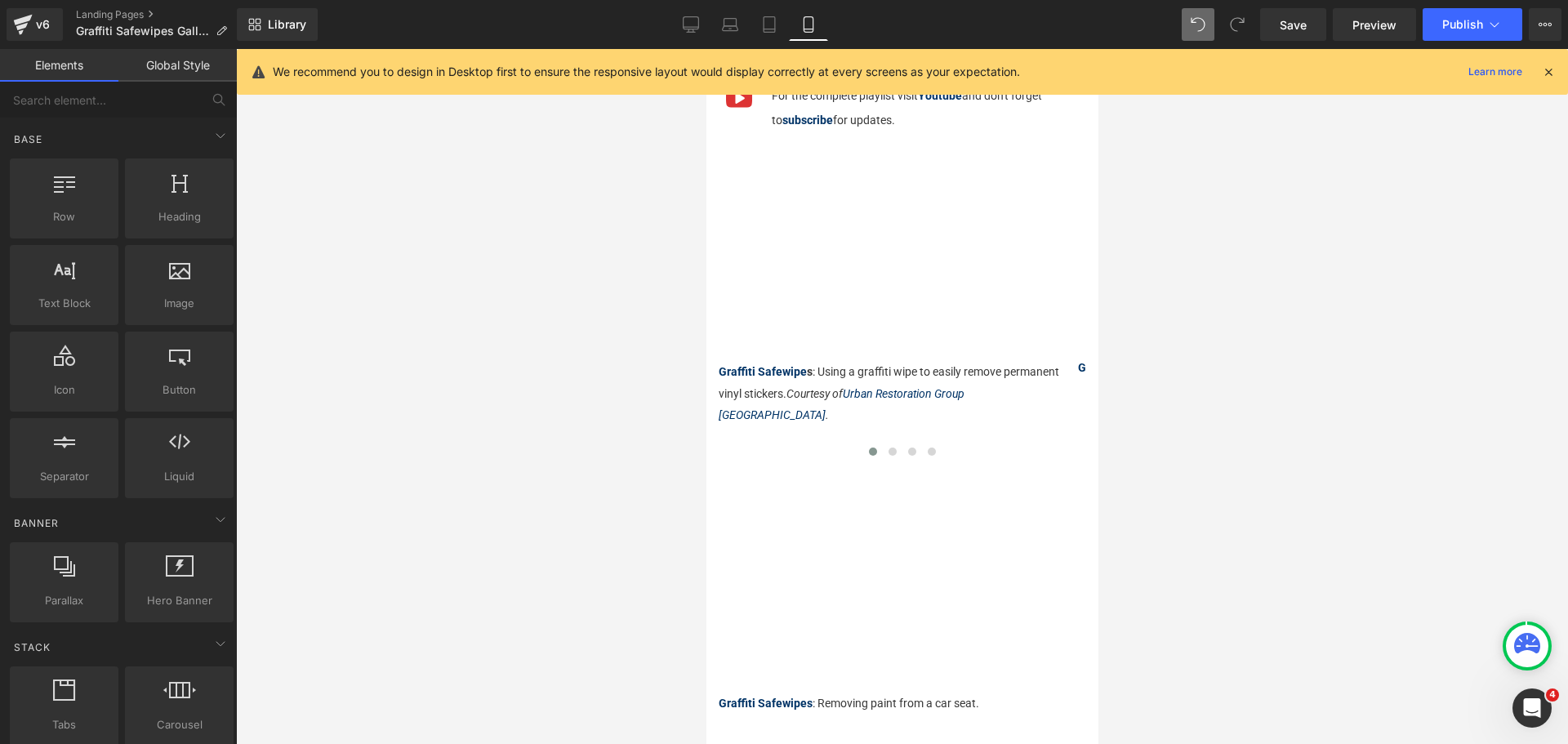
drag, startPoint x: 1306, startPoint y: 489, endPoint x: 1334, endPoint y: 460, distance: 40.3
click at [1307, 489] on div at bounding box center [902, 396] width 1332 height 694
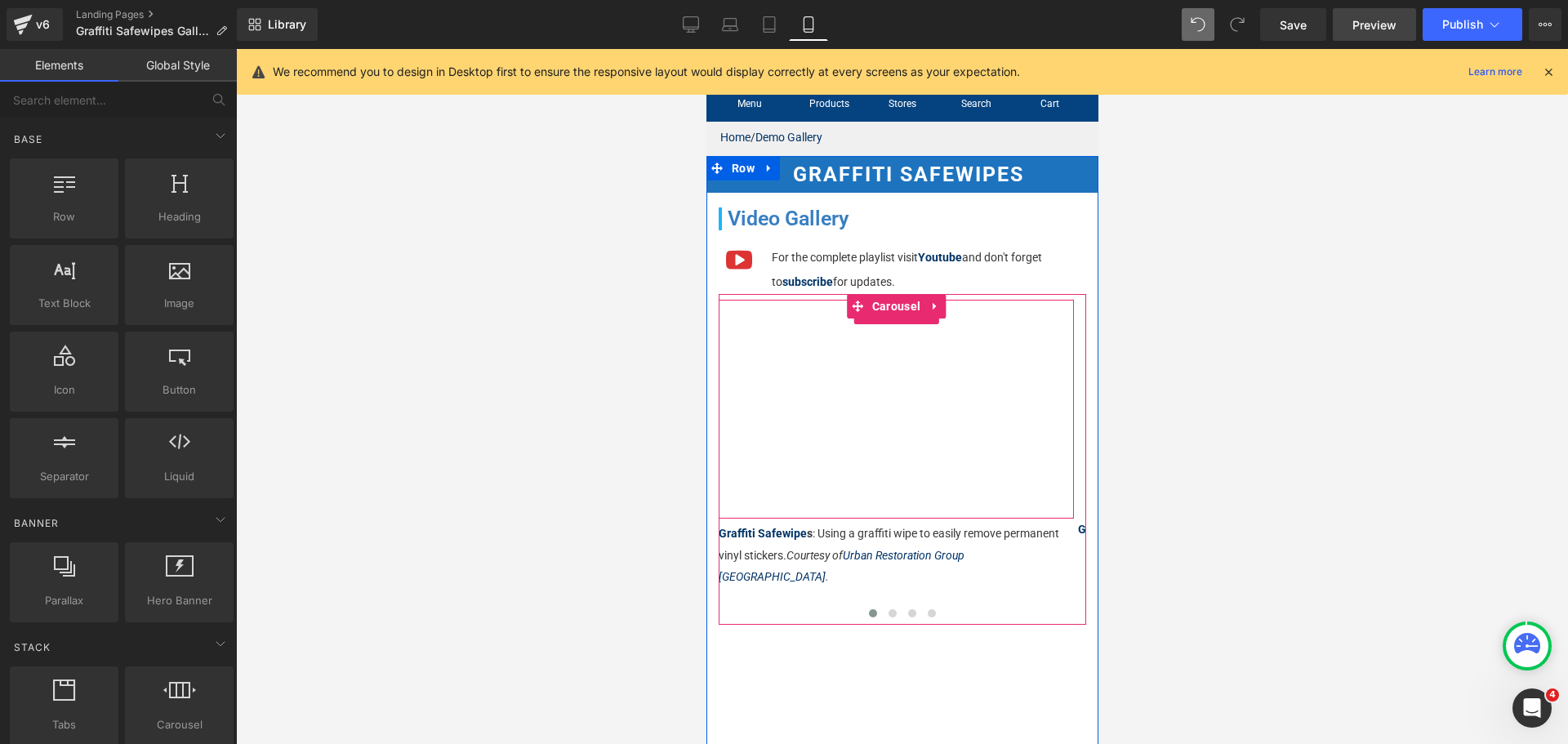
scroll to position [81, 0]
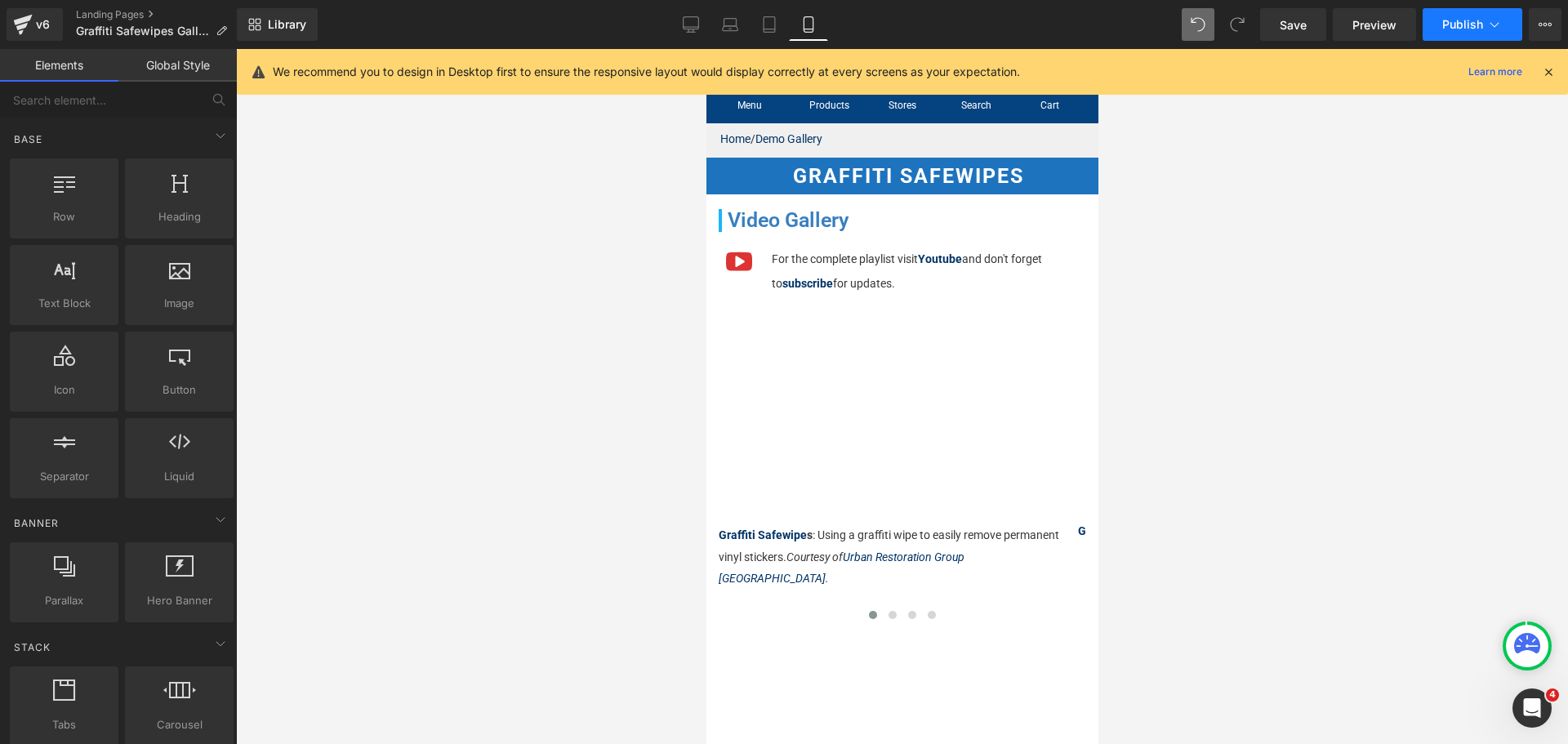
click at [1452, 21] on span "Publish" at bounding box center [1462, 25] width 41 height 13
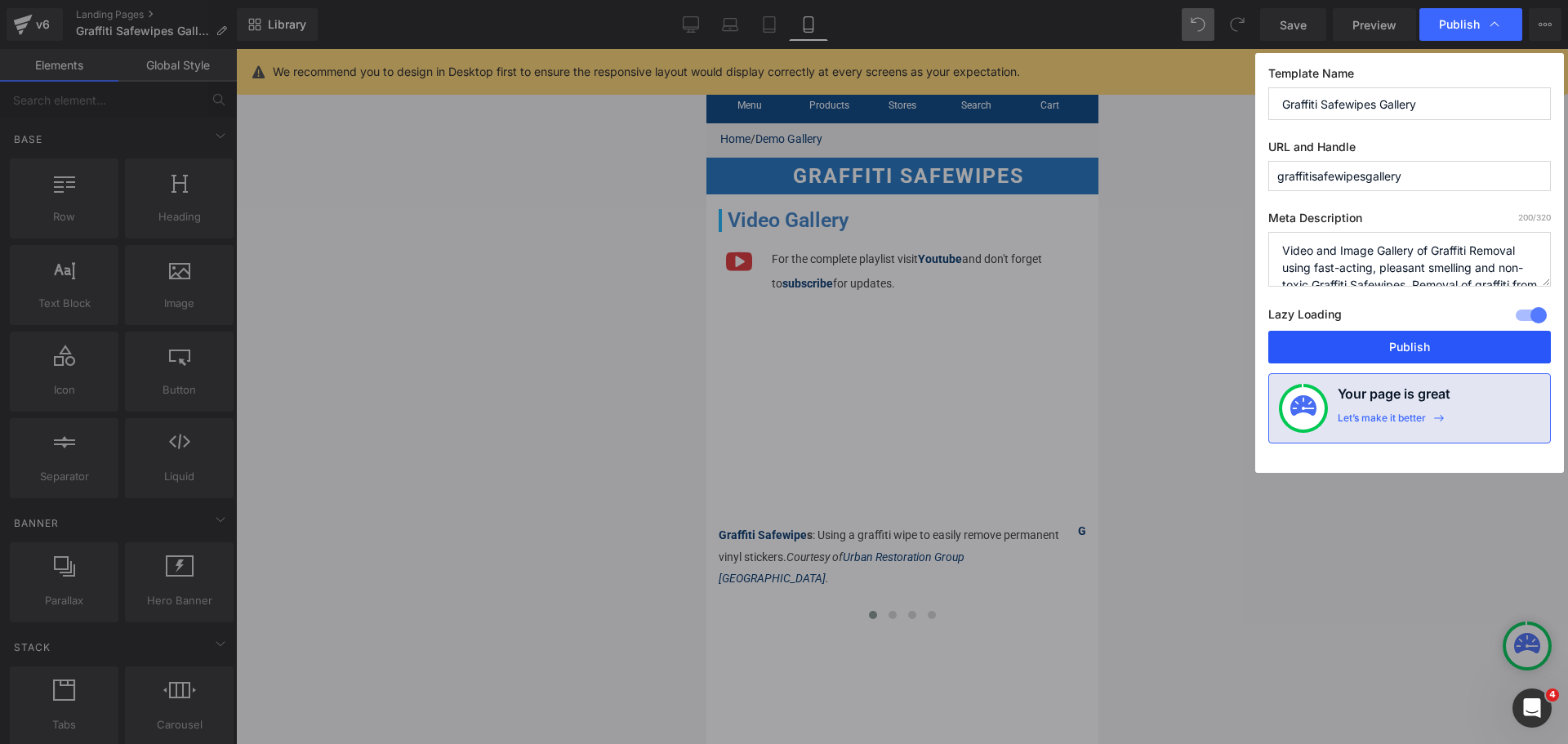
click at [1402, 350] on button "Publish" at bounding box center [1409, 347] width 282 height 33
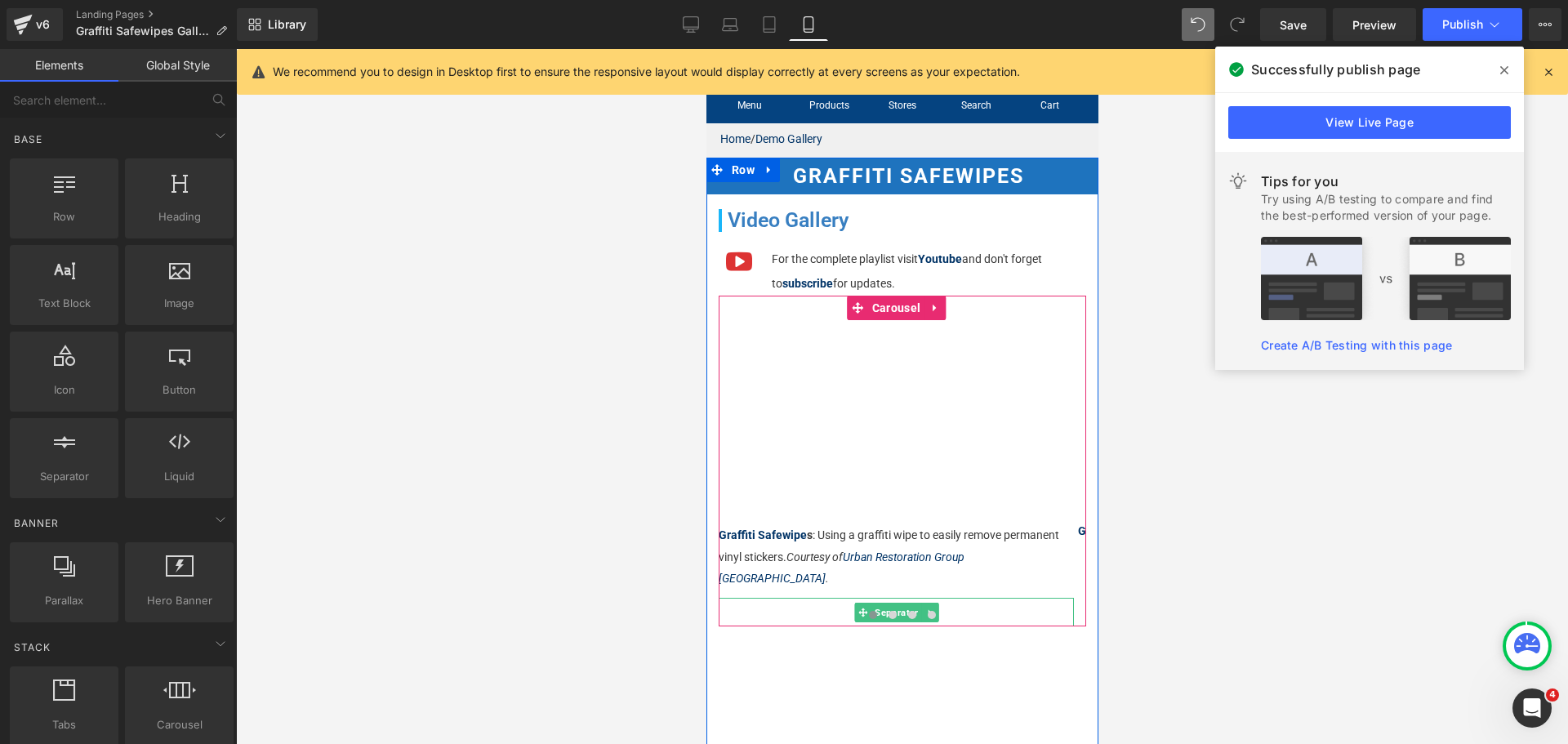
click at [861, 598] on div at bounding box center [894, 598] width 355 height 1
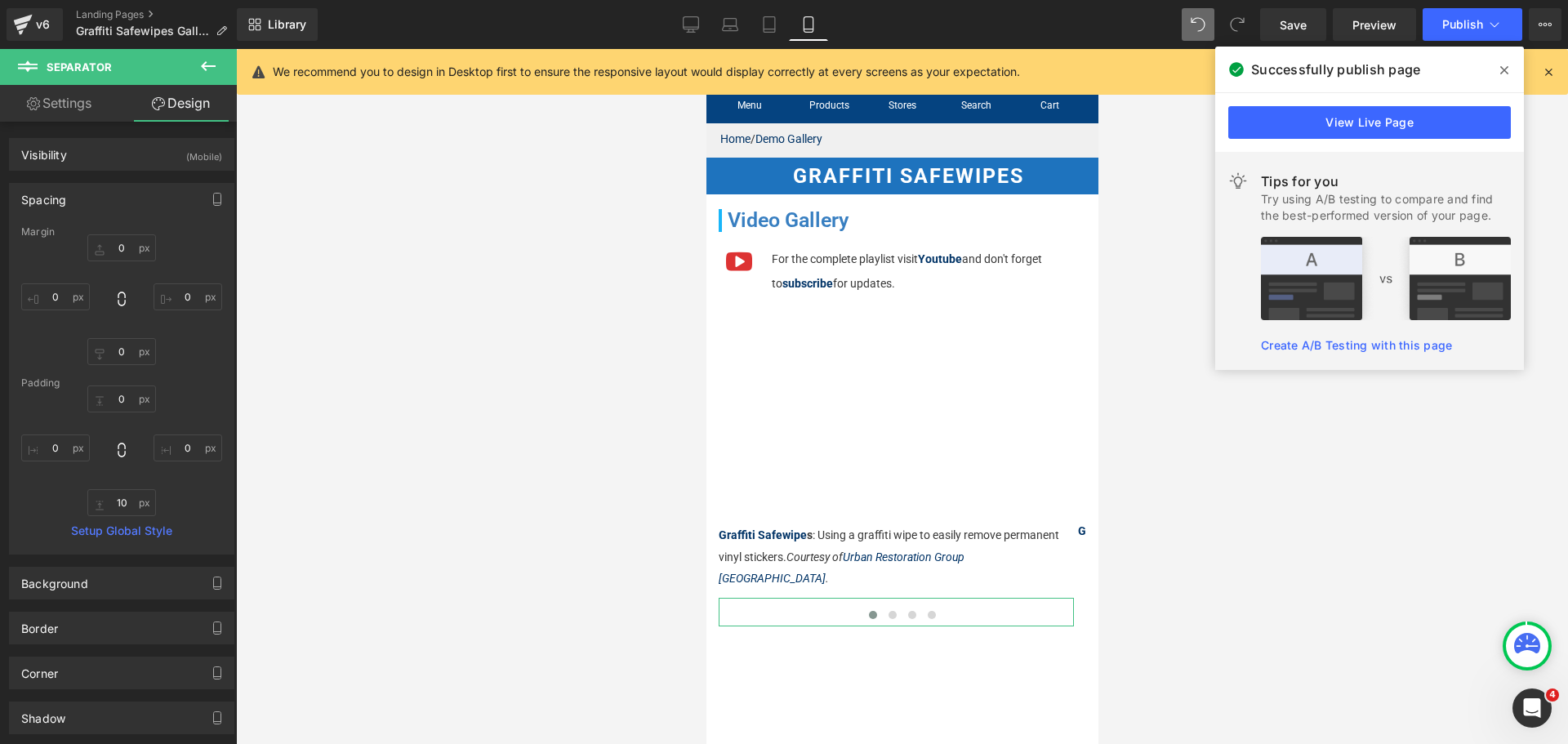
click at [61, 107] on link "Settings" at bounding box center [59, 103] width 119 height 36
type input "100"
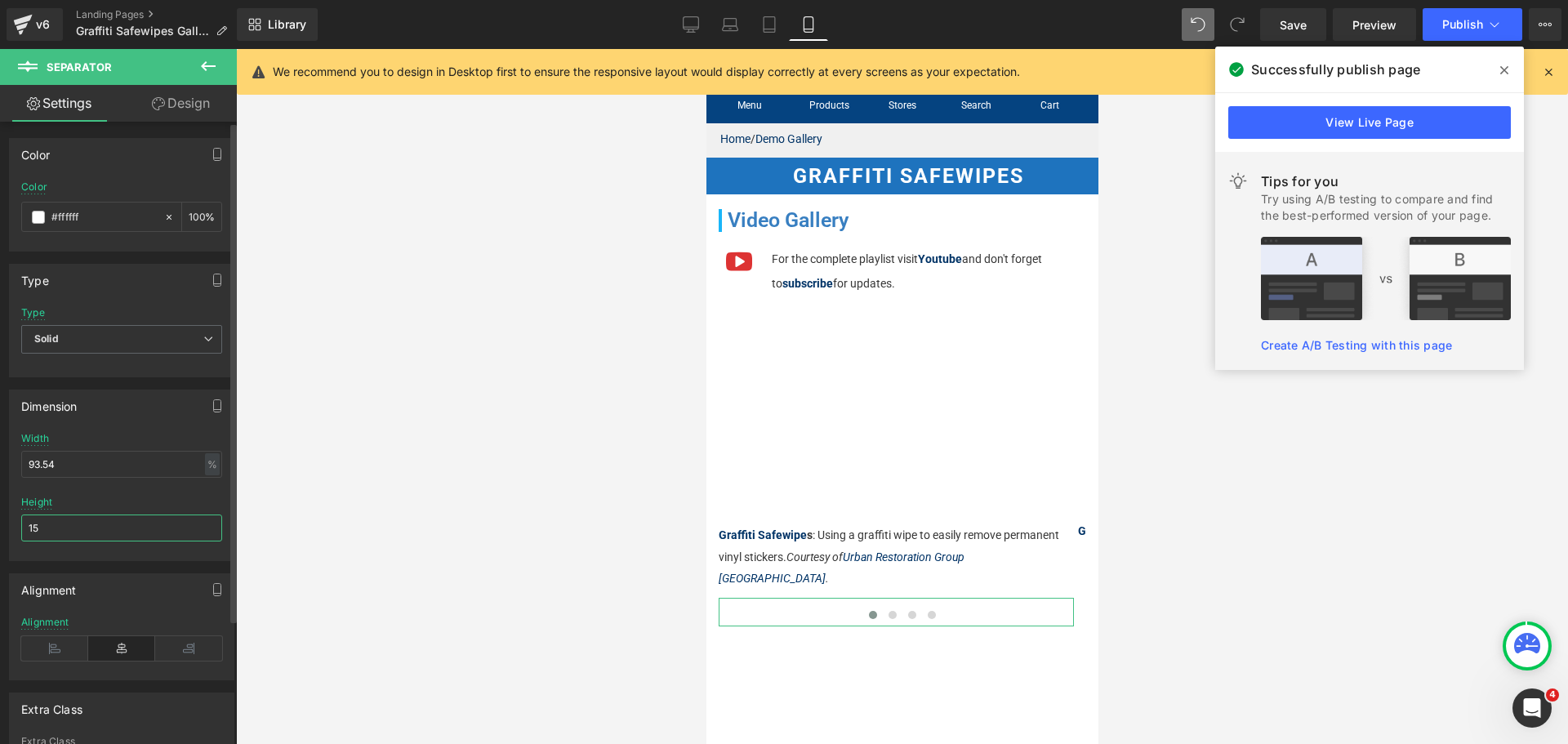
drag, startPoint x: 57, startPoint y: 522, endPoint x: 22, endPoint y: 532, distance: 36.4
click at [22, 532] on input "15" at bounding box center [121, 528] width 201 height 27
type input "25"
click at [466, 581] on div at bounding box center [902, 396] width 1332 height 694
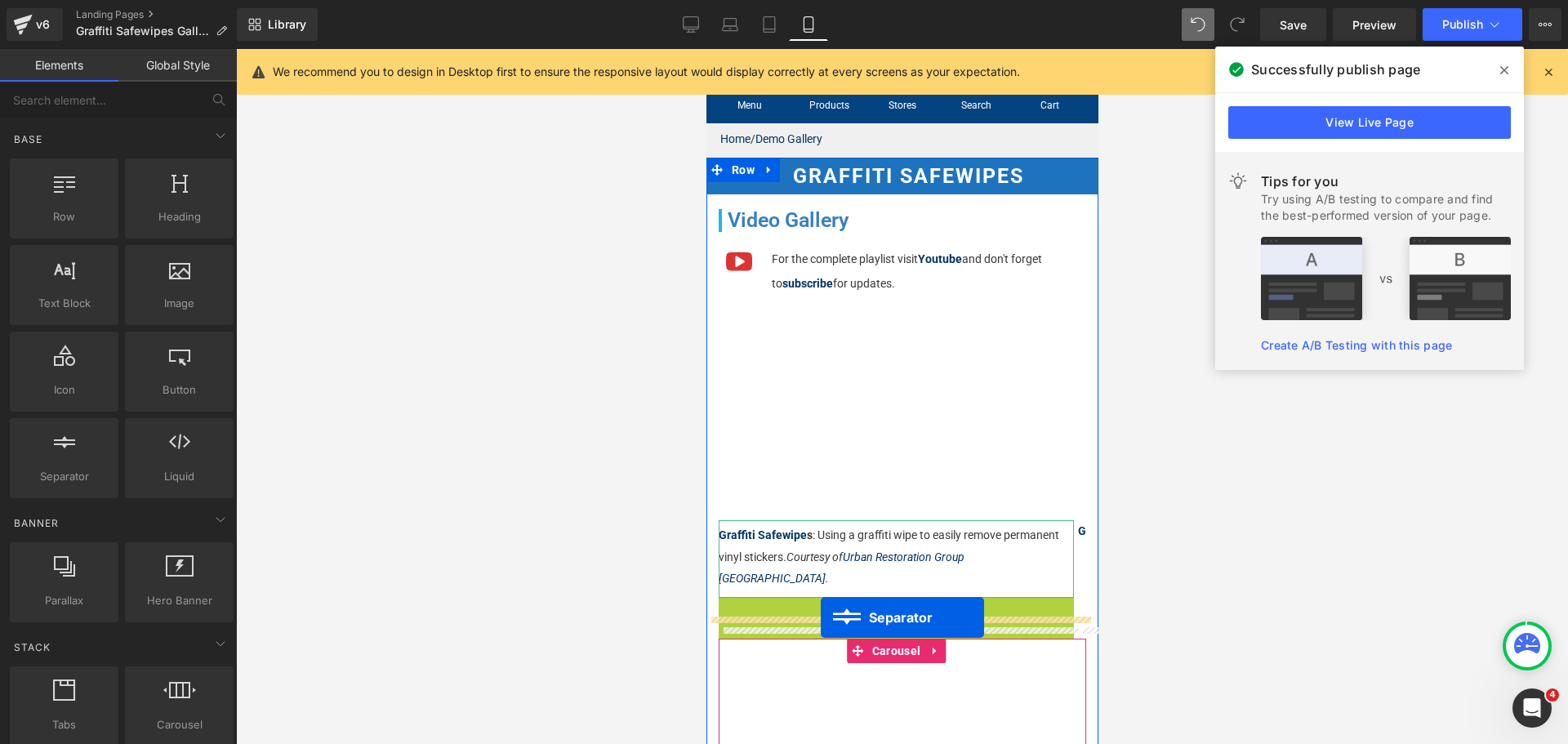
drag, startPoint x: 875, startPoint y: 585, endPoint x: 820, endPoint y: 617, distance: 63.6
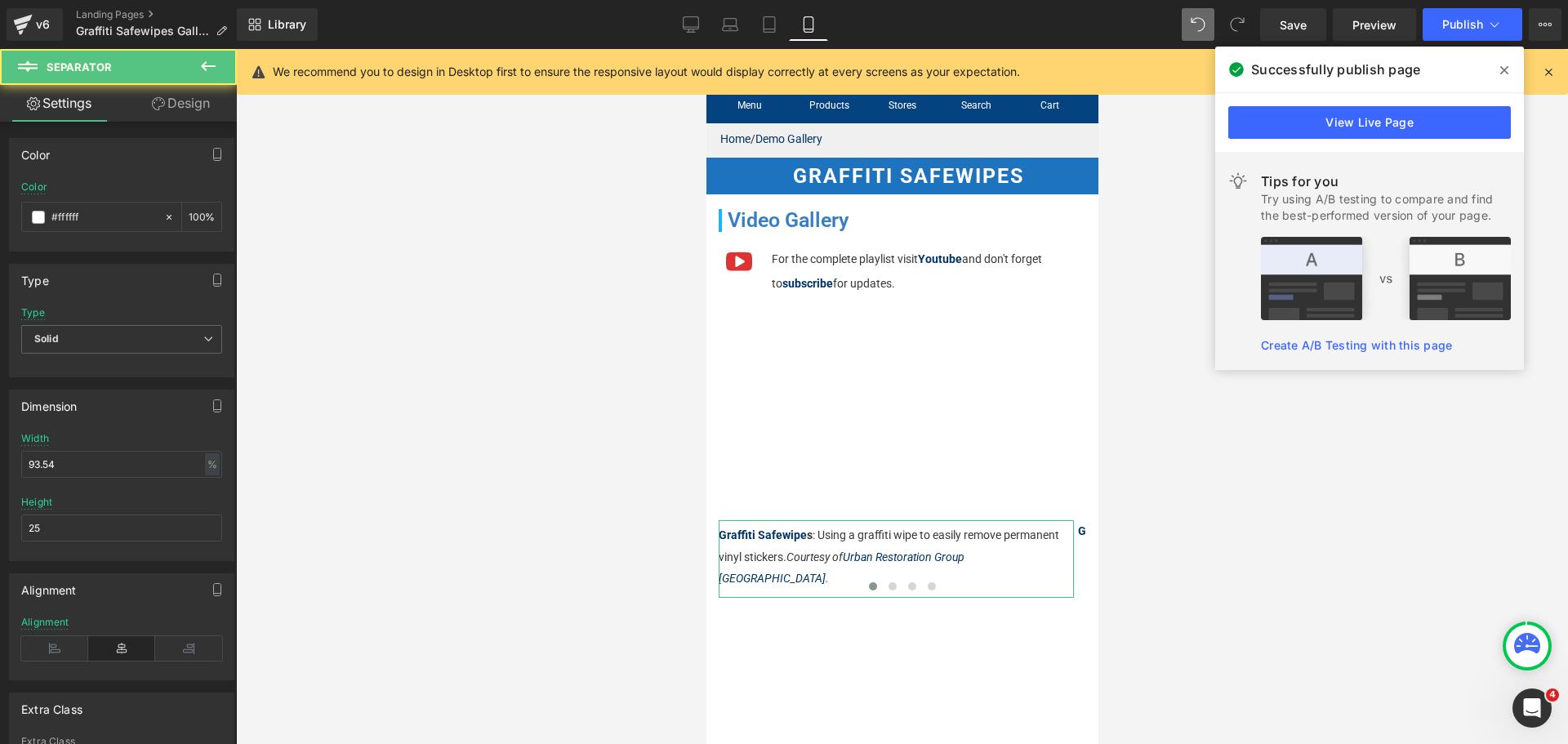
click at [1190, 574] on div at bounding box center [902, 396] width 1332 height 694
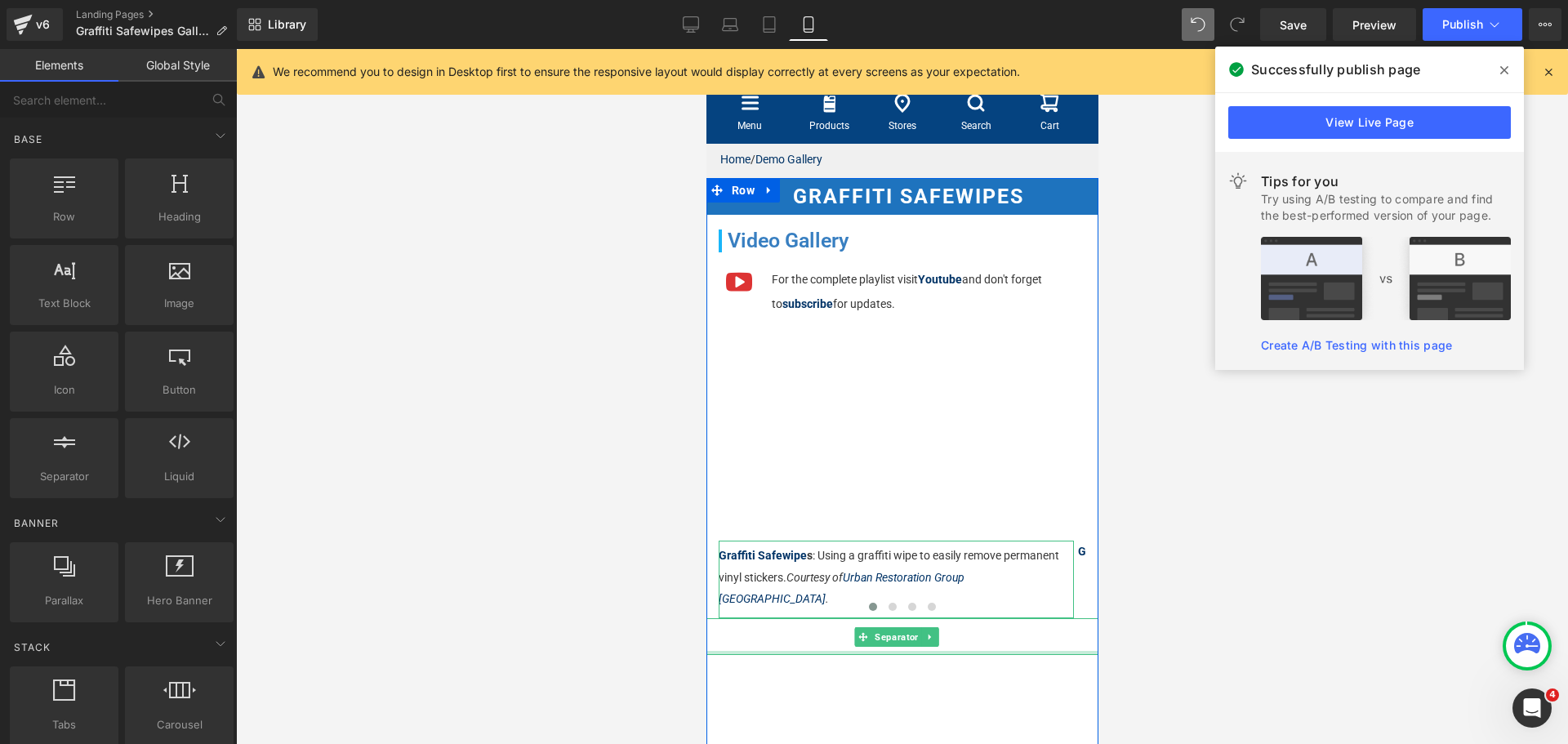
scroll to position [0, 0]
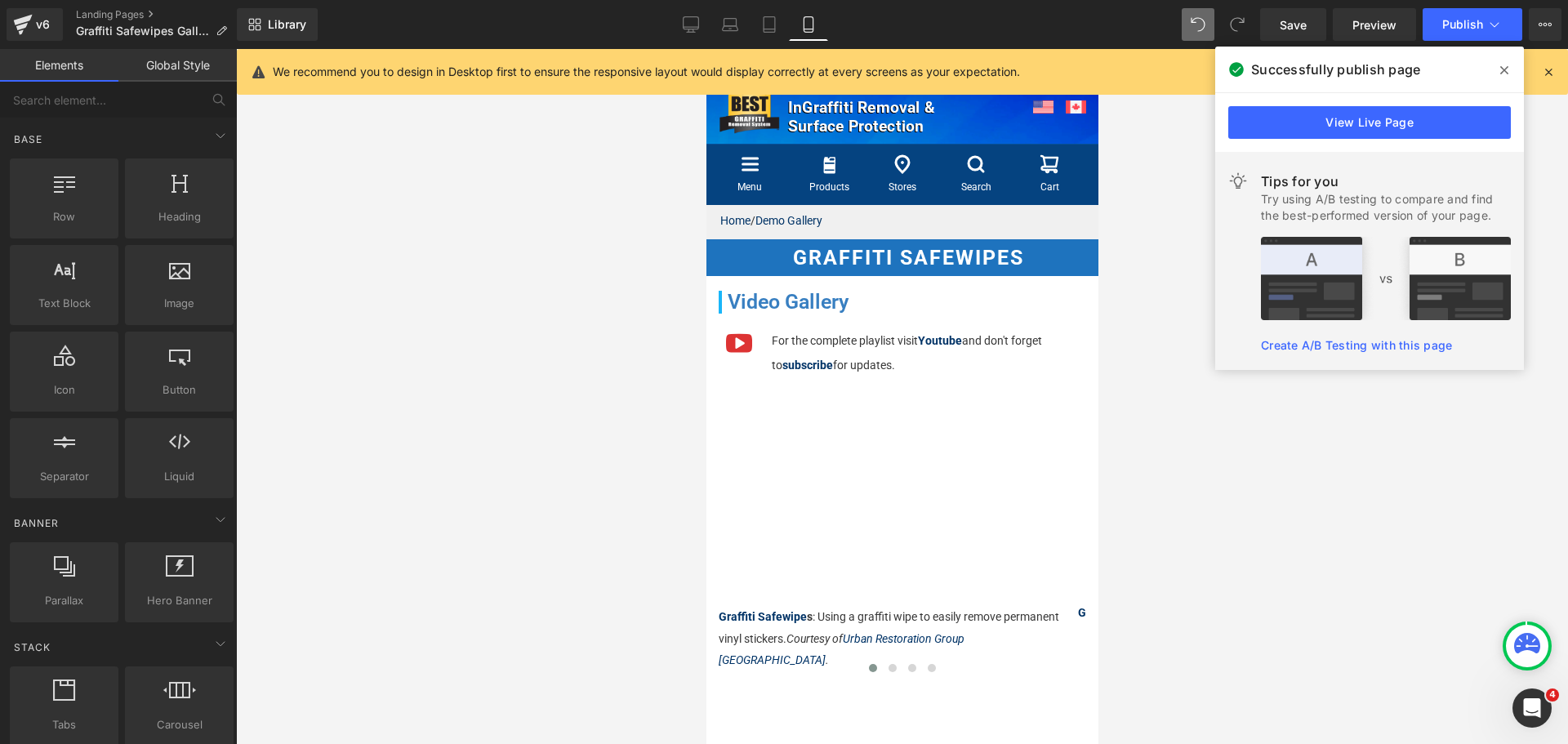
click at [1462, 45] on div "Library Mobile Desktop Laptop Tablet Mobile Save Preview Publish Scheduled View…" at bounding box center [902, 24] width 1331 height 49
click at [1462, 19] on span "Publish" at bounding box center [1462, 25] width 41 height 13
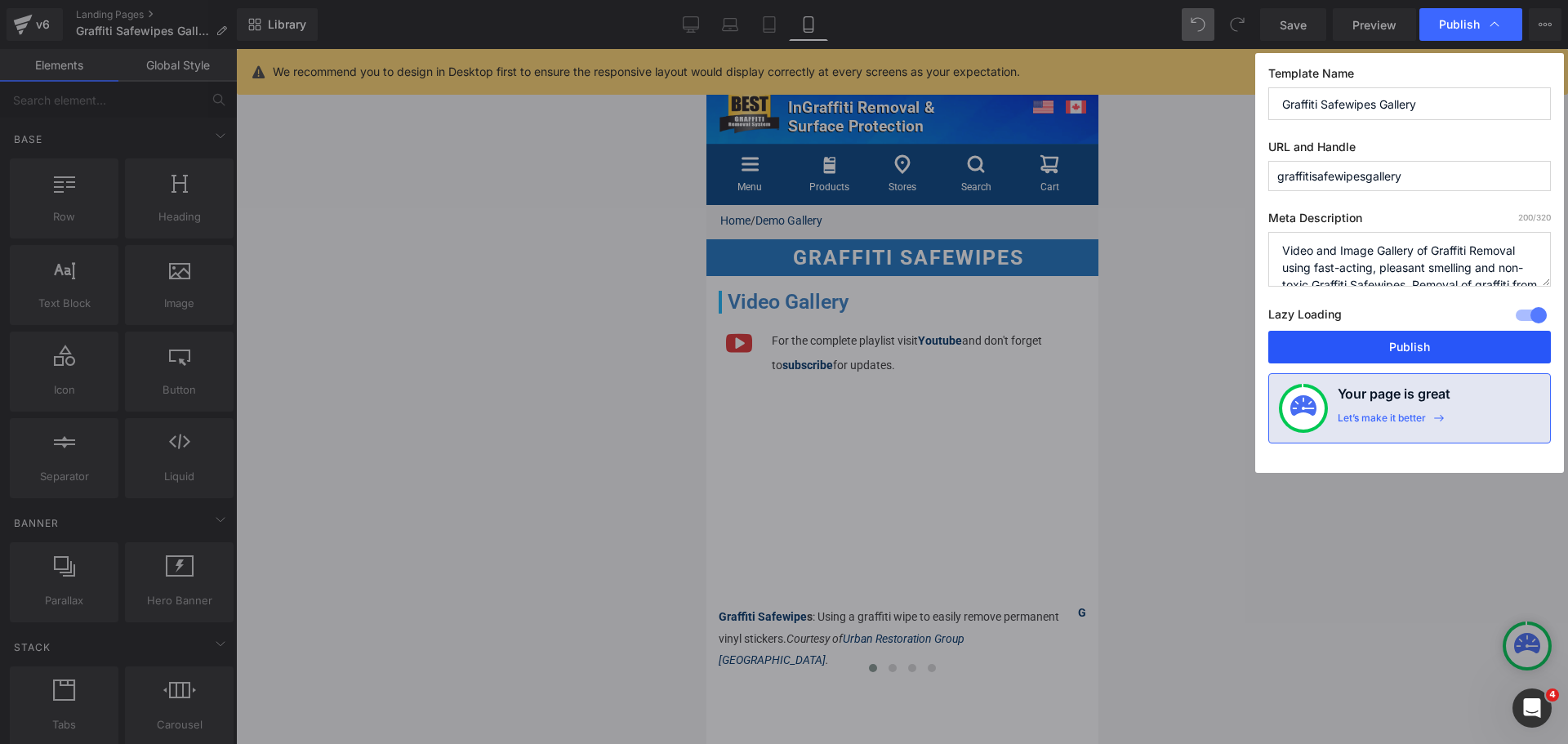
click at [1408, 356] on button "Publish" at bounding box center [1409, 347] width 282 height 33
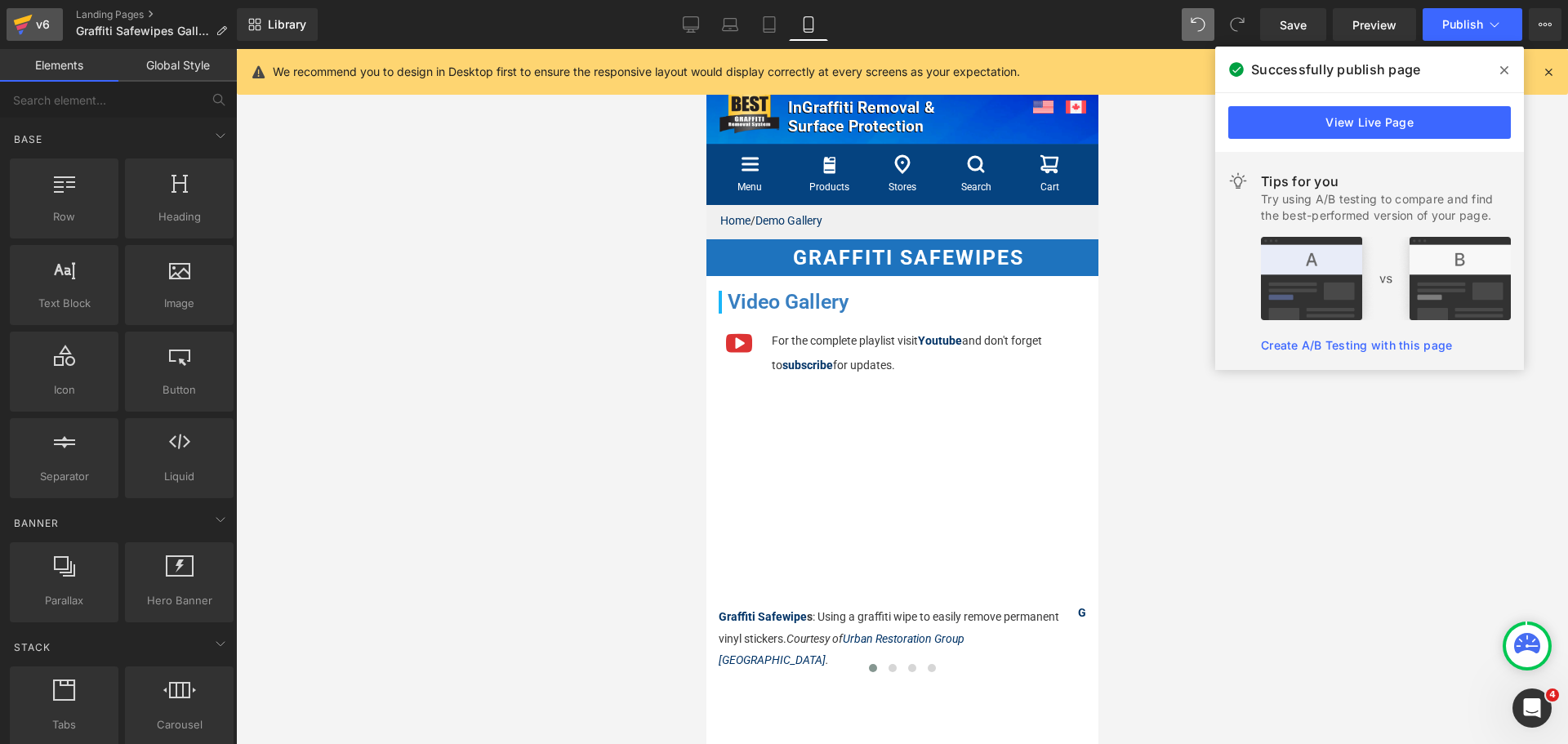
click at [28, 16] on icon at bounding box center [24, 19] width 19 height 11
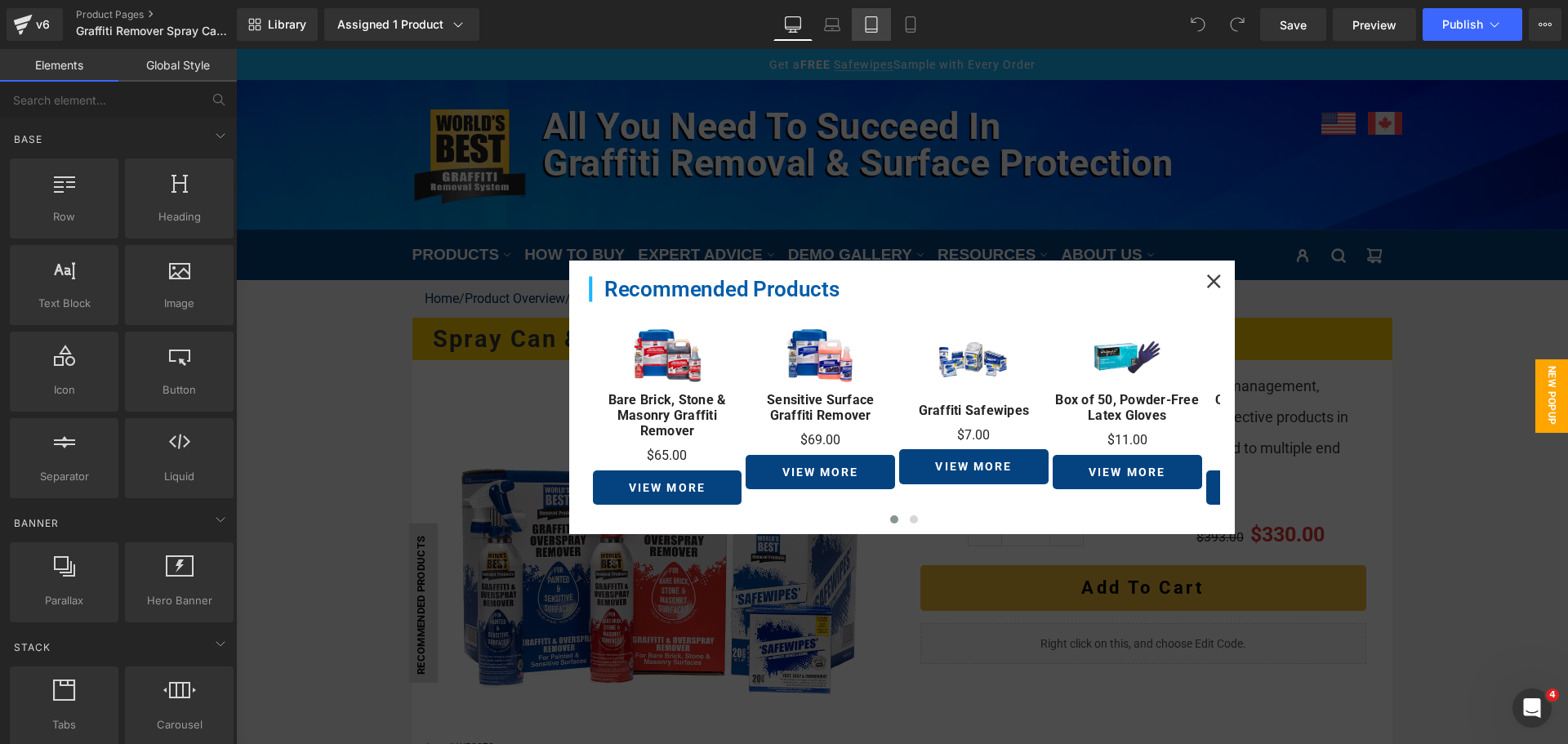
click at [873, 21] on icon at bounding box center [871, 24] width 16 height 16
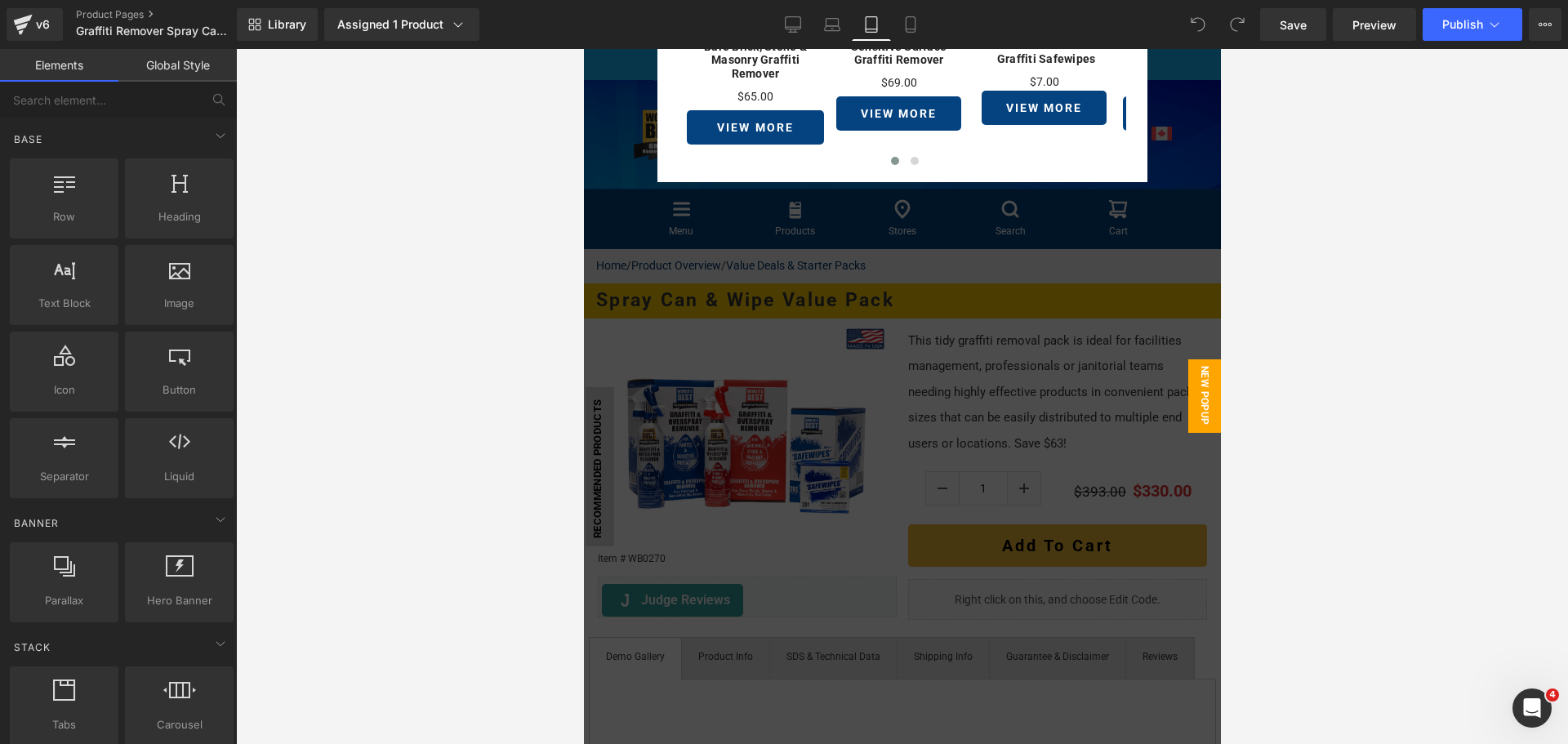
click at [650, 167] on div at bounding box center [901, 396] width 637 height 694
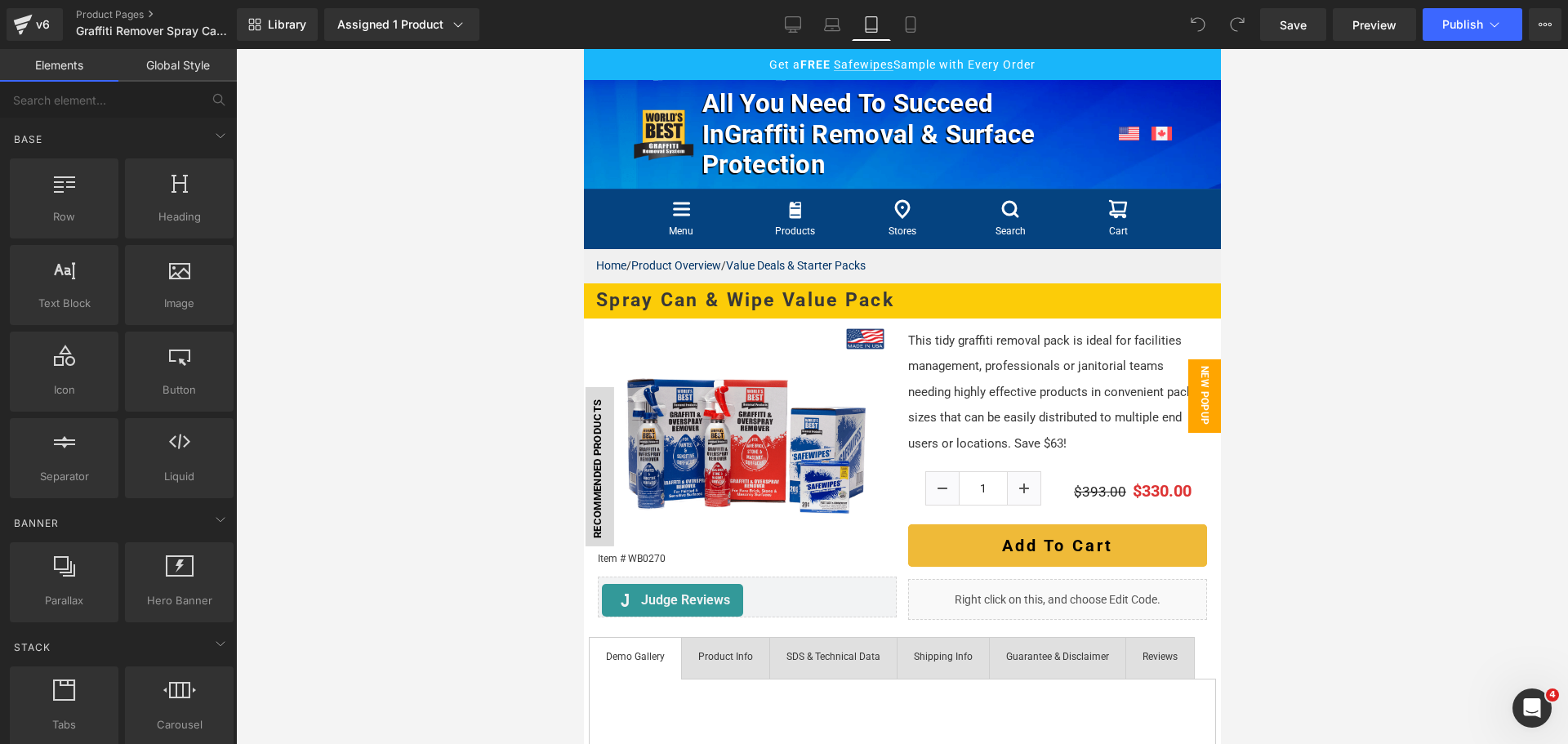
click at [1187, 383] on span "New Popup" at bounding box center [1204, 396] width 33 height 74
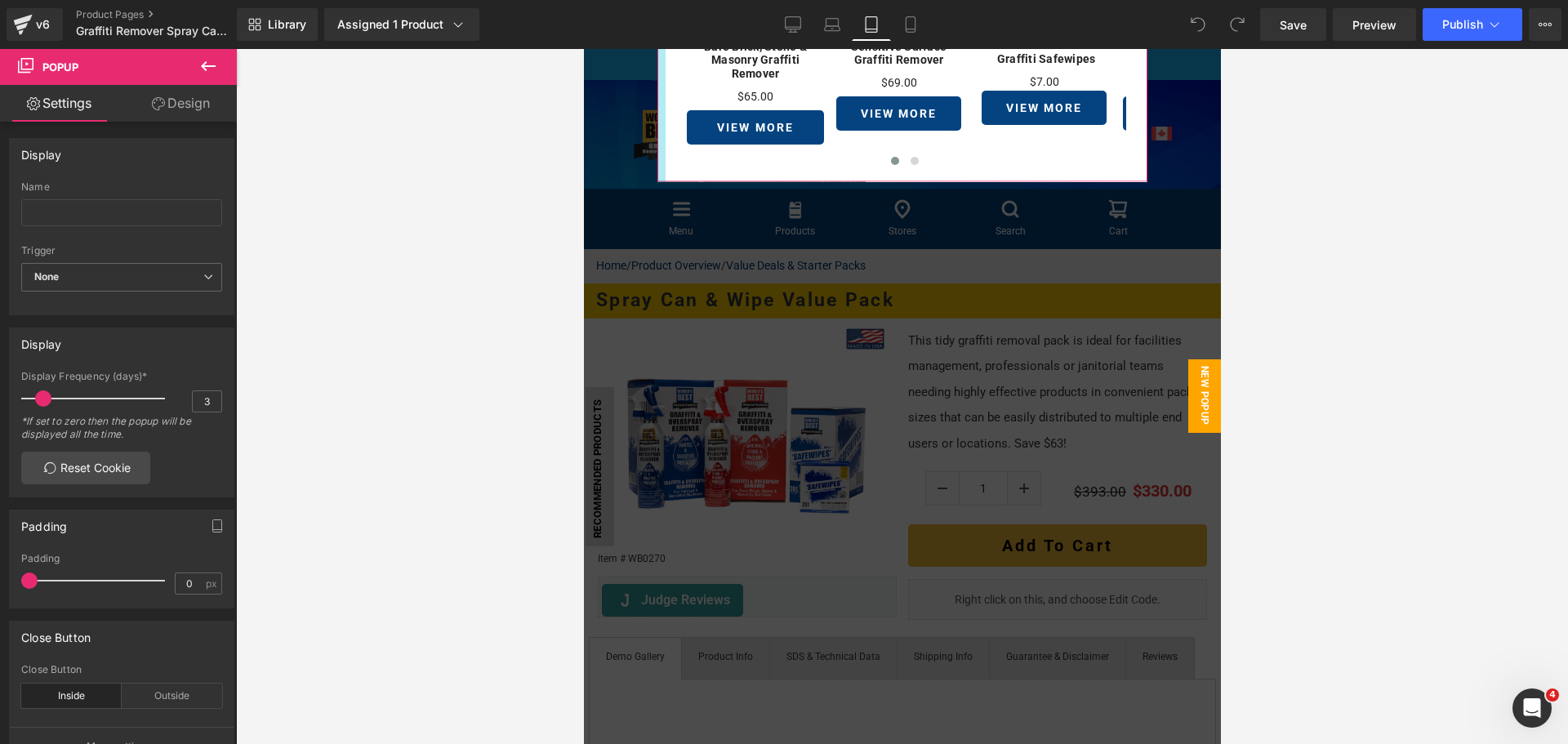
click at [656, 148] on div at bounding box center [660, 49] width 9 height 265
click at [192, 100] on link "Design" at bounding box center [181, 103] width 119 height 36
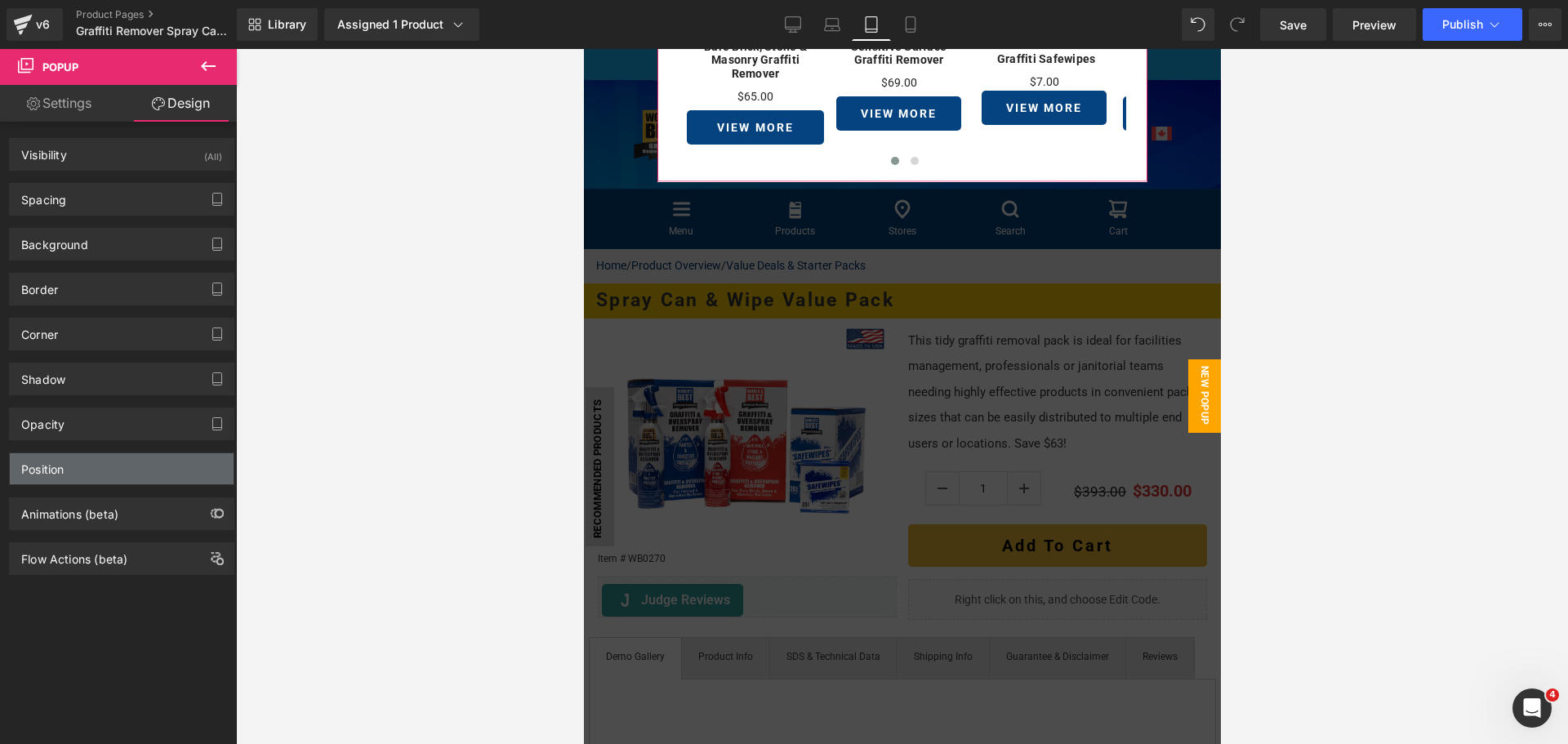
click at [99, 466] on div "Position" at bounding box center [121, 469] width 224 height 31
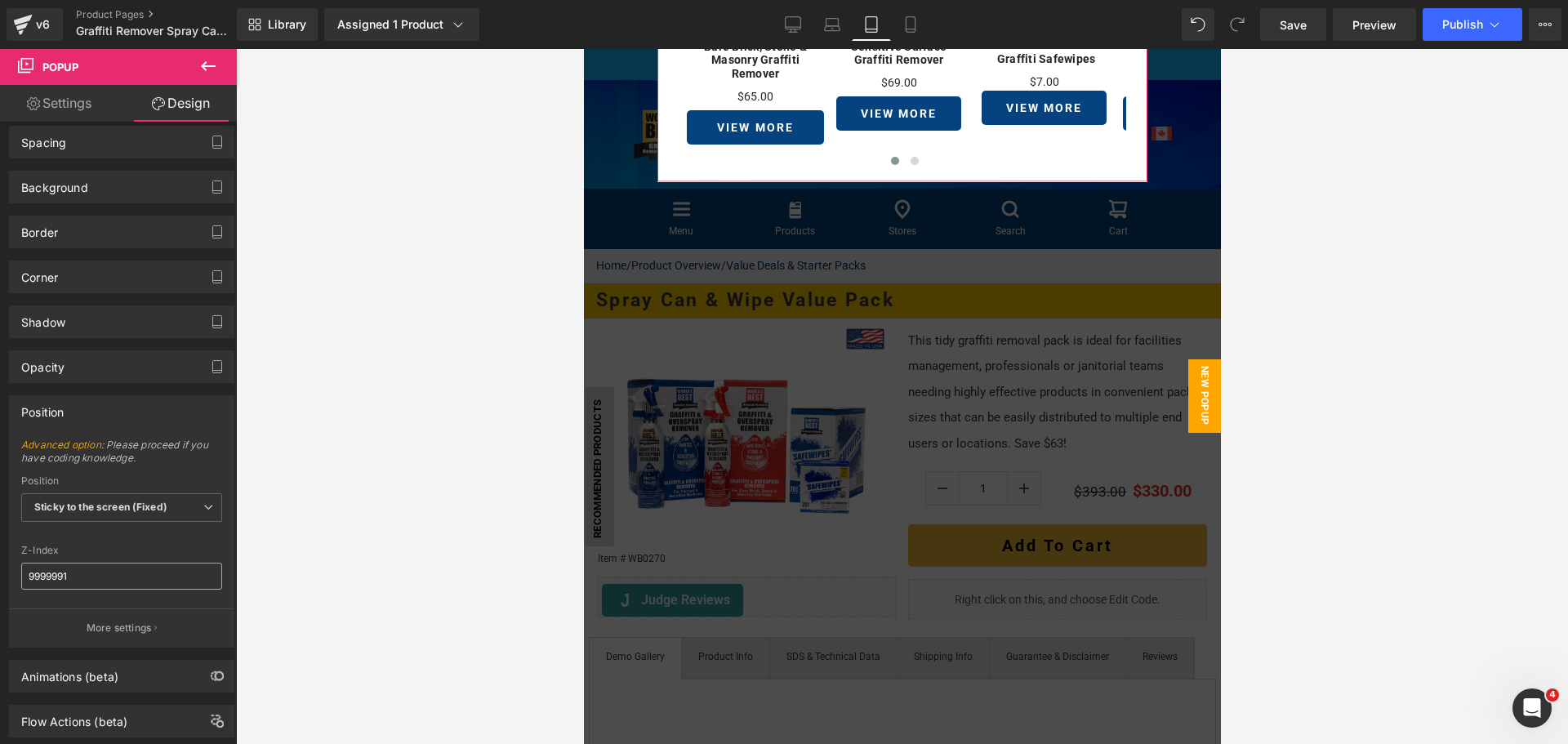
scroll to position [81, 0]
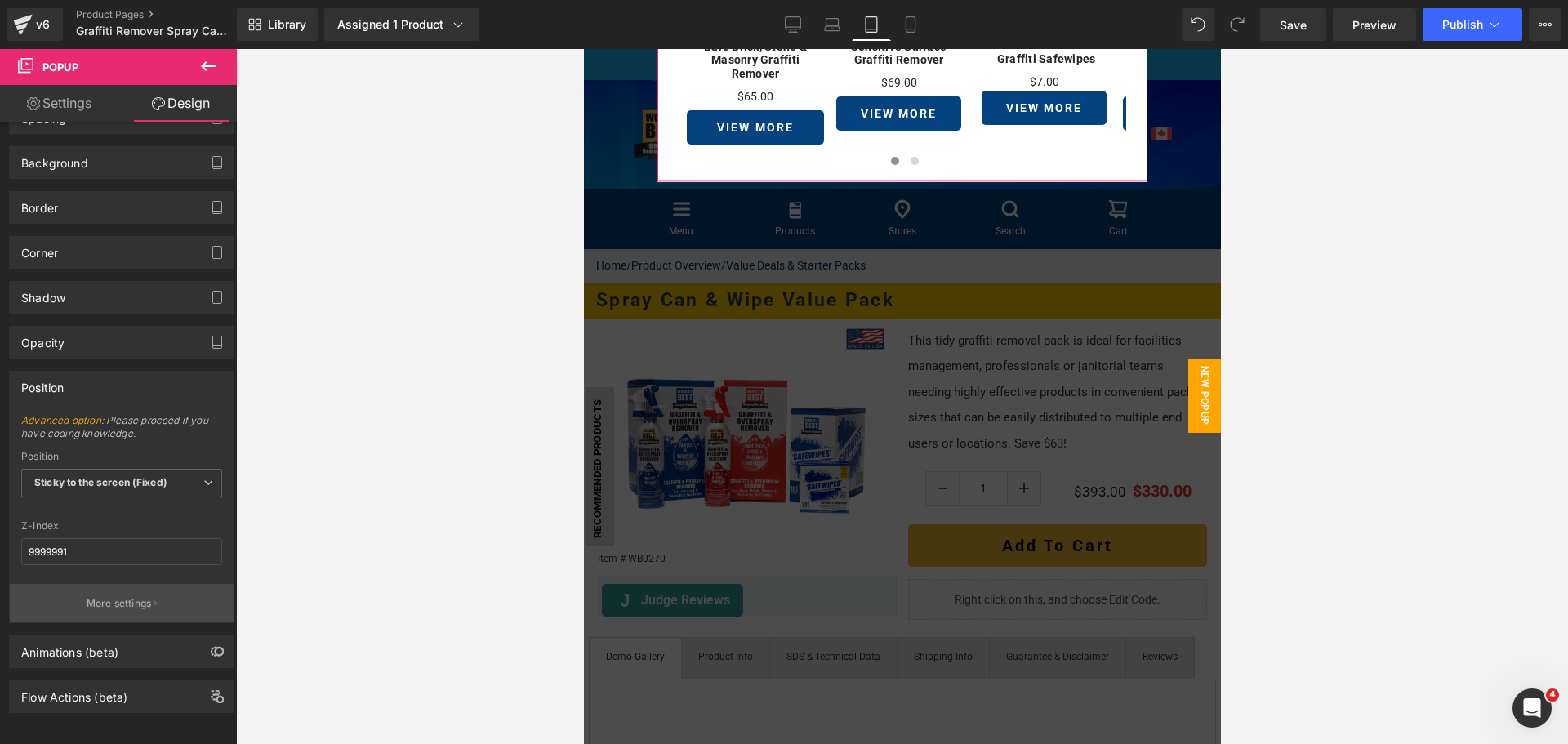
click at [137, 610] on p "More settings" at bounding box center [119, 602] width 65 height 14
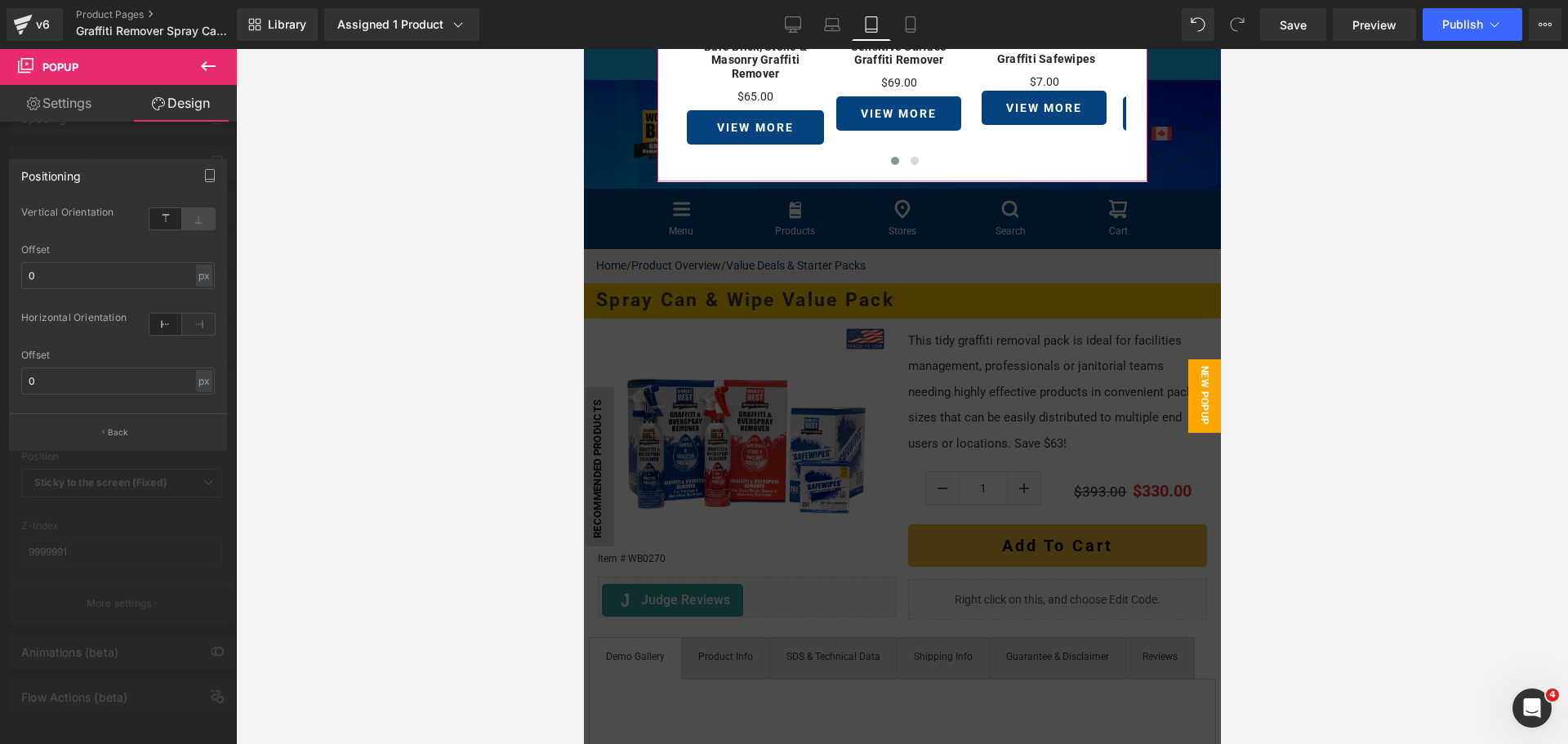
click at [198, 221] on icon at bounding box center [198, 219] width 33 height 21
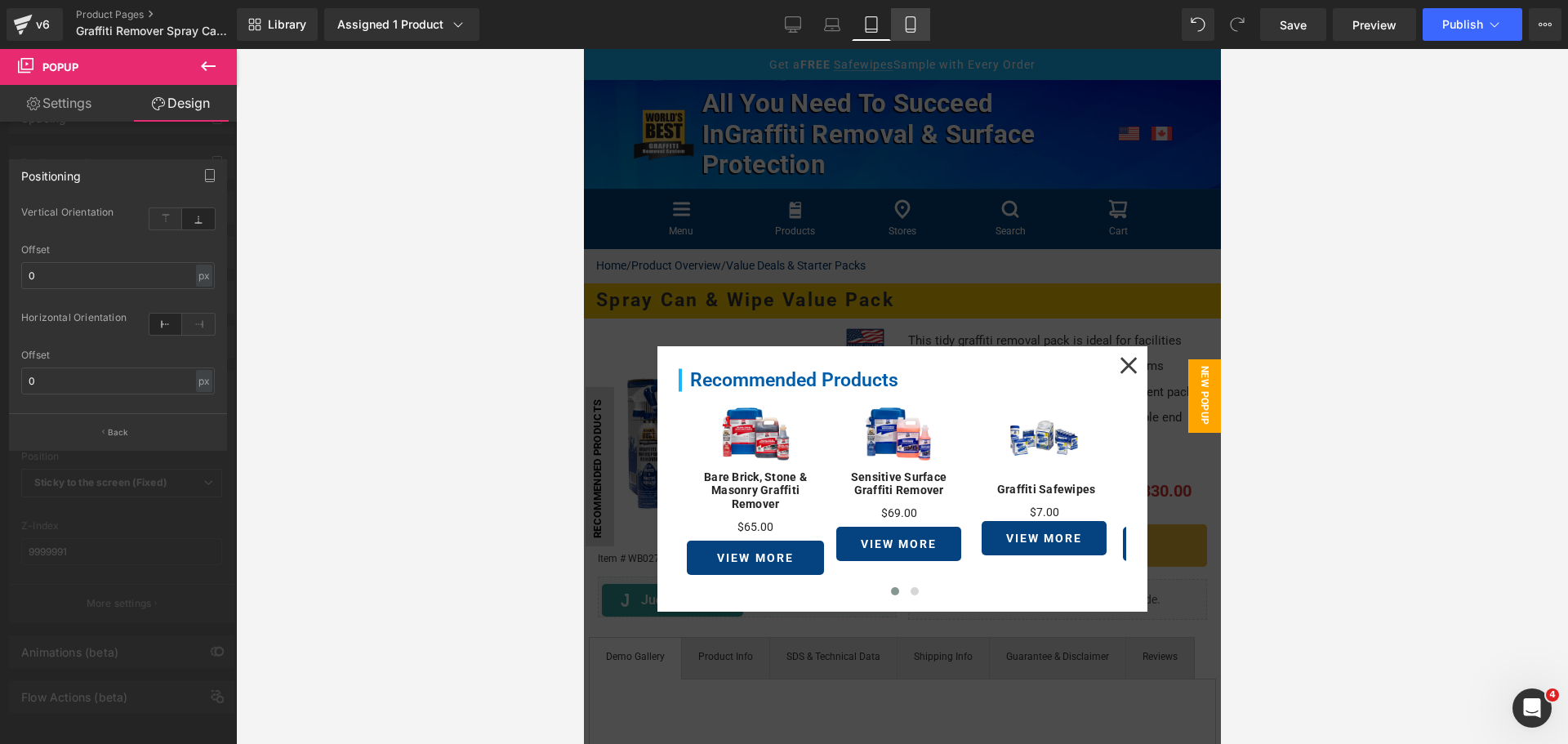
click at [899, 31] on link "Mobile" at bounding box center [910, 25] width 39 height 33
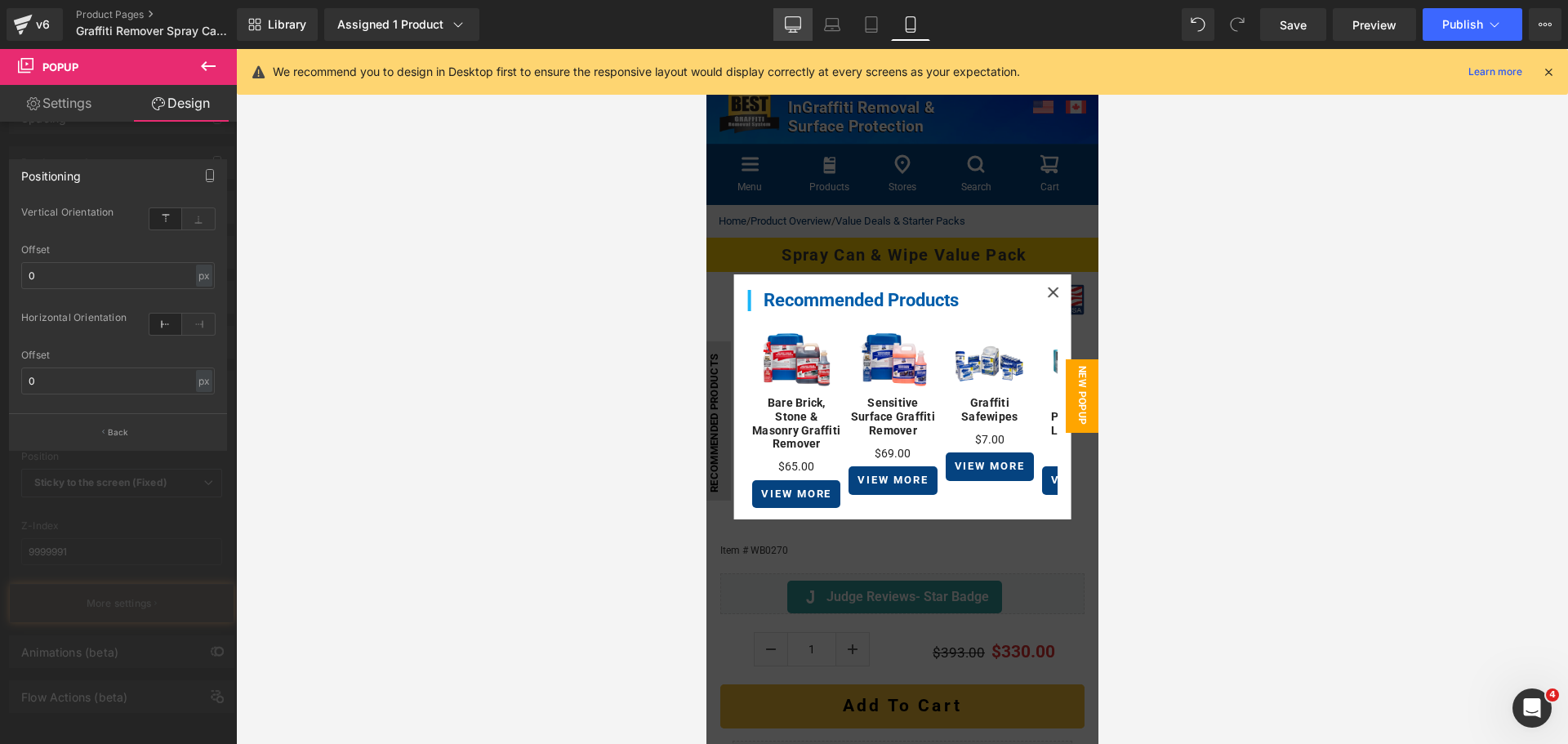
click at [790, 24] on icon at bounding box center [792, 24] width 16 height 16
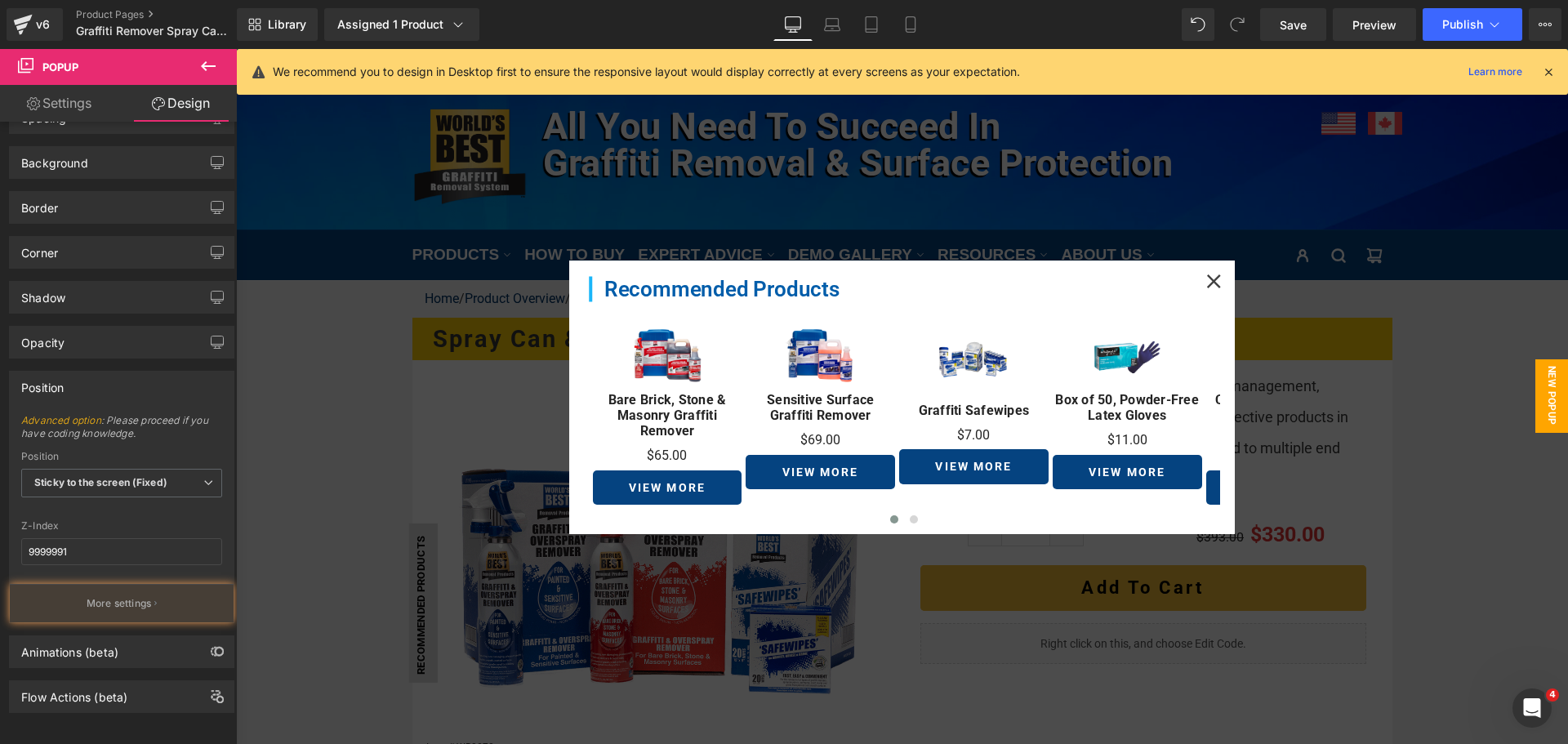
click at [917, 33] on link "Mobile" at bounding box center [910, 25] width 39 height 33
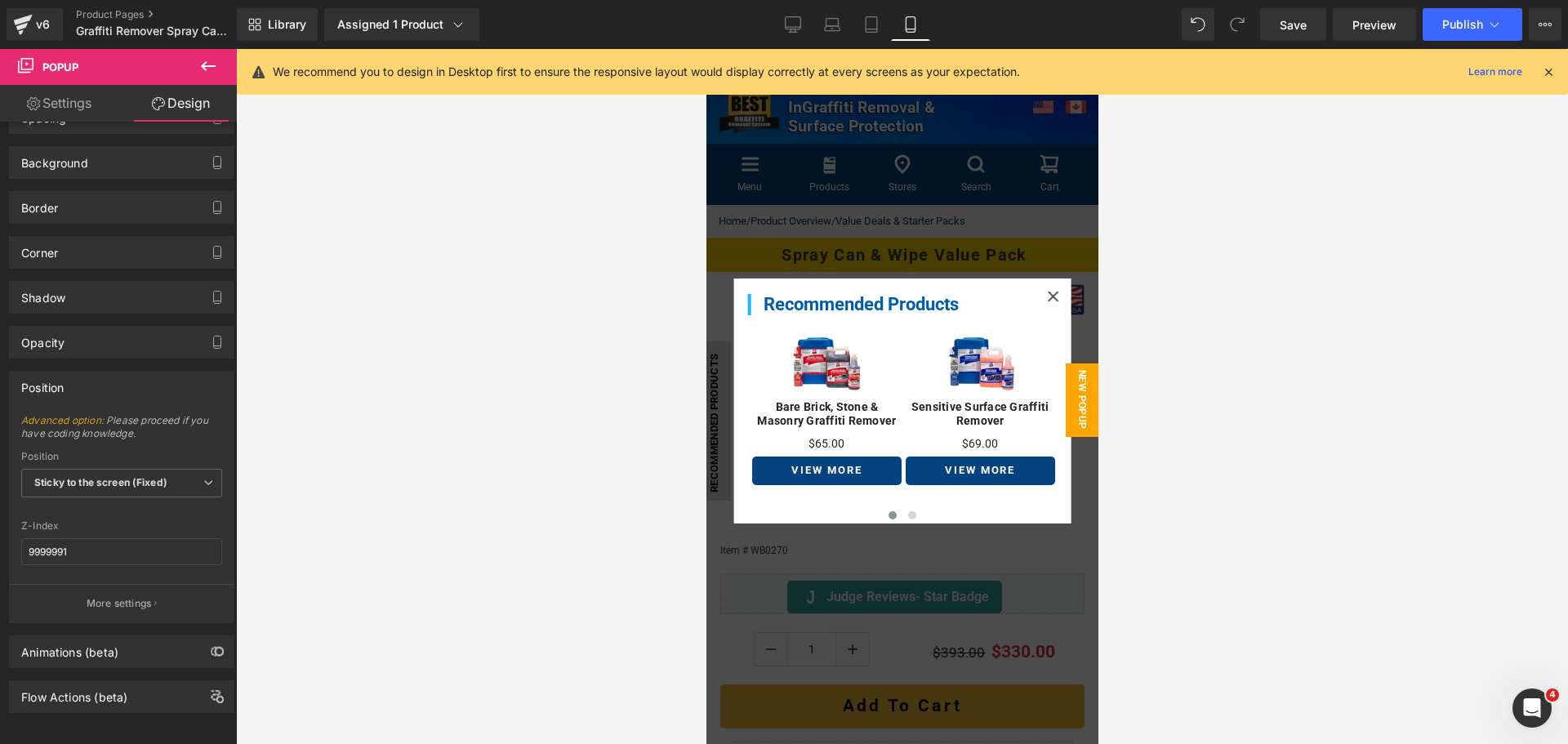
scroll to position [14, 0]
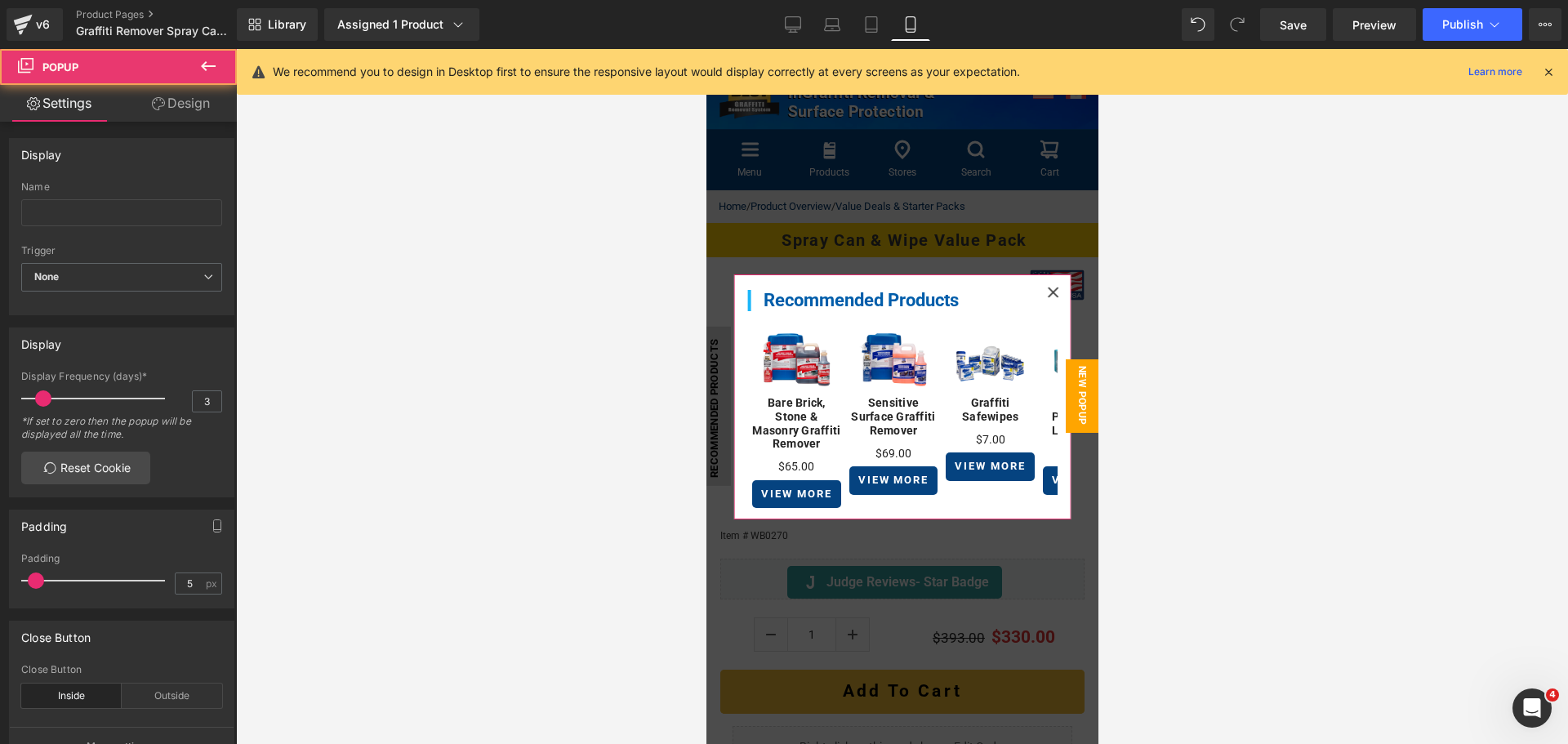
click at [1046, 291] on icon at bounding box center [1051, 293] width 11 height 11
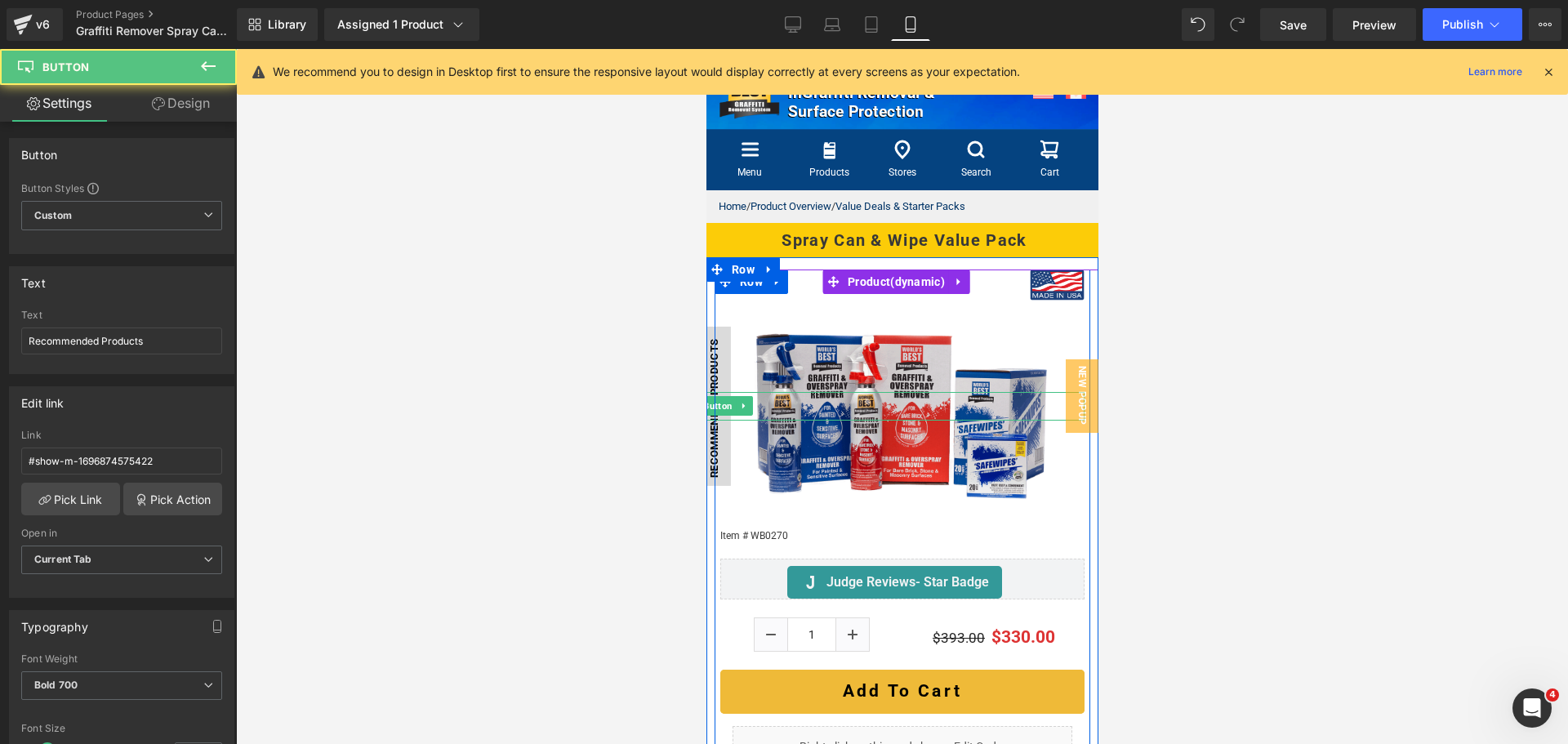
click at [721, 342] on link "Recommended Products" at bounding box center [716, 405] width 29 height 159
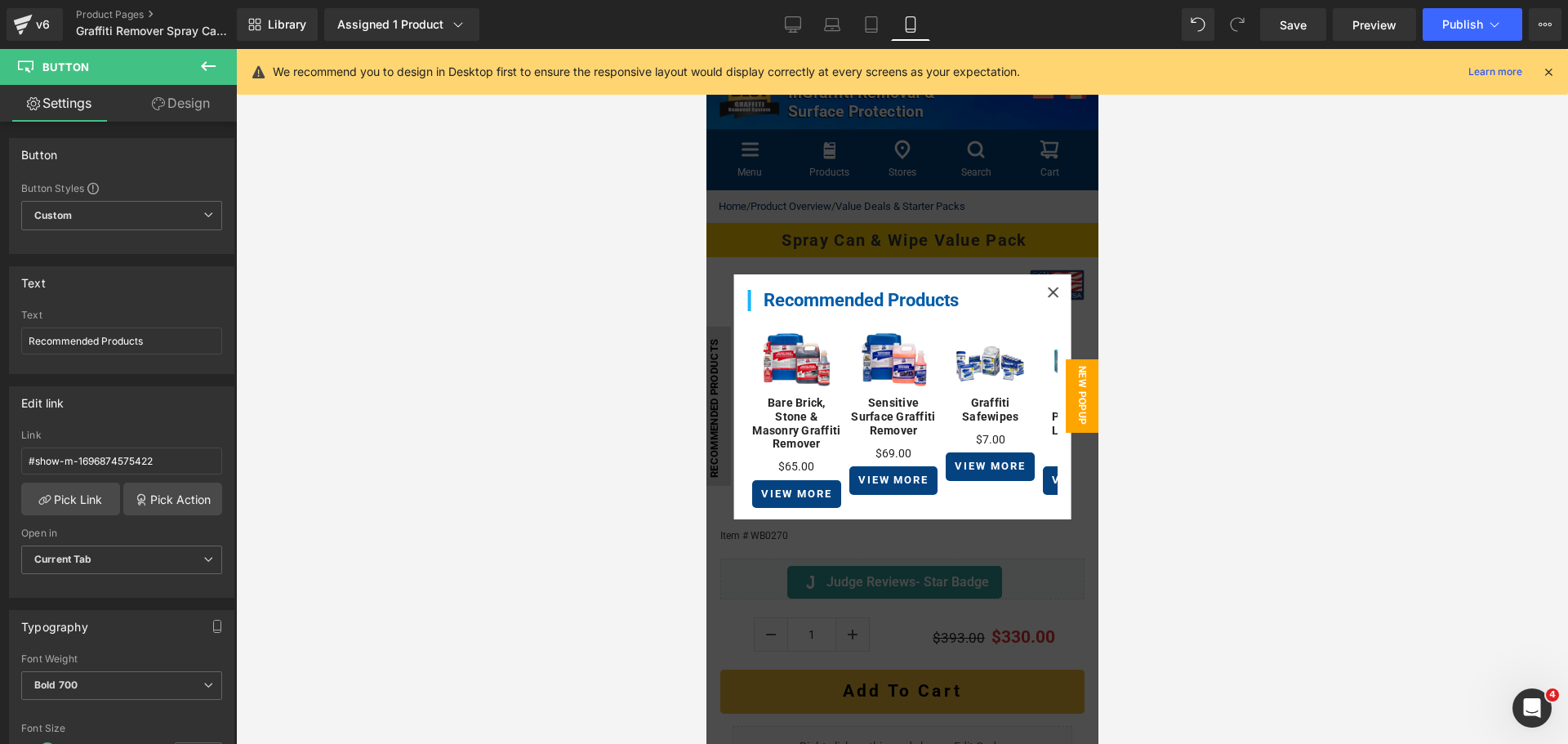
click at [1128, 302] on div at bounding box center [902, 396] width 1332 height 694
click at [188, 116] on link "Design" at bounding box center [181, 103] width 119 height 36
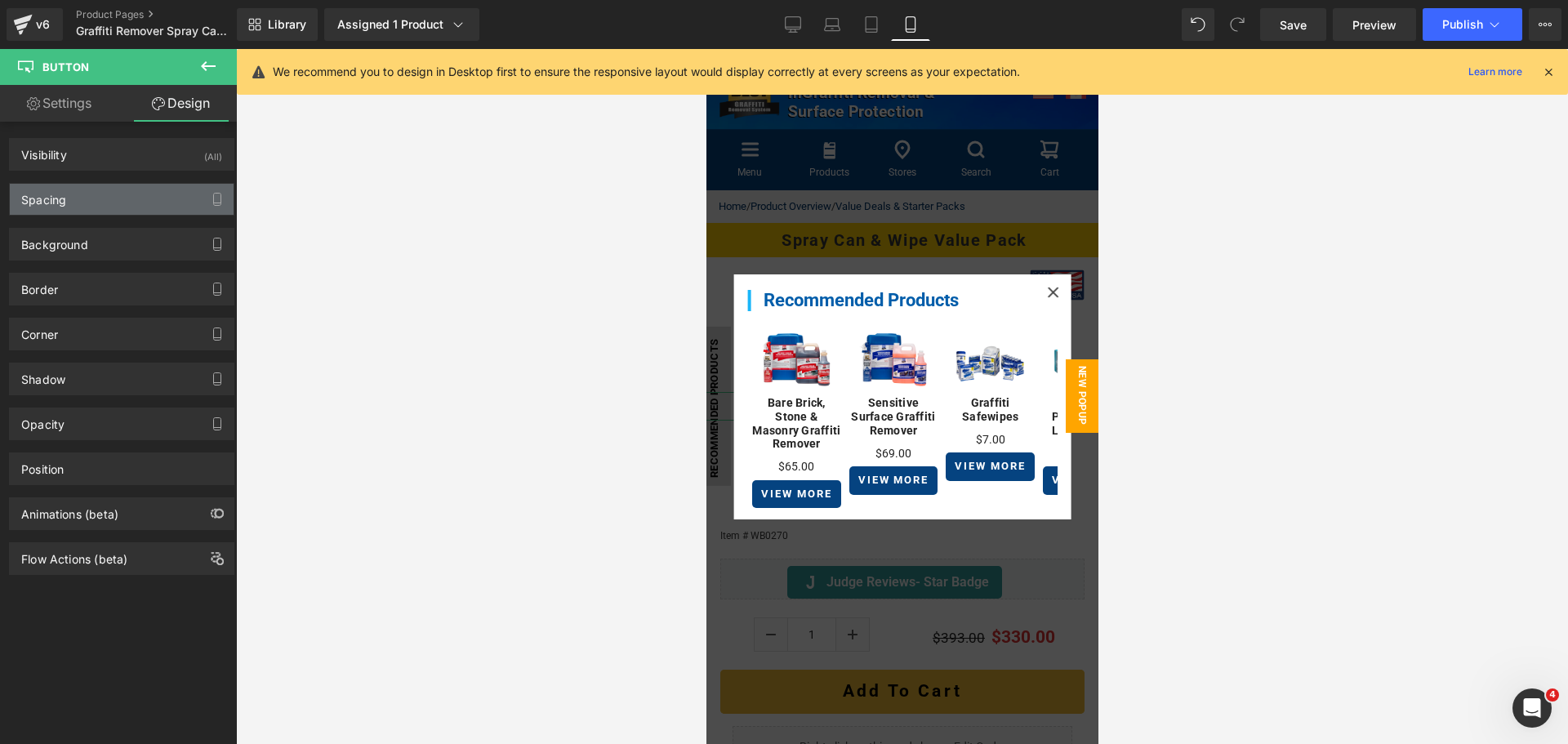
click at [134, 203] on div "Spacing" at bounding box center [121, 199] width 224 height 31
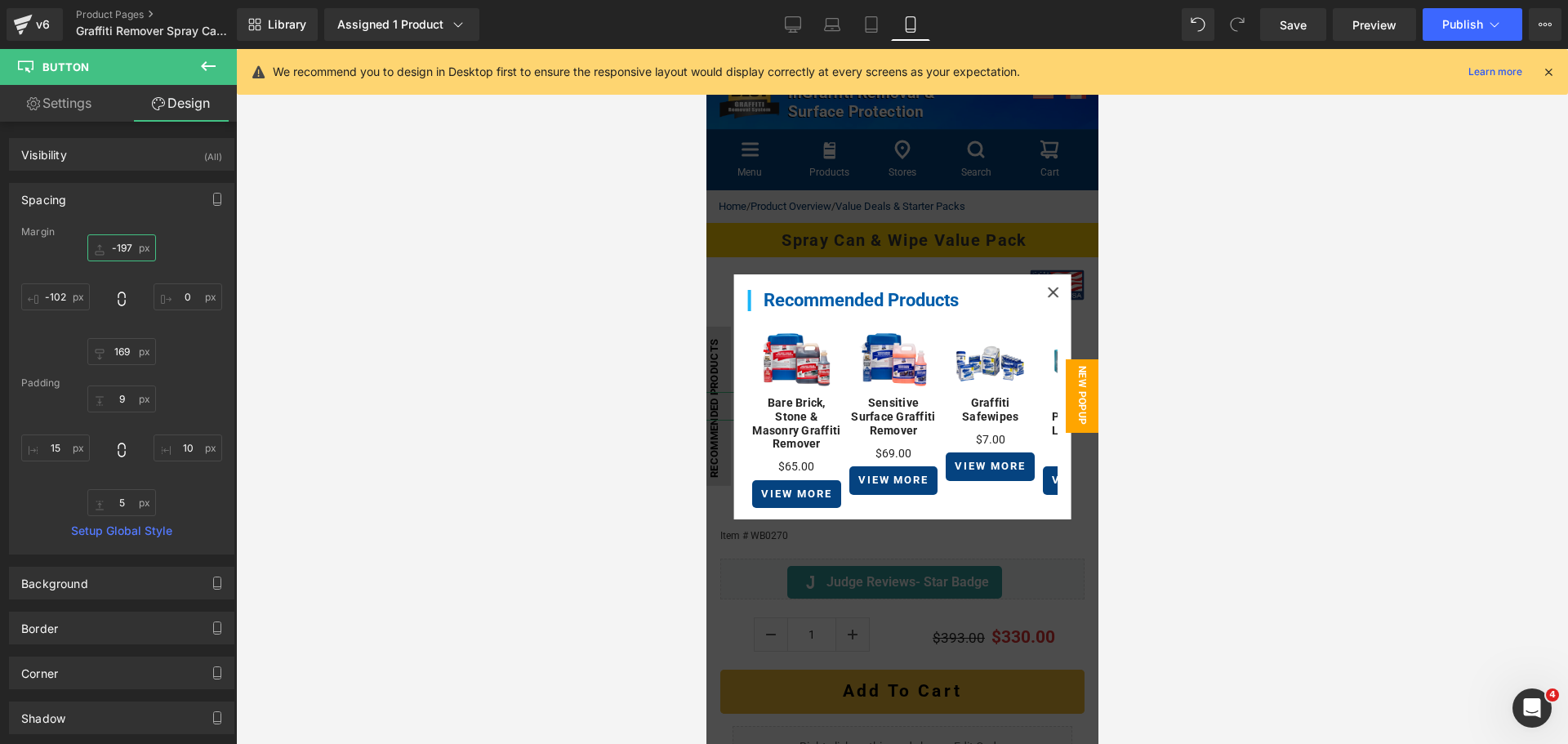
click at [117, 248] on input "-197" at bounding box center [121, 248] width 69 height 27
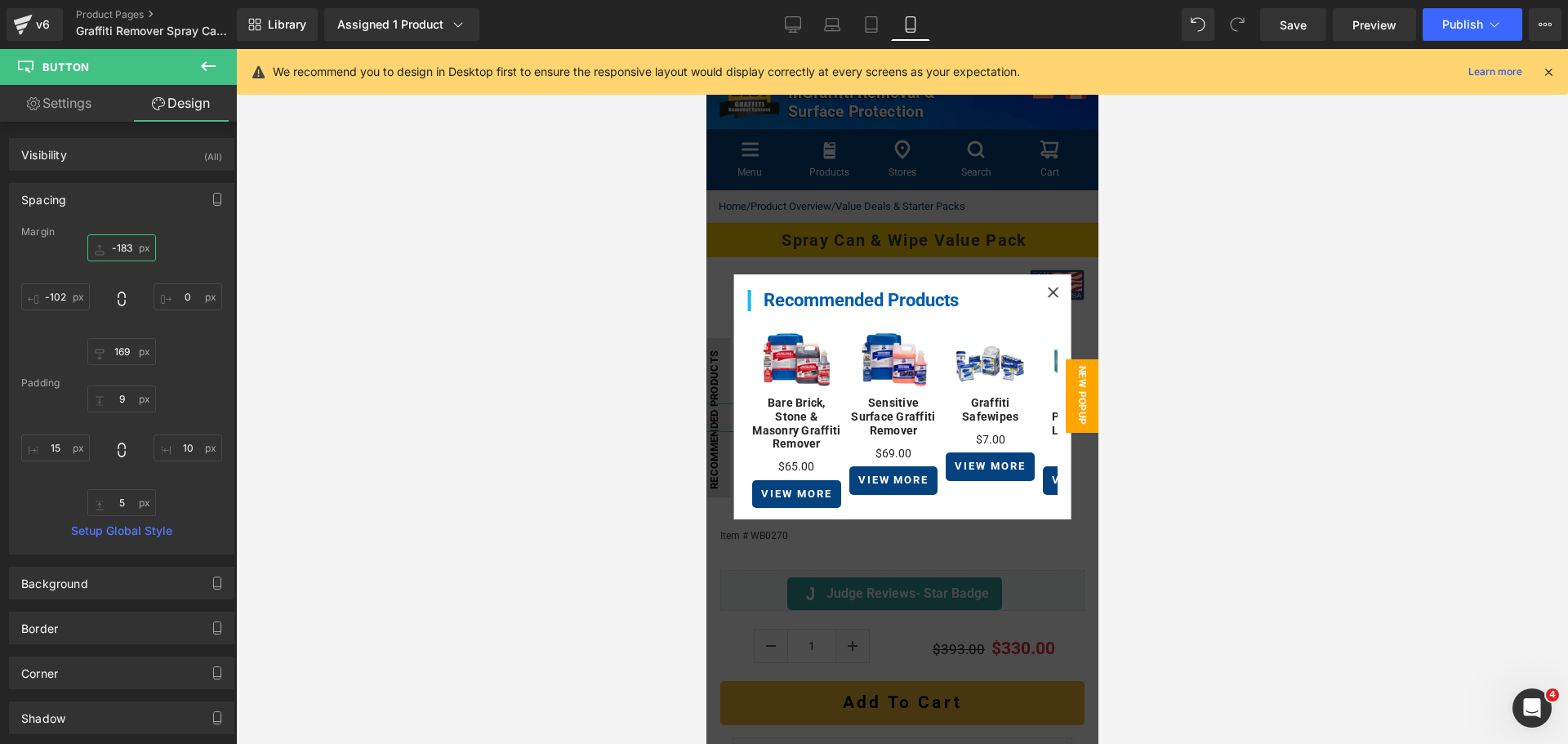
type input "-182"
click at [1046, 287] on icon at bounding box center [1051, 293] width 11 height 11
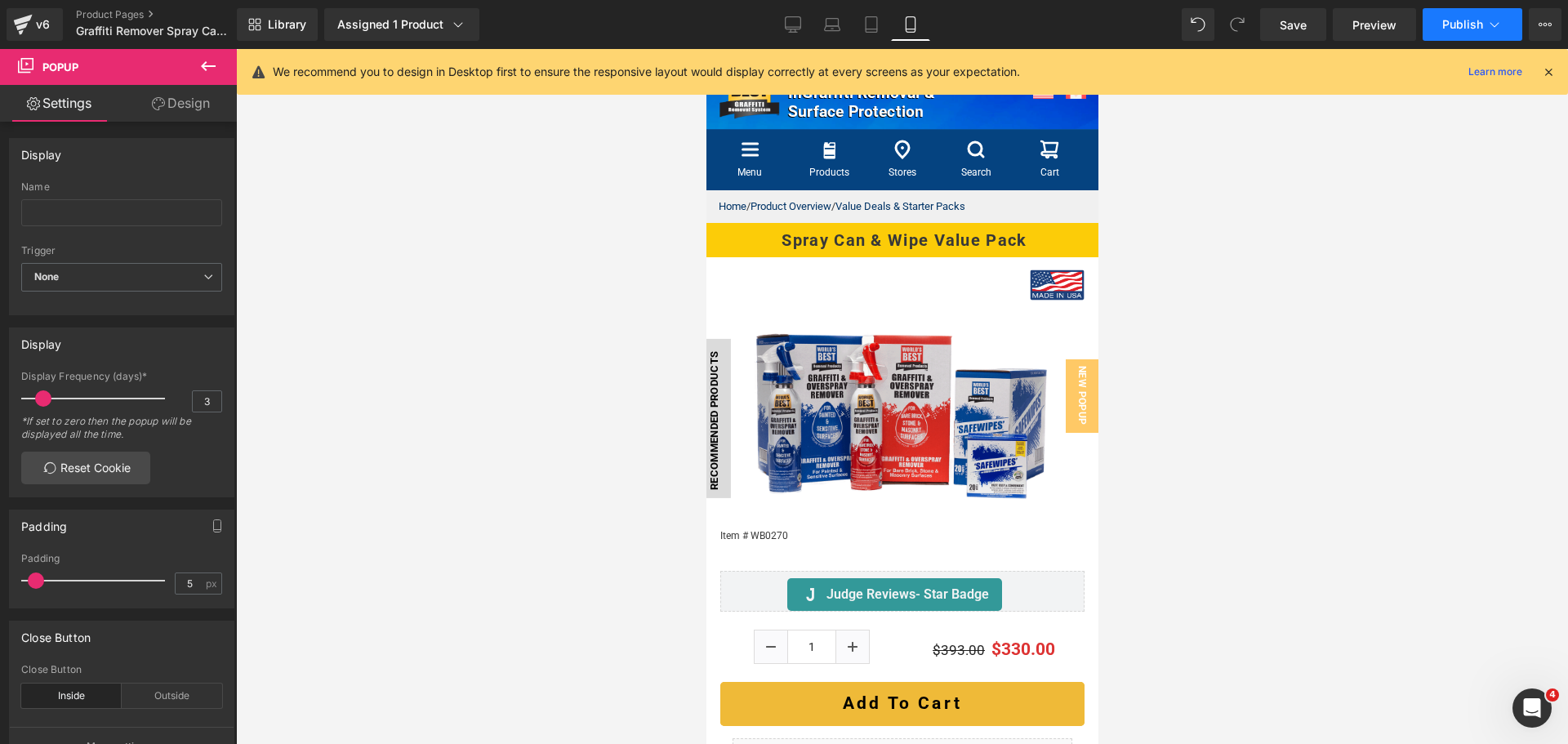
click at [1485, 28] on button "Publish" at bounding box center [1472, 25] width 99 height 33
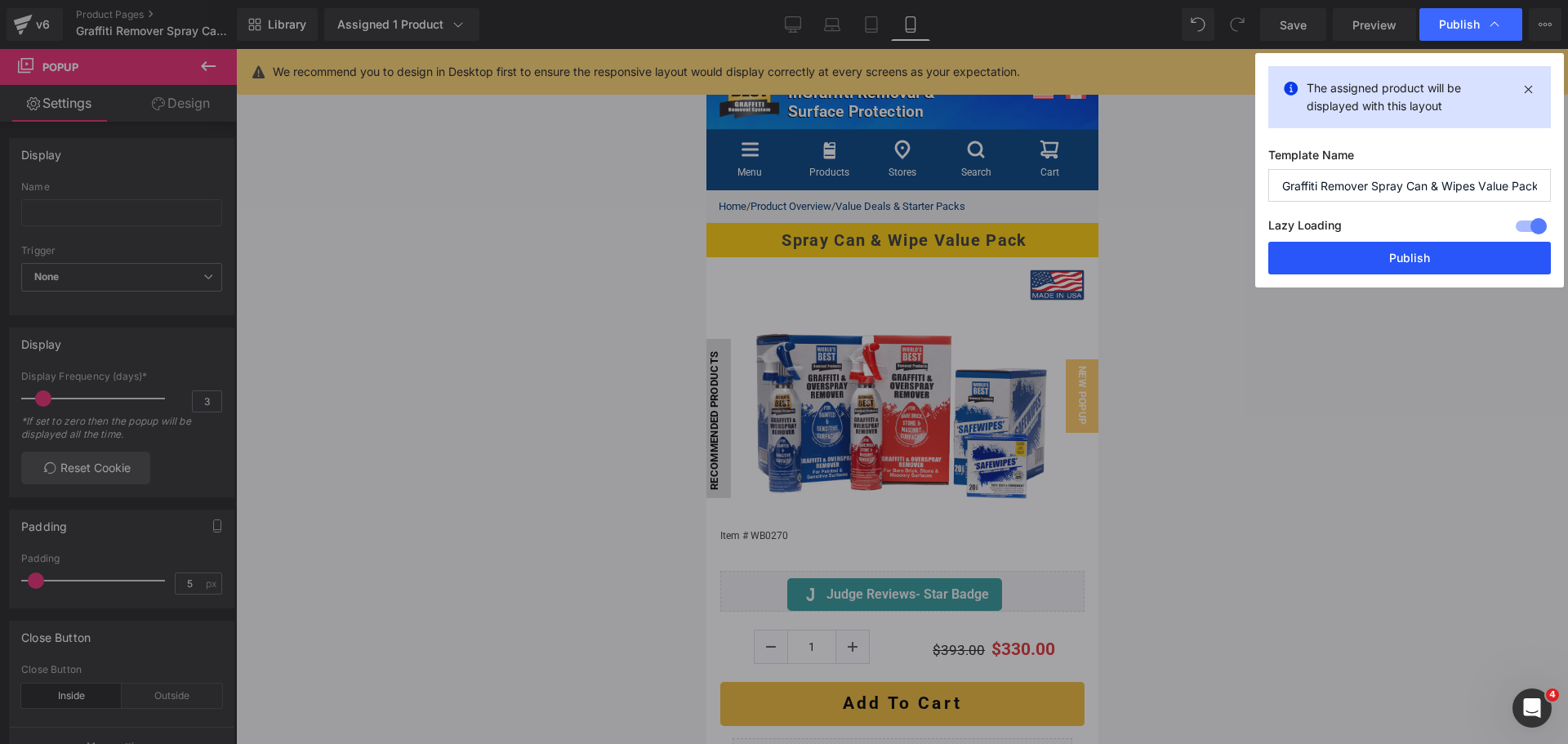
click at [1441, 253] on button "Publish" at bounding box center [1409, 258] width 282 height 33
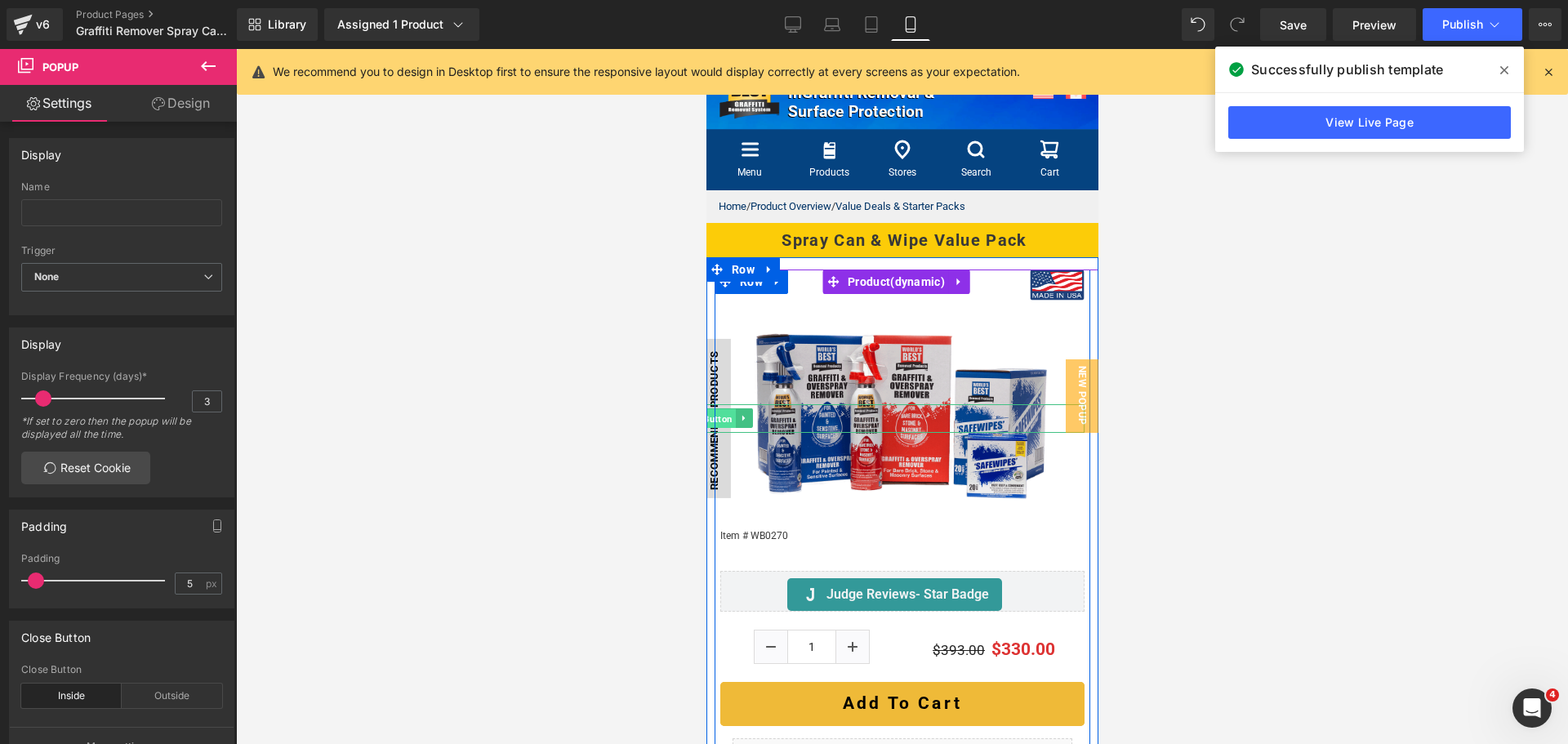
click at [729, 409] on span "Button" at bounding box center [718, 419] width 36 height 19
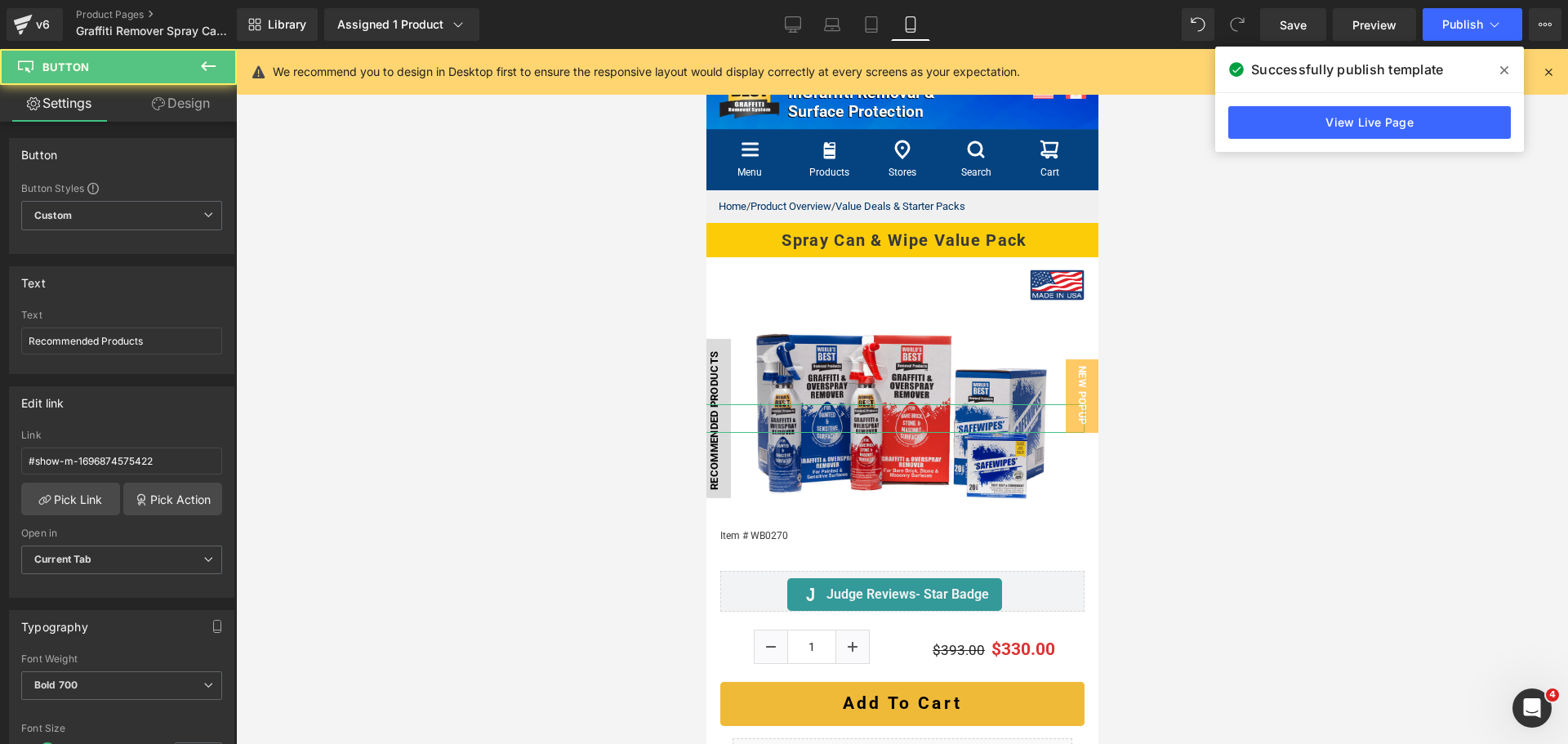
click at [181, 103] on link "Design" at bounding box center [181, 103] width 119 height 36
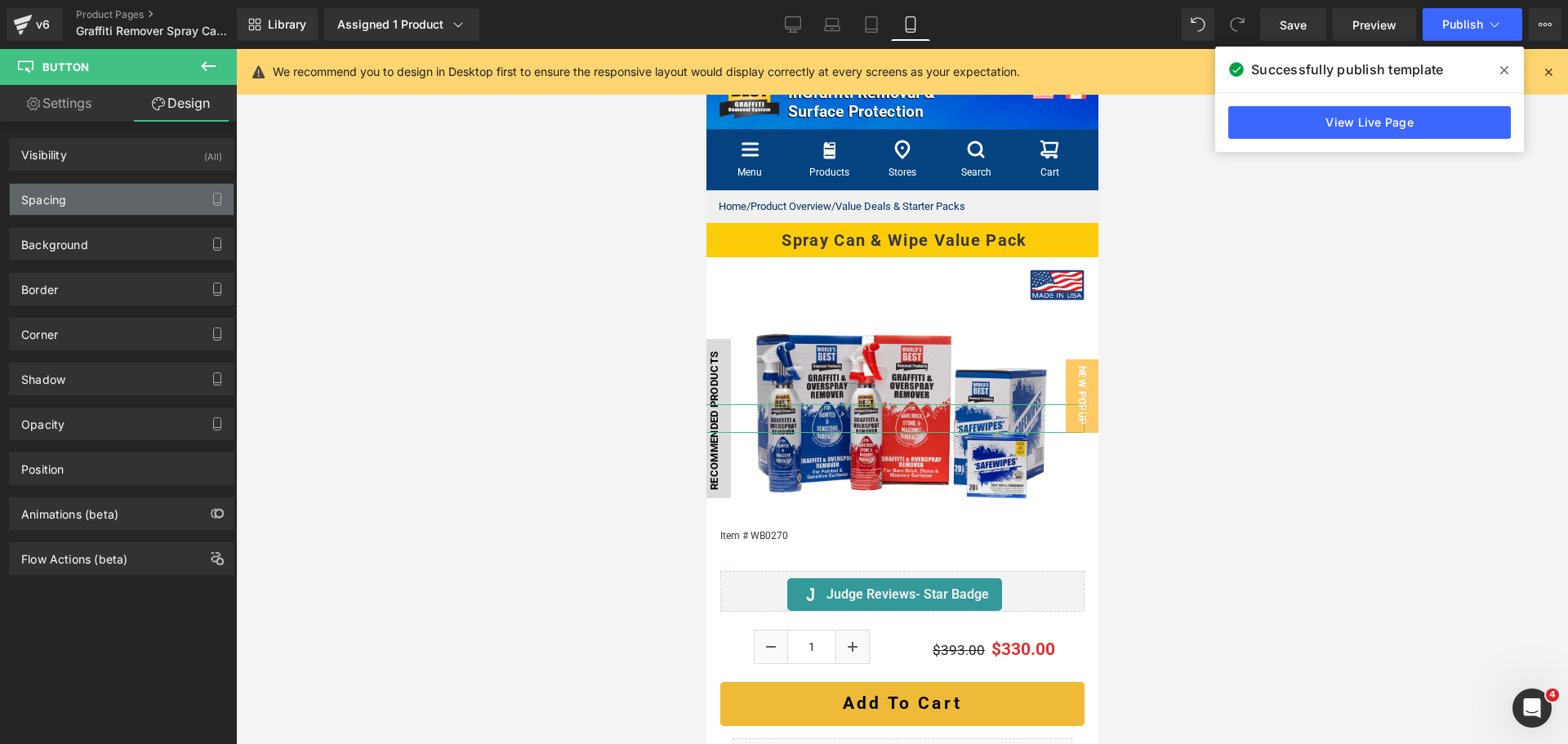
click at [143, 203] on div "Spacing" at bounding box center [121, 199] width 224 height 31
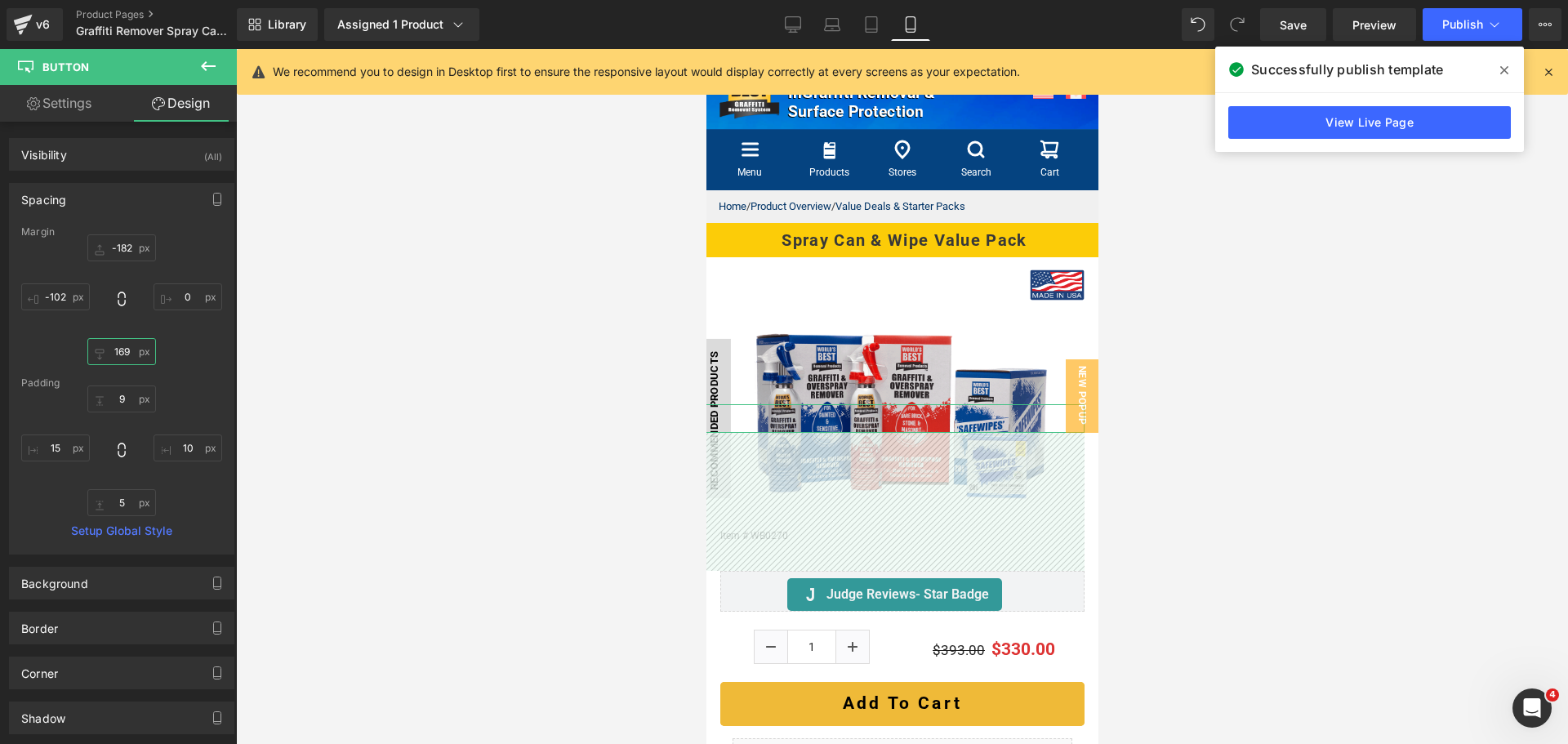
click at [121, 351] on input "169" at bounding box center [121, 351] width 69 height 27
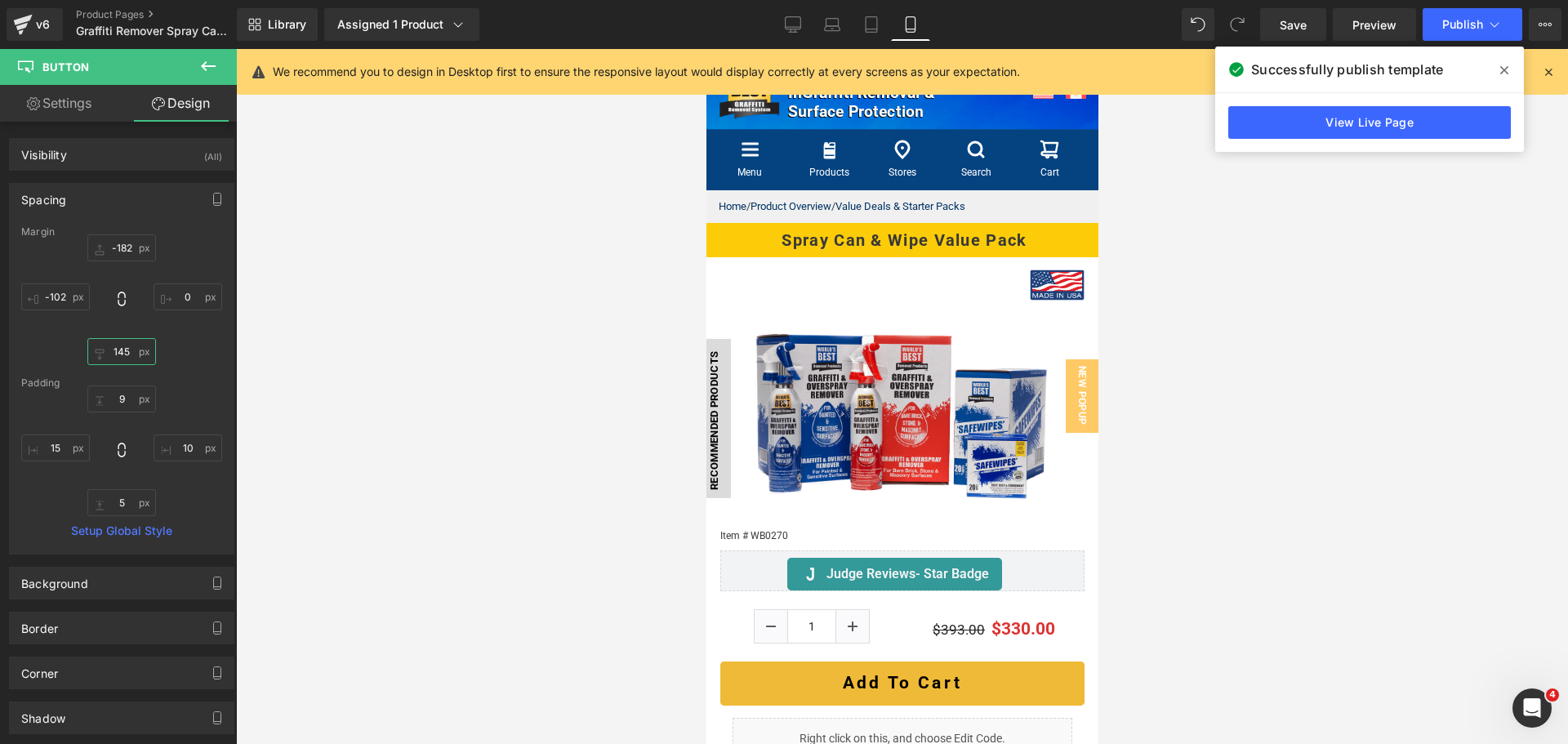
type input "144"
click at [1445, 21] on span "Publish" at bounding box center [1462, 25] width 41 height 13
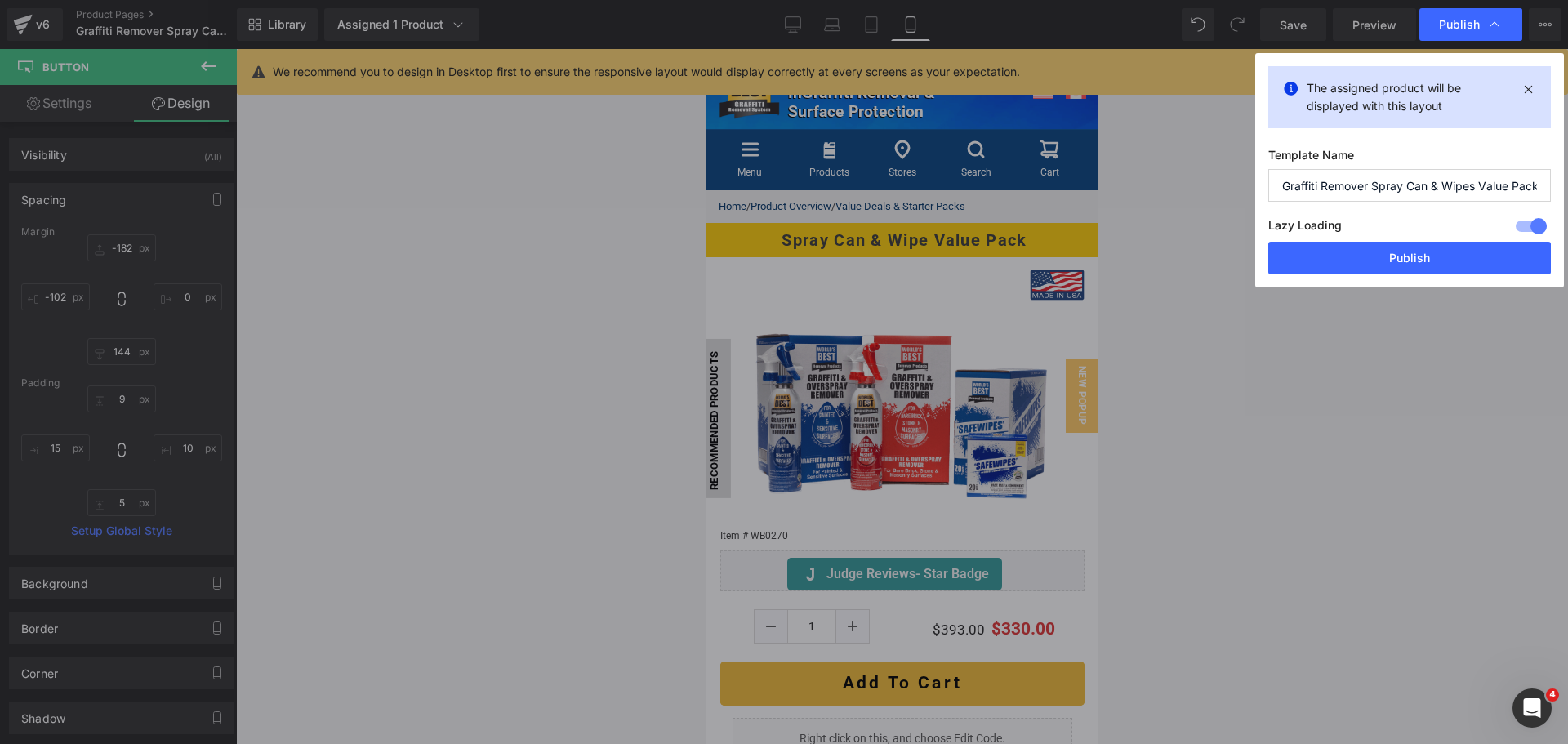
click at [1430, 256] on button "Publish" at bounding box center [1409, 258] width 282 height 33
